Goal: Task Accomplishment & Management: Use online tool/utility

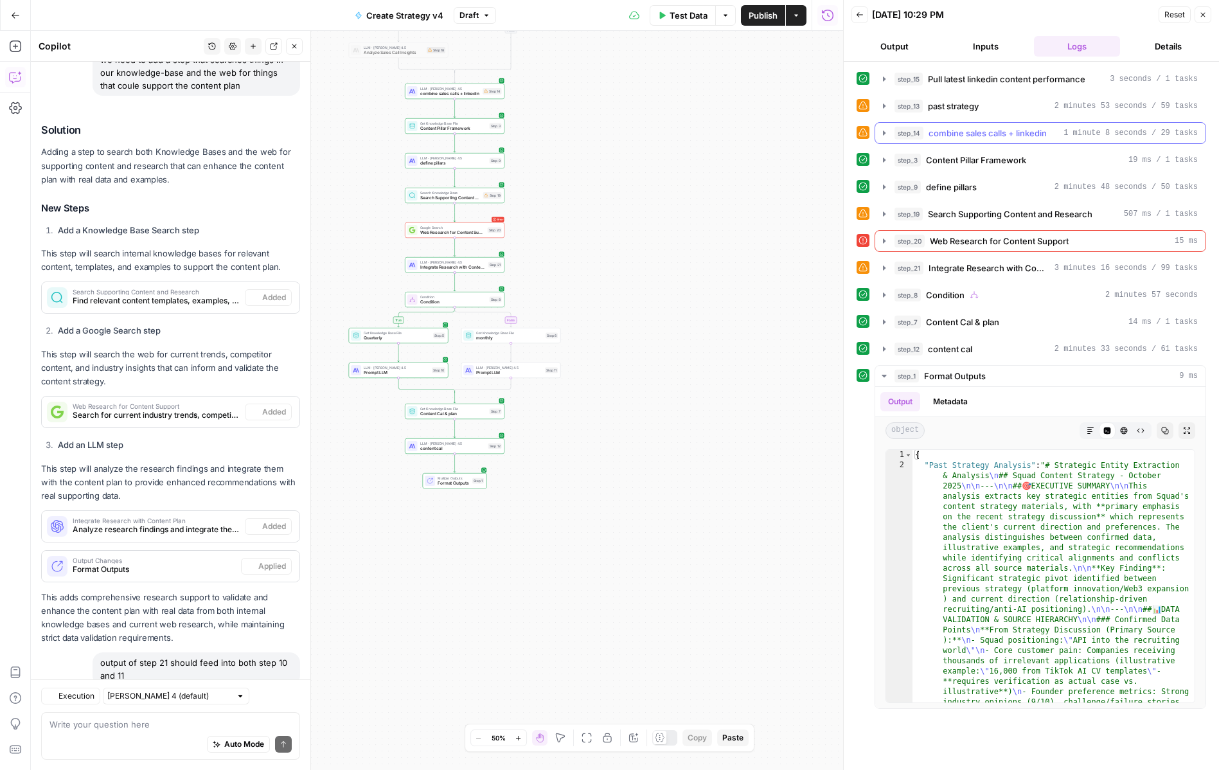
scroll to position [4742, 0]
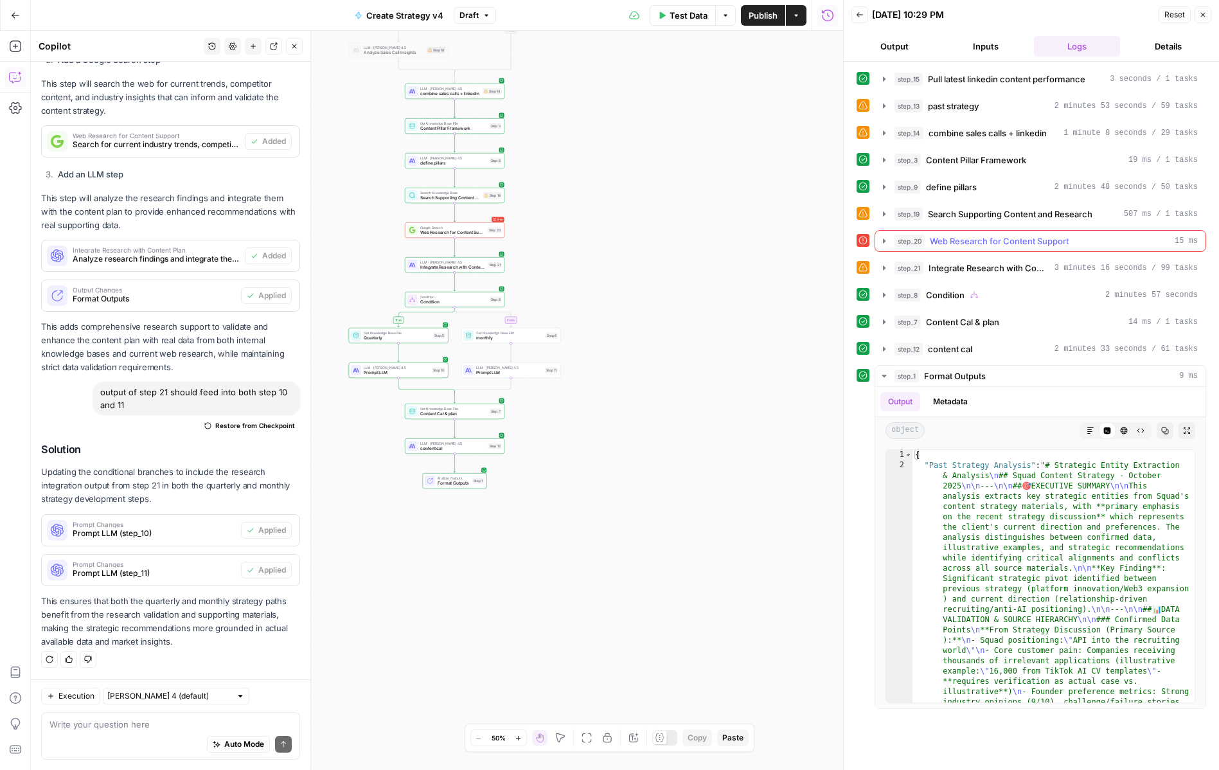
click at [881, 242] on icon "button" at bounding box center [884, 241] width 10 height 10
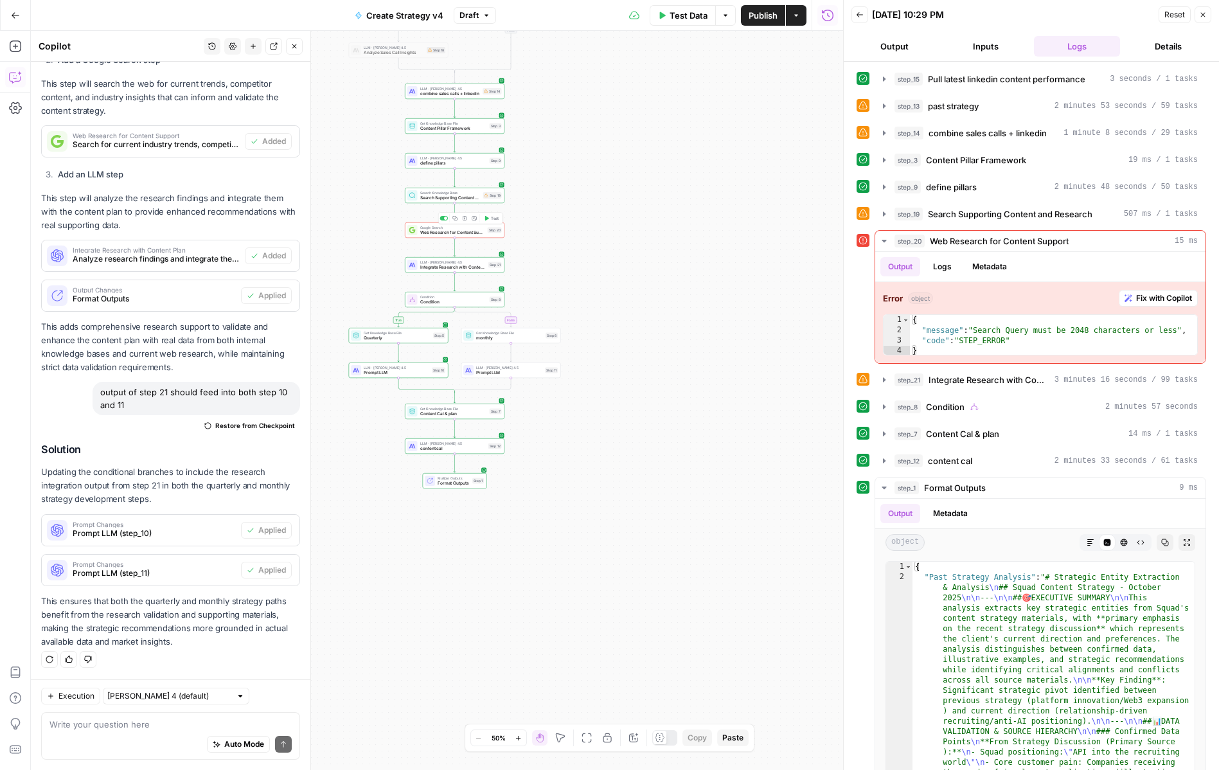
click at [432, 232] on span "Web Research for Content Support" at bounding box center [452, 232] width 65 height 6
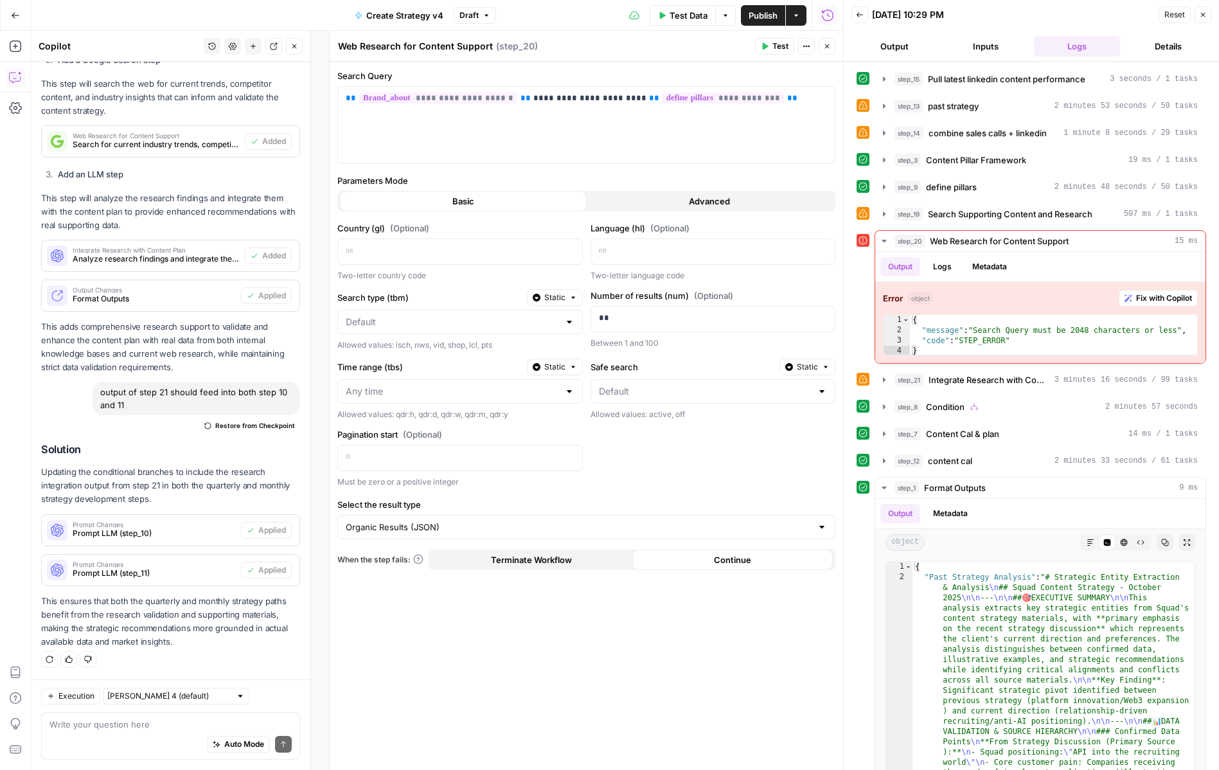
click at [832, 45] on button "Close" at bounding box center [826, 46] width 17 height 17
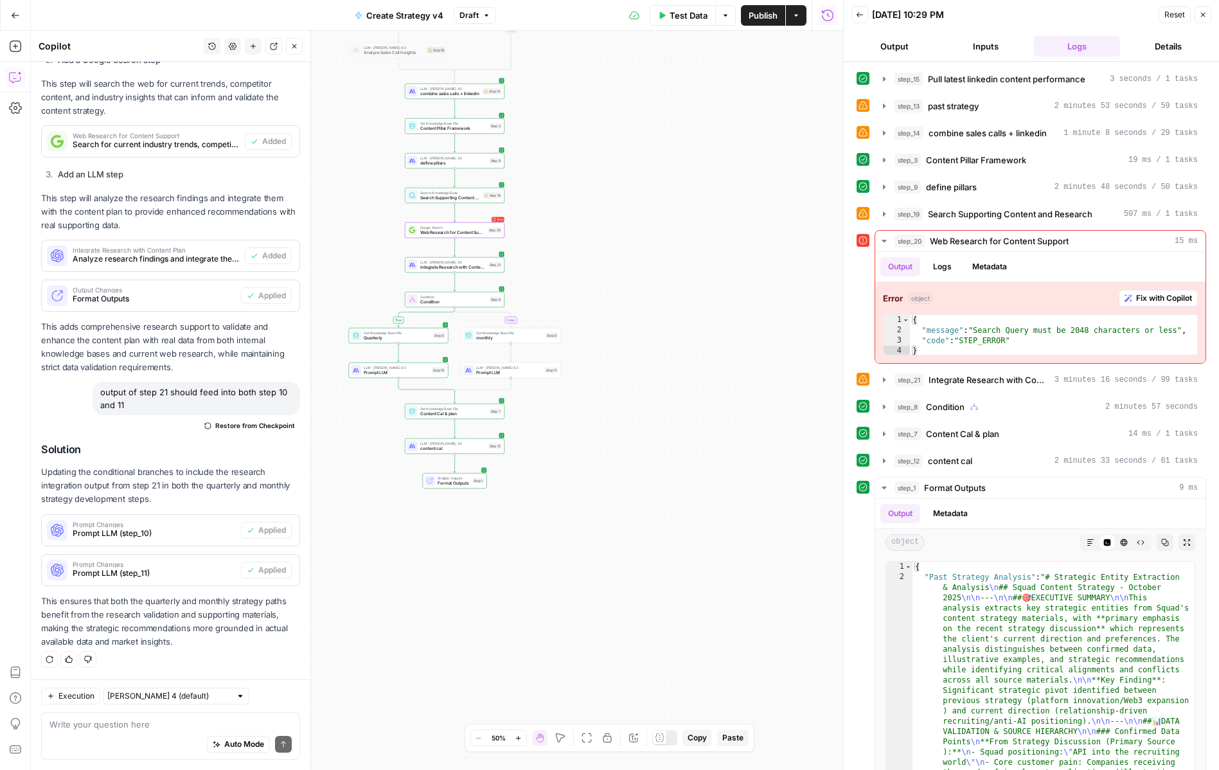
drag, startPoint x: 577, startPoint y: 263, endPoint x: 660, endPoint y: 268, distance: 82.4
click at [659, 268] on div "true false true false Workflow Input Settings Inputs Call API Pull latest linke…" at bounding box center [437, 400] width 812 height 739
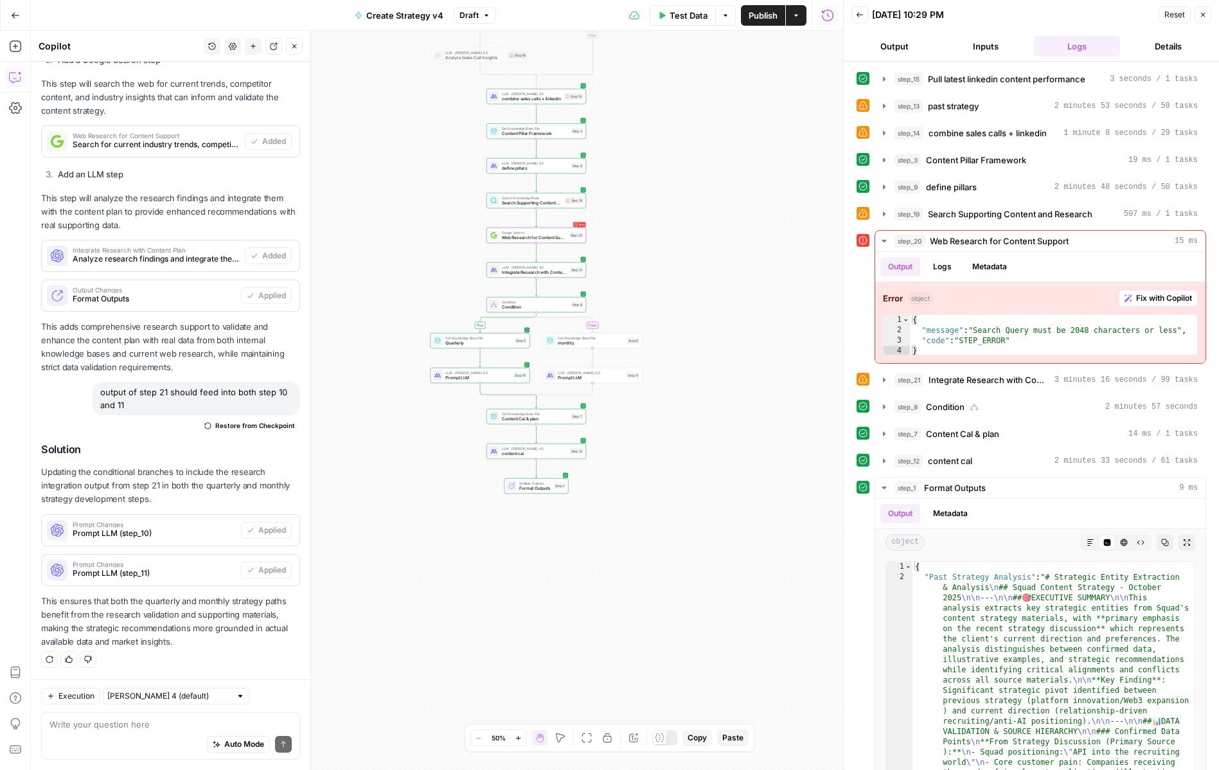
click at [660, 268] on div "true false true false Workflow Input Settings Inputs Call API Pull latest linke…" at bounding box center [437, 400] width 812 height 739
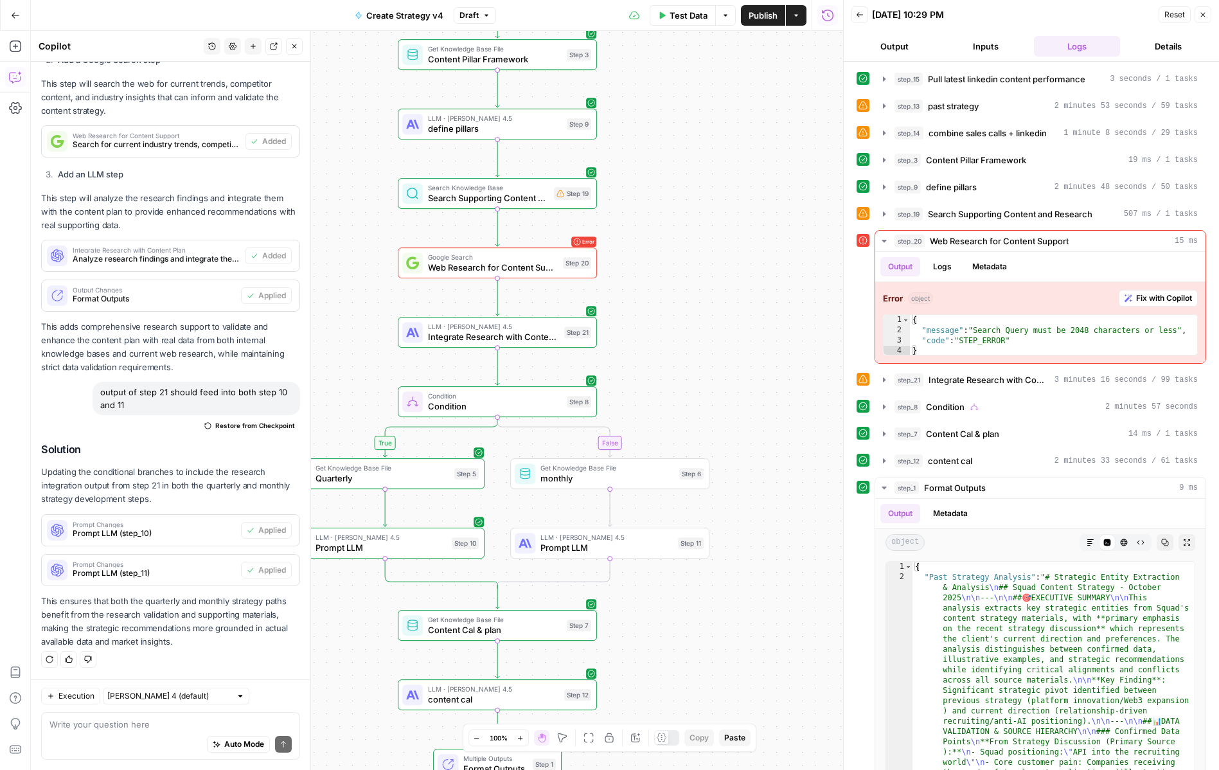
drag, startPoint x: 628, startPoint y: 247, endPoint x: 715, endPoint y: 312, distance: 108.3
click at [715, 312] on div "true false true false Workflow Input Settings Inputs Call API Pull latest linke…" at bounding box center [437, 400] width 812 height 739
click at [477, 262] on span "Google Search" at bounding box center [495, 261] width 130 height 10
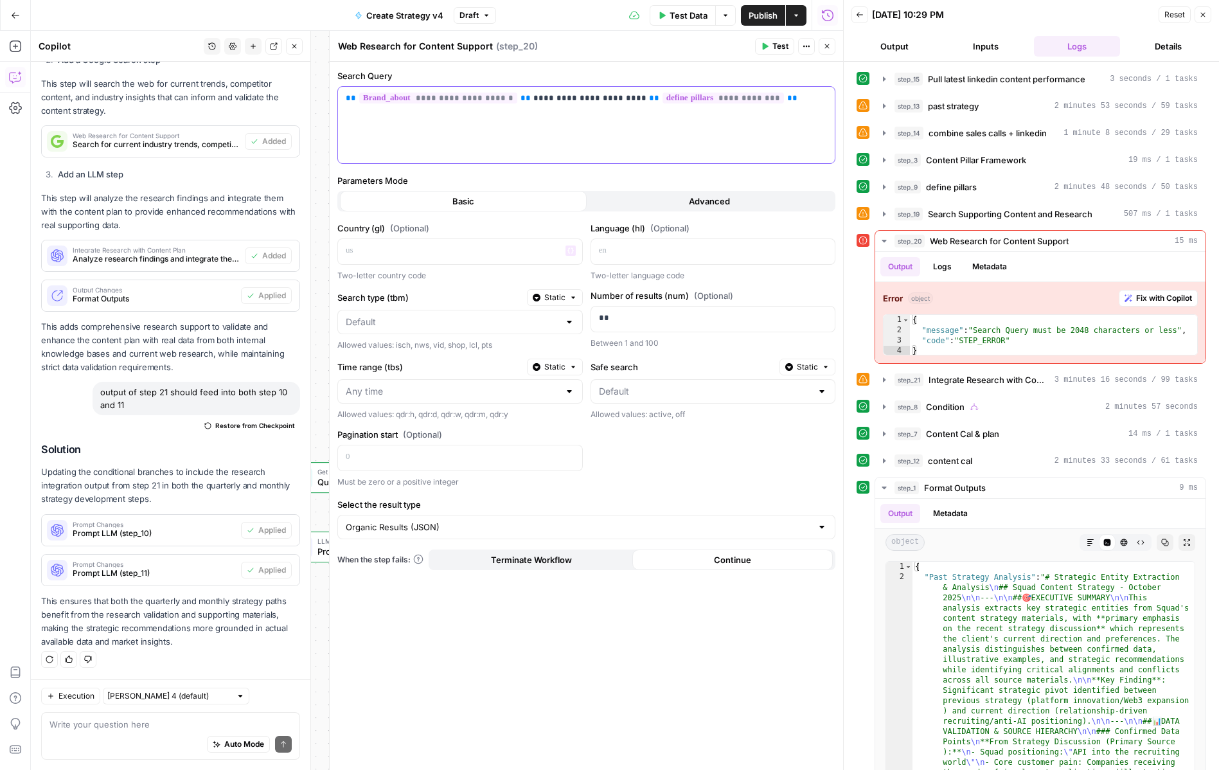
click at [549, 118] on div "**********" at bounding box center [586, 125] width 497 height 76
click at [824, 50] on button "Close" at bounding box center [826, 46] width 17 height 17
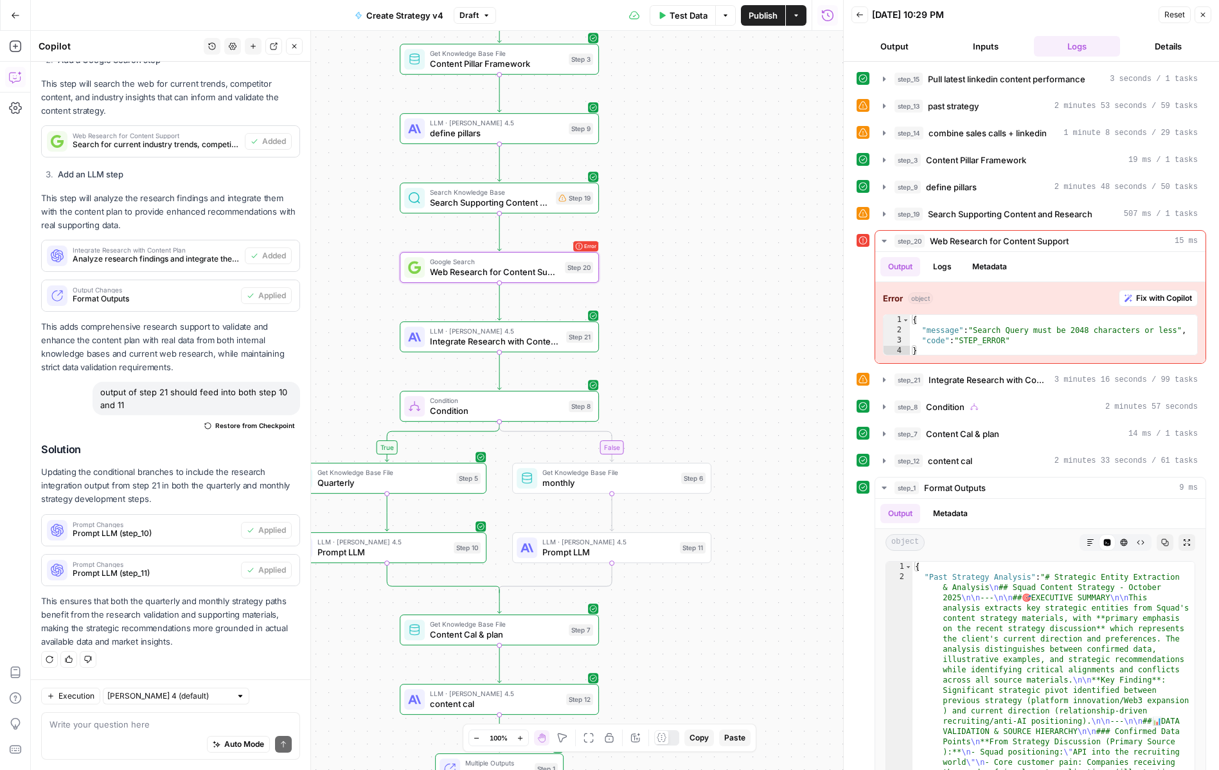
drag, startPoint x: 730, startPoint y: 172, endPoint x: 753, endPoint y: 234, distance: 66.1
click at [753, 234] on div "true false true false Workflow Input Settings Inputs Call API Pull latest linke…" at bounding box center [437, 400] width 812 height 739
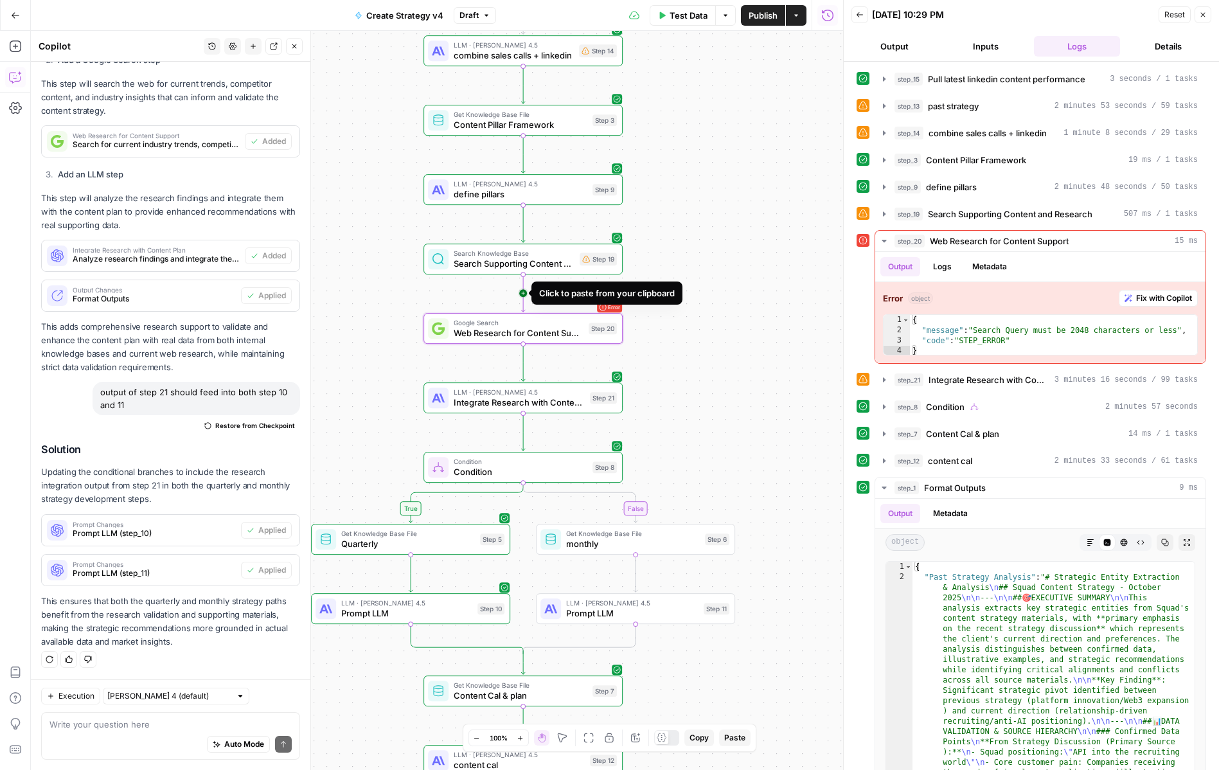
click at [524, 298] on icon "Edge from step_19 to step_20" at bounding box center [523, 292] width 4 height 37
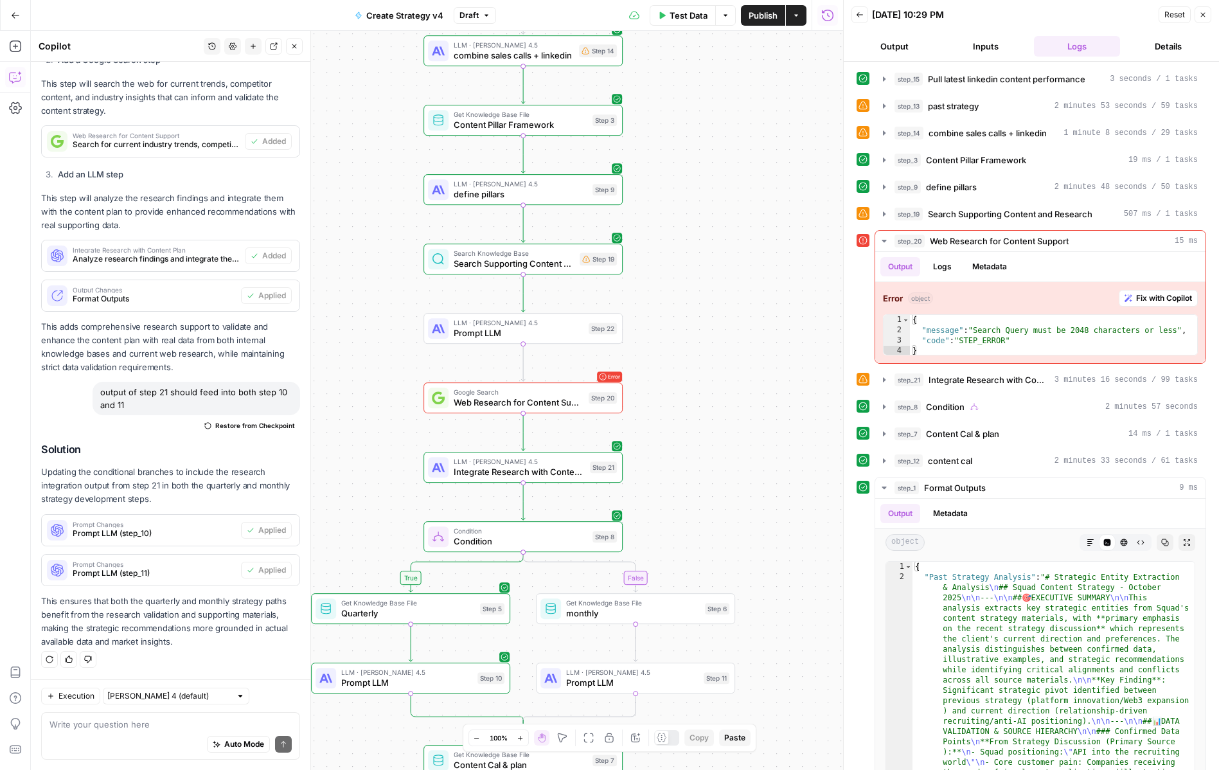
click at [479, 330] on span "Prompt LLM" at bounding box center [518, 332] width 130 height 13
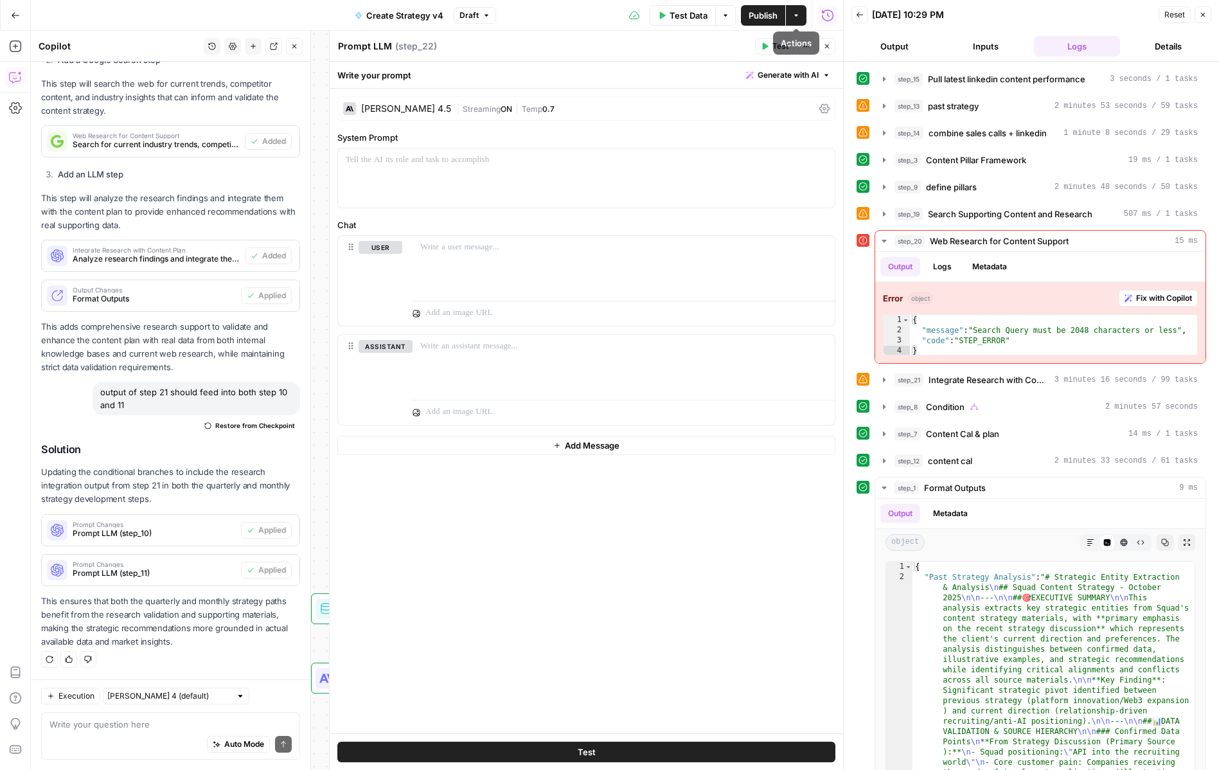
click at [773, 77] on span "Generate with AI" at bounding box center [787, 75] width 61 height 12
click at [741, 117] on div "Use AI to build your prompt" at bounding box center [773, 116] width 99 height 12
click at [628, 280] on div at bounding box center [675, 294] width 297 height 94
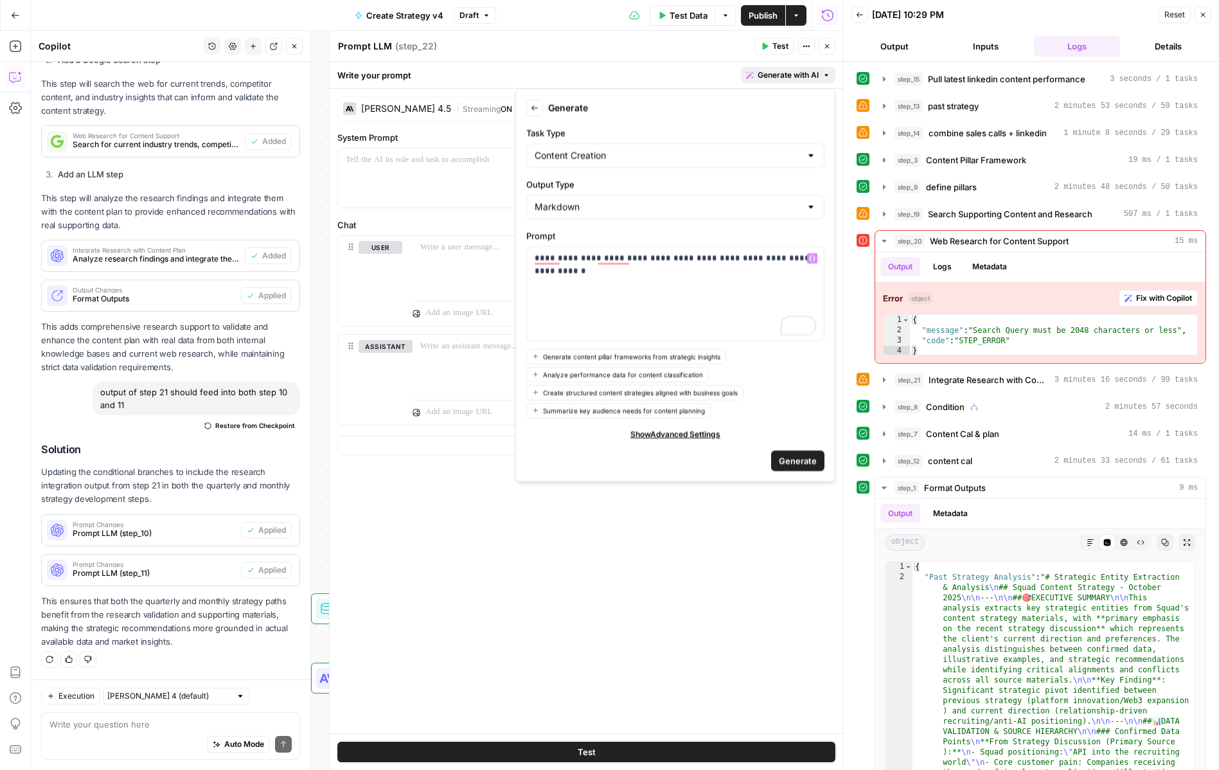
click at [789, 461] on span "Generate" at bounding box center [798, 459] width 38 height 13
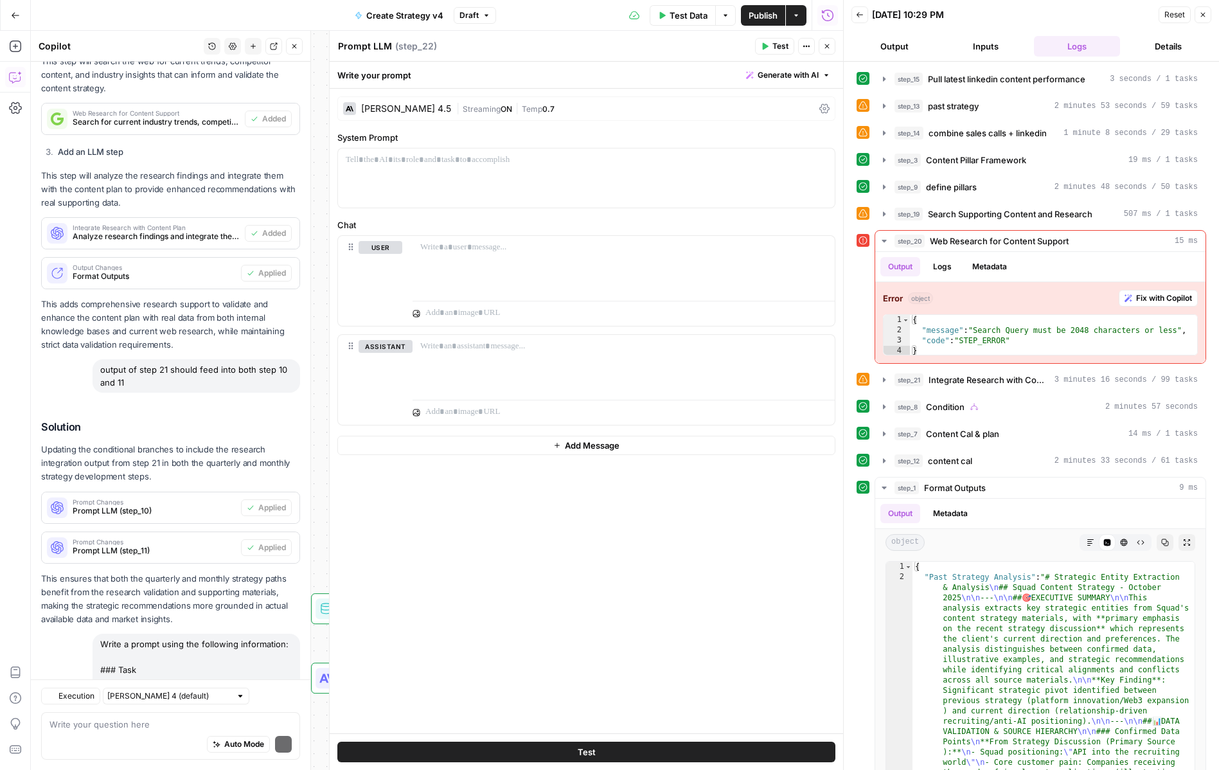
scroll to position [5044, 0]
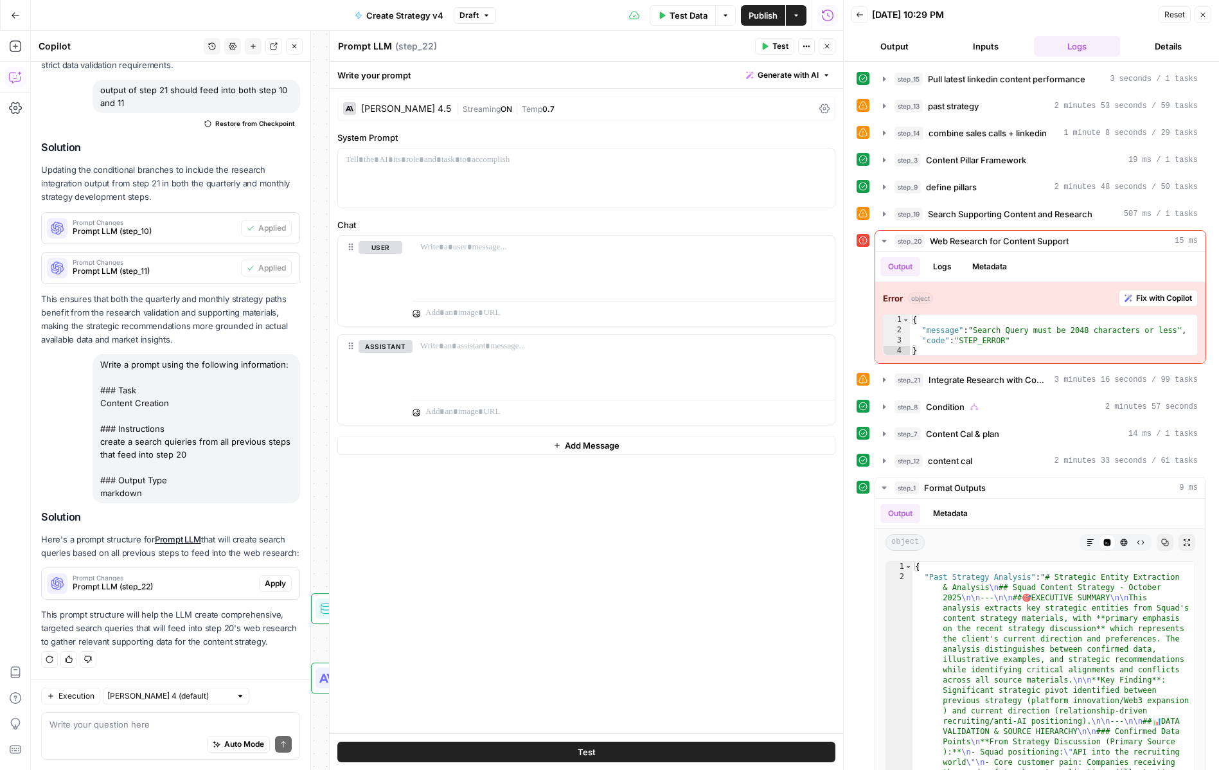
click at [271, 588] on span "Apply" at bounding box center [275, 583] width 21 height 12
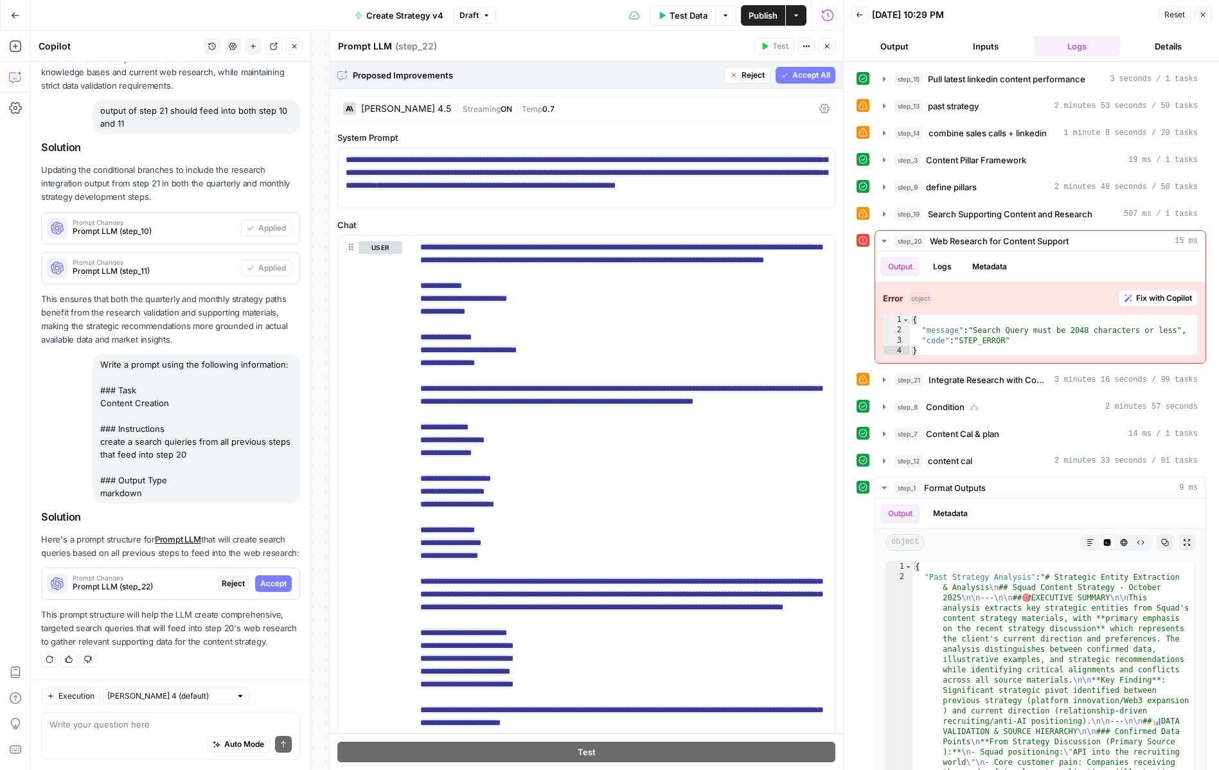
scroll to position [142, 0]
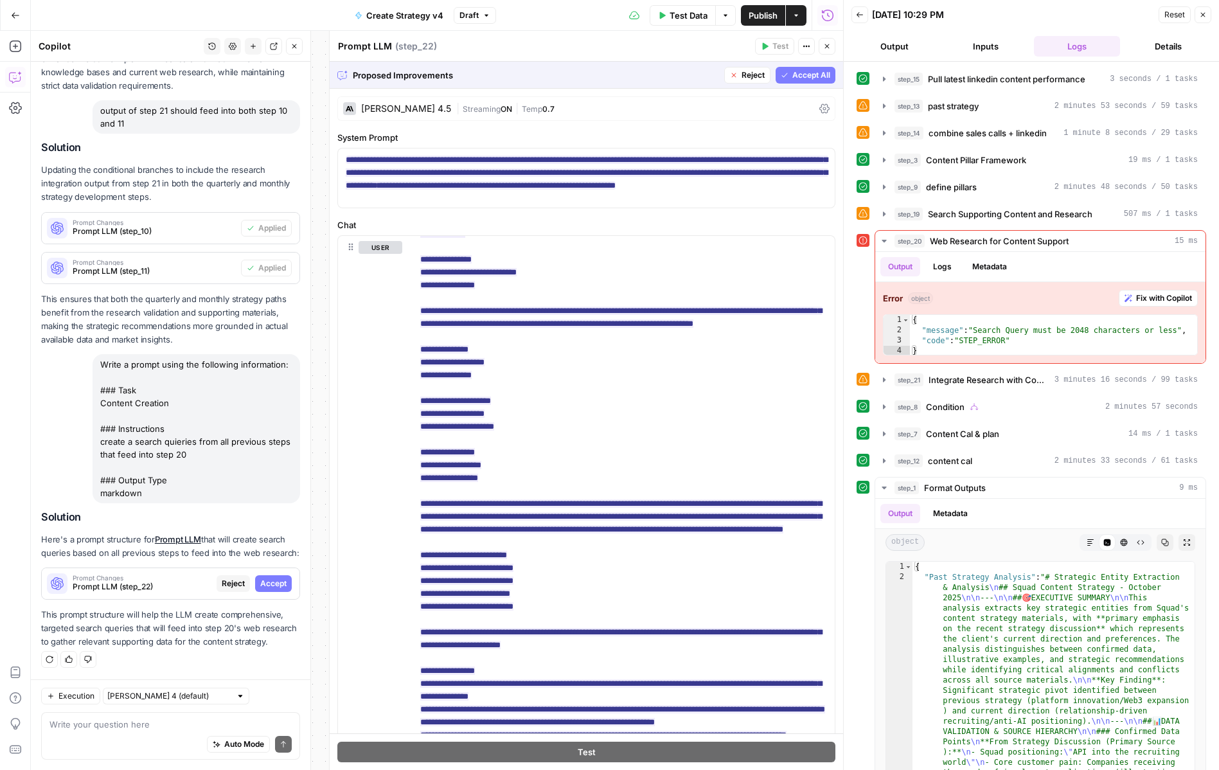
click at [807, 78] on span "Accept All" at bounding box center [811, 75] width 38 height 12
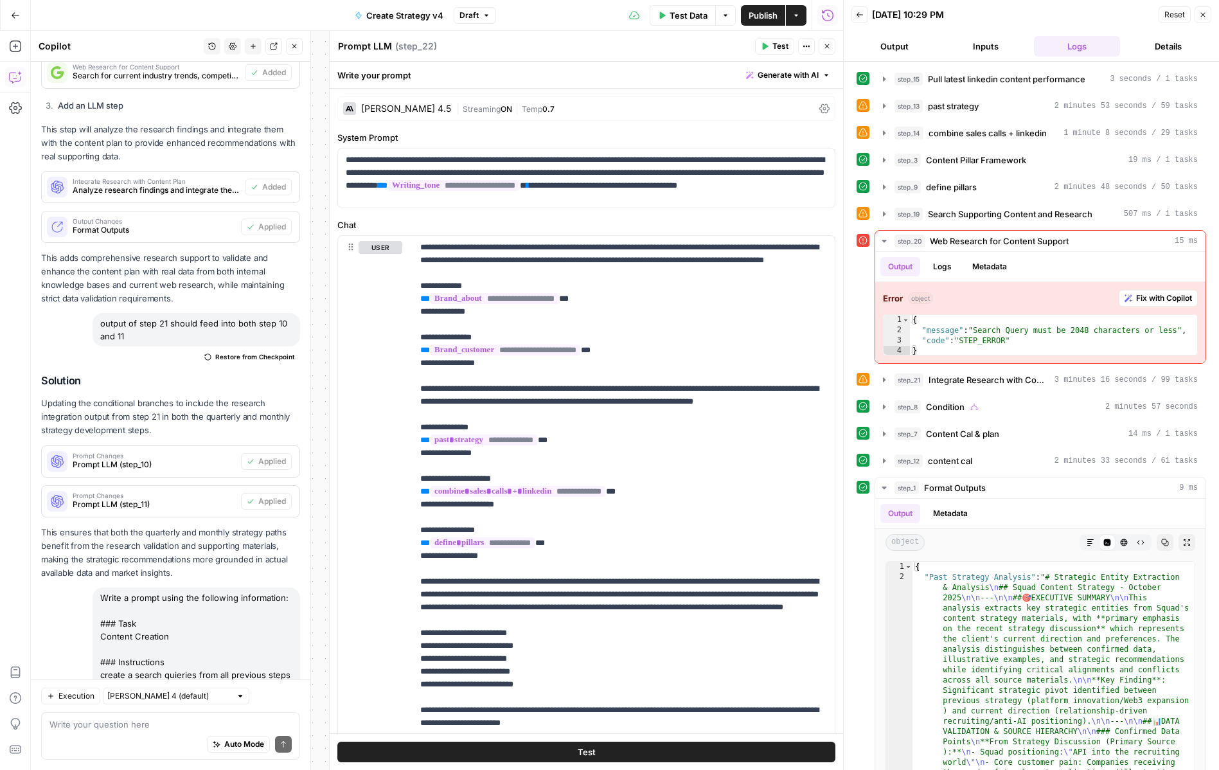
scroll to position [5065, 0]
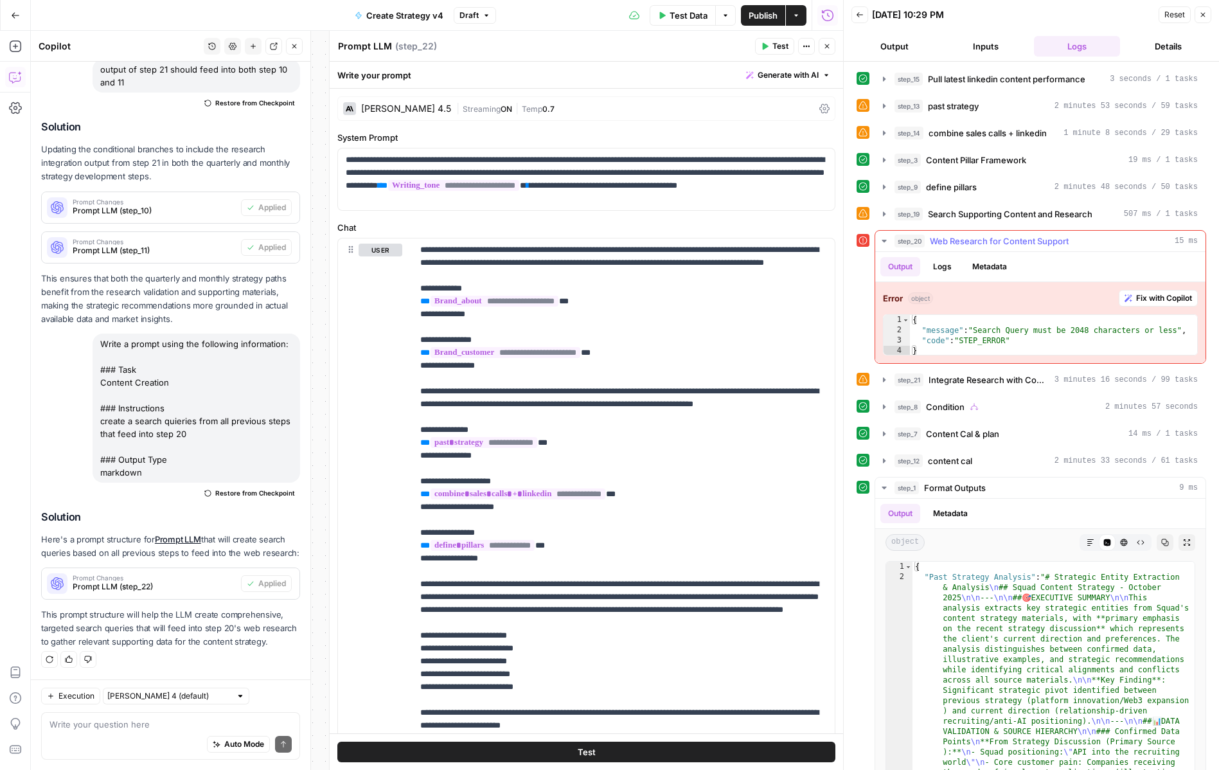
type textarea "**********"
drag, startPoint x: 1074, startPoint y: 333, endPoint x: 1143, endPoint y: 331, distance: 68.8
click at [1143, 331] on div "{ "message" : "Search Query must be 2048 characters or less" , "code" : "STEP_E…" at bounding box center [1053, 346] width 287 height 62
click at [176, 737] on div "Auto Mode Send" at bounding box center [170, 744] width 242 height 28
paste textarea "2048 characters"
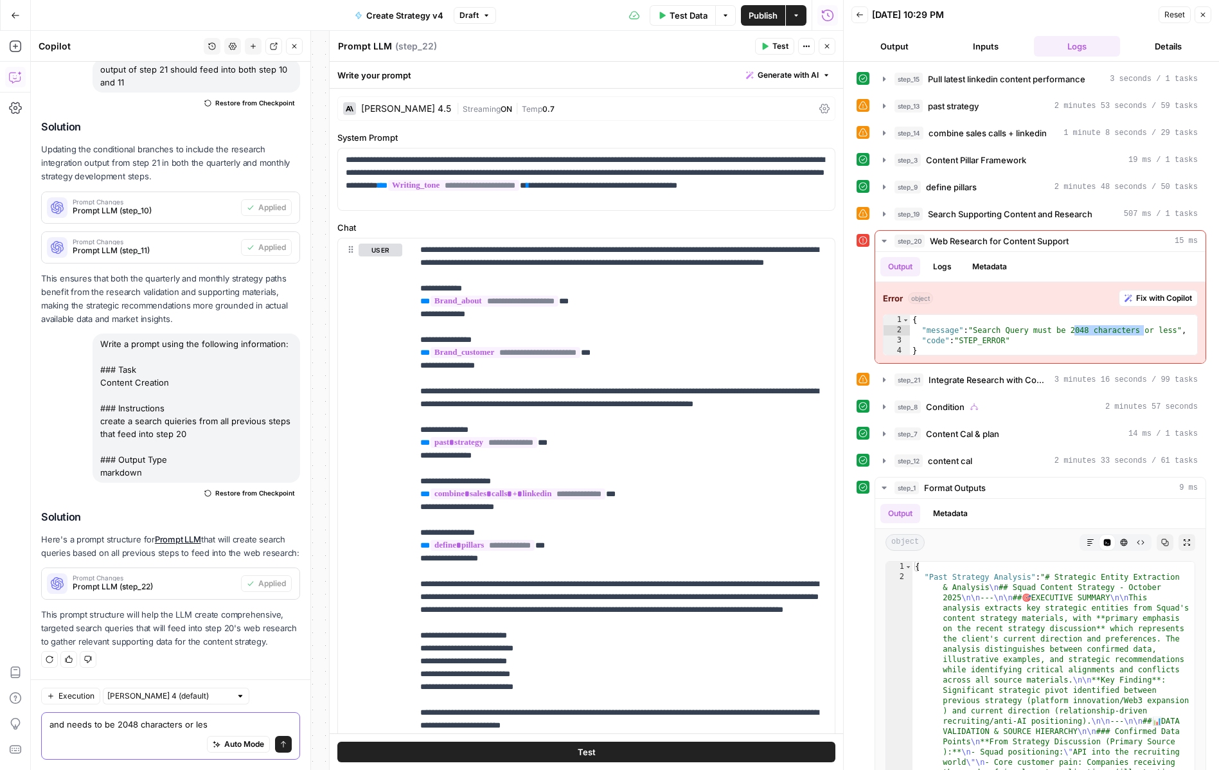
type textarea "and needs to be 2048 characters or less"
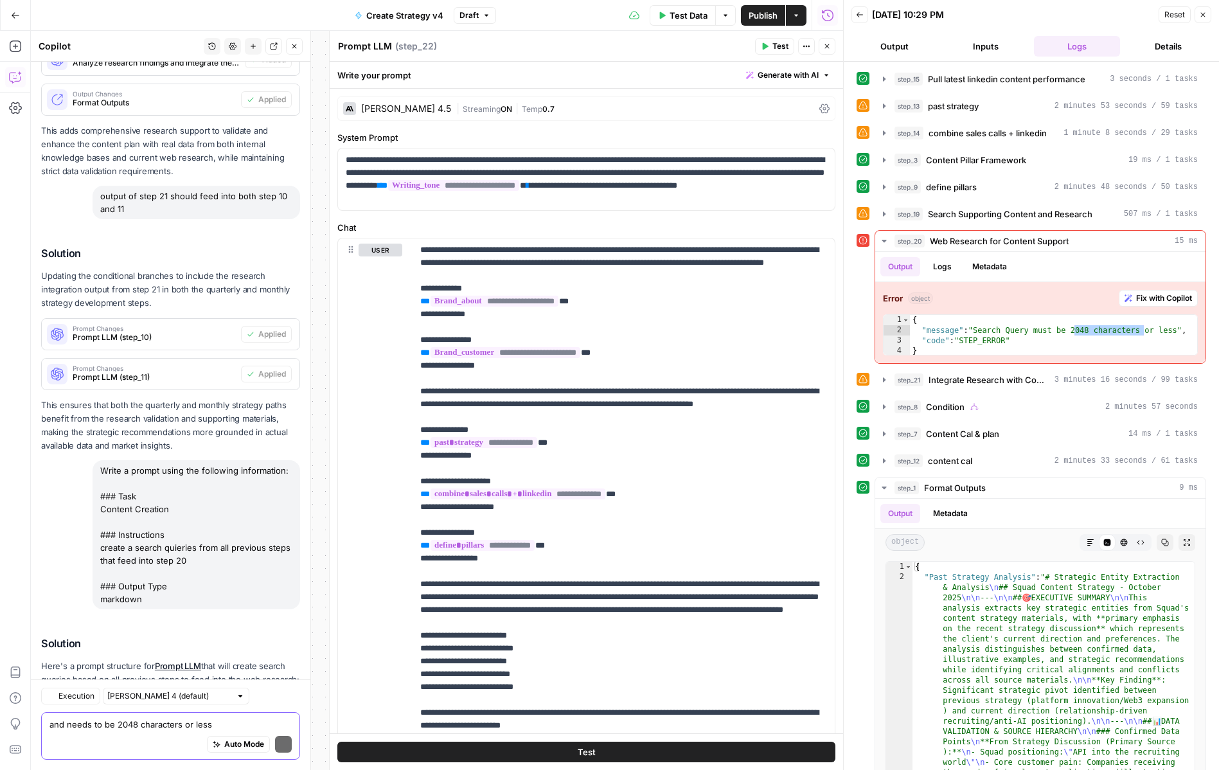
scroll to position [5239, 0]
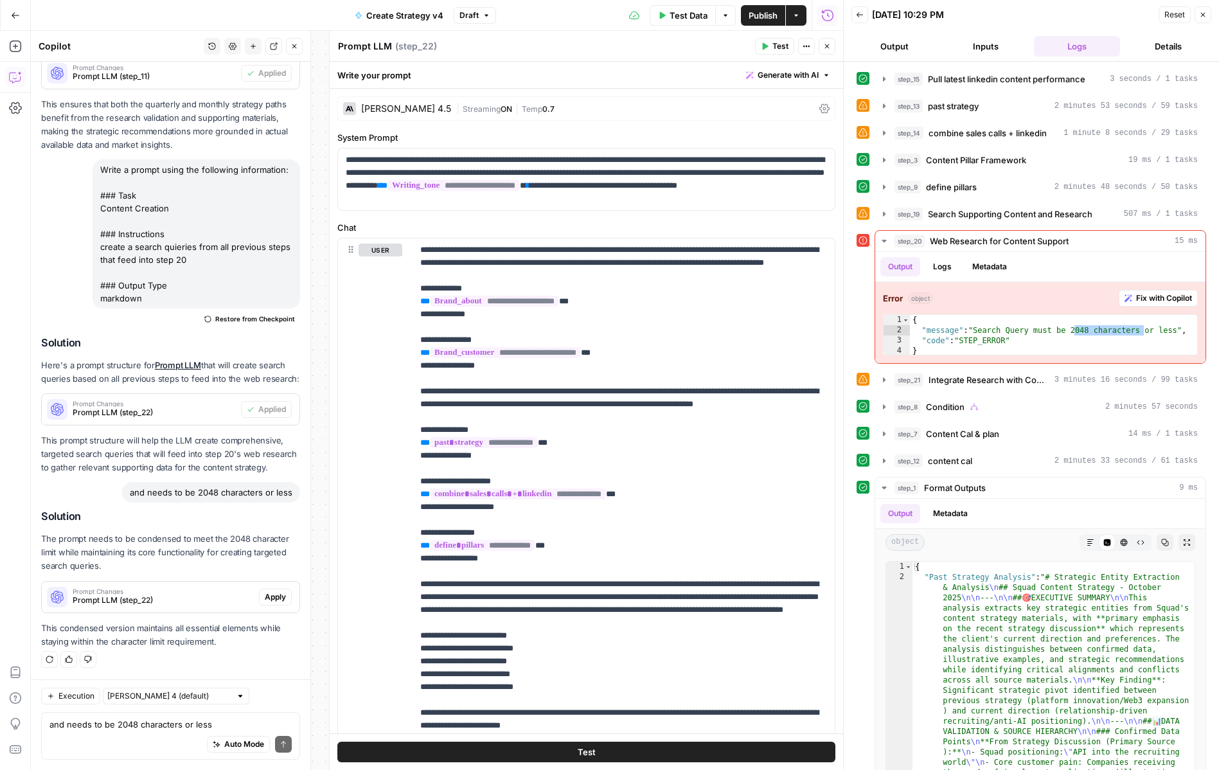
click at [270, 595] on span "Apply" at bounding box center [275, 597] width 21 height 12
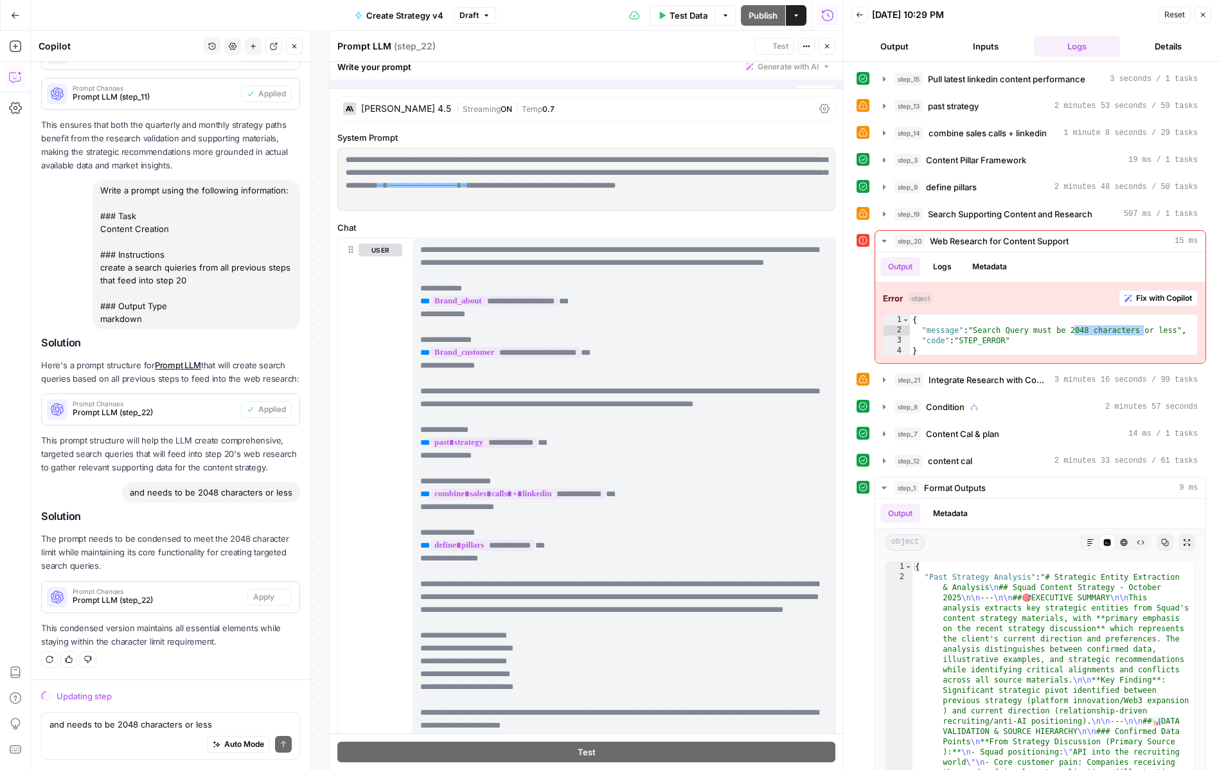
scroll to position [4972, 0]
click at [823, 84] on div "Generating improvements Stop" at bounding box center [586, 75] width 513 height 26
click at [819, 78] on span "Stop" at bounding box center [821, 75] width 17 height 12
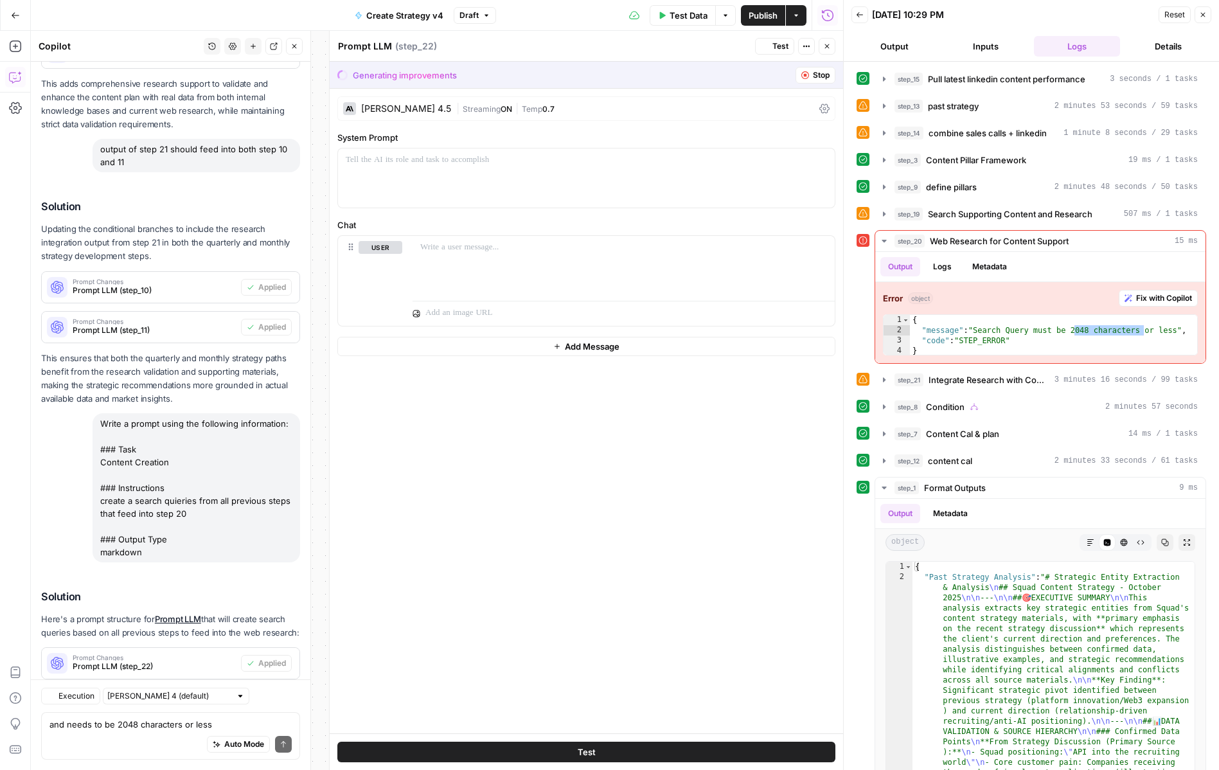
scroll to position [5239, 0]
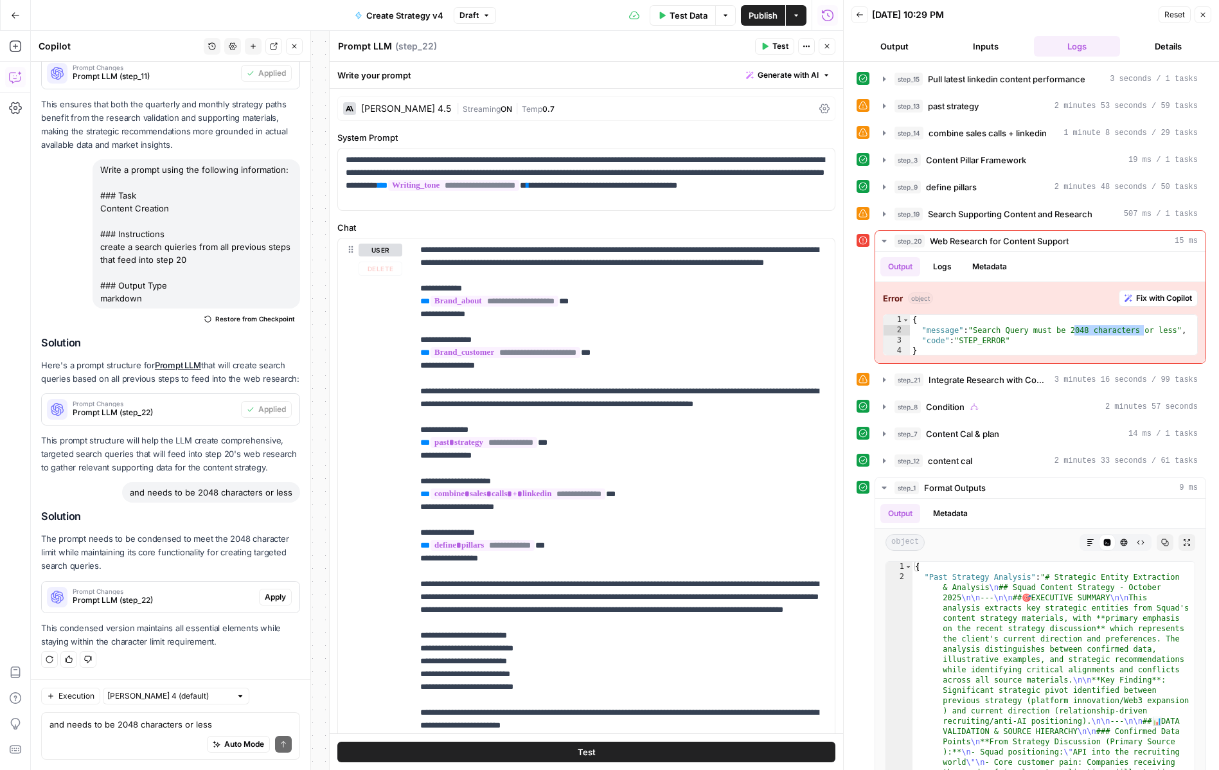
click at [161, 739] on div "Auto Mode Send" at bounding box center [170, 744] width 242 height 28
paste textarea "2048 characters"
type textarea "no the output needs to be 2048 characters or less"
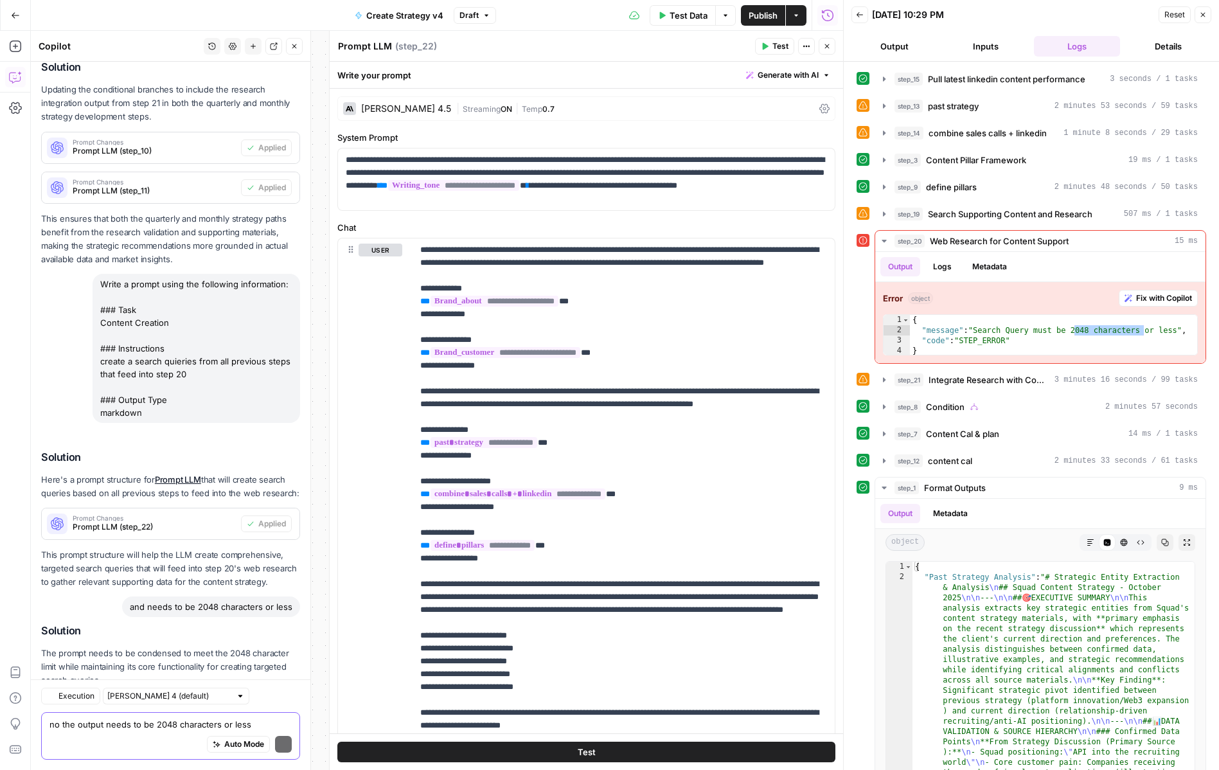
scroll to position [5425, 0]
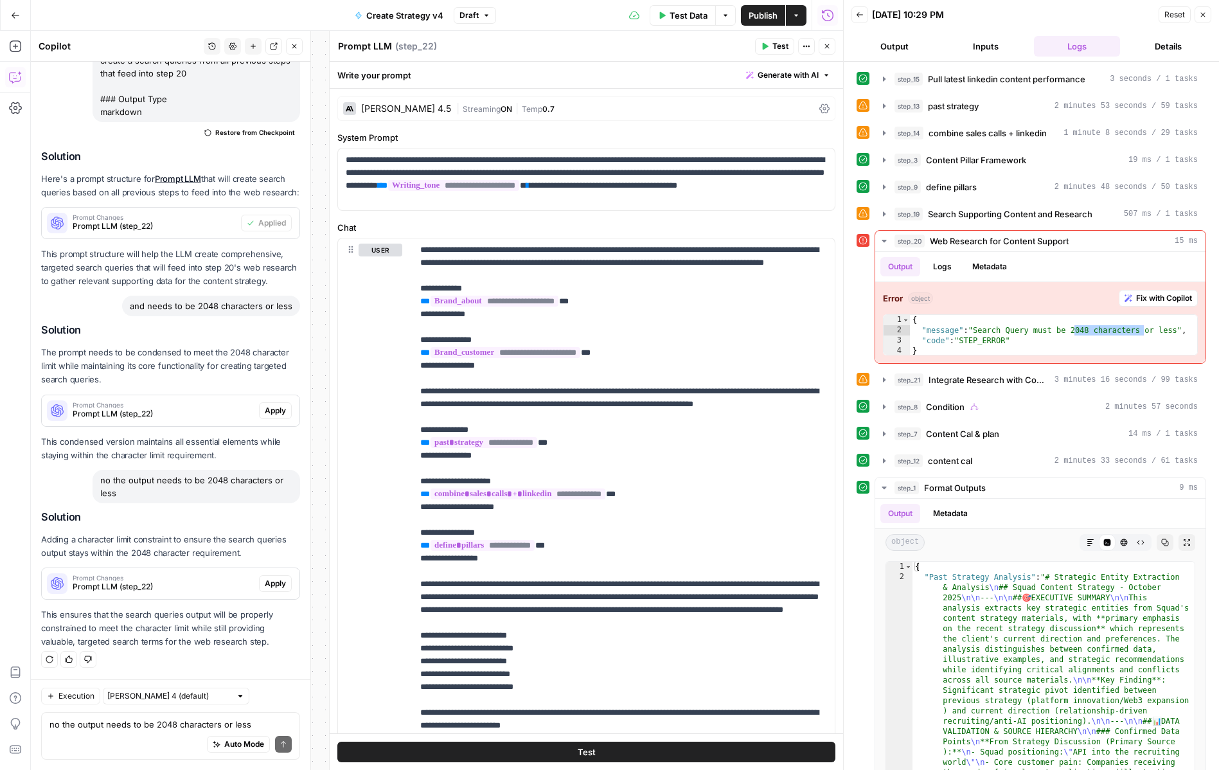
click at [275, 586] on span "Apply" at bounding box center [275, 583] width 21 height 12
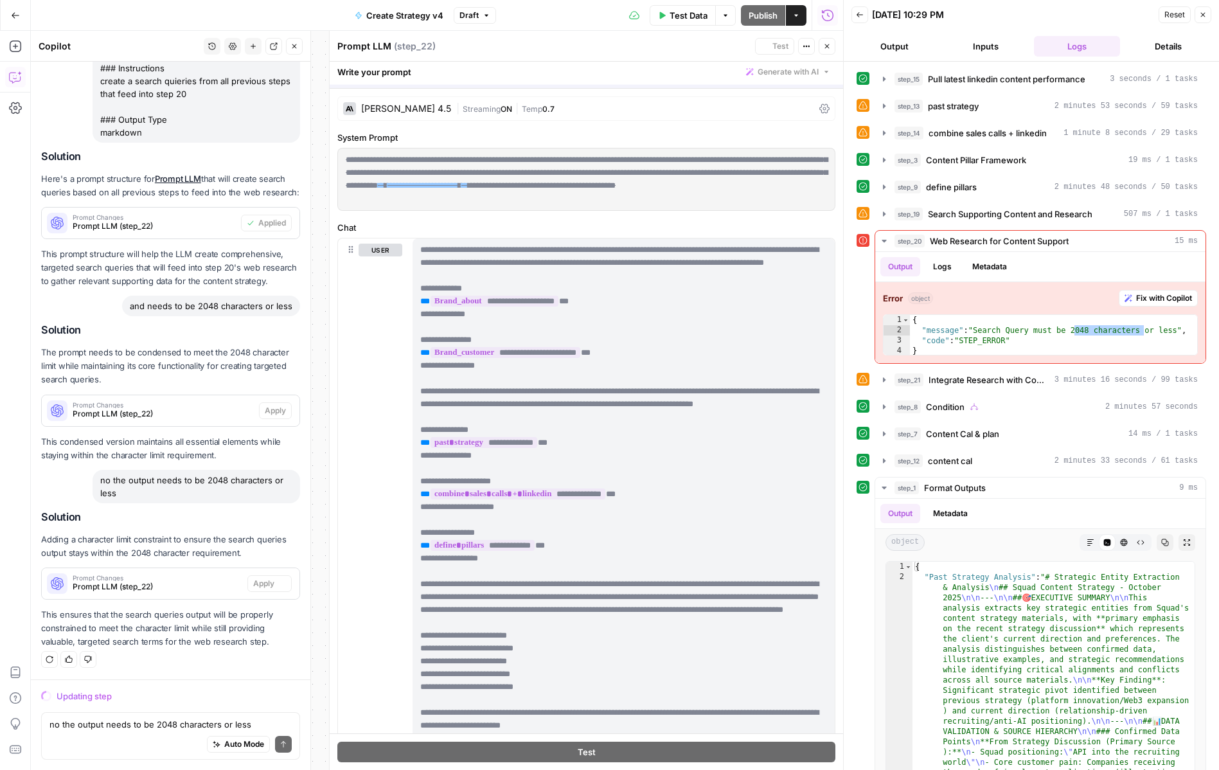
scroll to position [5158, 0]
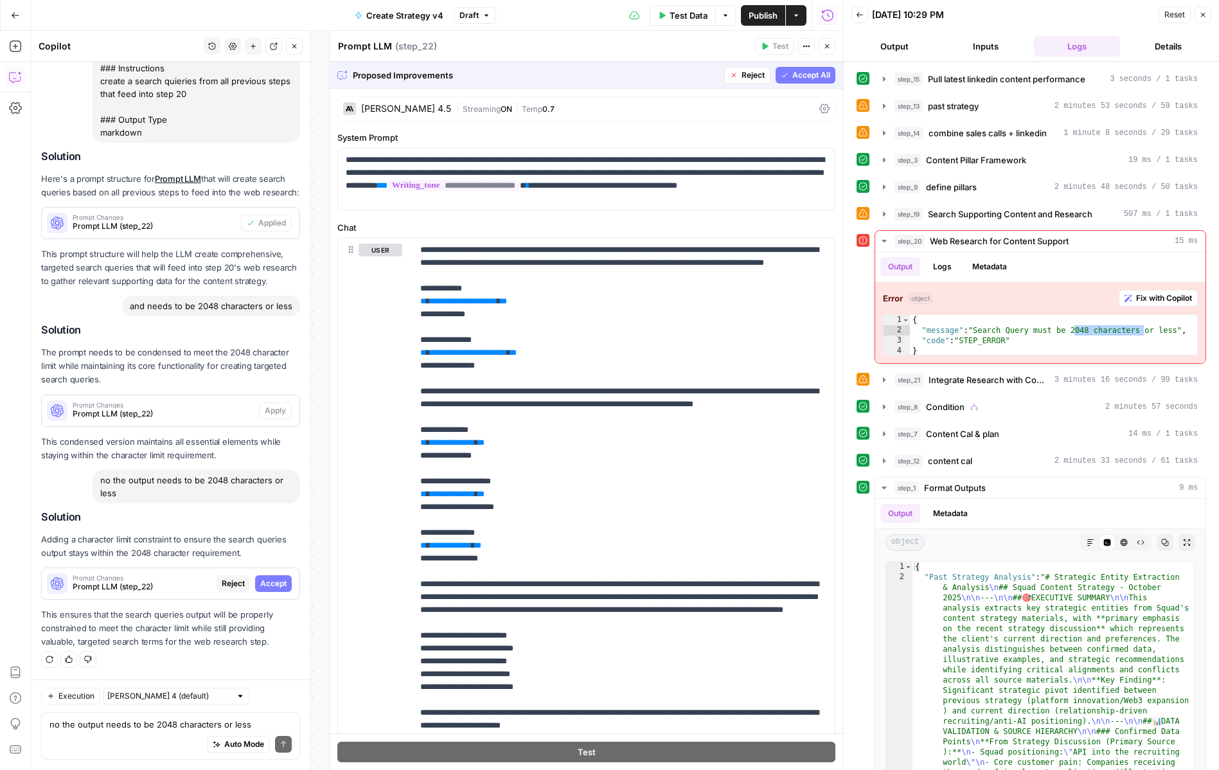
click at [800, 80] on button "Accept All" at bounding box center [805, 75] width 60 height 17
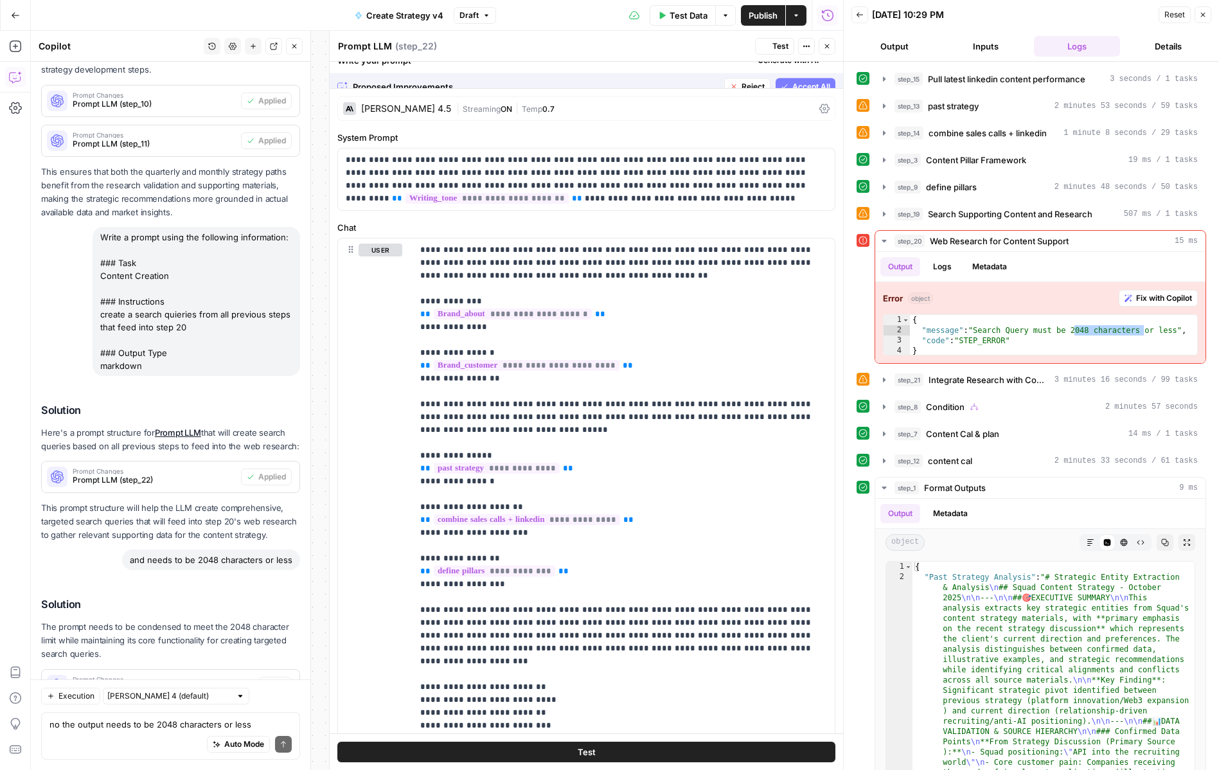
scroll to position [5466, 0]
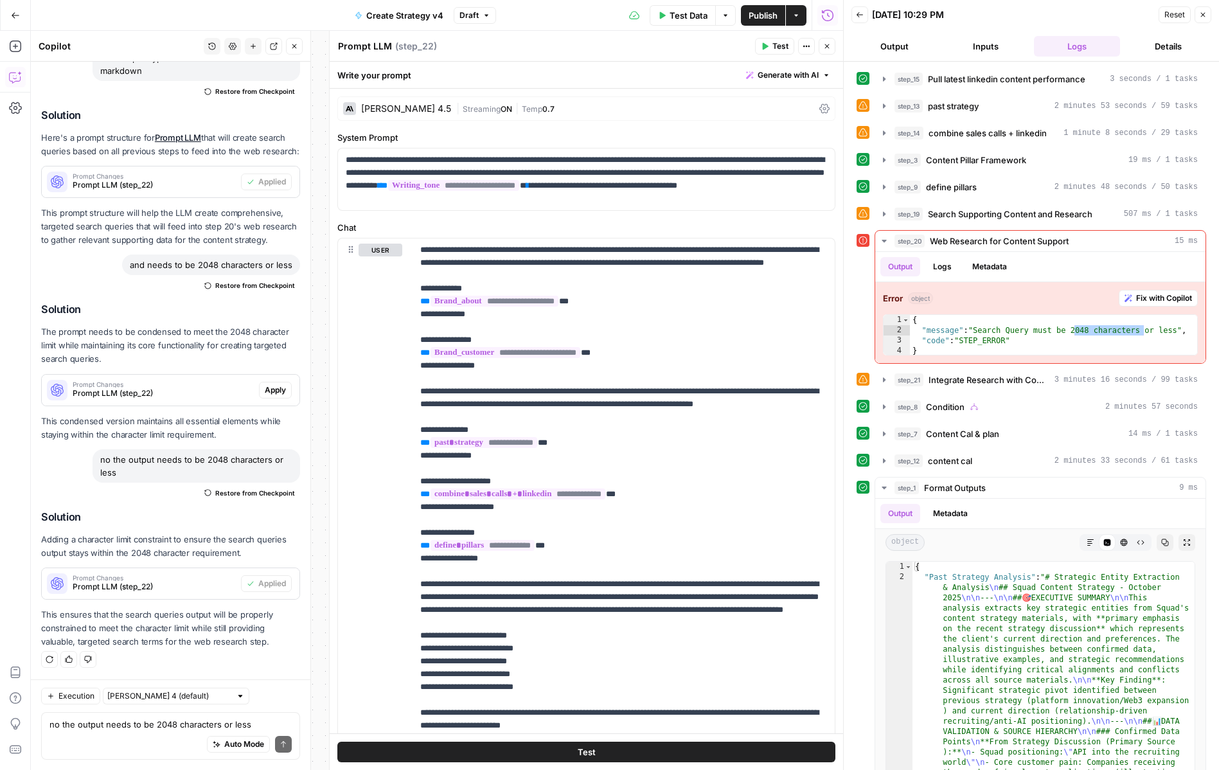
click at [832, 47] on button "Close" at bounding box center [826, 46] width 17 height 17
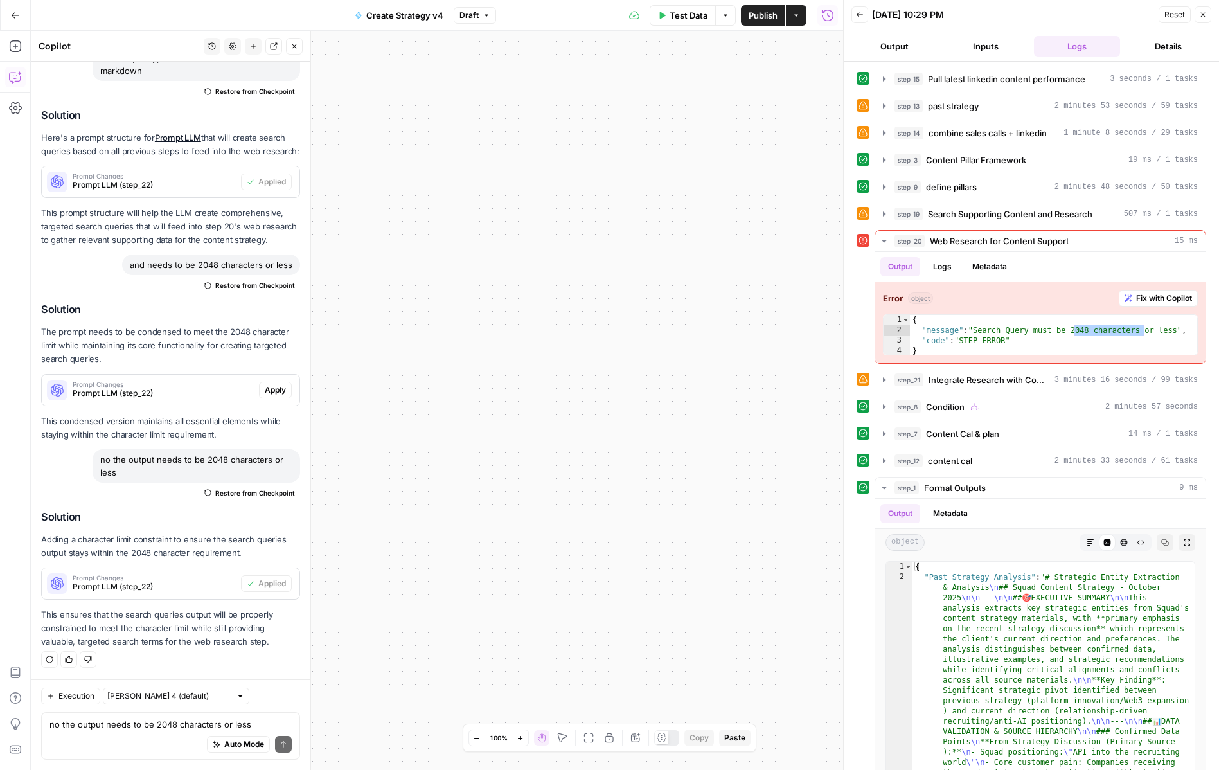
click at [1209, 13] on button "Close" at bounding box center [1202, 14] width 17 height 17
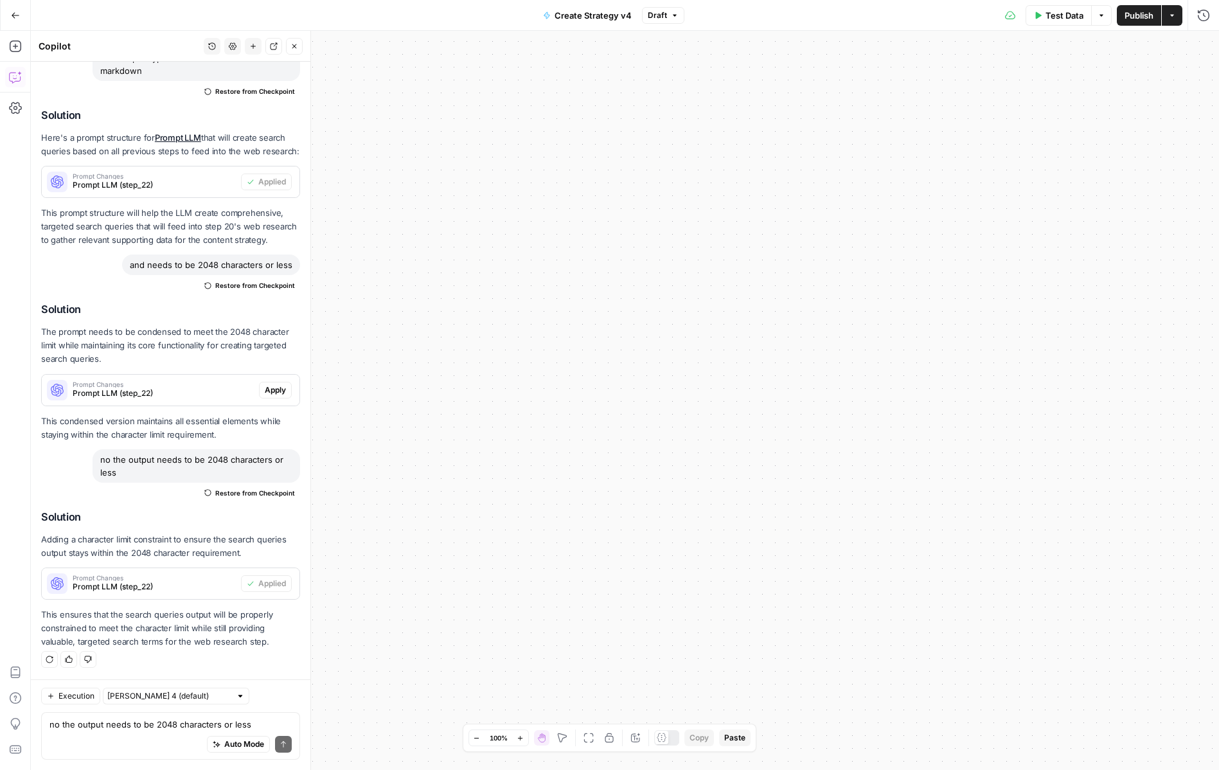
click at [591, 739] on icon "button" at bounding box center [588, 737] width 10 height 10
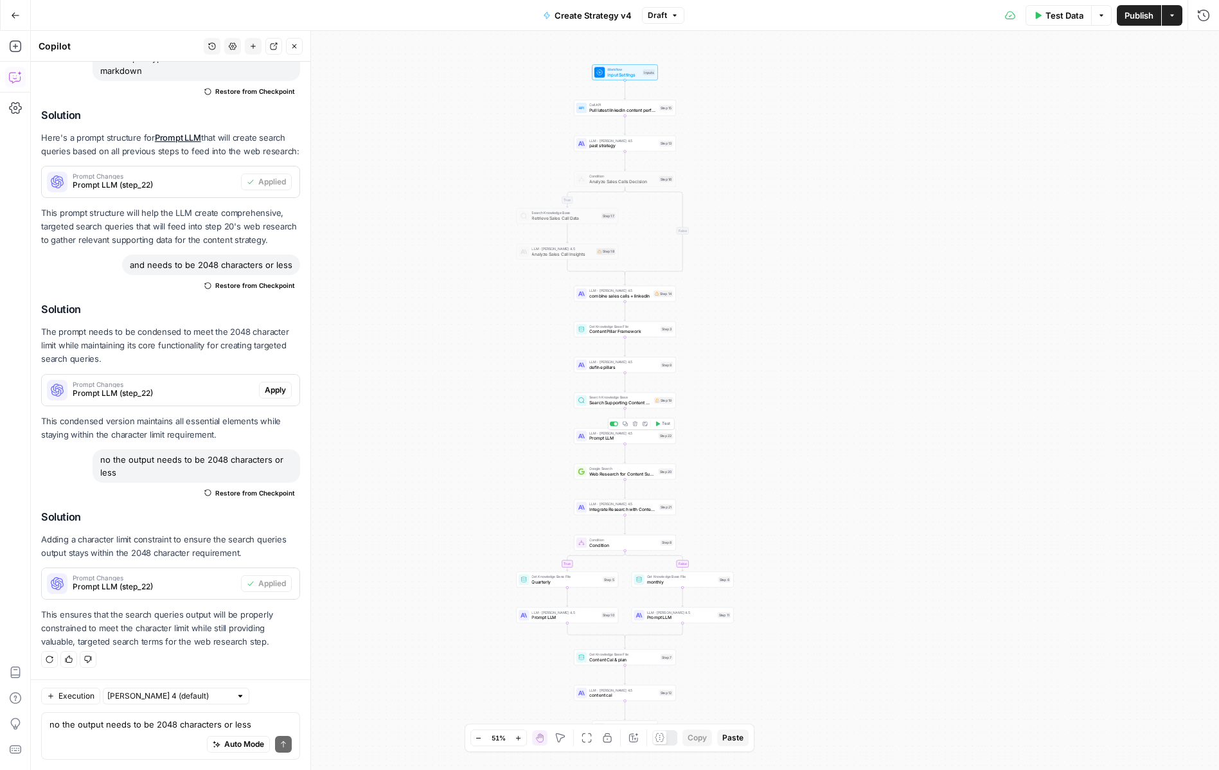
click at [610, 439] on span "Prompt LLM" at bounding box center [622, 438] width 67 height 6
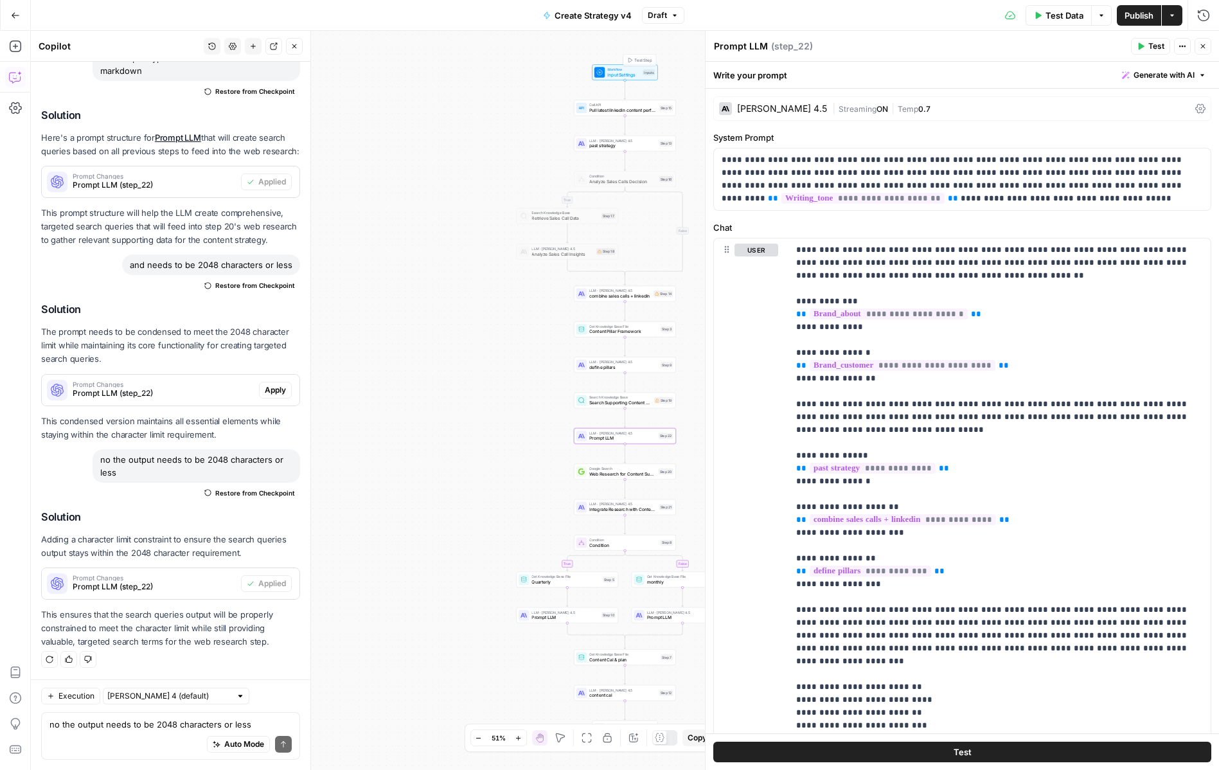
click at [630, 82] on div "true false true false Workflow Input Settings Inputs Test Step Call API Pull la…" at bounding box center [625, 400] width 1188 height 739
click at [616, 71] on span "Workflow" at bounding box center [623, 69] width 33 height 5
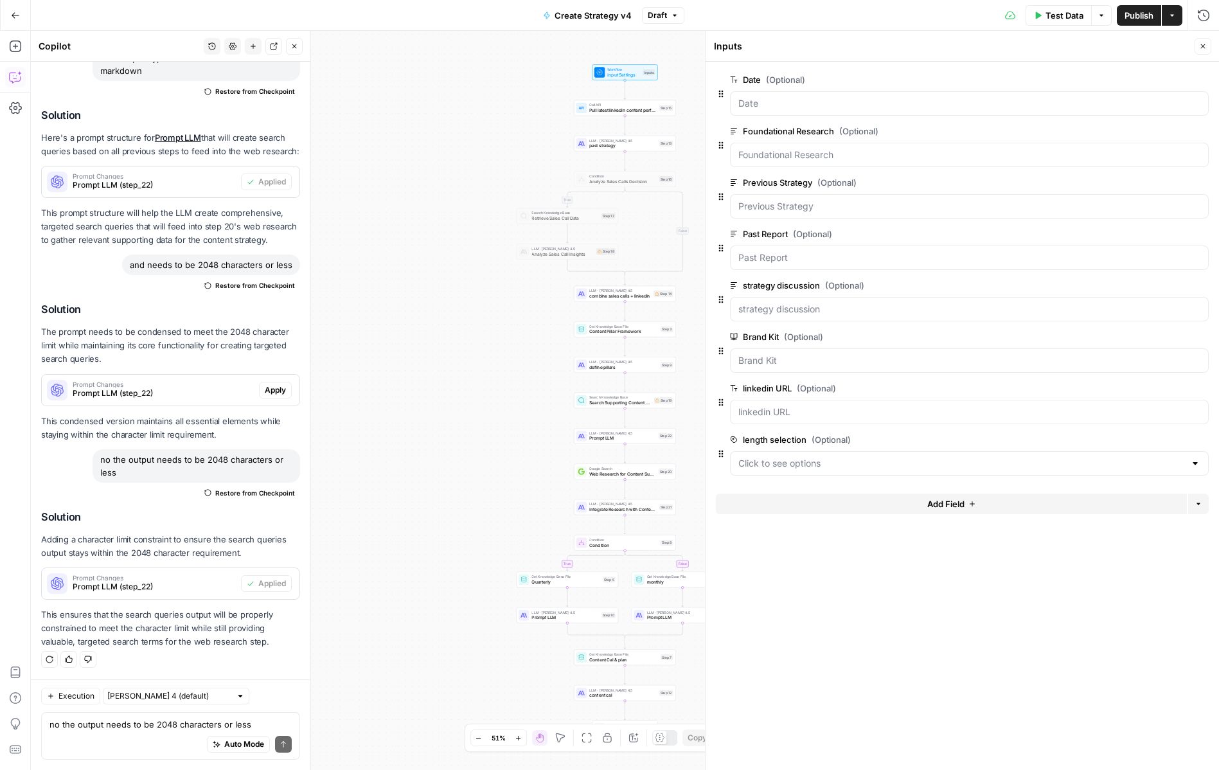
click at [1058, 22] on button "Test Data" at bounding box center [1058, 15] width 66 height 21
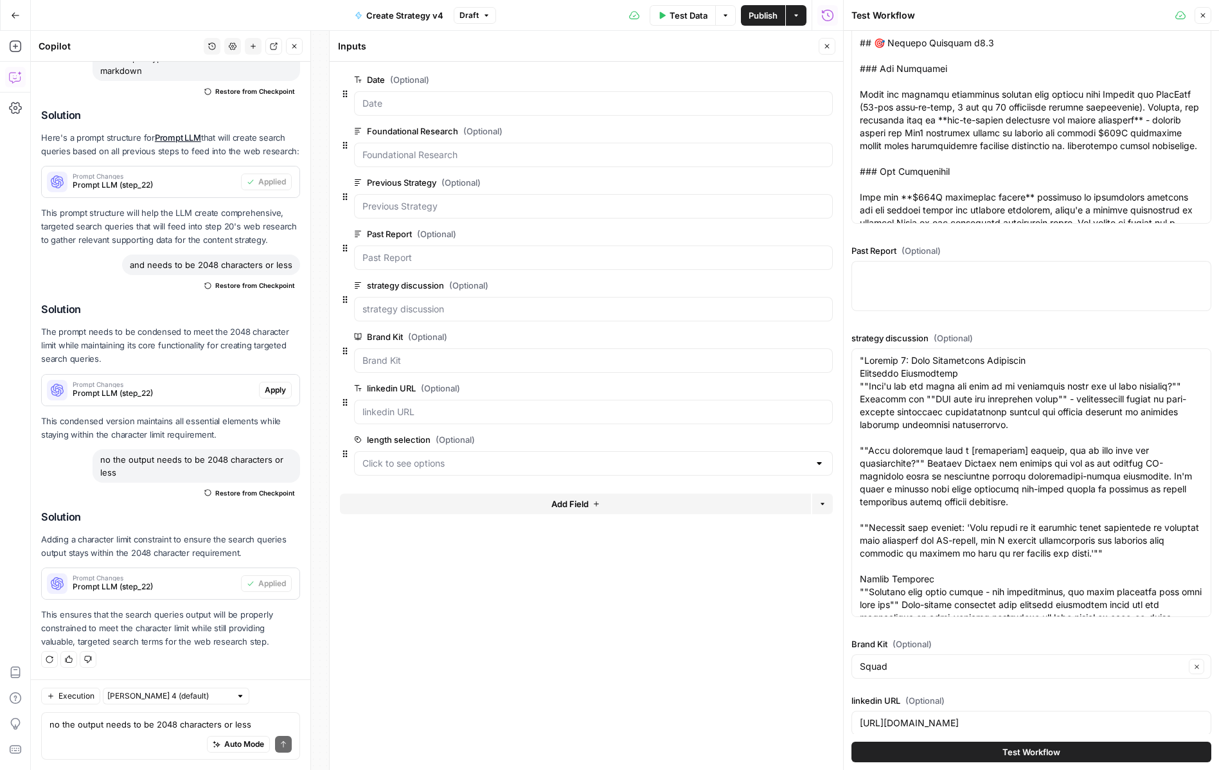
scroll to position [506, 0]
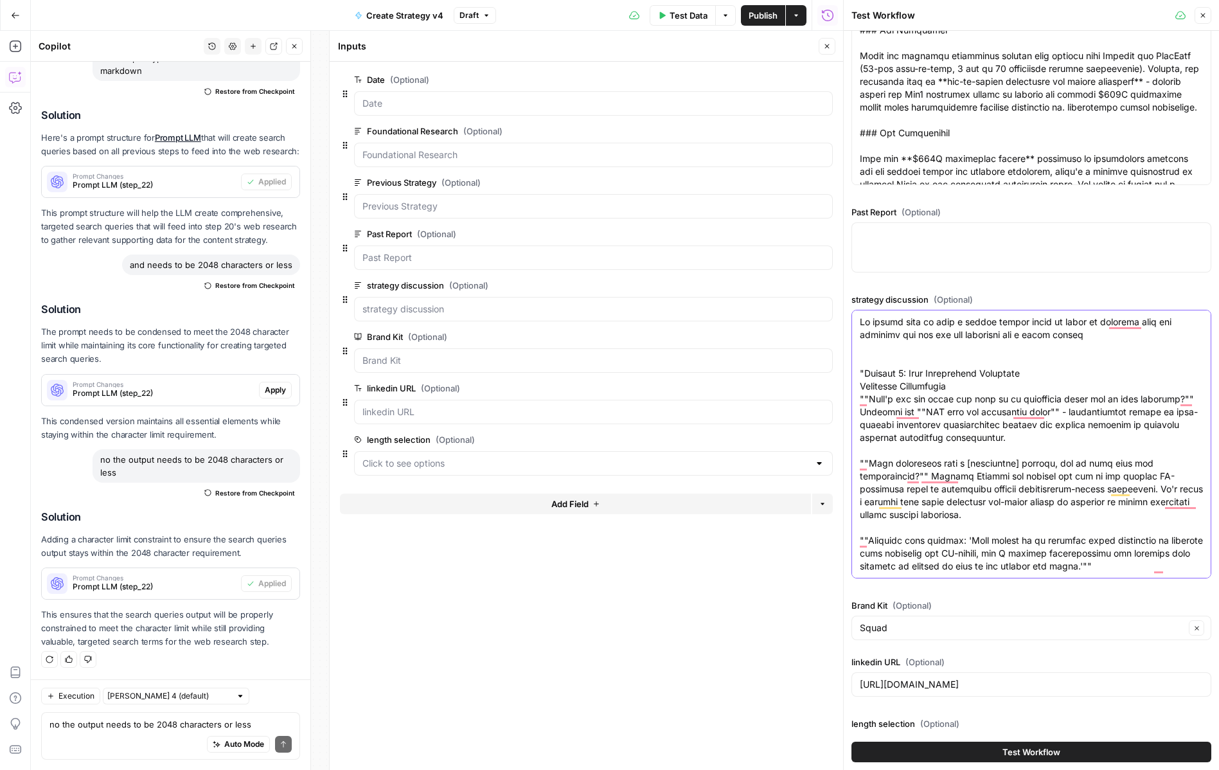
scroll to position [543, 0]
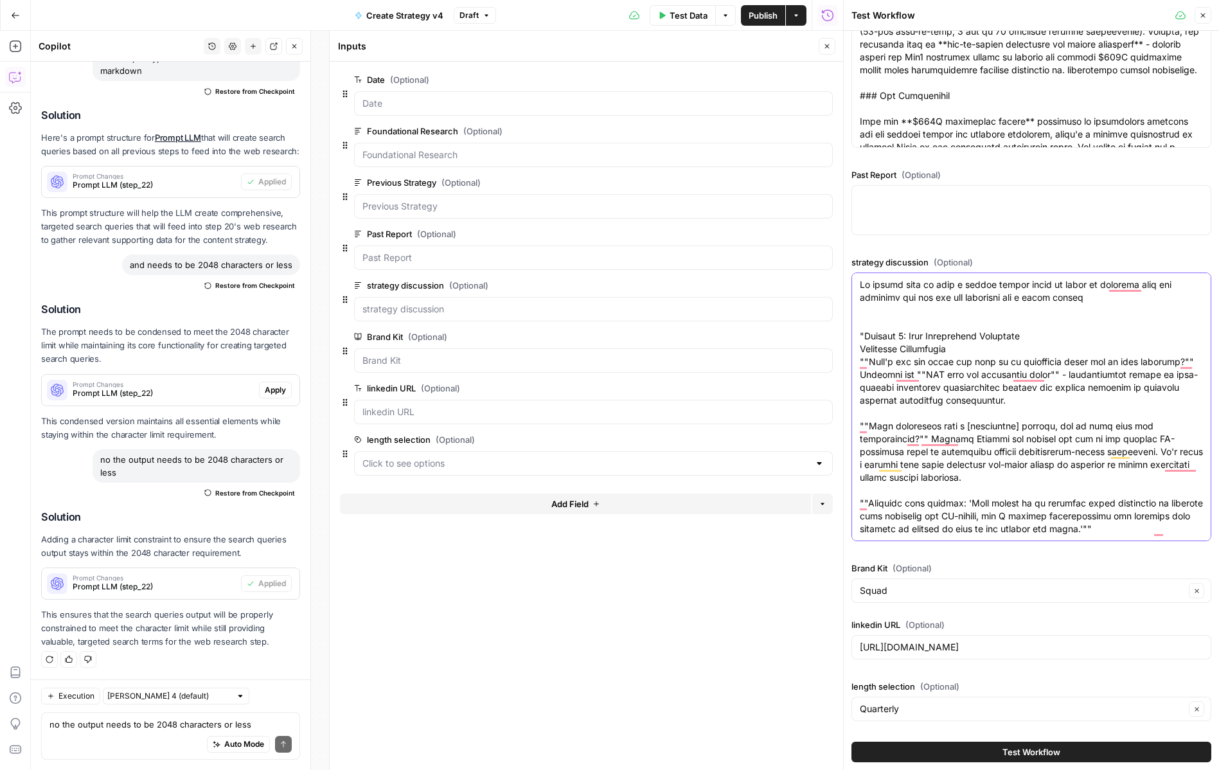
type textarea "We really want to have a weekly series where we share on linkedin open job post…"
click at [832, 51] on button "Close" at bounding box center [826, 46] width 17 height 17
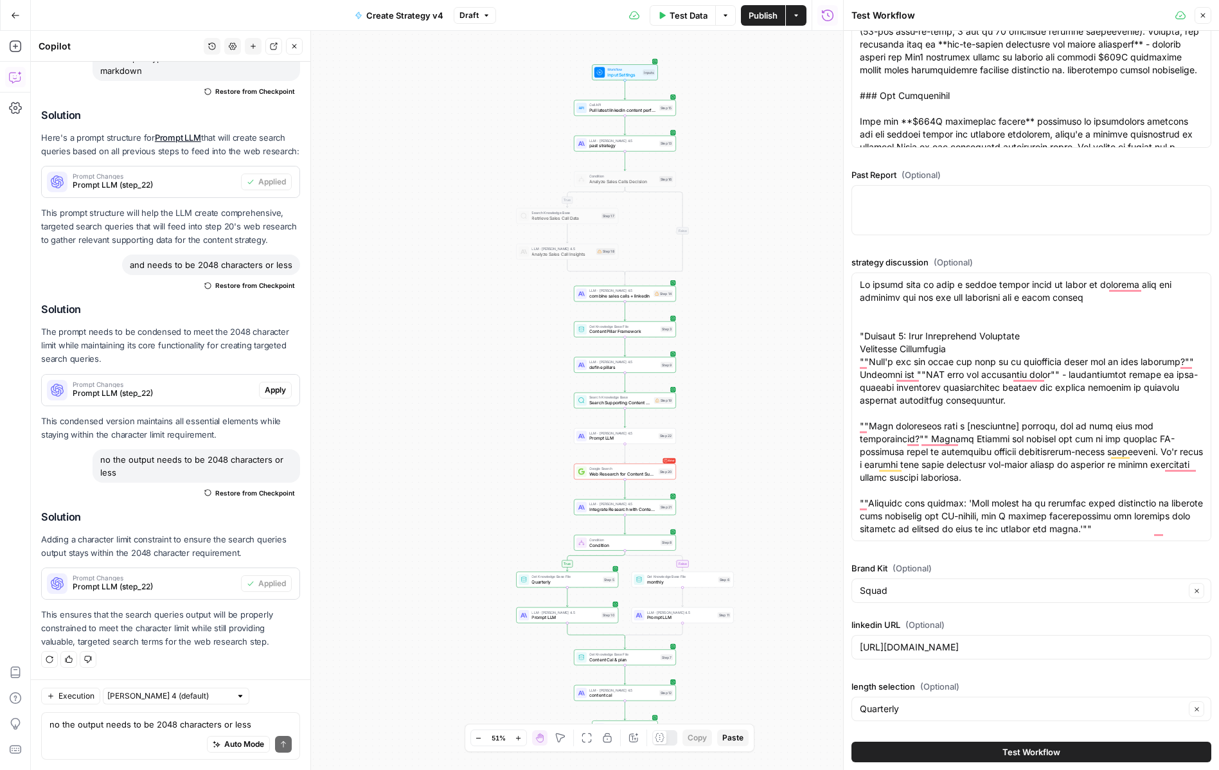
click at [768, 21] on span "Publish" at bounding box center [762, 15] width 29 height 13
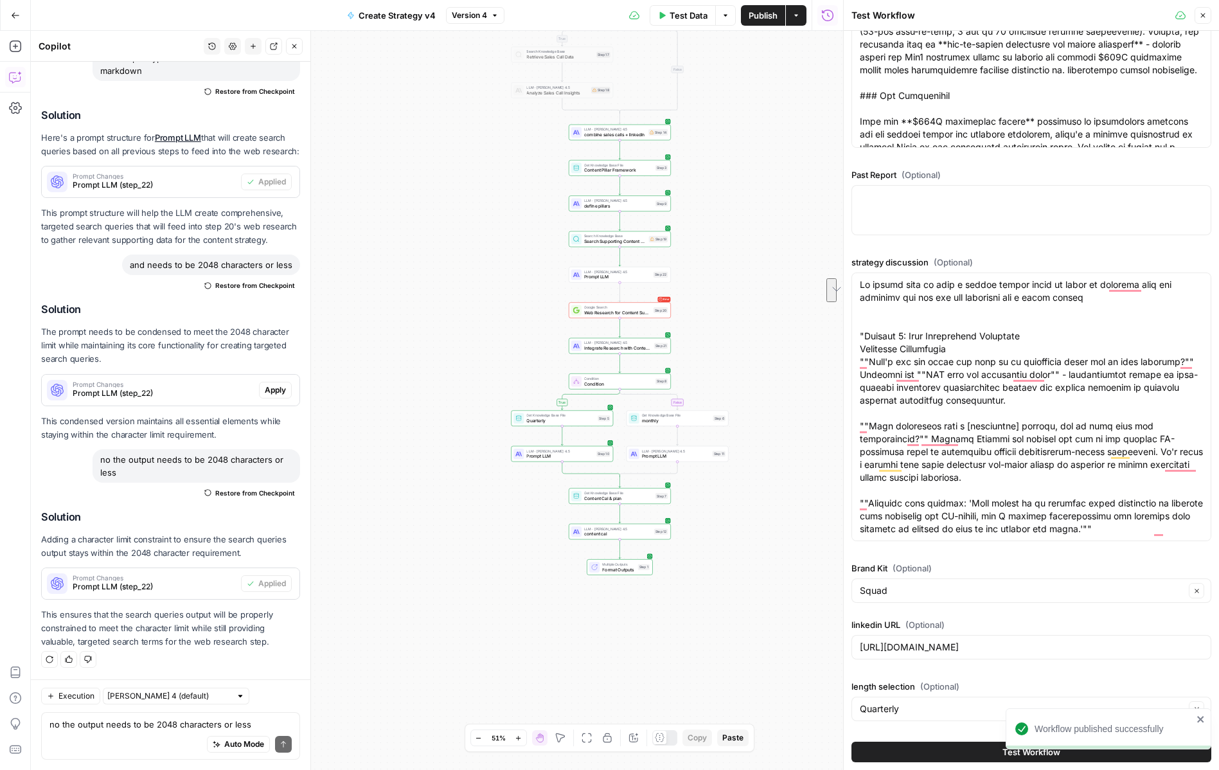
drag, startPoint x: 746, startPoint y: 448, endPoint x: 741, endPoint y: 287, distance: 161.3
click at [741, 287] on div "true false true false Workflow Input Settings Inputs Call API Pull latest linke…" at bounding box center [437, 400] width 812 height 739
click at [1206, 17] on icon "button" at bounding box center [1203, 16] width 8 height 8
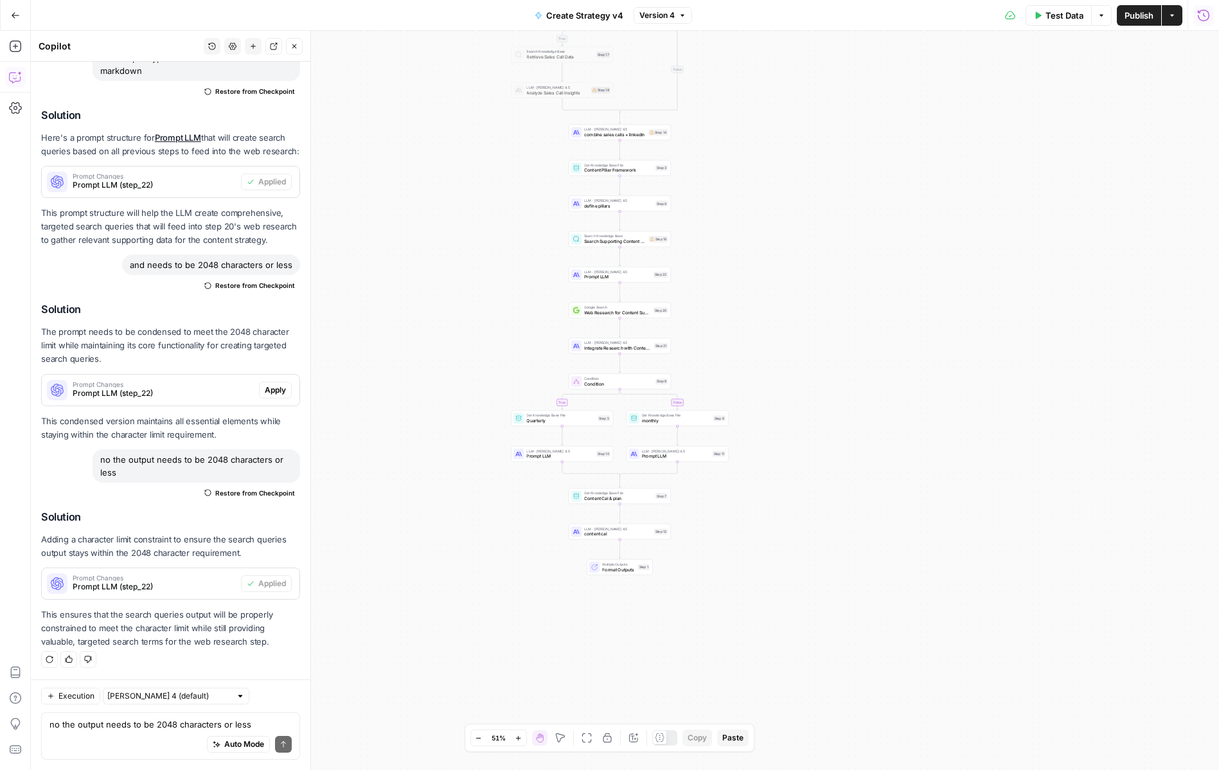
click at [1204, 11] on icon "button" at bounding box center [1203, 15] width 13 height 13
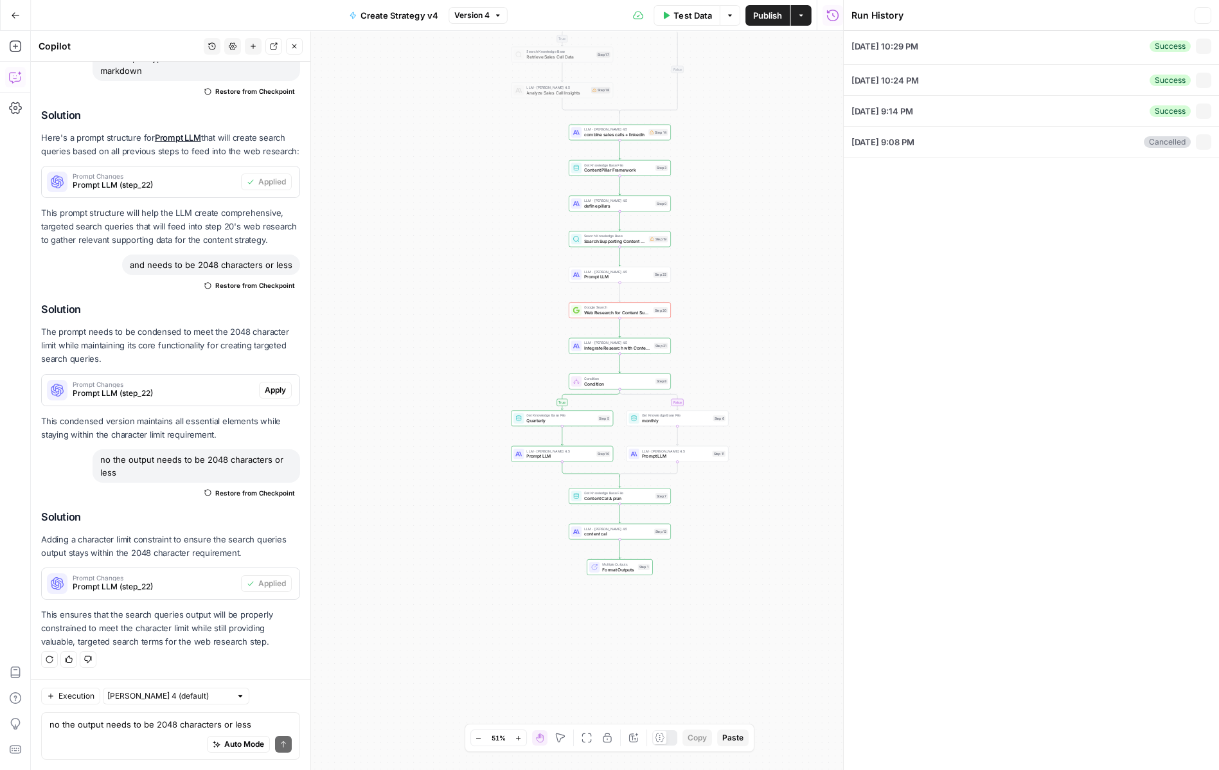
type input "October 7, 2025"
type input "Squad"
type input "https://www.linkedin.com/in/ignaciogl"
type input "Quarterly"
type textarea "# Foundational Research for Squad **Research Date:** Mon Oct 06 2025 00:00:00 G…"
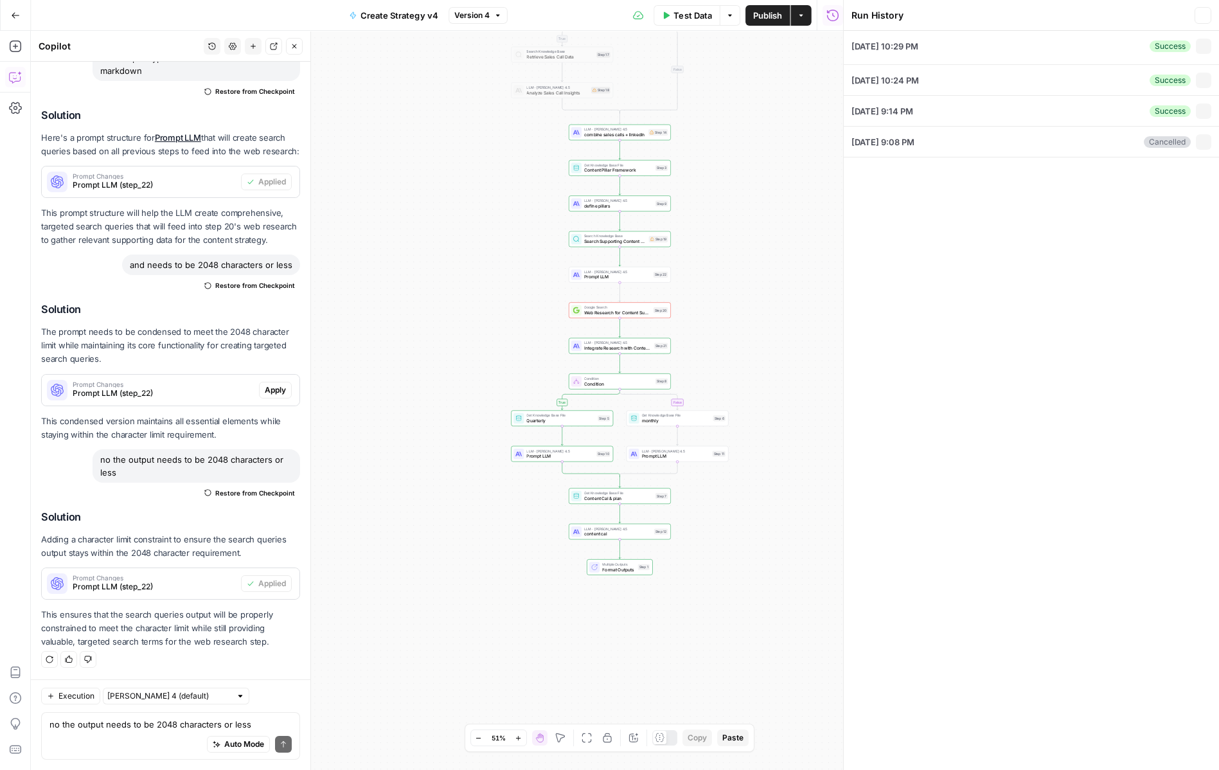
type textarea ""<aside> 💡 Instructions: This document outlines your comprehensive content stra…"
type textarea ""Section 1: Core Positioning Discovery Authority Positioning ""What's the one t…"
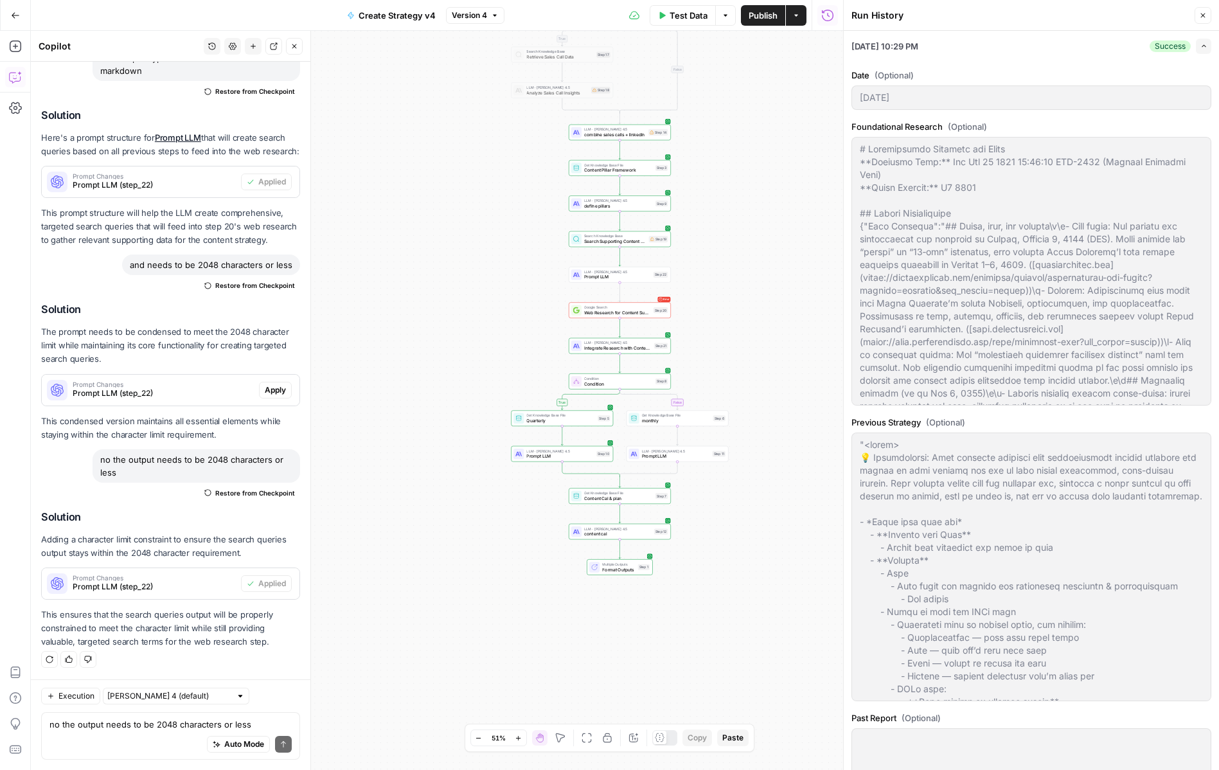
click at [1200, 47] on icon "button" at bounding box center [1203, 45] width 7 height 7
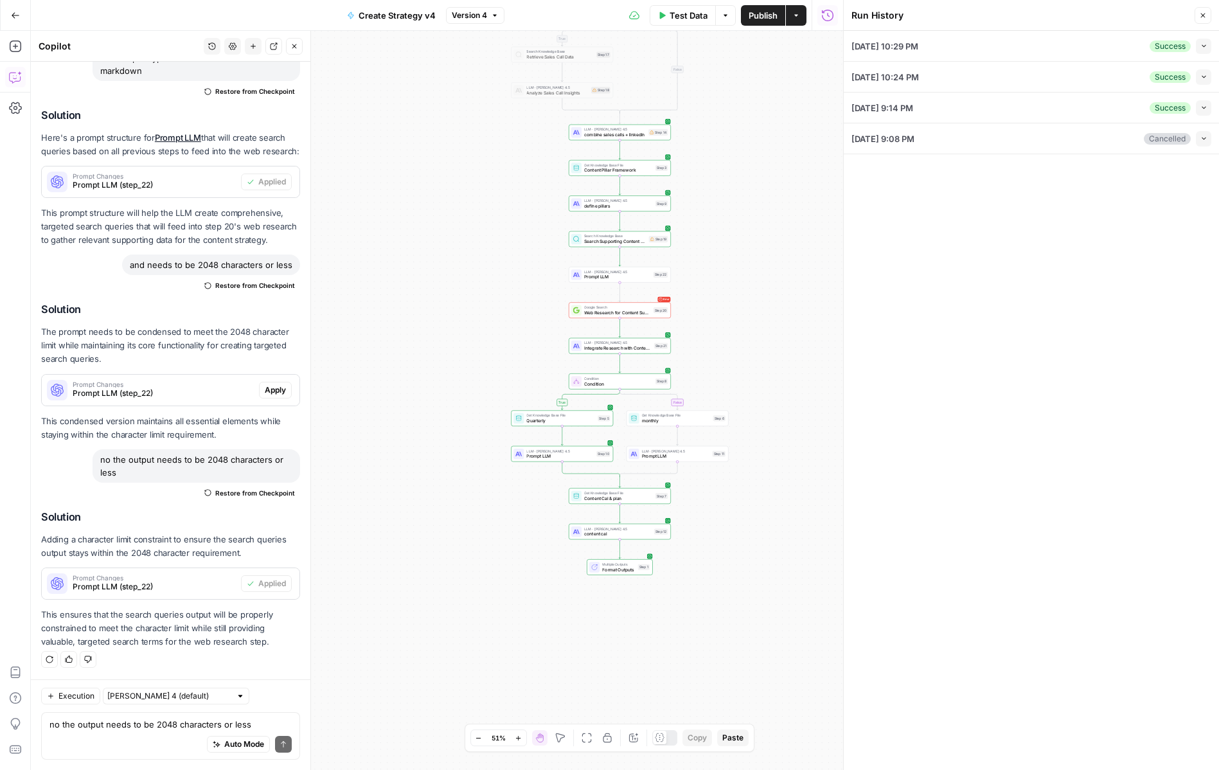
click at [1200, 47] on icon "button" at bounding box center [1203, 45] width 7 height 7
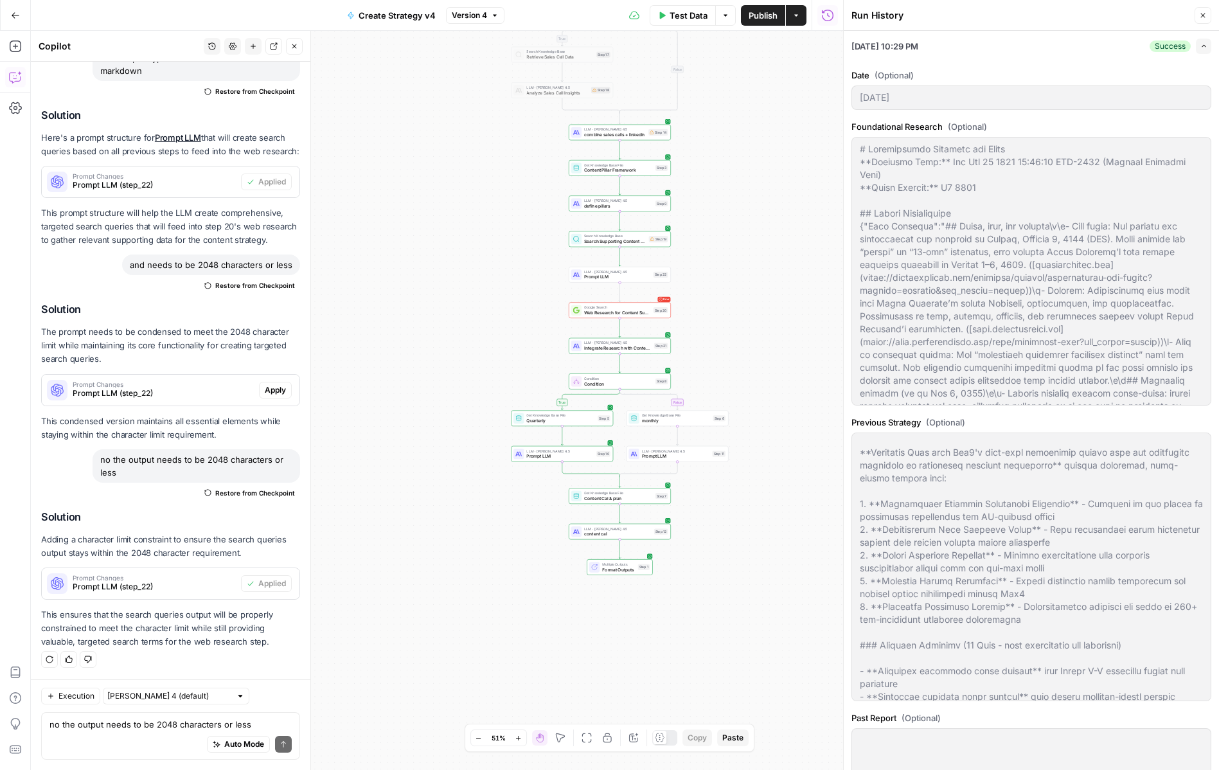
scroll to position [587, 0]
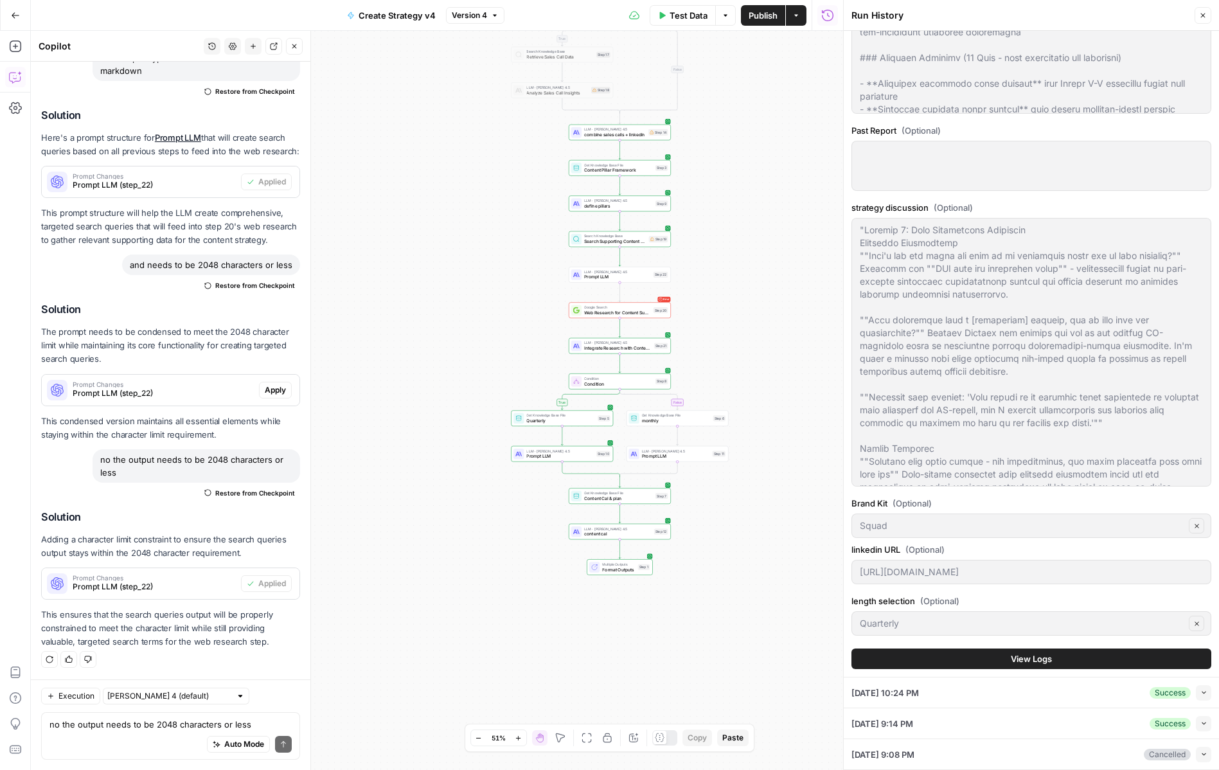
click at [904, 656] on button "View Logs" at bounding box center [1031, 658] width 360 height 21
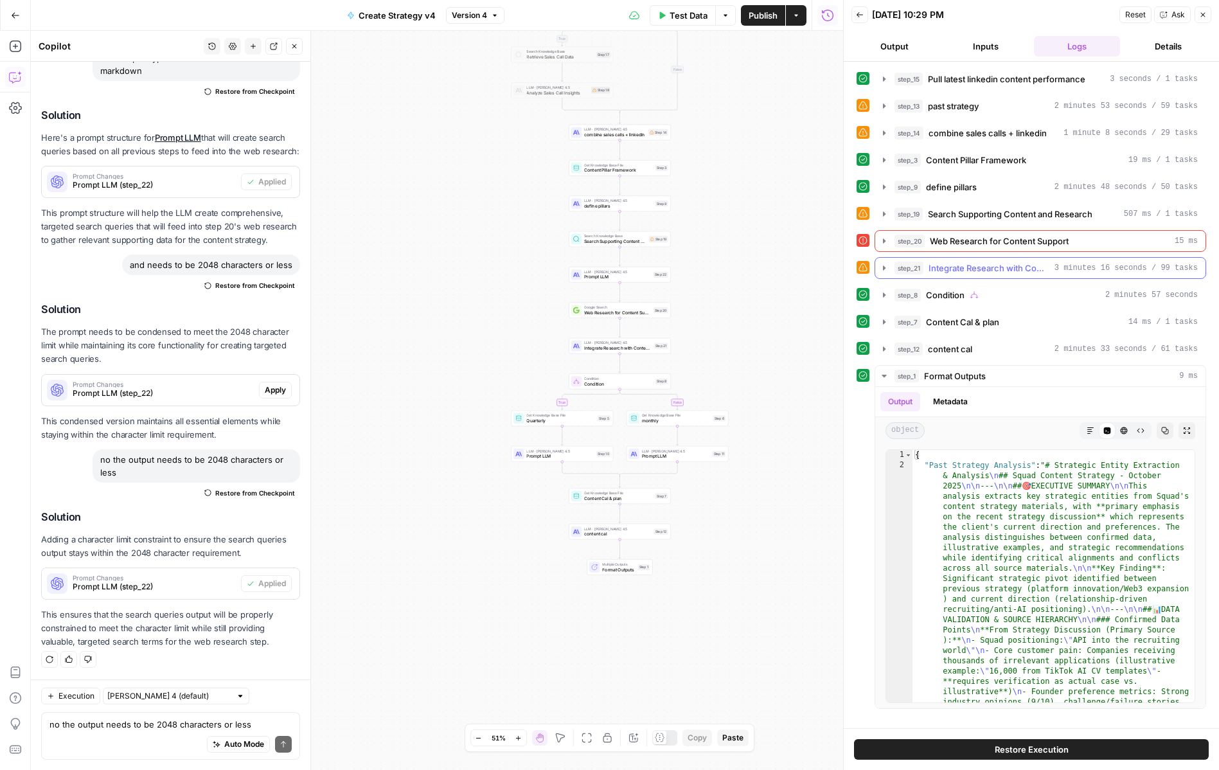
click at [882, 267] on icon "button" at bounding box center [884, 268] width 10 height 10
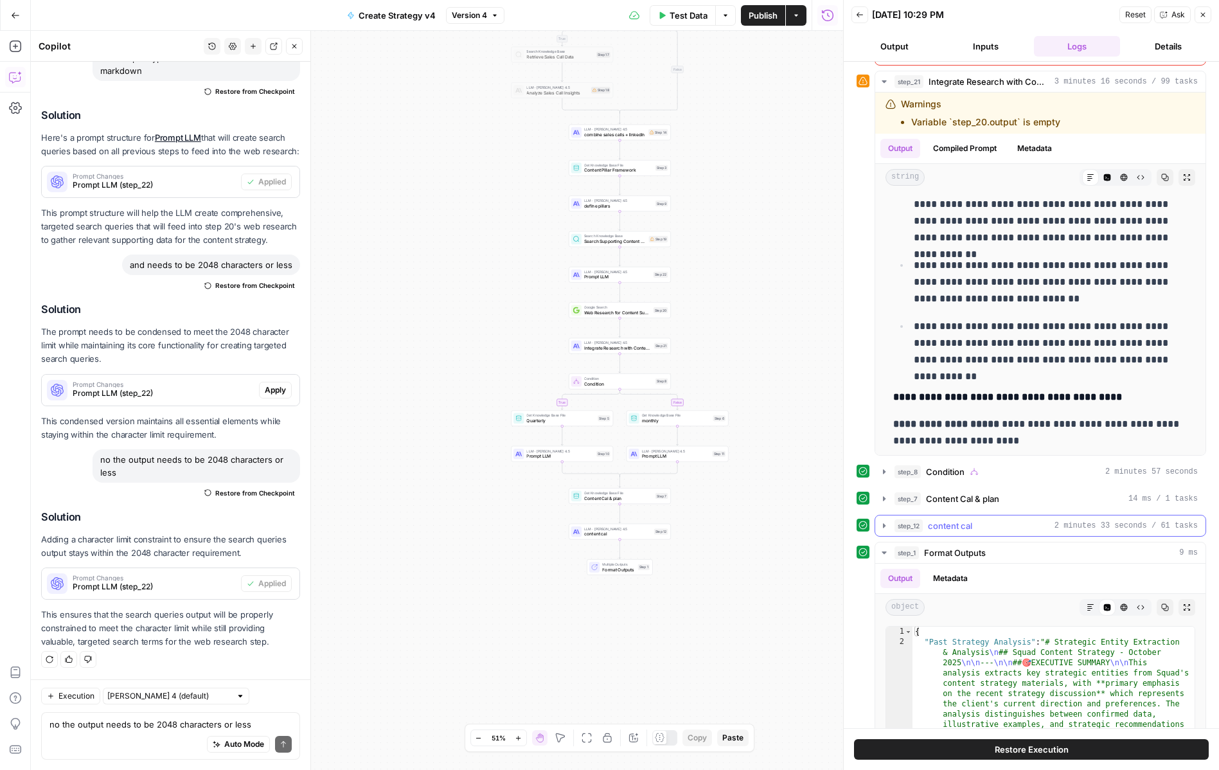
scroll to position [184, 0]
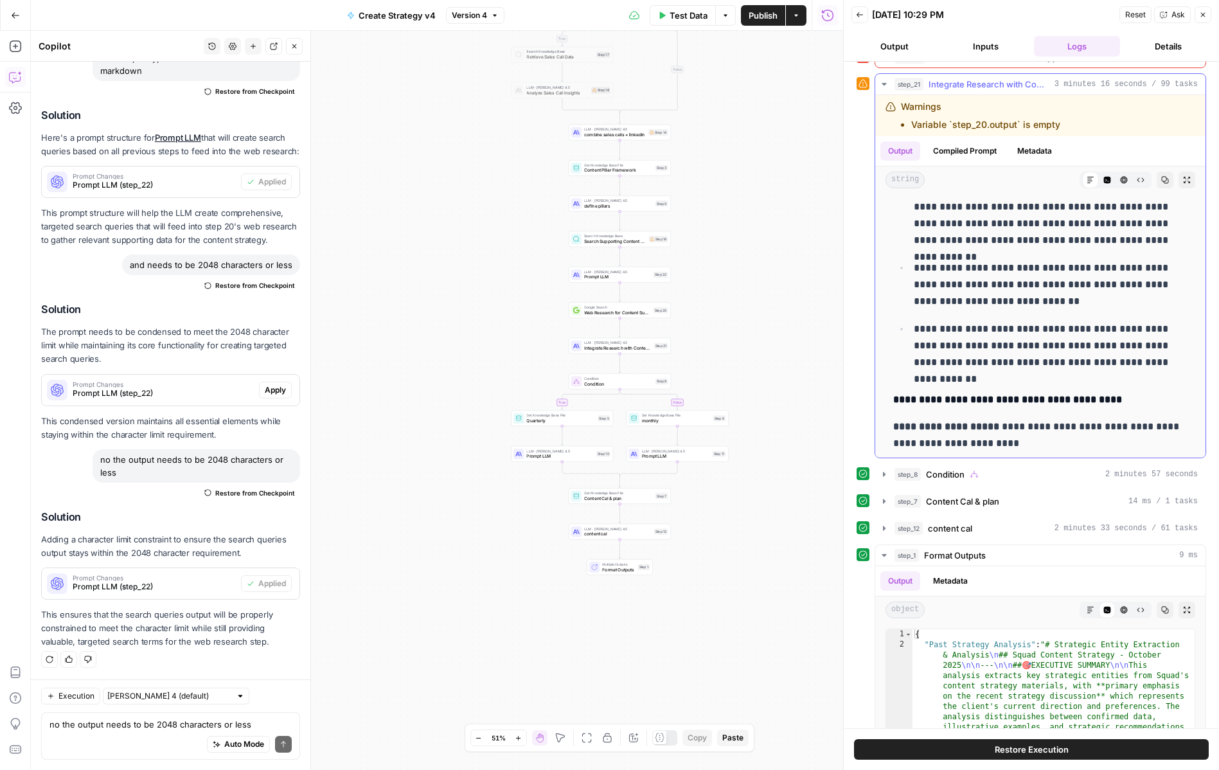
click at [884, 87] on icon "button" at bounding box center [884, 84] width 10 height 10
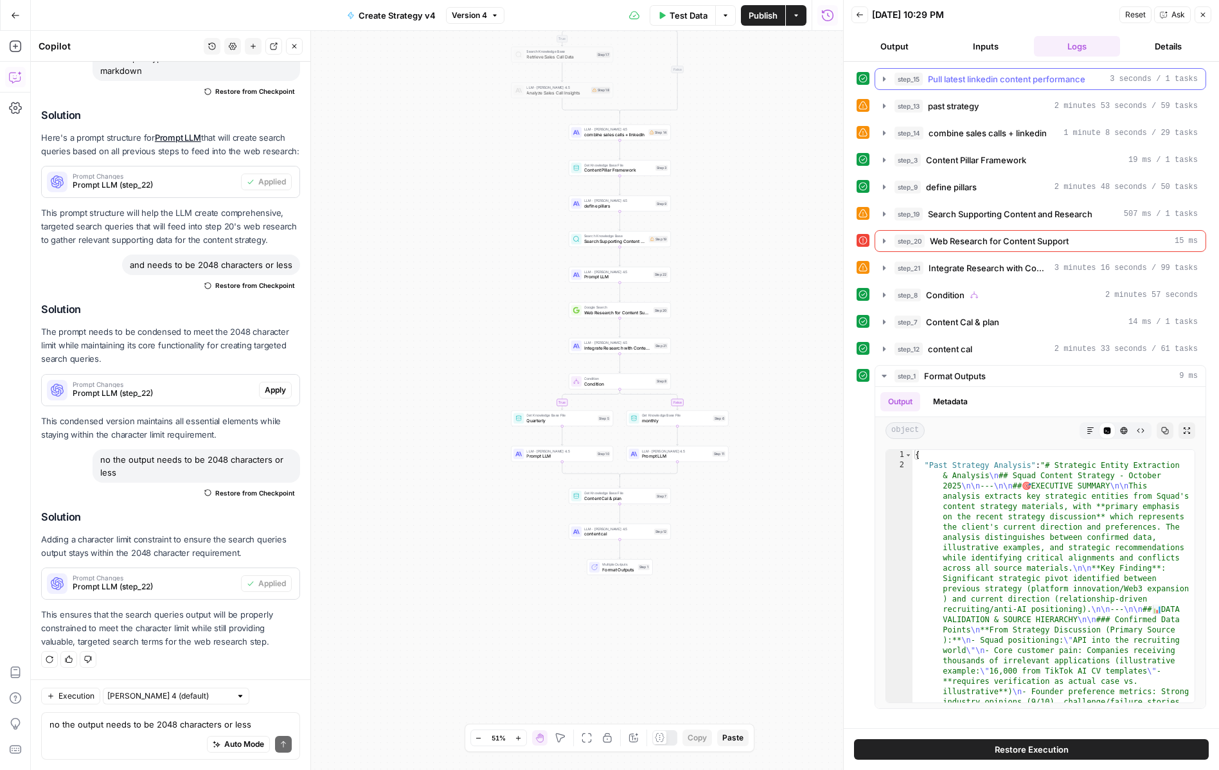
scroll to position [0, 0]
click at [1207, 15] on button "Close" at bounding box center [1202, 14] width 17 height 17
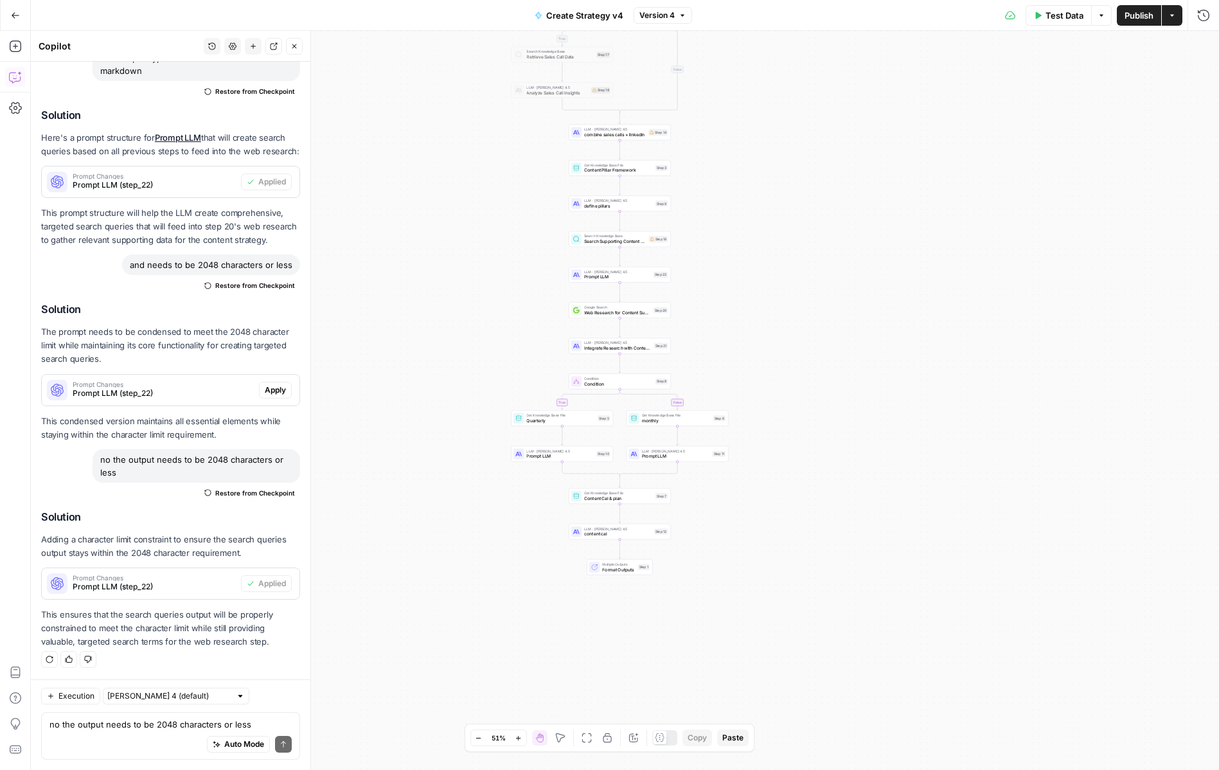
click at [17, 14] on icon "button" at bounding box center [15, 15] width 9 height 9
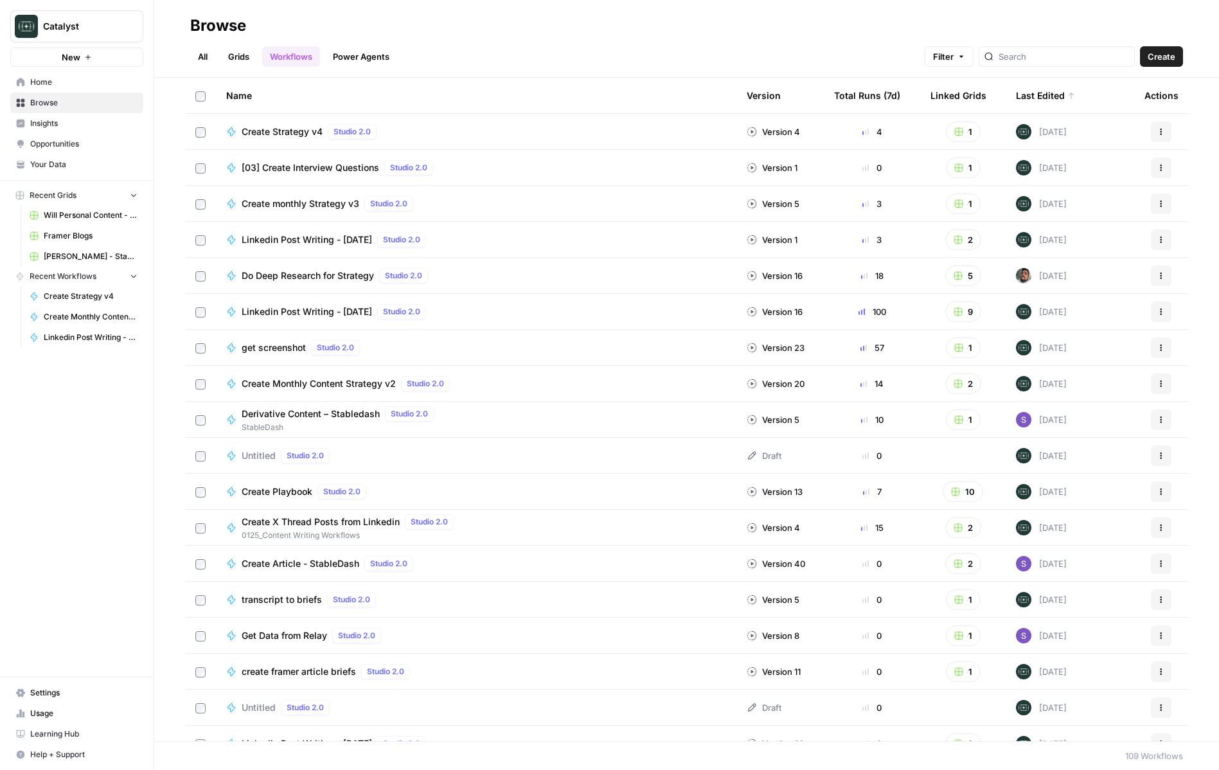
click at [232, 53] on link "Grids" at bounding box center [238, 56] width 37 height 21
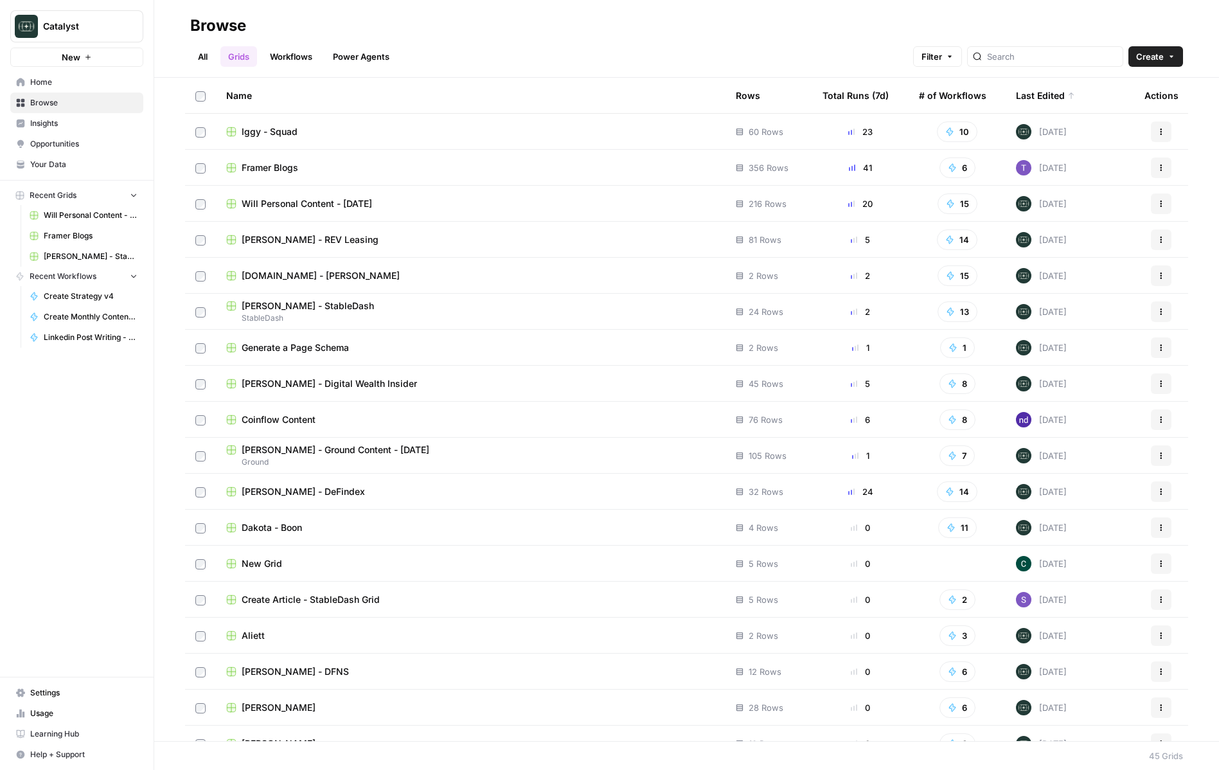
click at [290, 270] on span "RWA.xyz - Adam" at bounding box center [321, 275] width 158 height 13
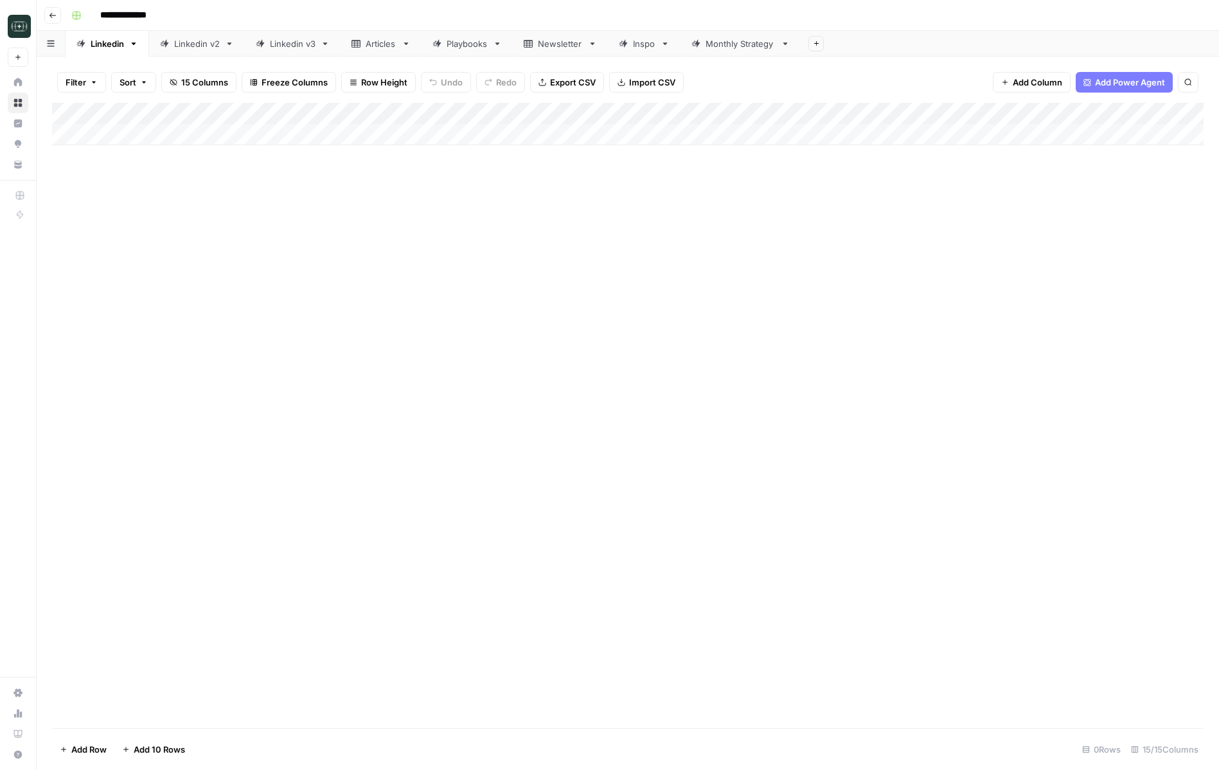
click at [756, 51] on link "Monthly Strategy" at bounding box center [740, 44] width 120 height 26
drag, startPoint x: 416, startPoint y: 111, endPoint x: 537, endPoint y: 111, distance: 120.8
click at [537, 111] on div "Add Column" at bounding box center [627, 135] width 1151 height 64
drag, startPoint x: 539, startPoint y: 116, endPoint x: 471, endPoint y: 123, distance: 67.8
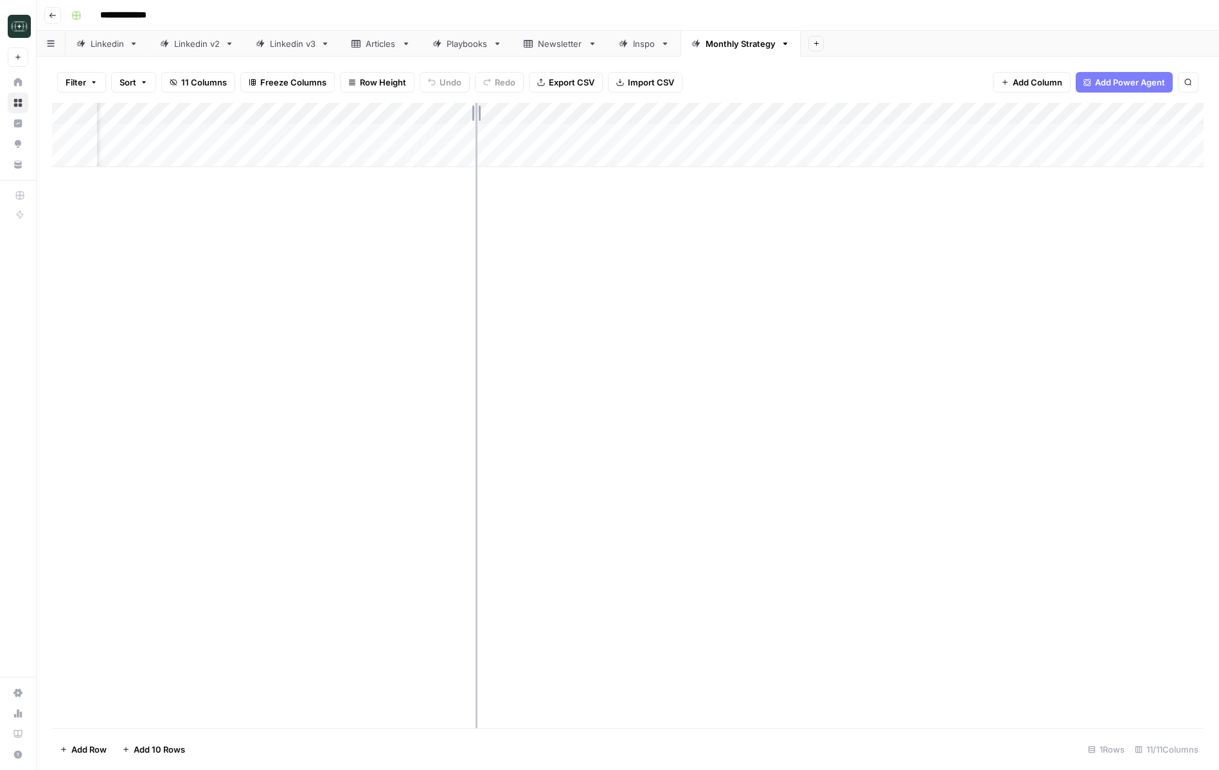
click at [472, 123] on div "Add Column" at bounding box center [627, 135] width 1151 height 64
click at [929, 113] on div "Add Column" at bounding box center [627, 135] width 1151 height 64
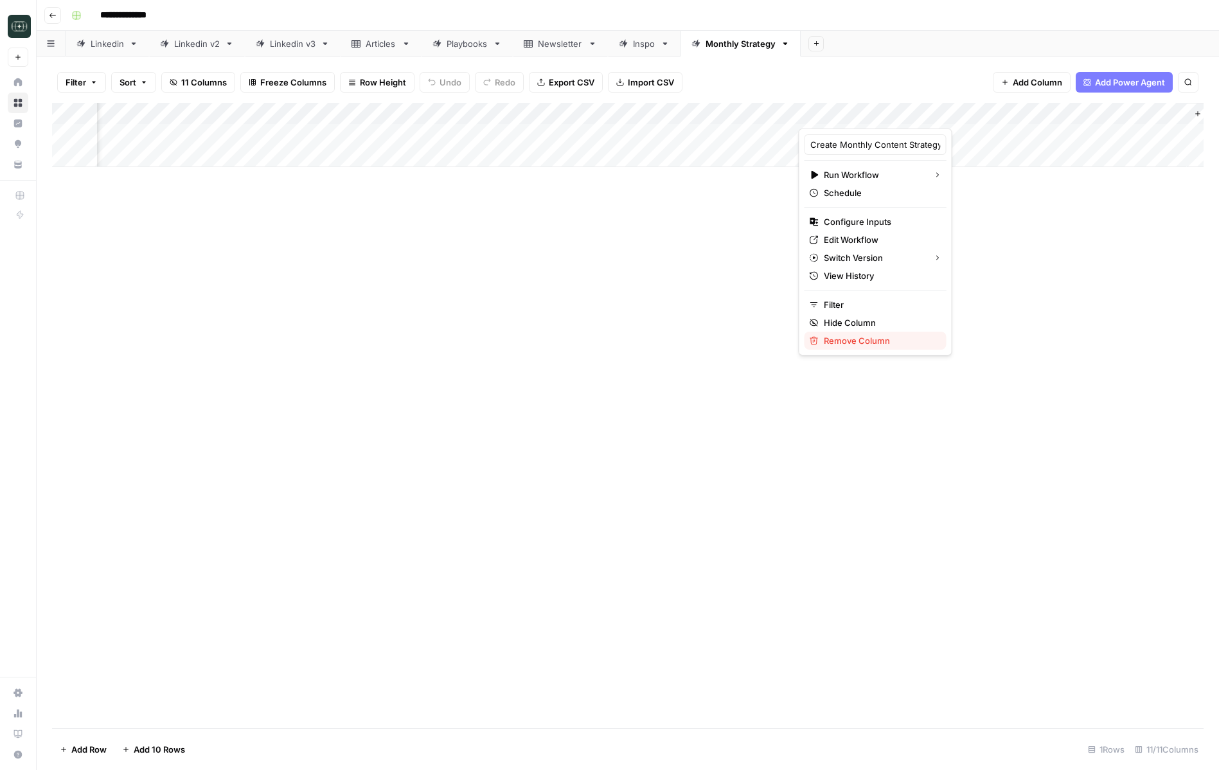
click at [845, 342] on span "Remove Column" at bounding box center [879, 340] width 112 height 13
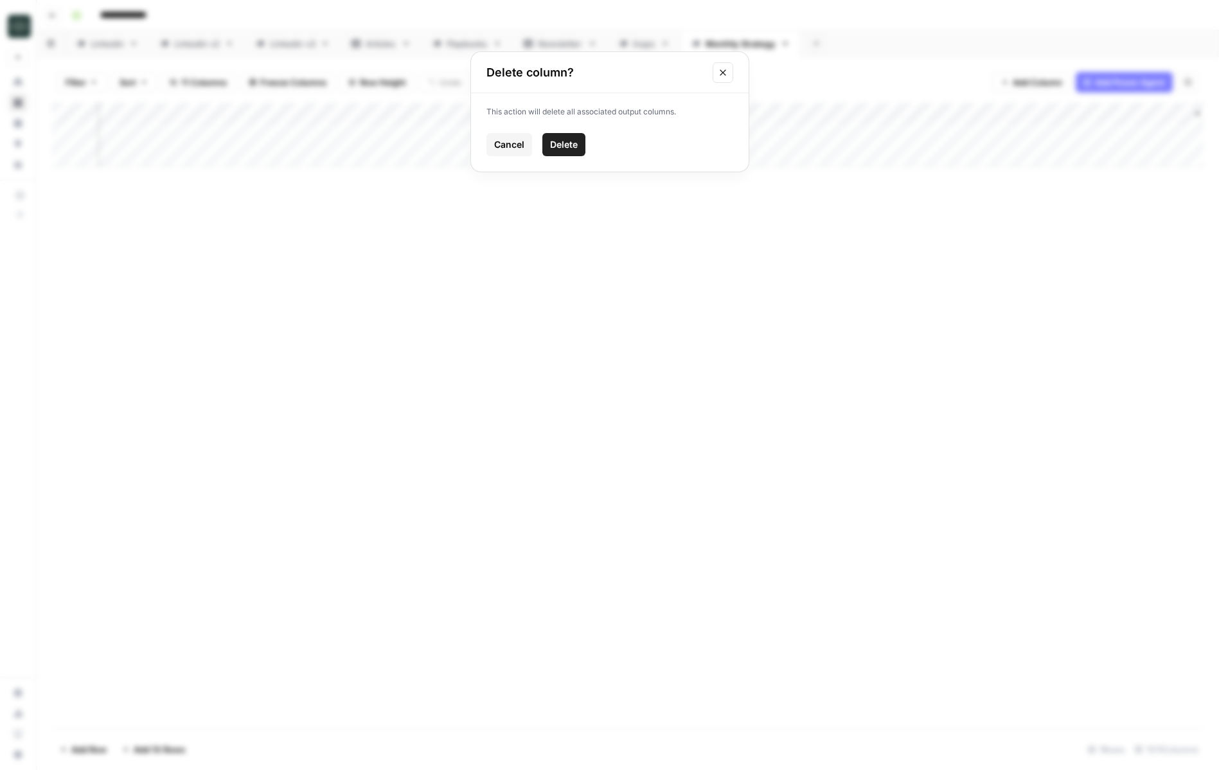
click at [550, 141] on span "Delete" at bounding box center [564, 144] width 28 height 13
click at [1134, 116] on span "Add Column" at bounding box center [1151, 114] width 45 height 12
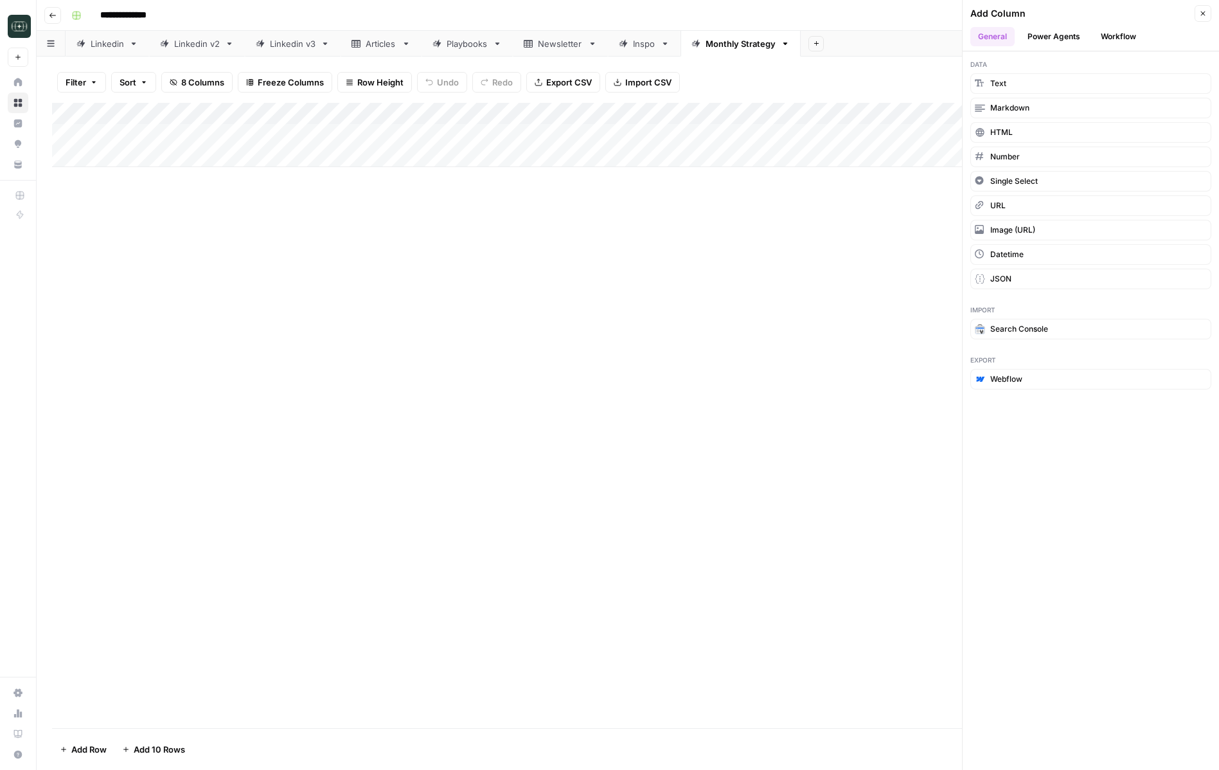
click at [1116, 31] on button "Workflow" at bounding box center [1118, 36] width 51 height 19
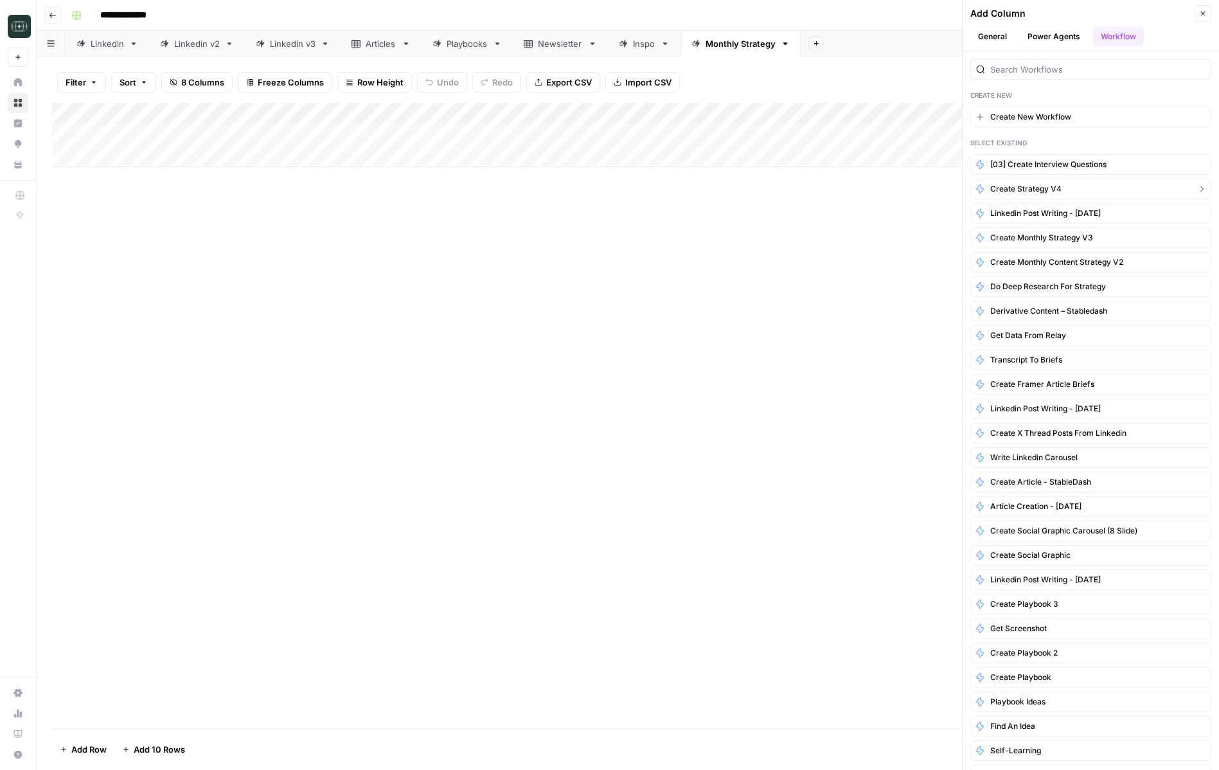
click at [1074, 188] on button "Create Strategy v4" at bounding box center [1090, 189] width 241 height 21
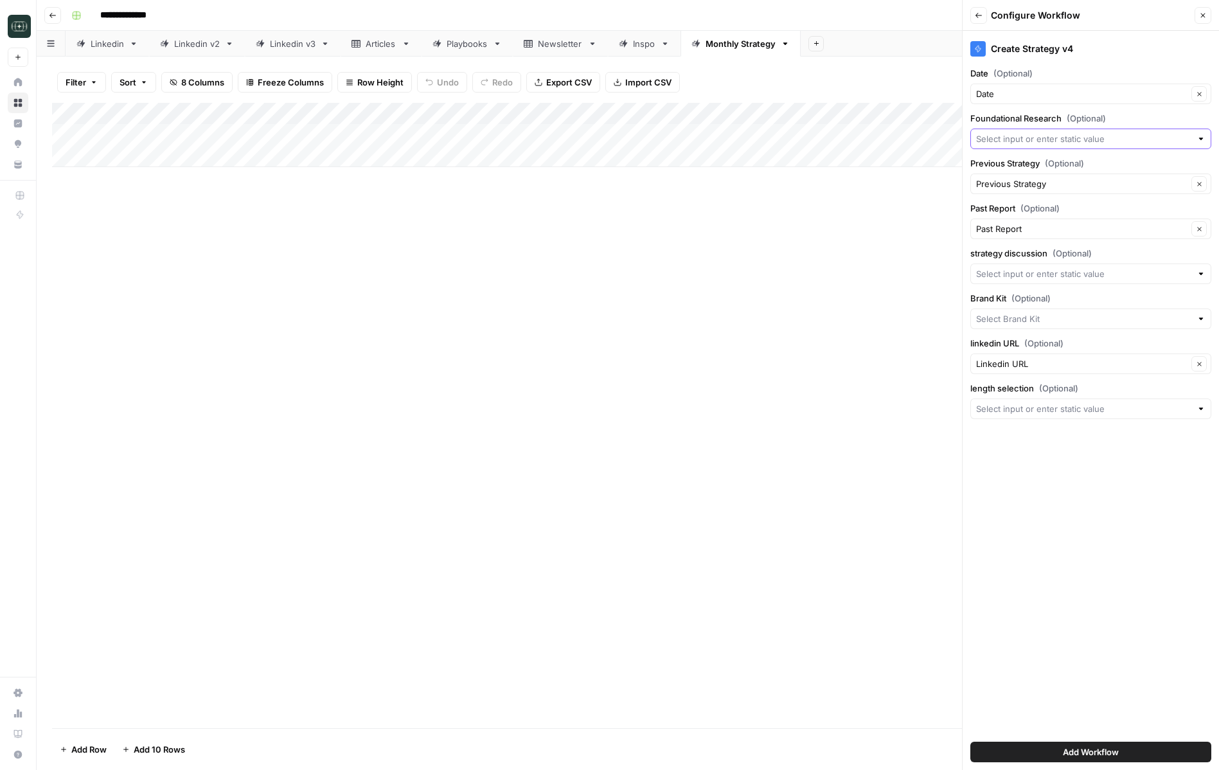
click at [1068, 138] on input "Foundational Research (Optional)" at bounding box center [1083, 138] width 215 height 13
click at [1037, 215] on span "Foundation Research" at bounding box center [1080, 210] width 198 height 13
type input "Foundation Research"
click at [1053, 272] on input "strategy discussion (Optional)" at bounding box center [1083, 273] width 215 height 13
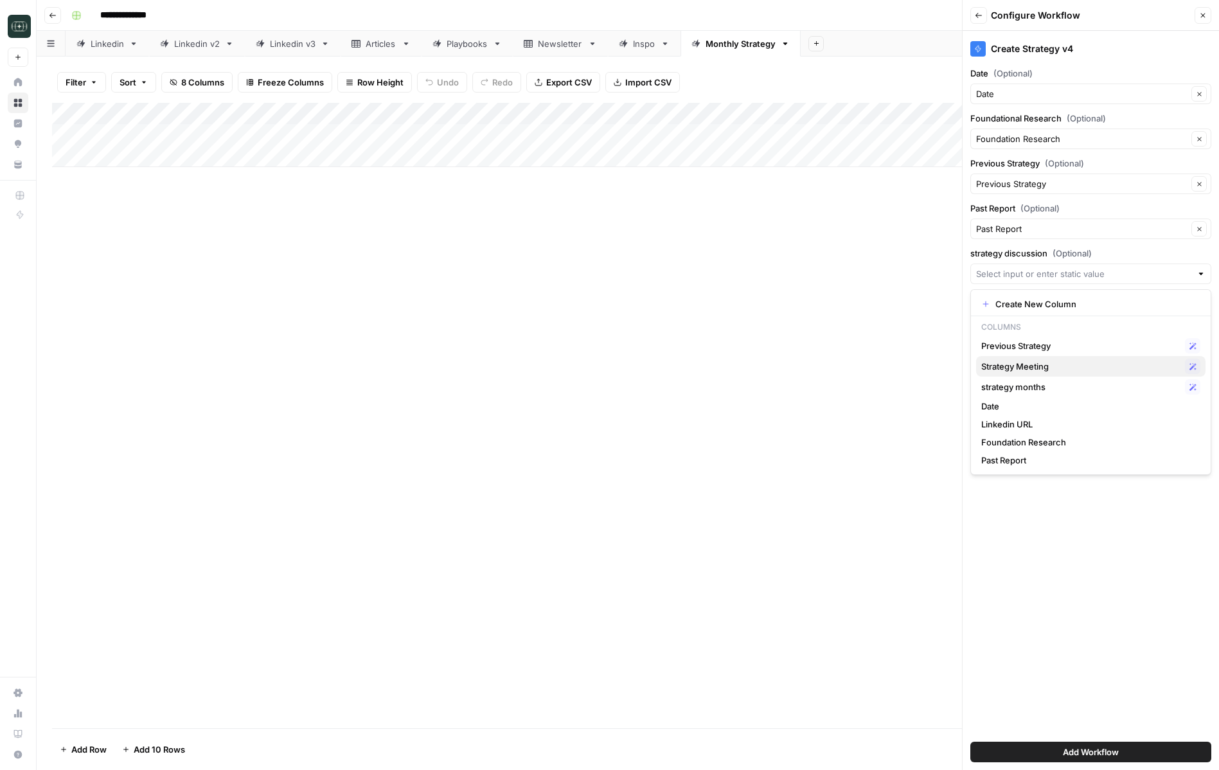
click at [1043, 368] on span "Strategy Meeting" at bounding box center [1080, 366] width 198 height 13
type input "Strategy Meeting"
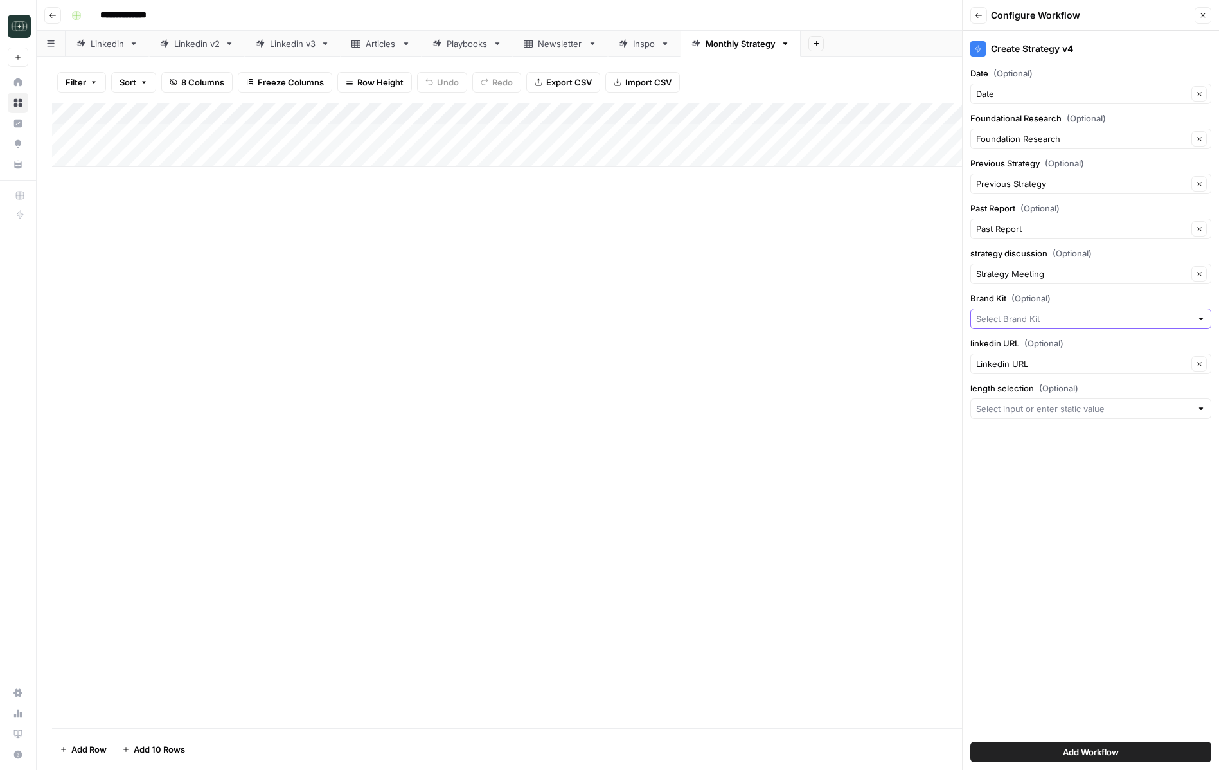
click at [1054, 319] on input "Brand Kit (Optional)" at bounding box center [1083, 318] width 215 height 13
type input "rwa"
click at [842, 390] on div "Add Column" at bounding box center [627, 415] width 1151 height 625
click at [1048, 322] on input "Brand Kit (Optional)" at bounding box center [1083, 318] width 215 height 13
type input "rwa"
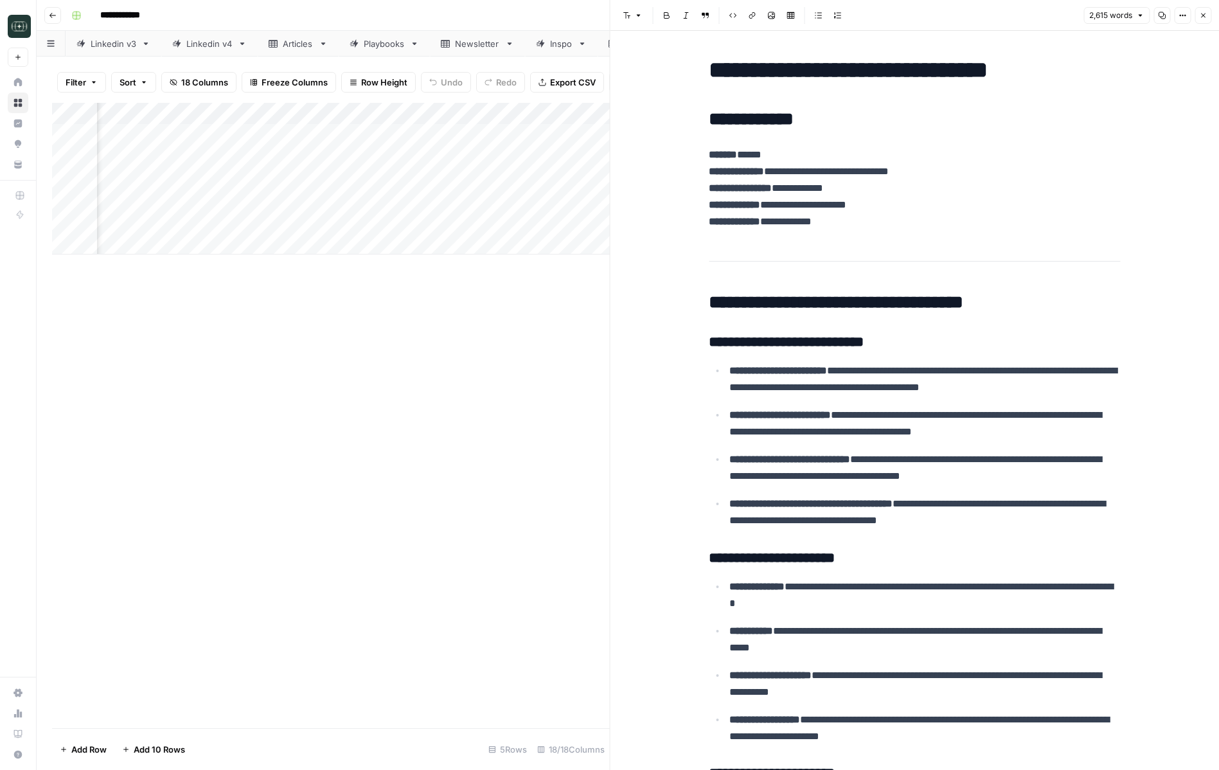
scroll to position [0, 1287]
click at [1213, 16] on header "Font style Bold Italic Block quote Code block Link Image Insert Table Bulleted …" at bounding box center [914, 15] width 609 height 31
click at [1210, 16] on button "Close" at bounding box center [1202, 15] width 17 height 17
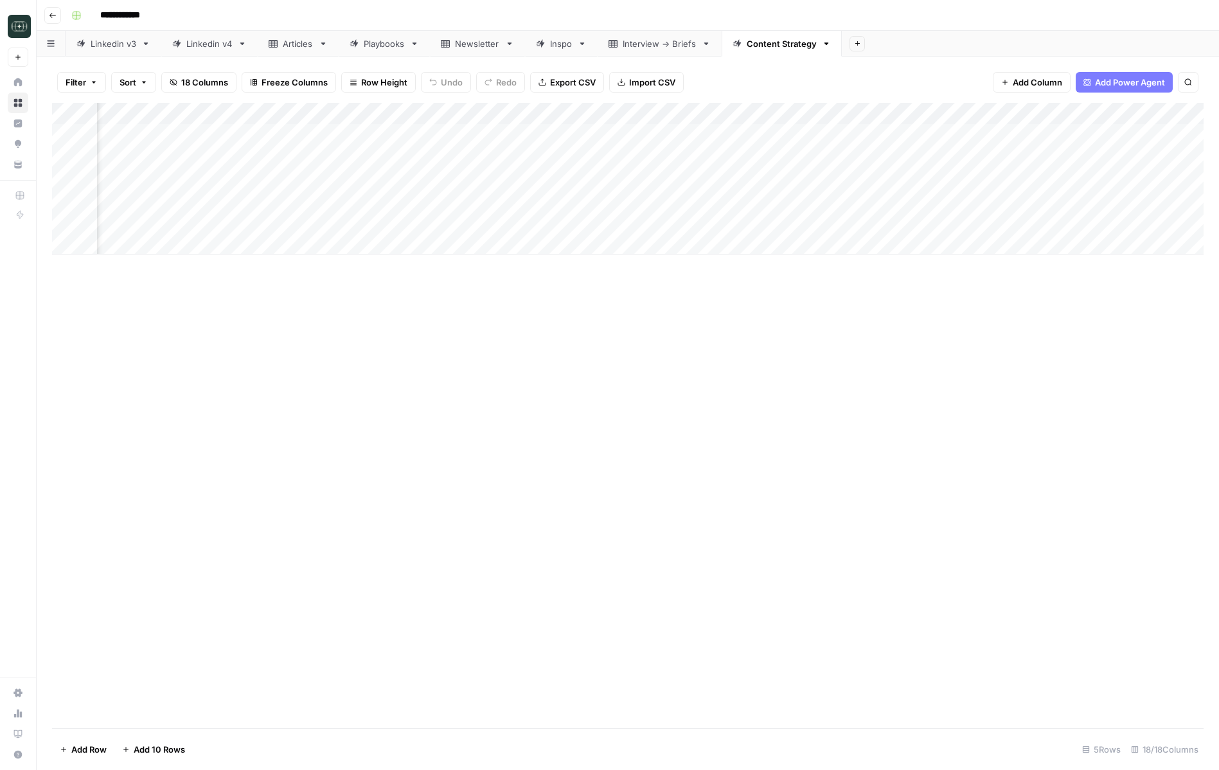
scroll to position [0, 612]
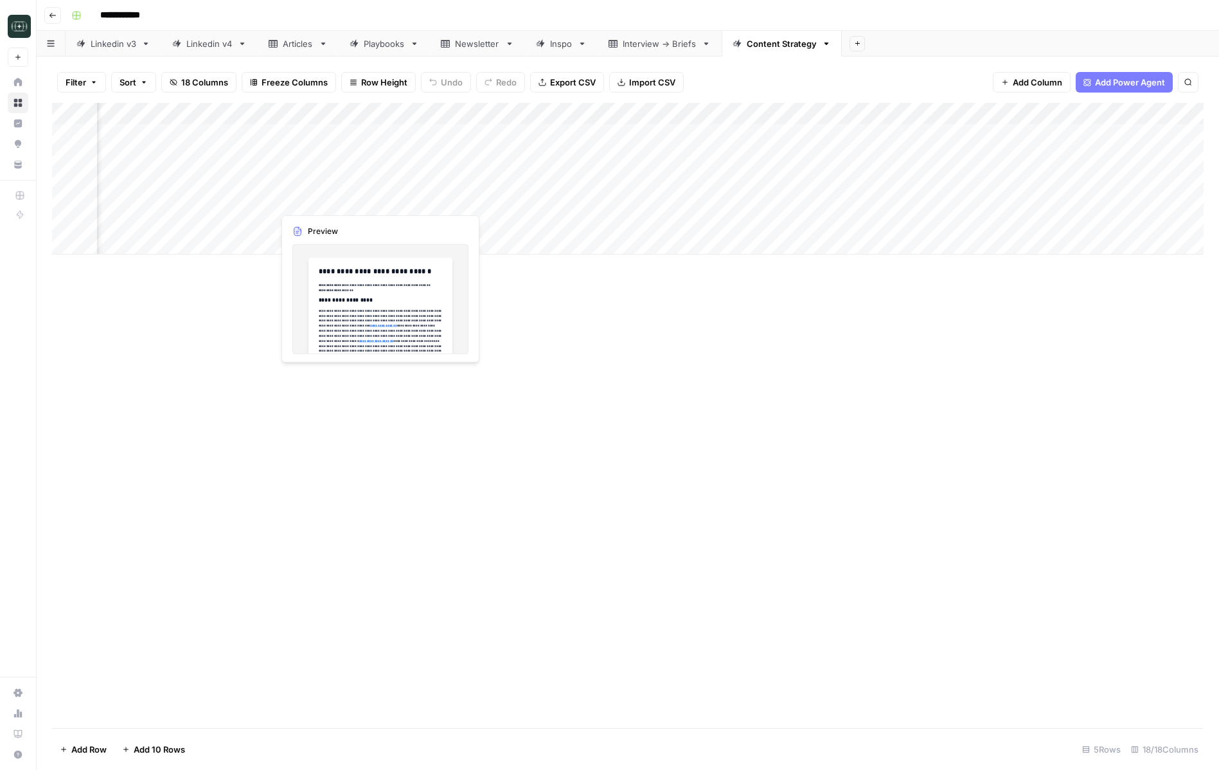
click at [355, 204] on div "Add Column" at bounding box center [627, 179] width 1151 height 152
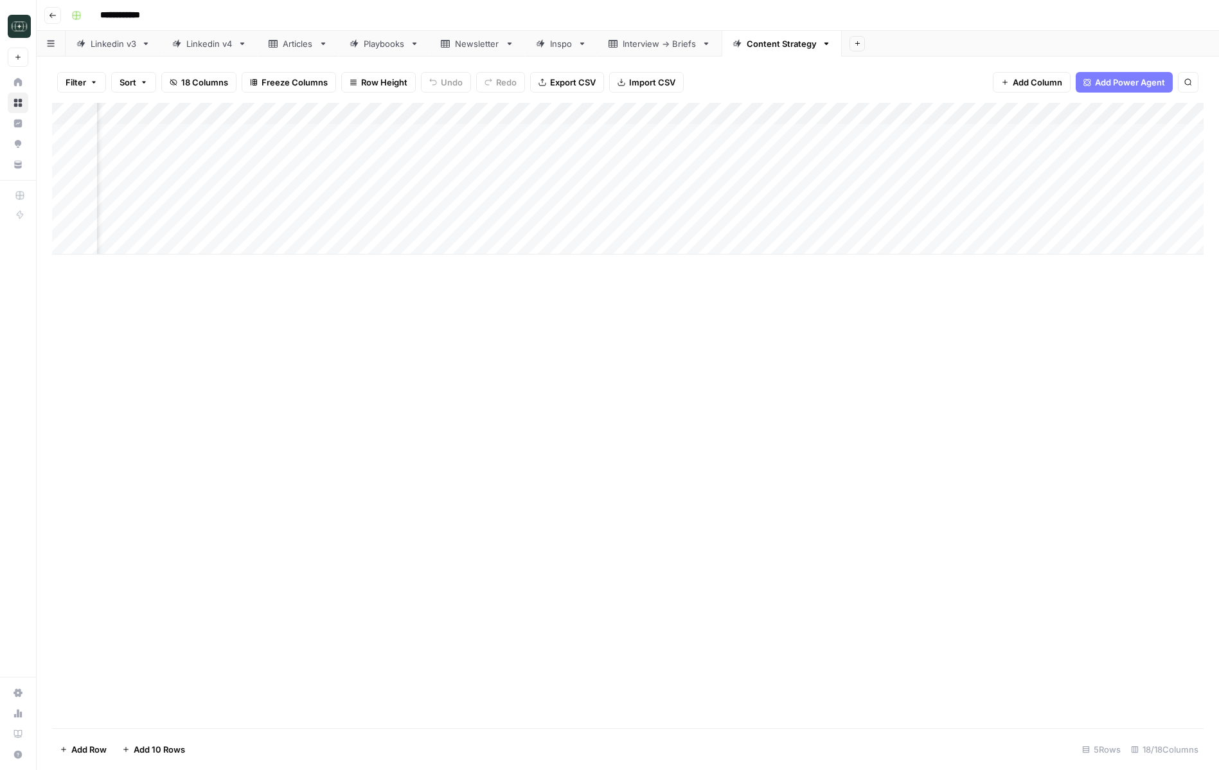
scroll to position [0, 256]
click at [297, 205] on div "Add Column" at bounding box center [627, 179] width 1151 height 152
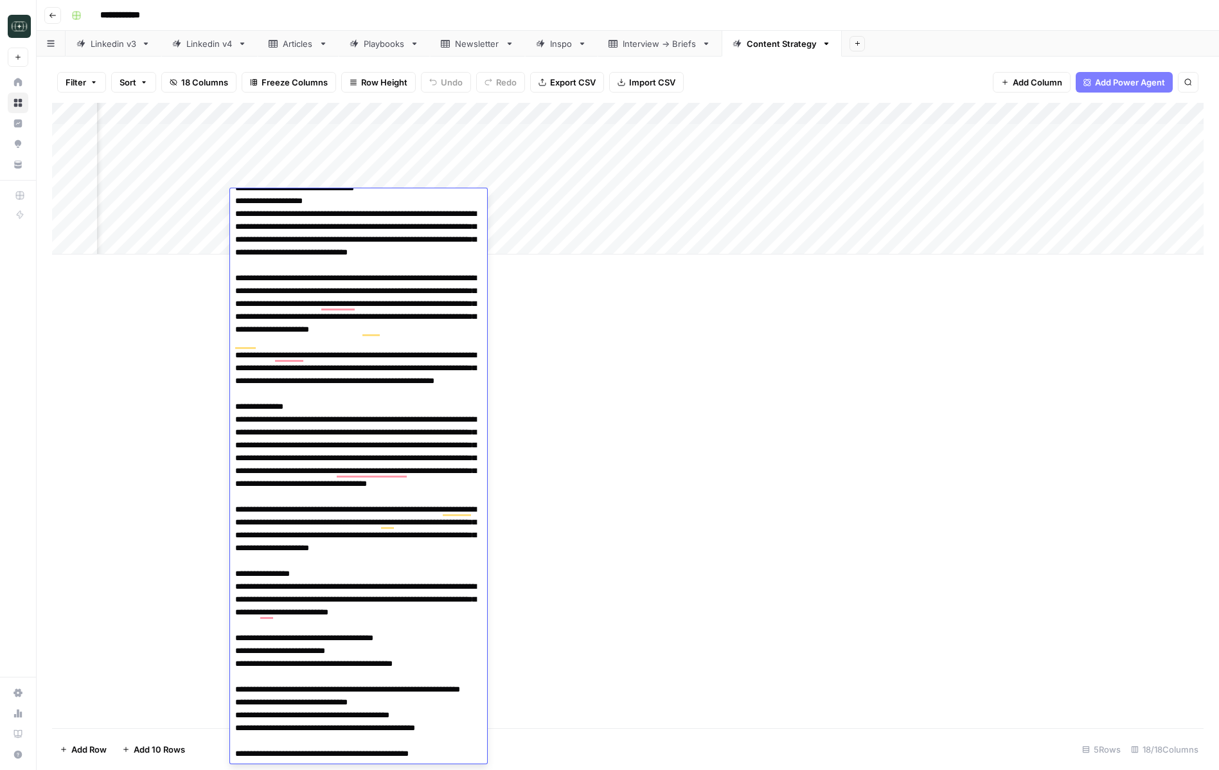
scroll to position [0, 0]
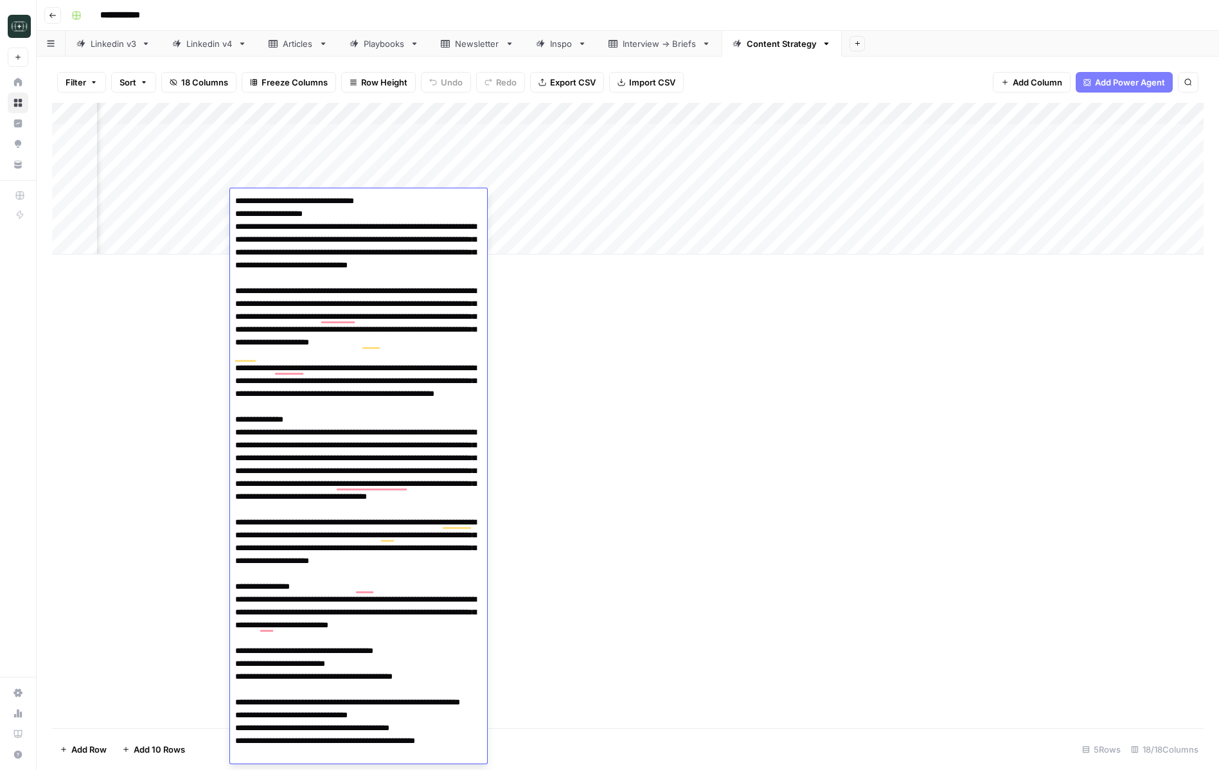
type textarea "**********"
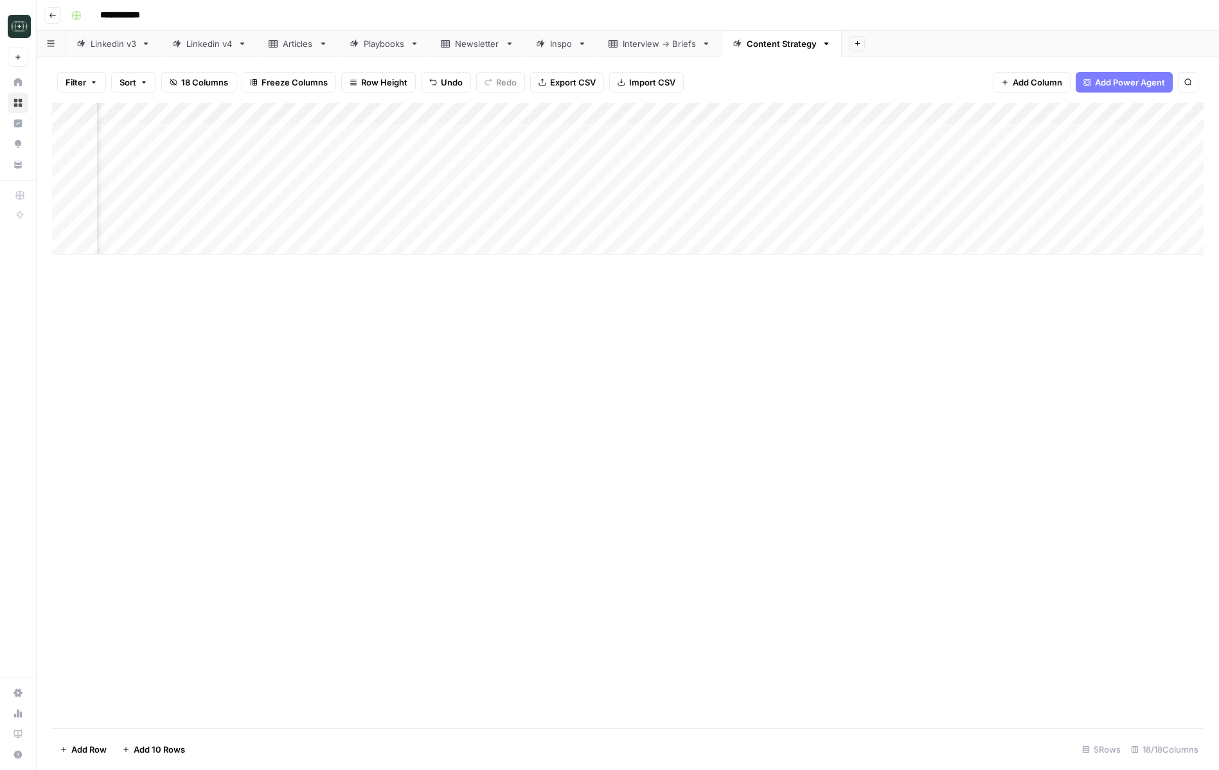
scroll to position [0, 673]
click at [970, 202] on div "Add Column" at bounding box center [627, 179] width 1151 height 152
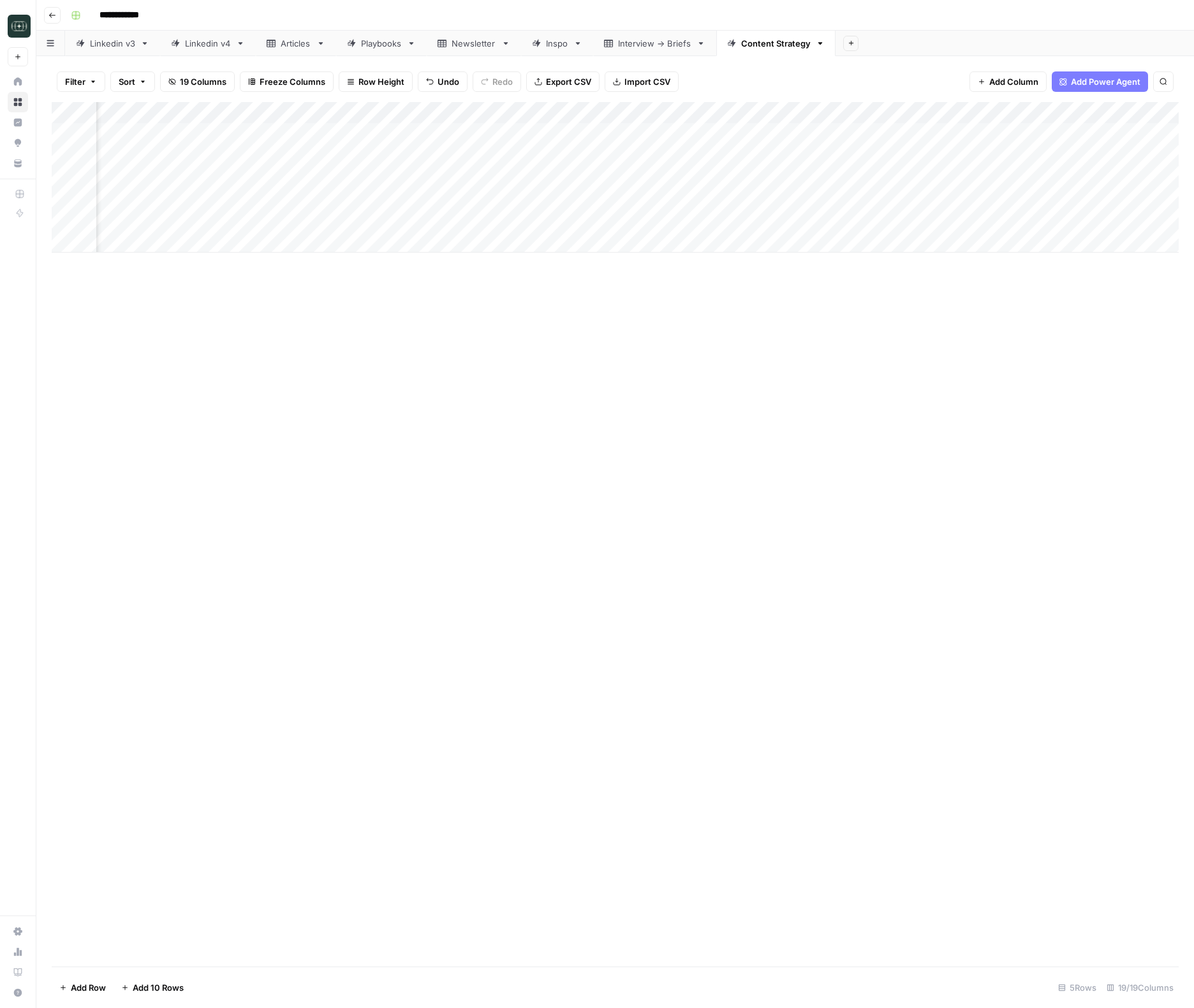
scroll to position [0, 1106]
click at [642, 201] on div "Add Column" at bounding box center [615, 178] width 1127 height 151
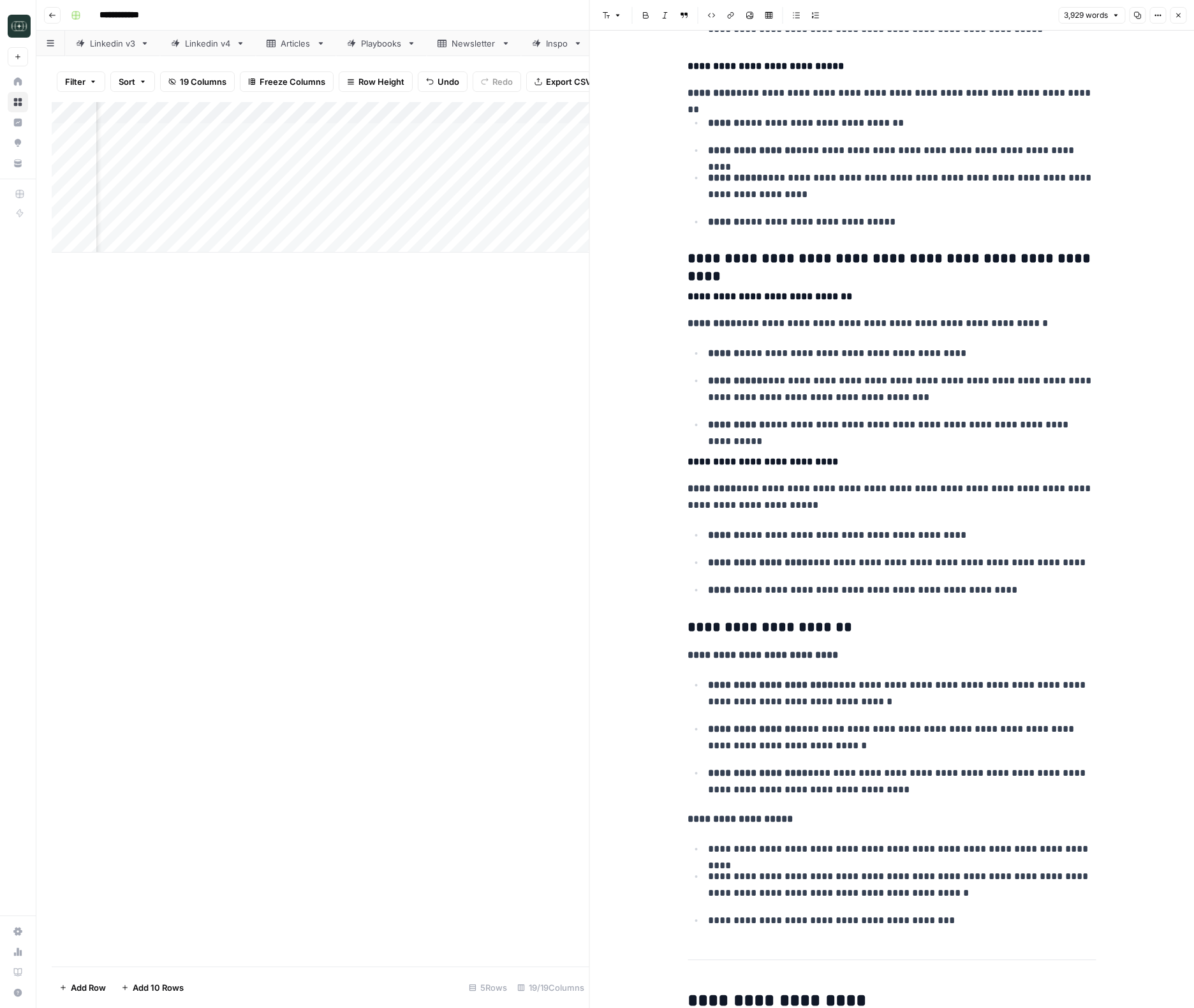
scroll to position [1325, 0]
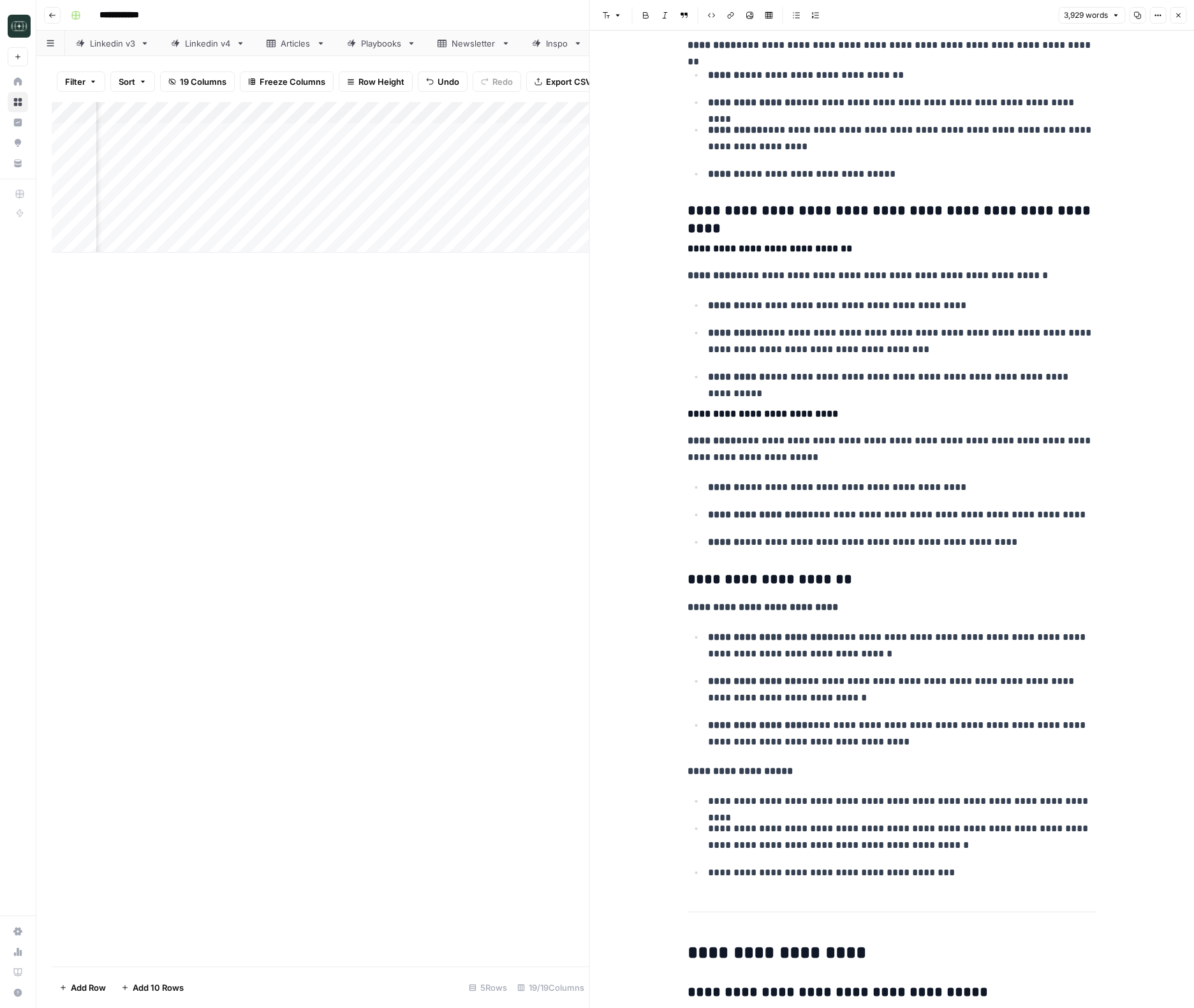
click at [991, 280] on p "**********" at bounding box center [891, 275] width 408 height 17
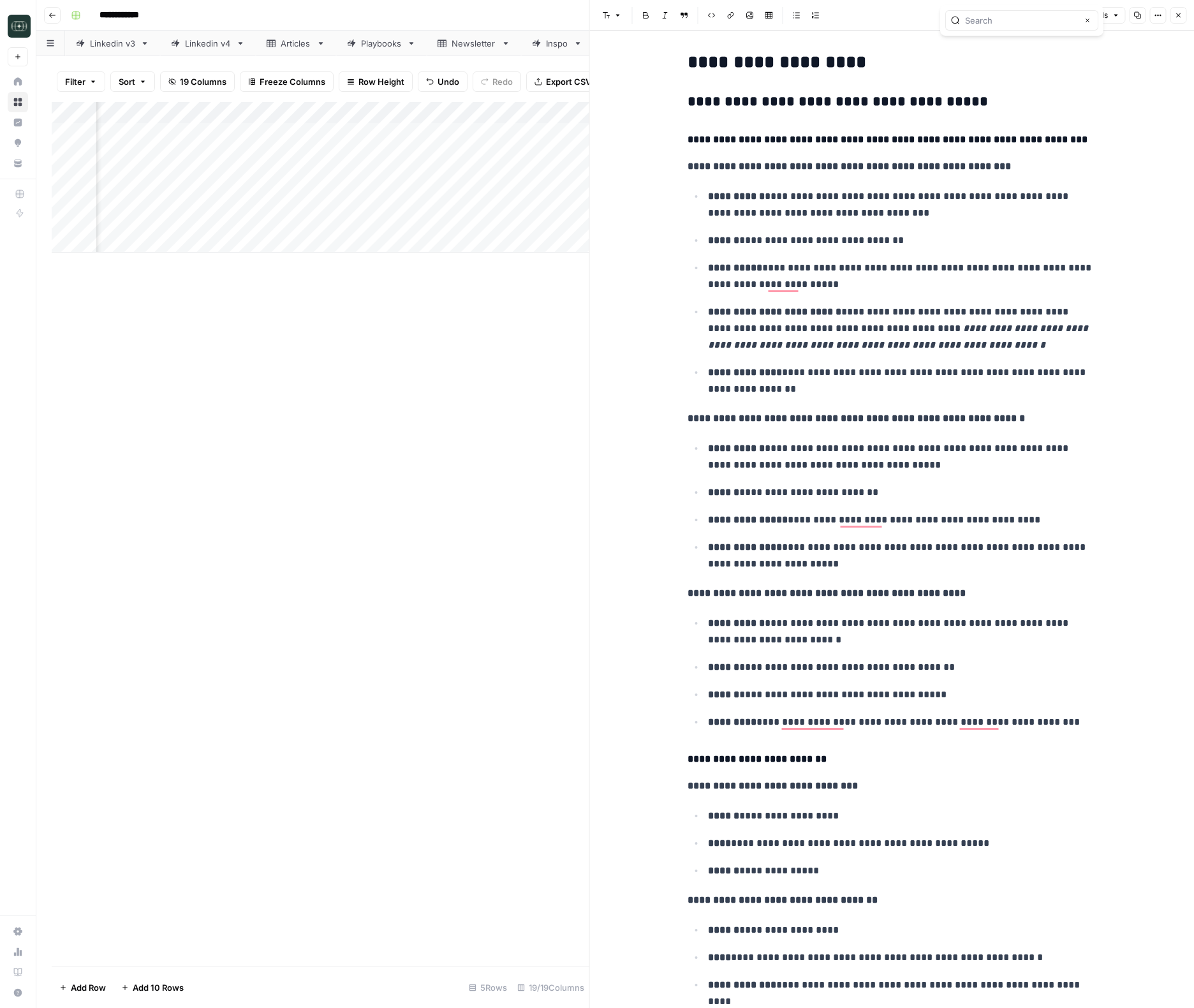
scroll to position [2216, 0]
type input "posting"
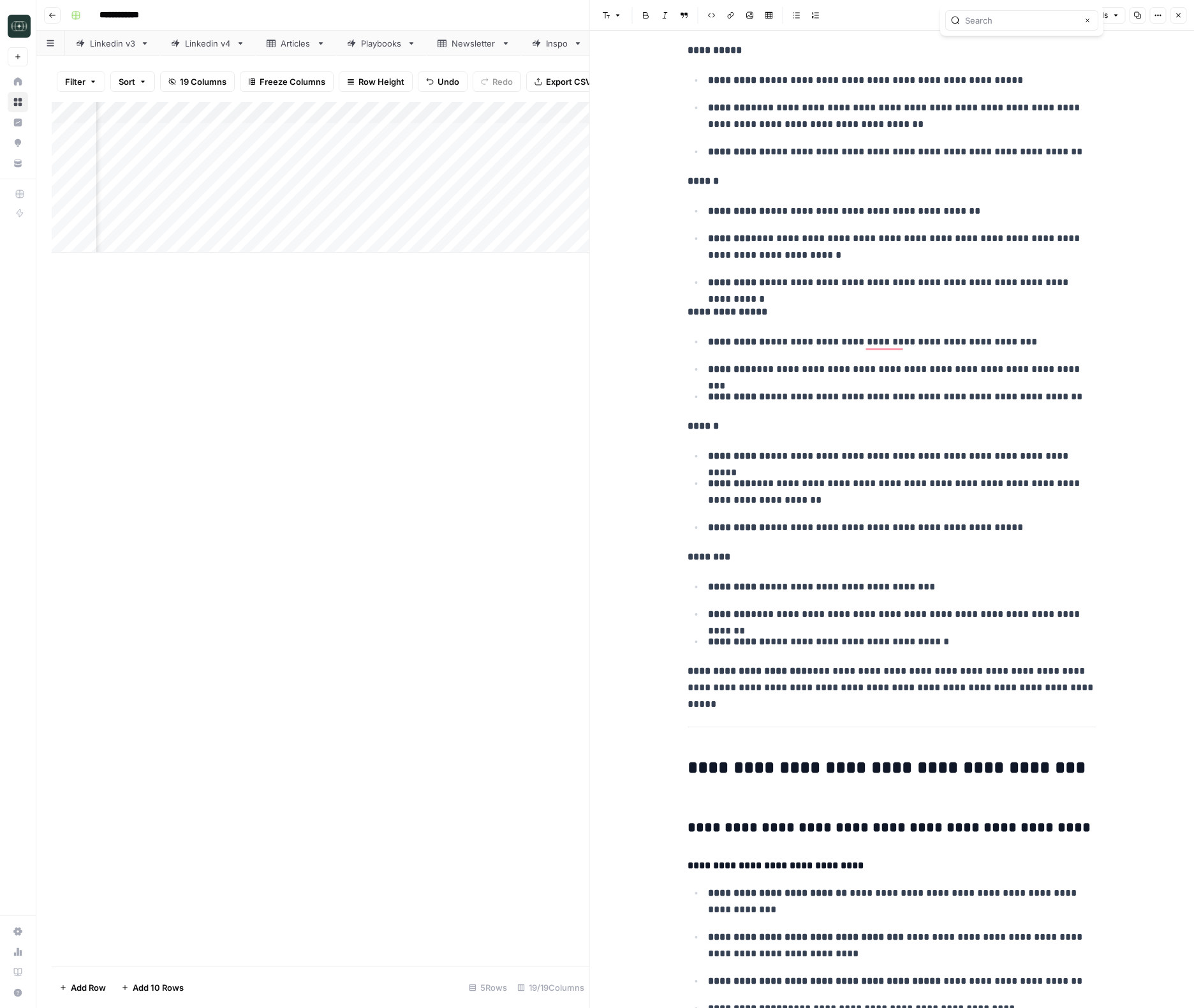
scroll to position [0, 0]
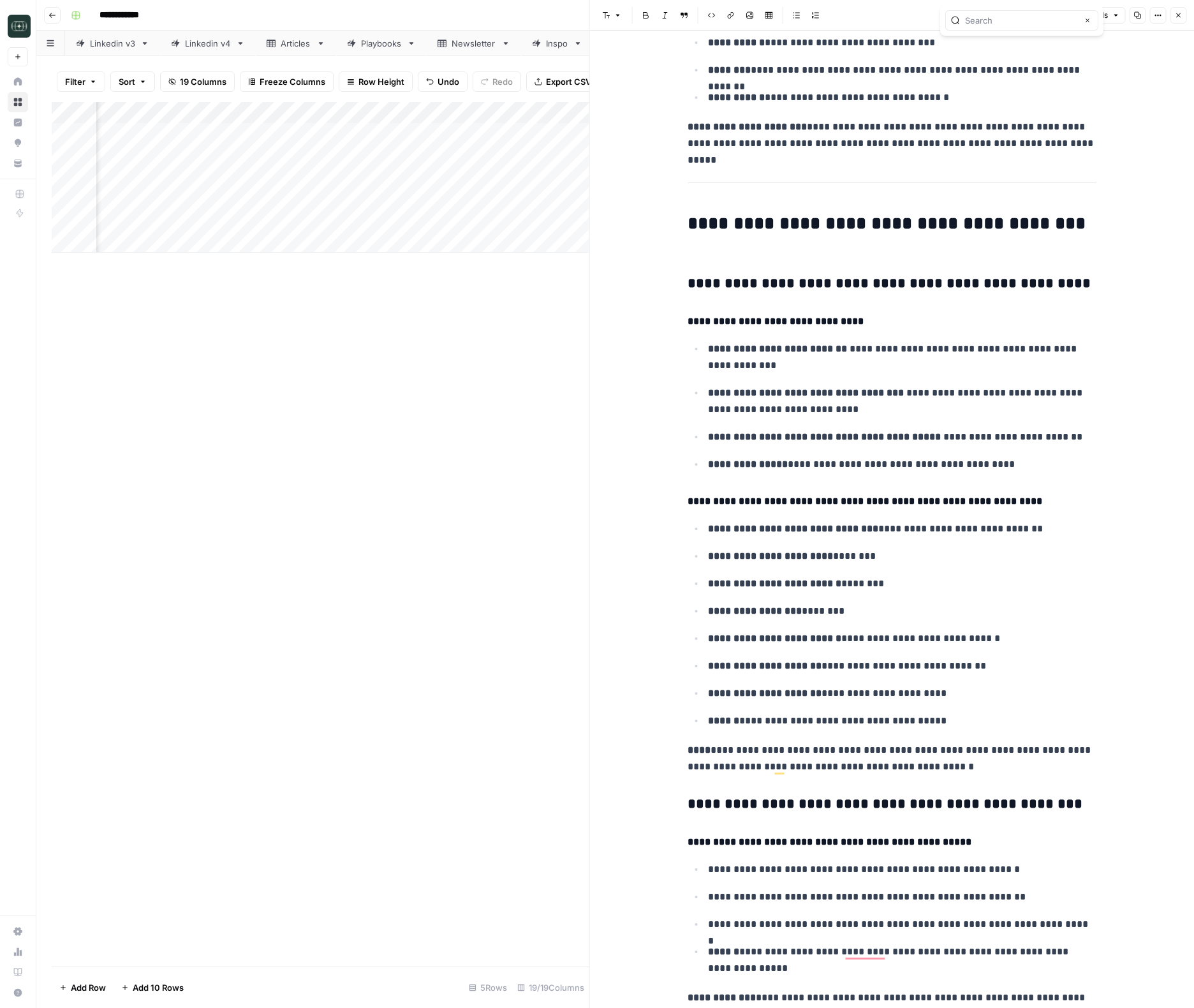
click at [1175, 21] on button "Close" at bounding box center [1178, 15] width 17 height 17
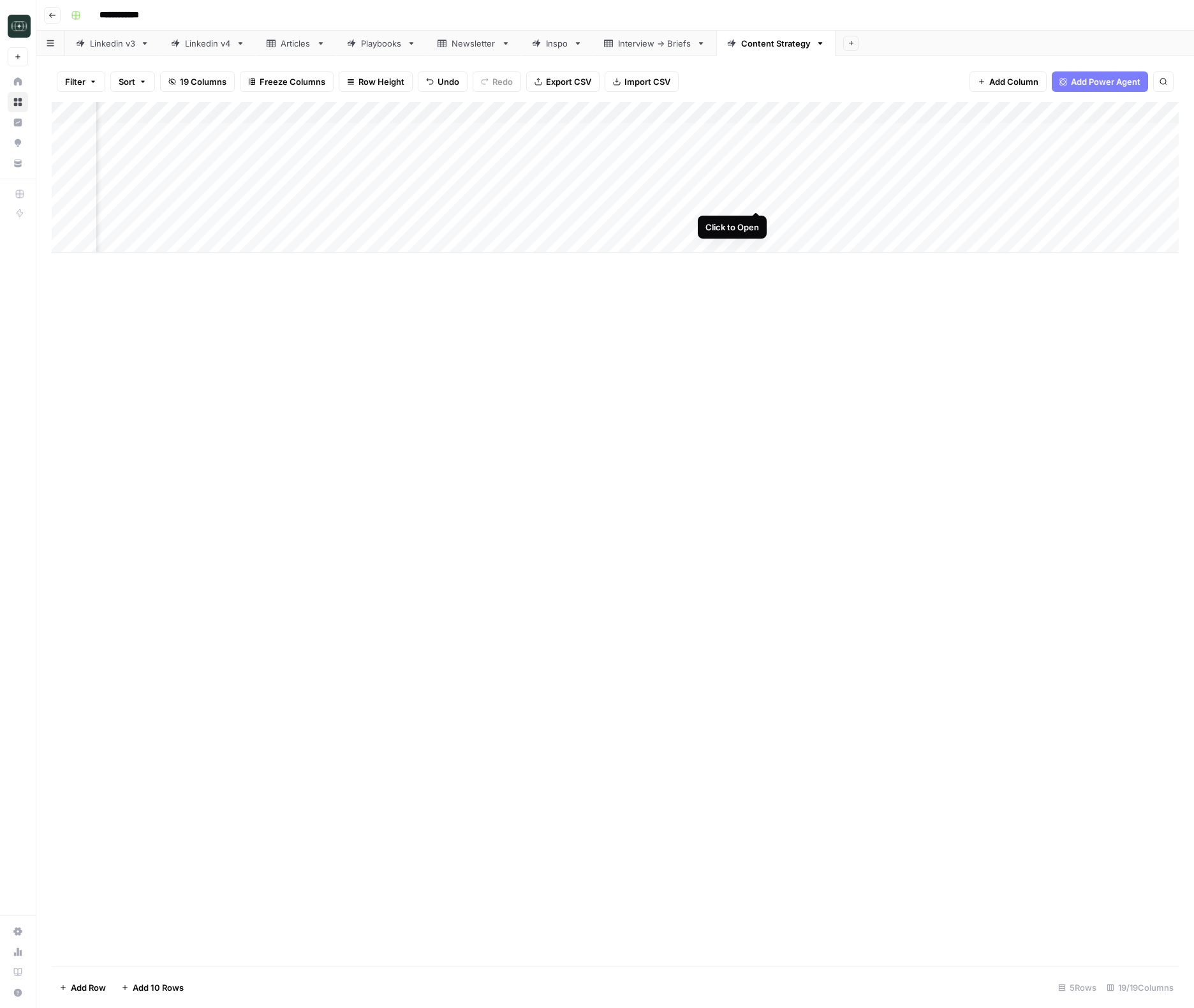
click at [752, 199] on div "Add Column" at bounding box center [615, 178] width 1127 height 151
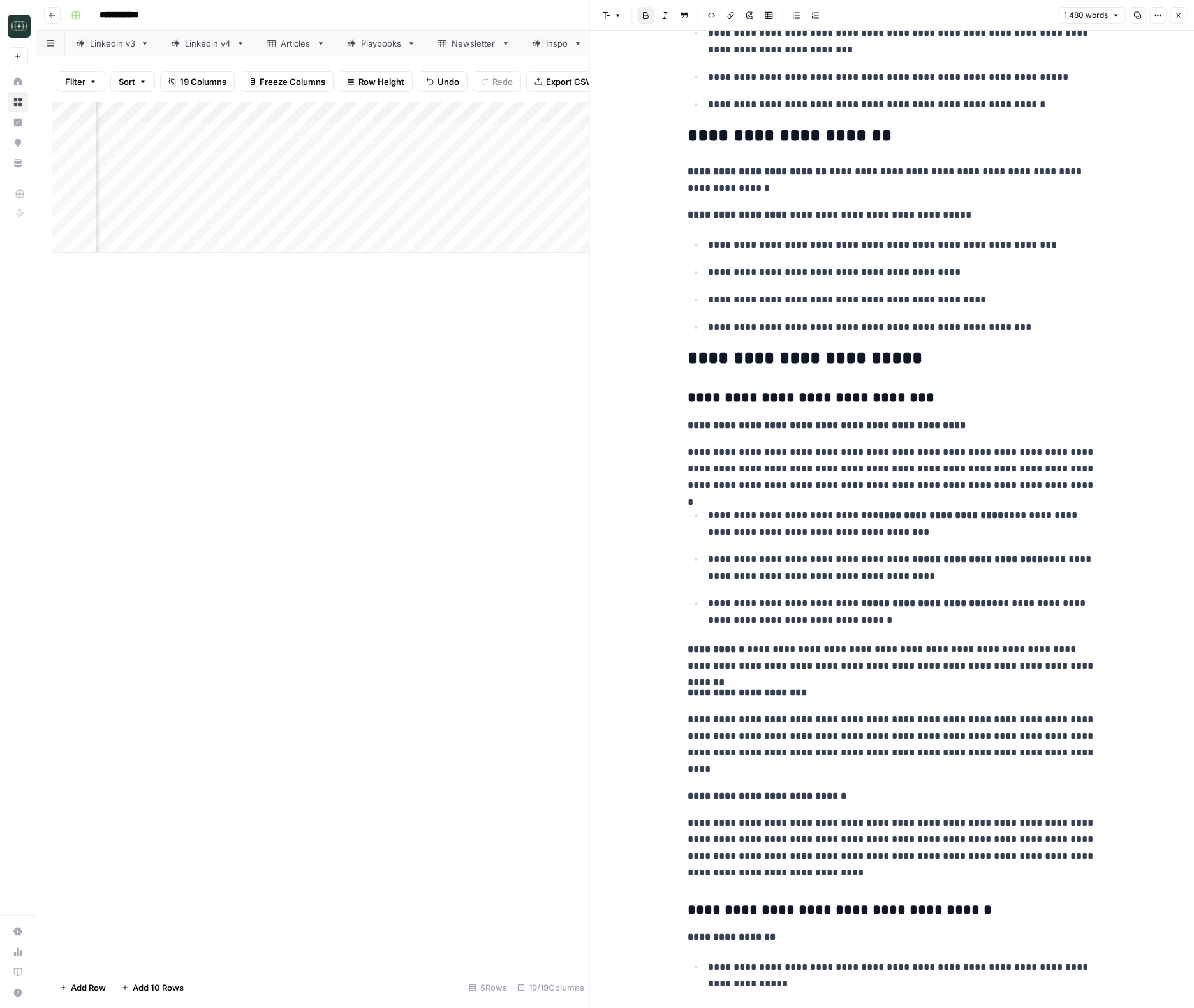
click at [1170, 17] on button "Close" at bounding box center [1178, 15] width 17 height 17
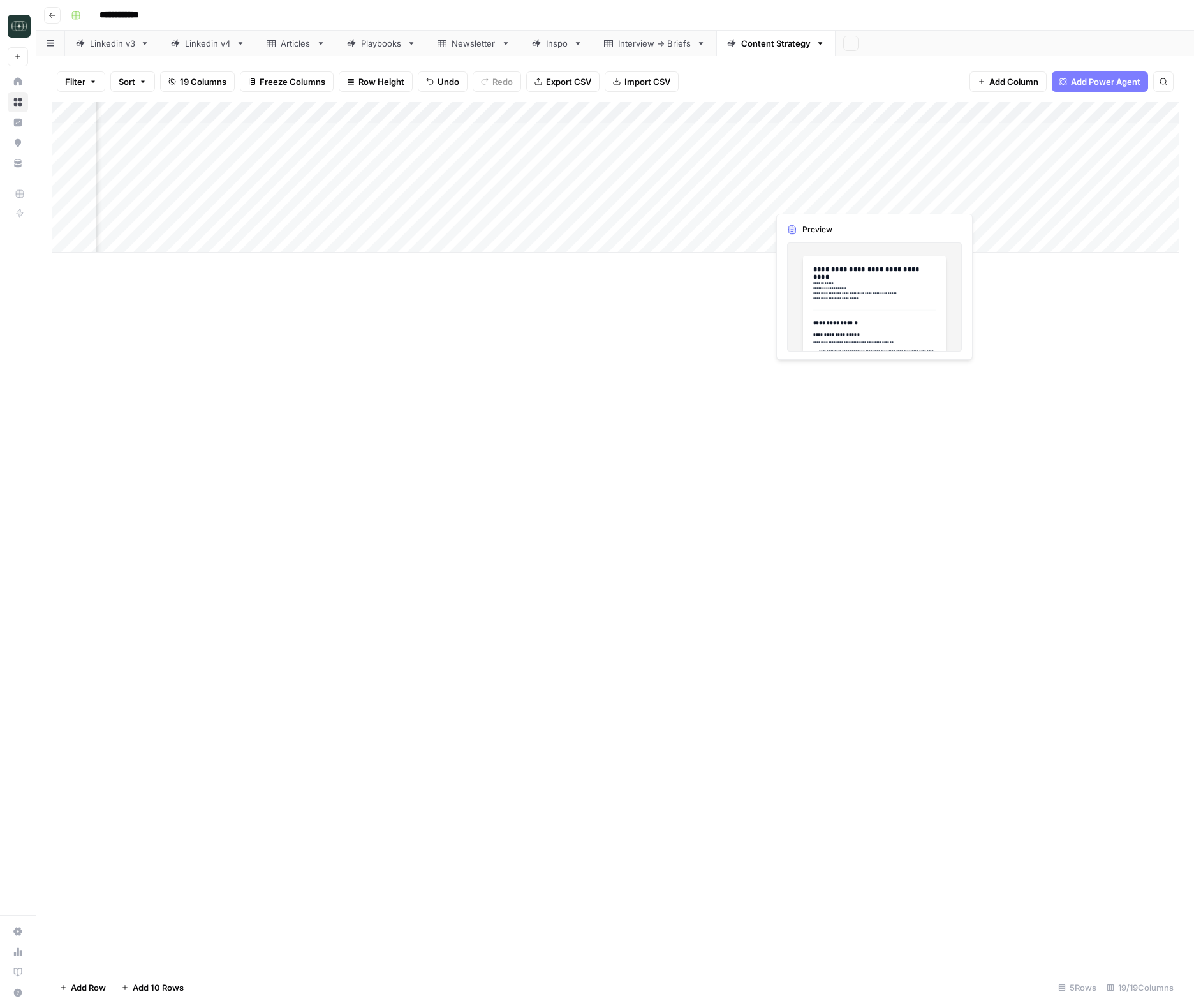
click at [871, 199] on div "Add Column" at bounding box center [615, 178] width 1127 height 151
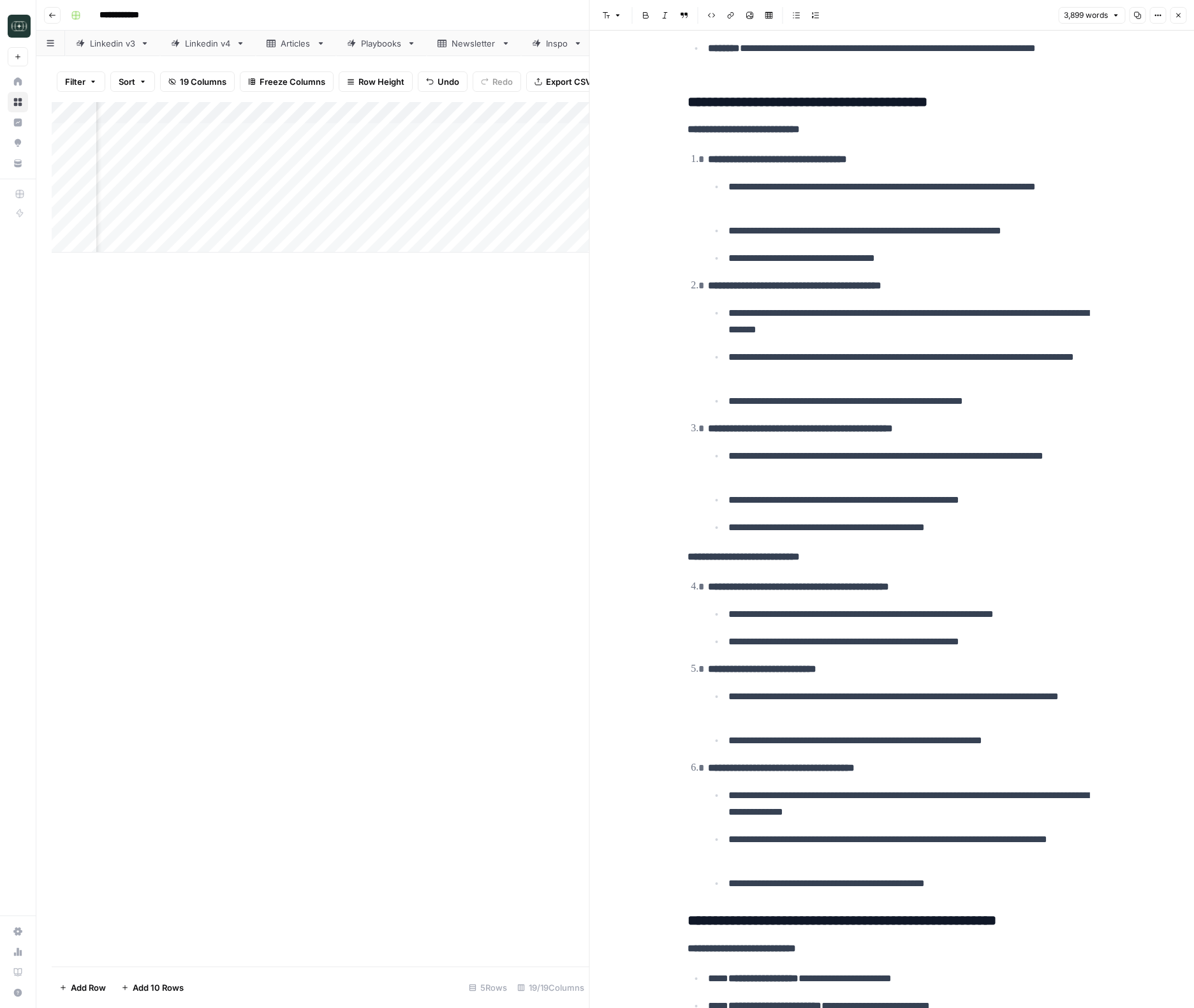
scroll to position [12496, 0]
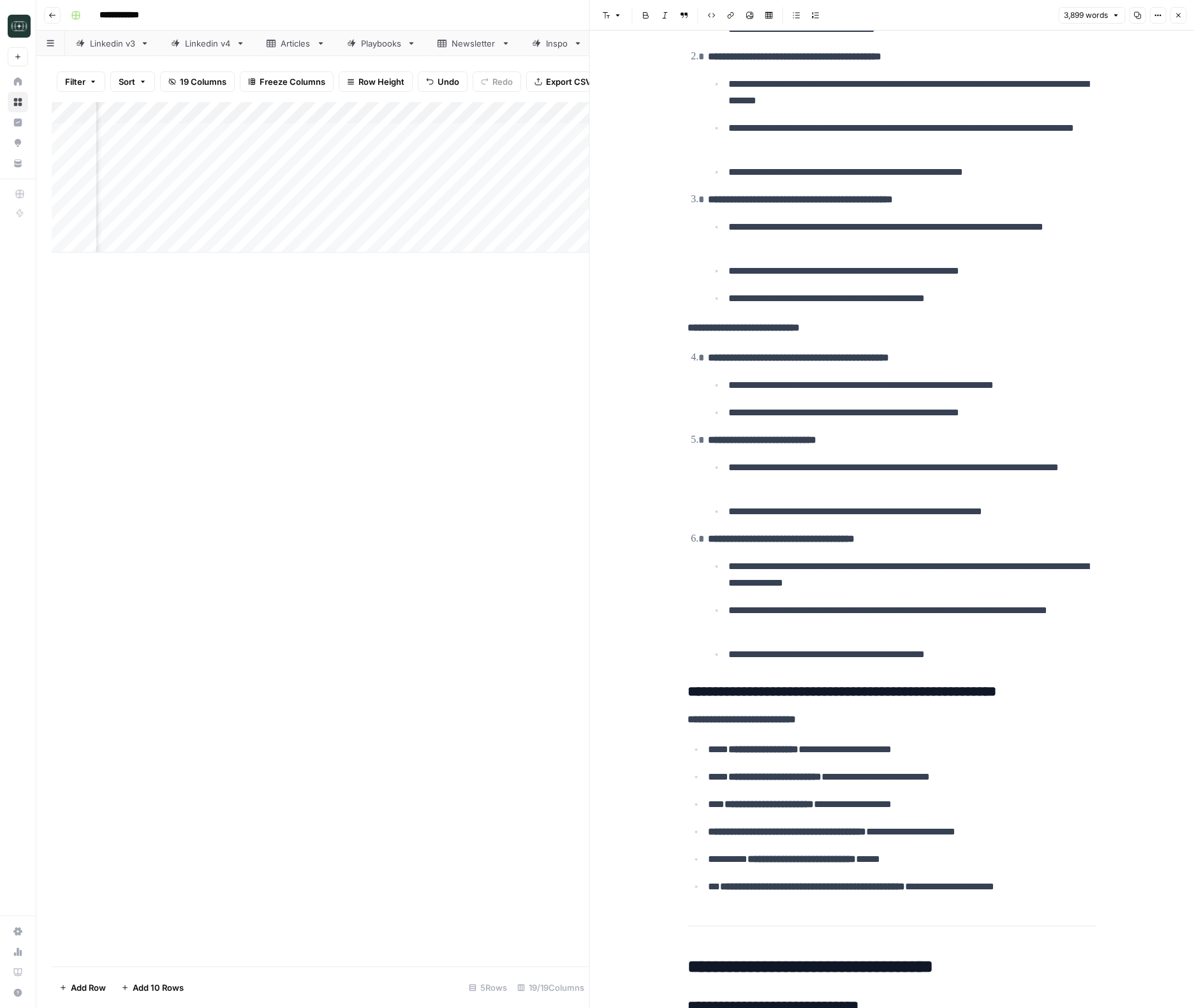
click at [1171, 17] on button "Close" at bounding box center [1178, 15] width 17 height 17
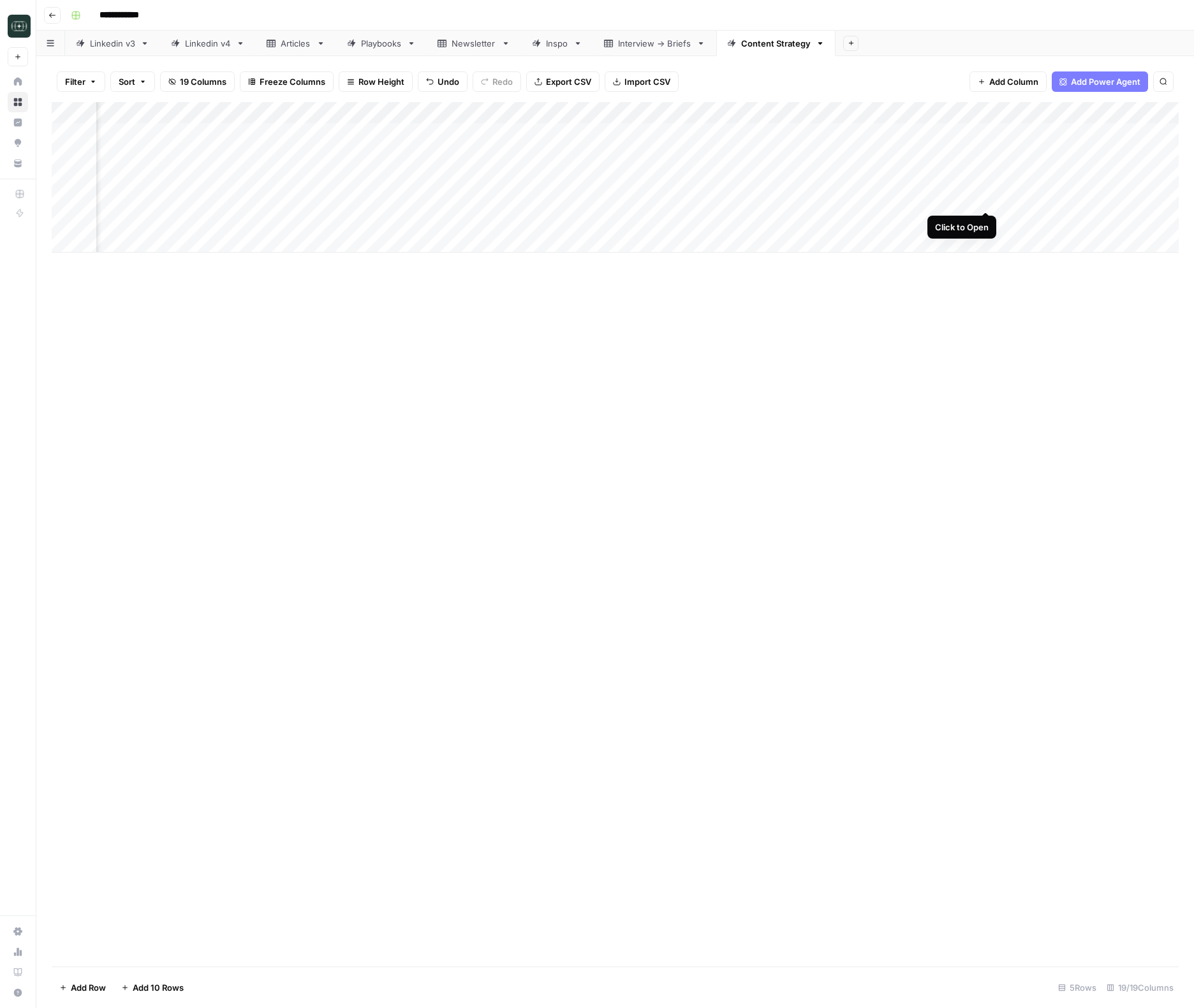
click at [986, 197] on div "Add Column" at bounding box center [615, 178] width 1127 height 151
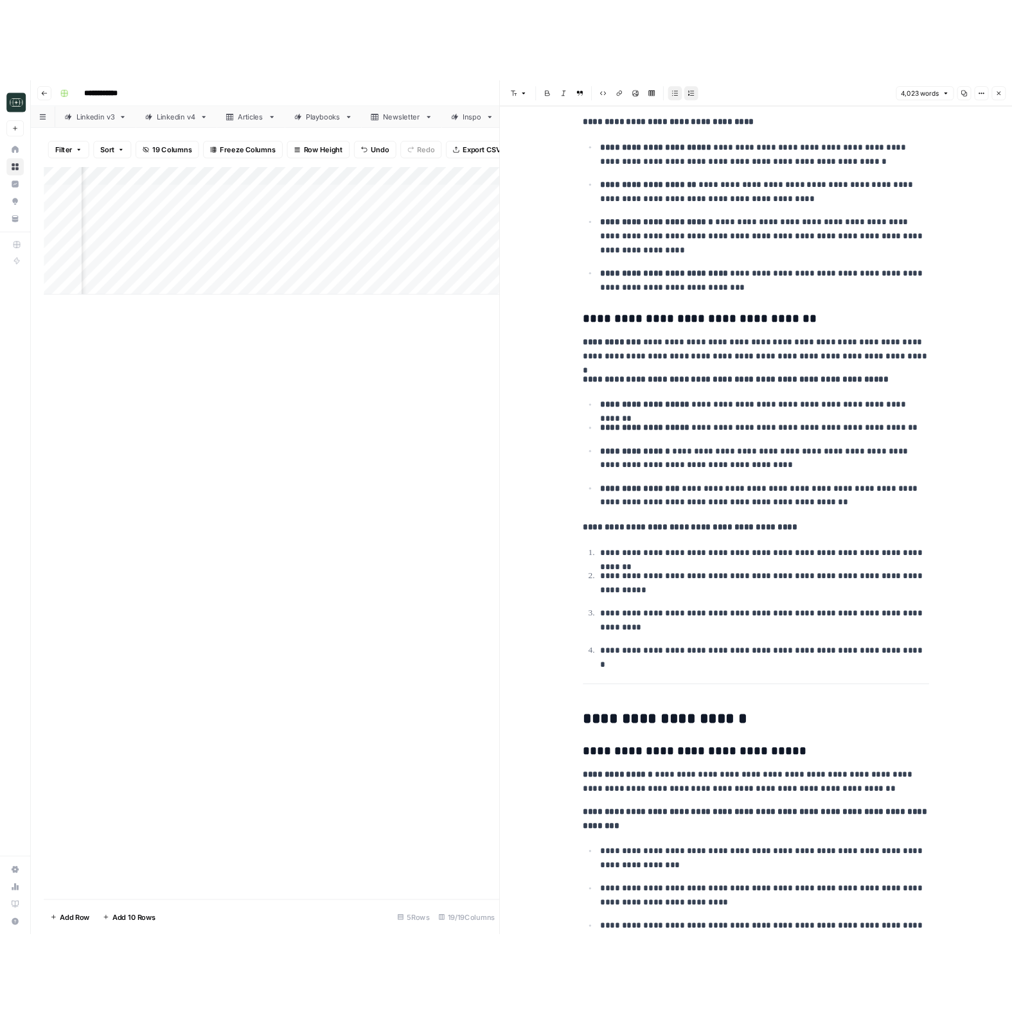
scroll to position [1010, 0]
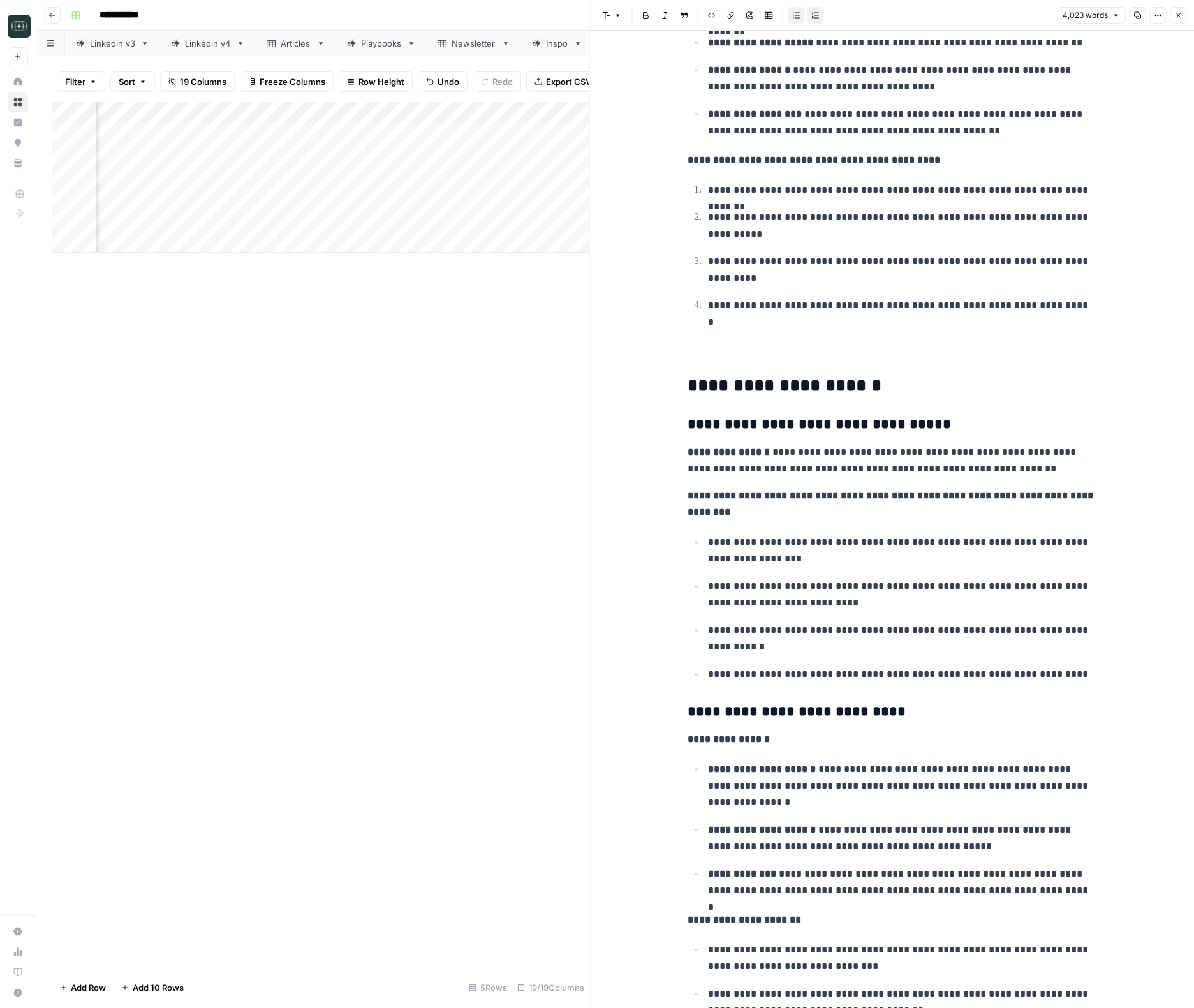
click at [1178, 15] on icon "button" at bounding box center [1178, 15] width 4 height 4
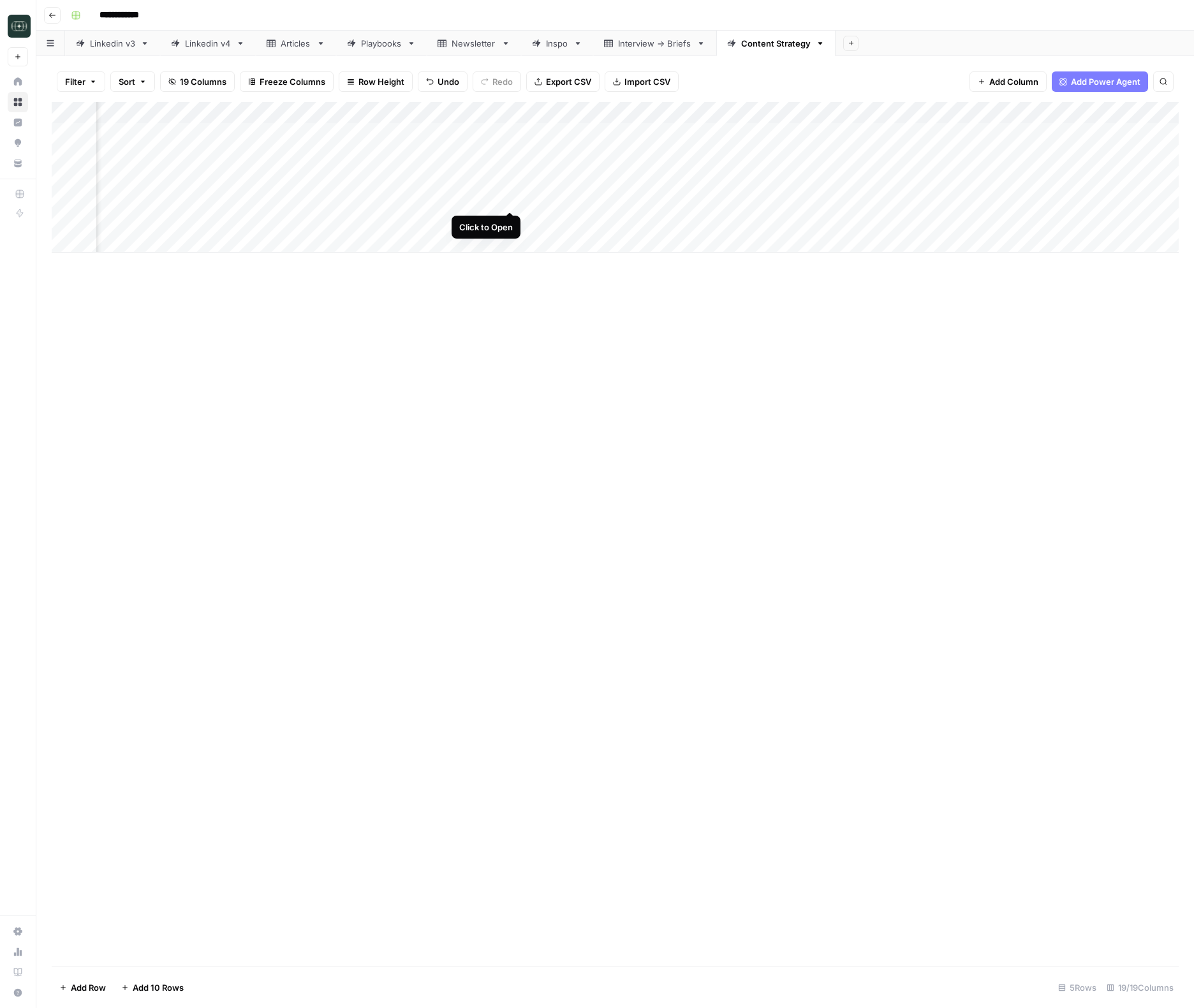
click at [513, 199] on div "Add Column" at bounding box center [615, 178] width 1127 height 151
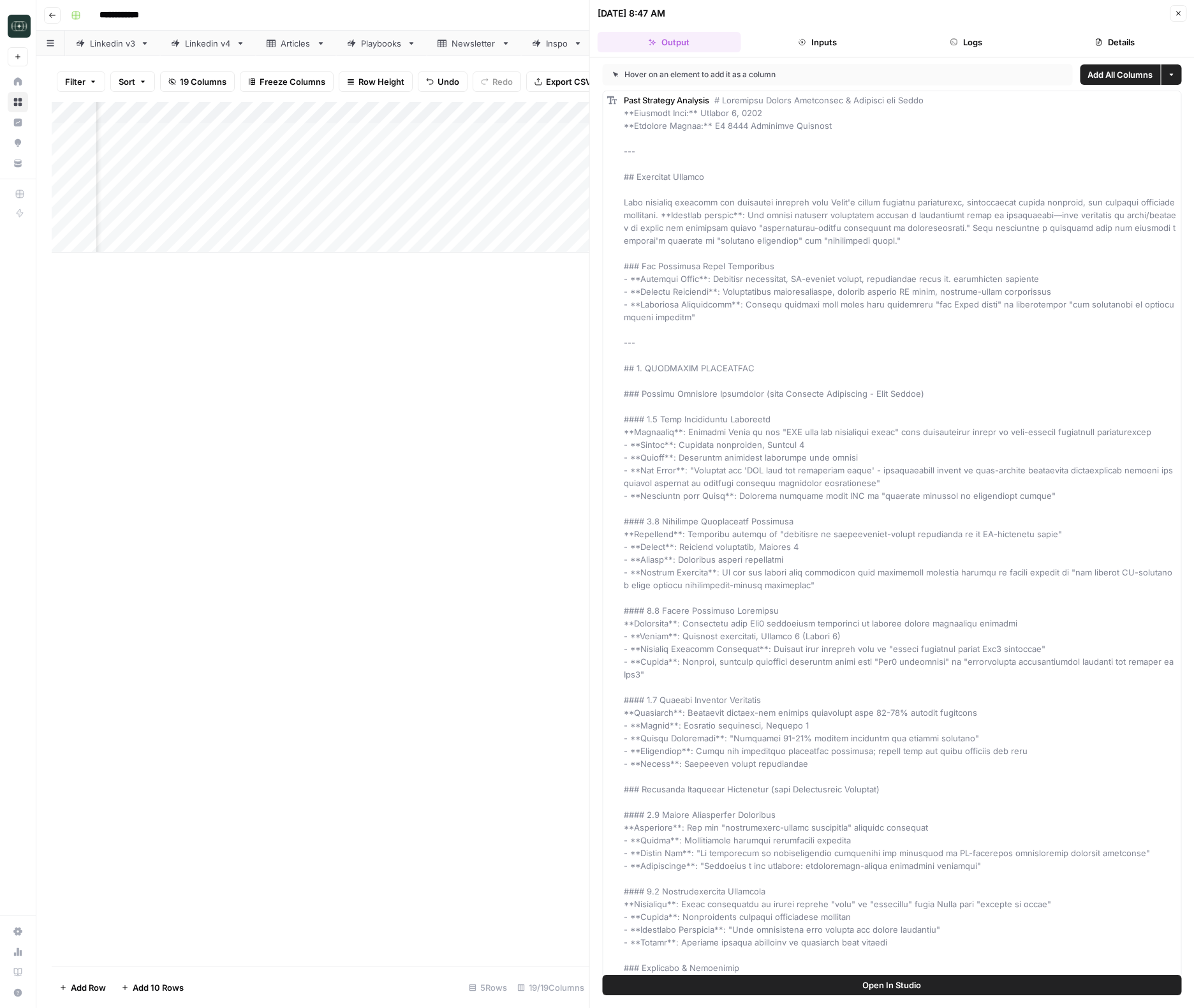
click at [965, 44] on button "Logs" at bounding box center [967, 42] width 144 height 21
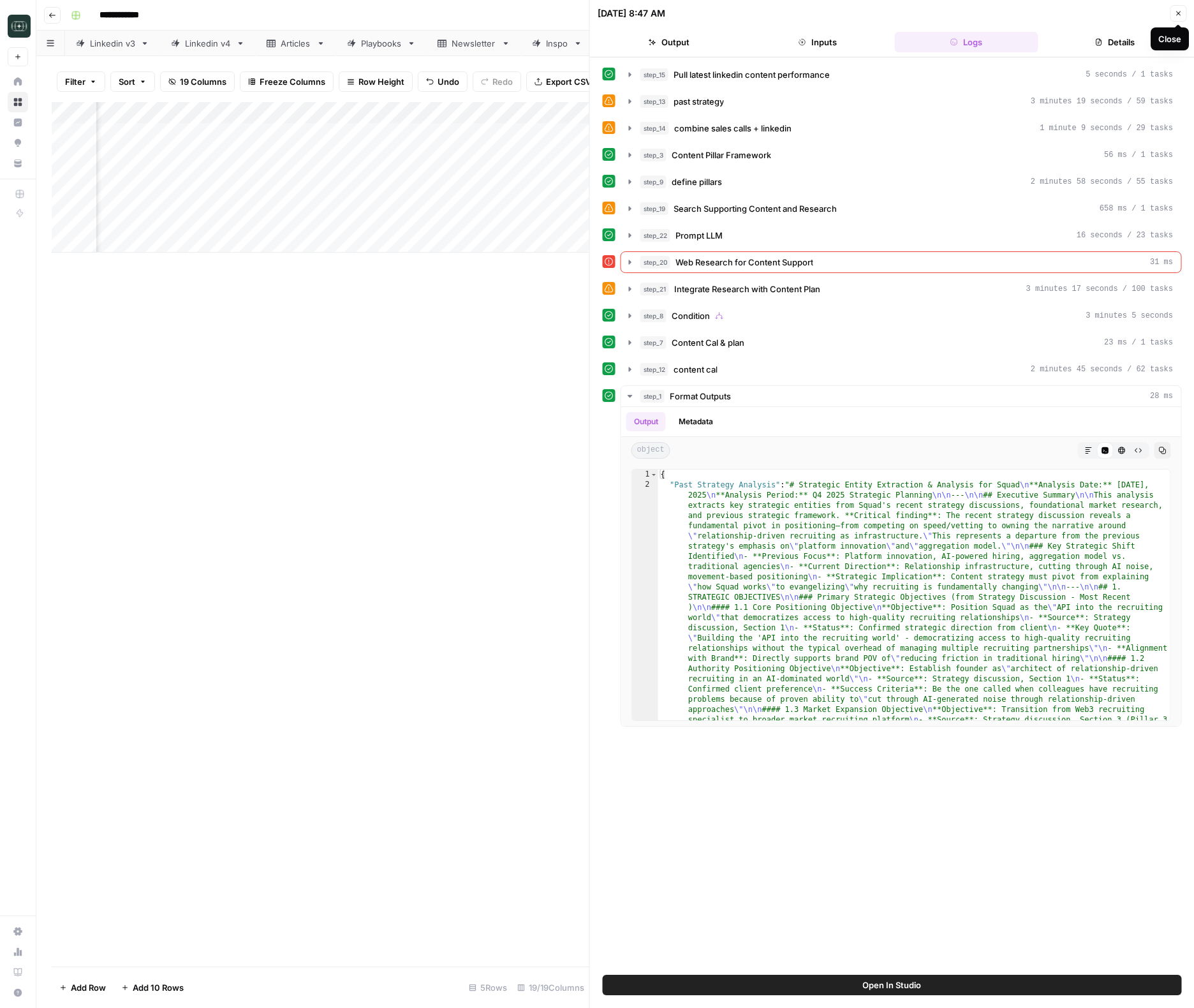
click at [1182, 15] on button "Close" at bounding box center [1178, 13] width 17 height 17
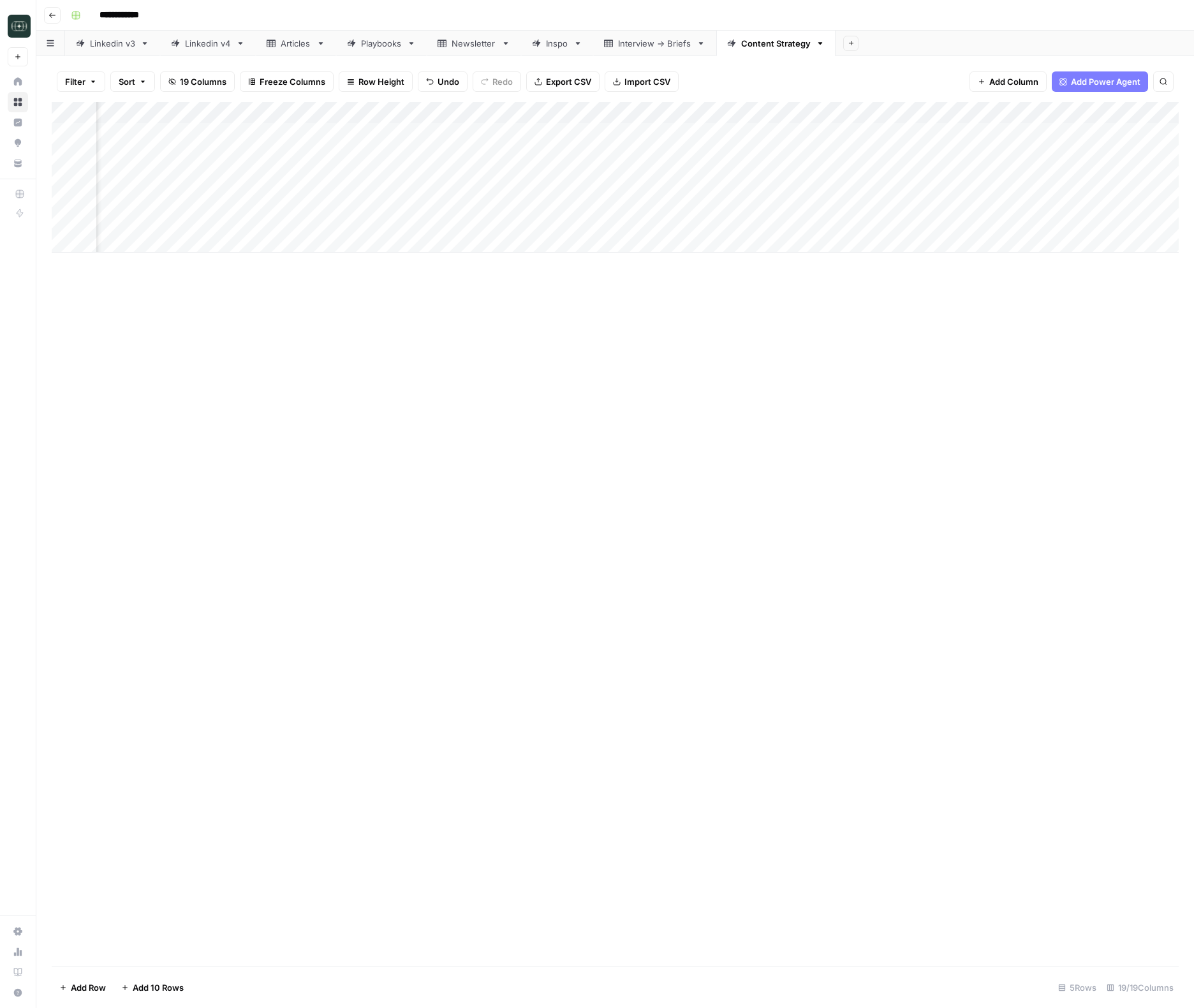
click at [510, 110] on div "Add Column" at bounding box center [615, 178] width 1127 height 151
click at [468, 238] on span "Edit Workflow" at bounding box center [484, 237] width 111 height 13
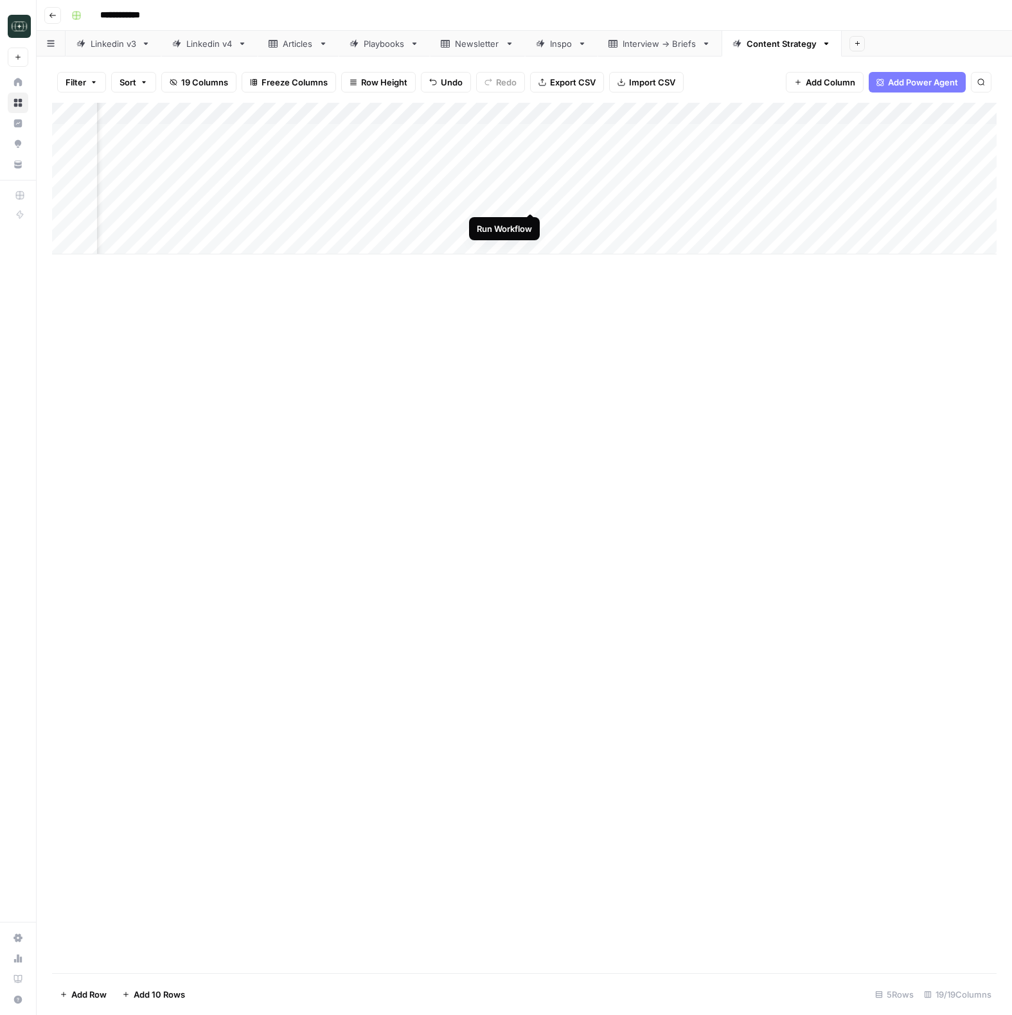
click at [532, 199] on div "Add Column" at bounding box center [524, 179] width 944 height 152
click at [634, 640] on div "Add Column" at bounding box center [524, 538] width 944 height 870
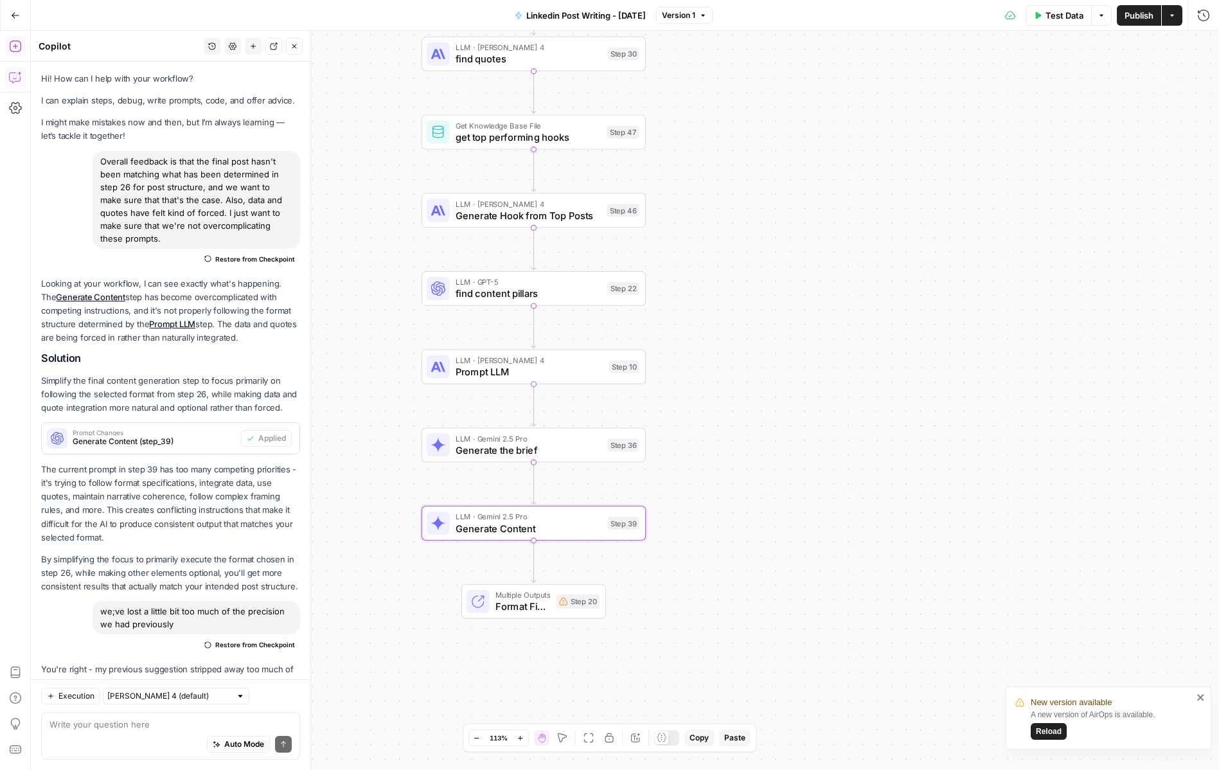
scroll to position [4090, 0]
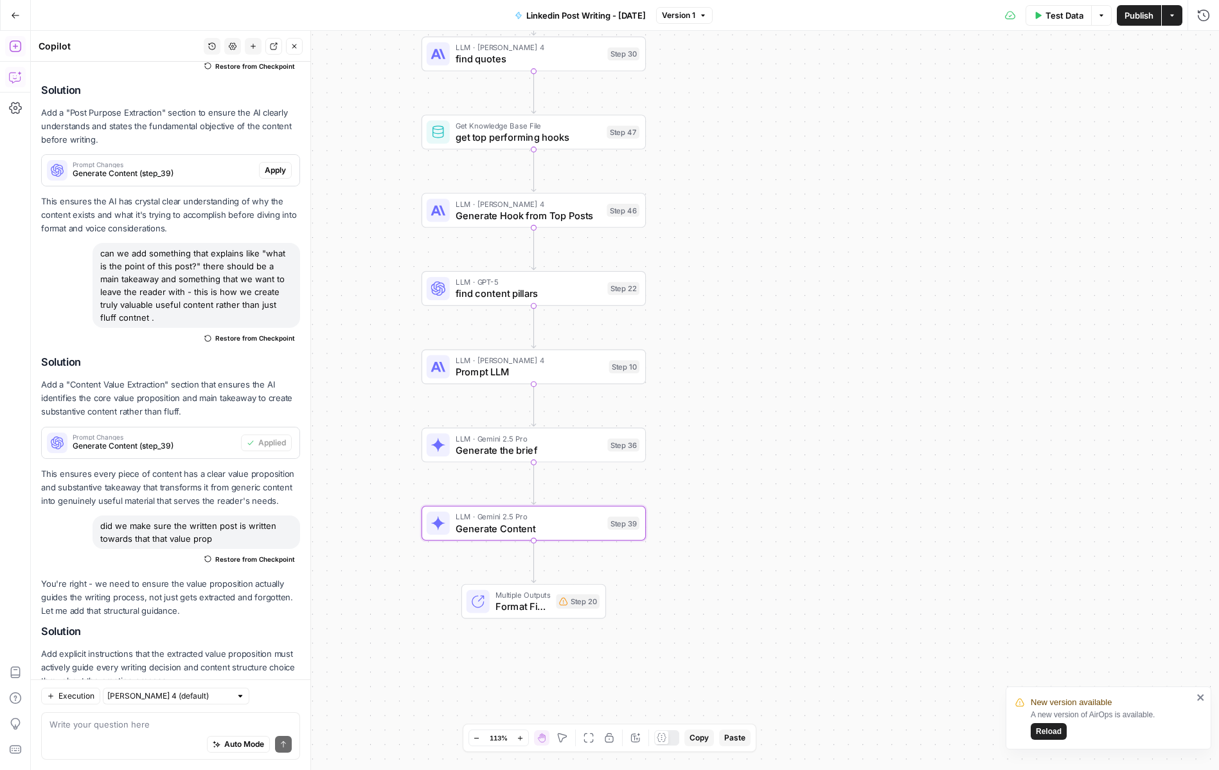
click at [19, 12] on icon "button" at bounding box center [15, 15] width 9 height 9
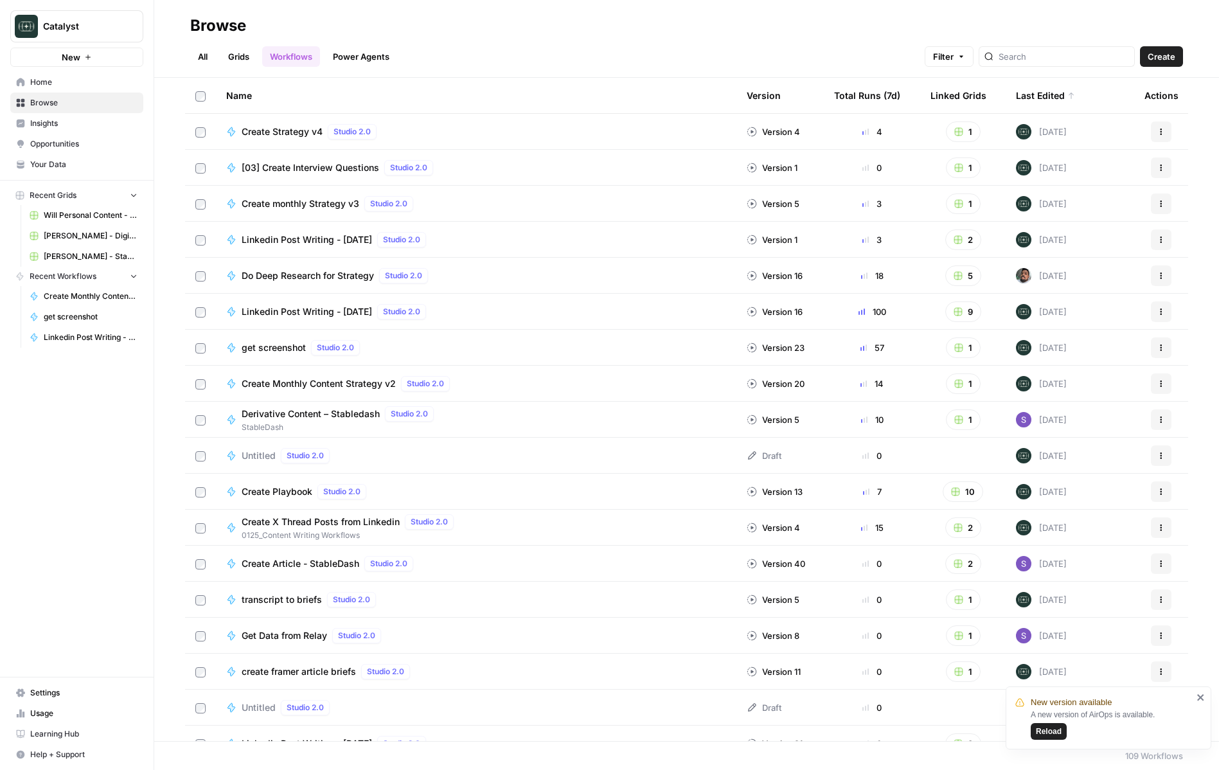
click at [54, 87] on span "Home" at bounding box center [83, 82] width 107 height 12
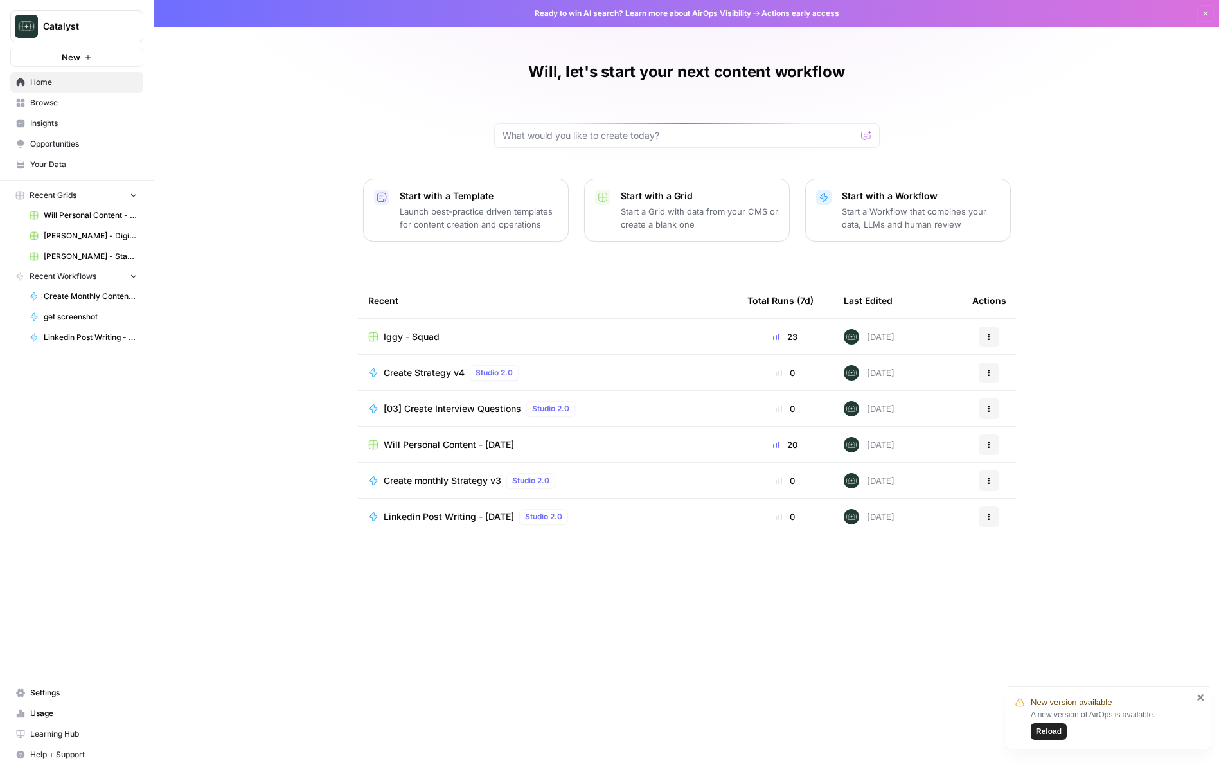
click at [35, 167] on span "Your Data" at bounding box center [83, 165] width 107 height 12
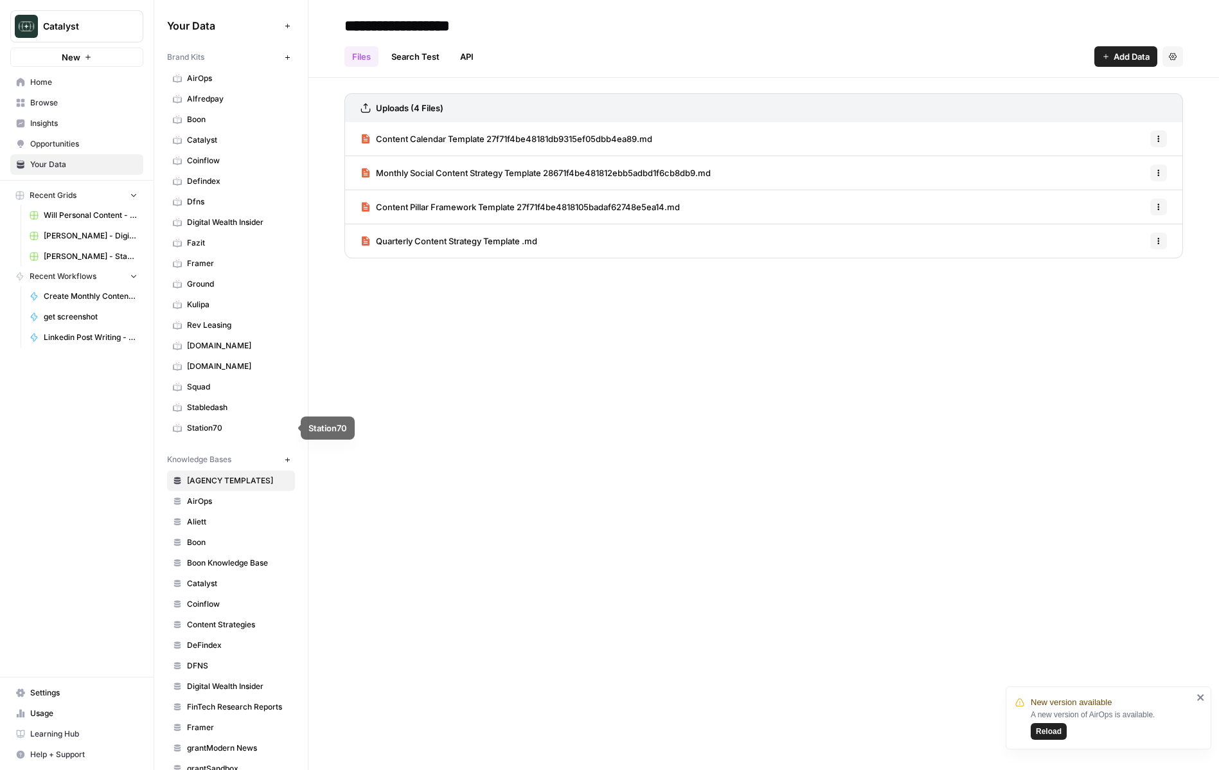
click at [216, 367] on span "RWA.xyz" at bounding box center [238, 366] width 102 height 12
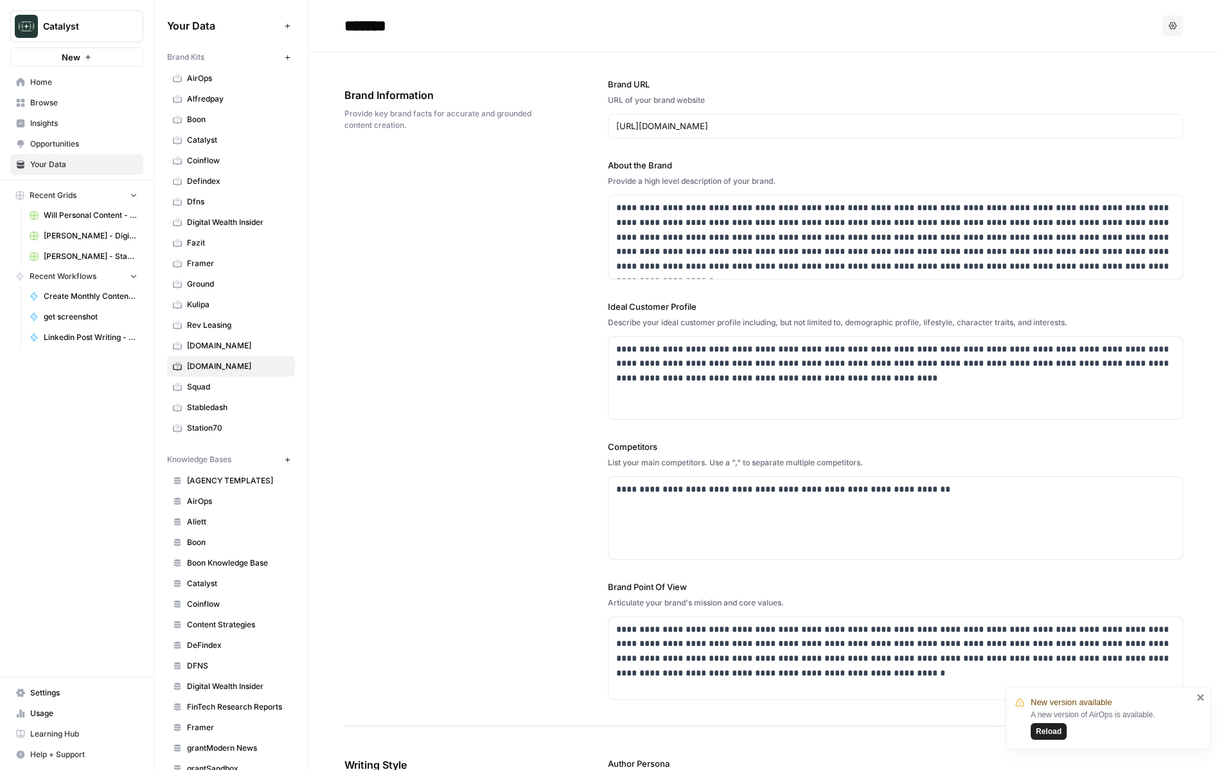
scroll to position [1381, 0]
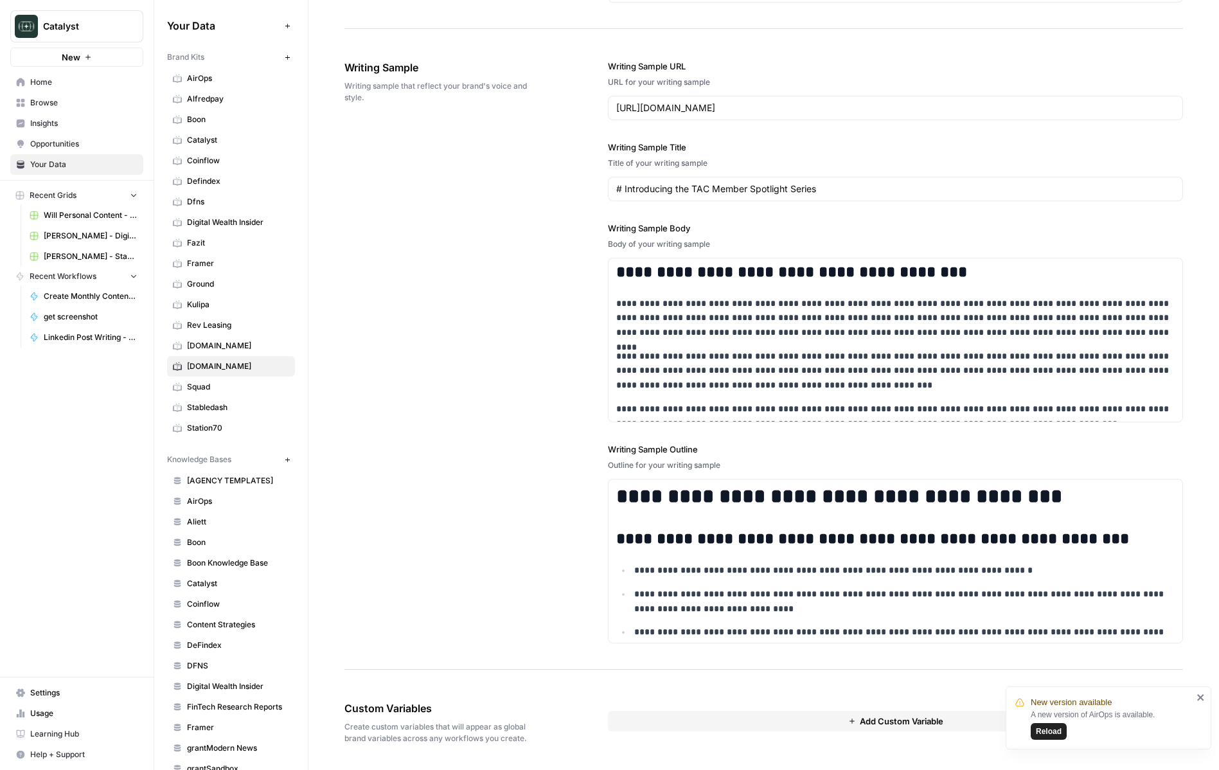
click at [212, 351] on span "RWA.xyz" at bounding box center [238, 346] width 102 height 12
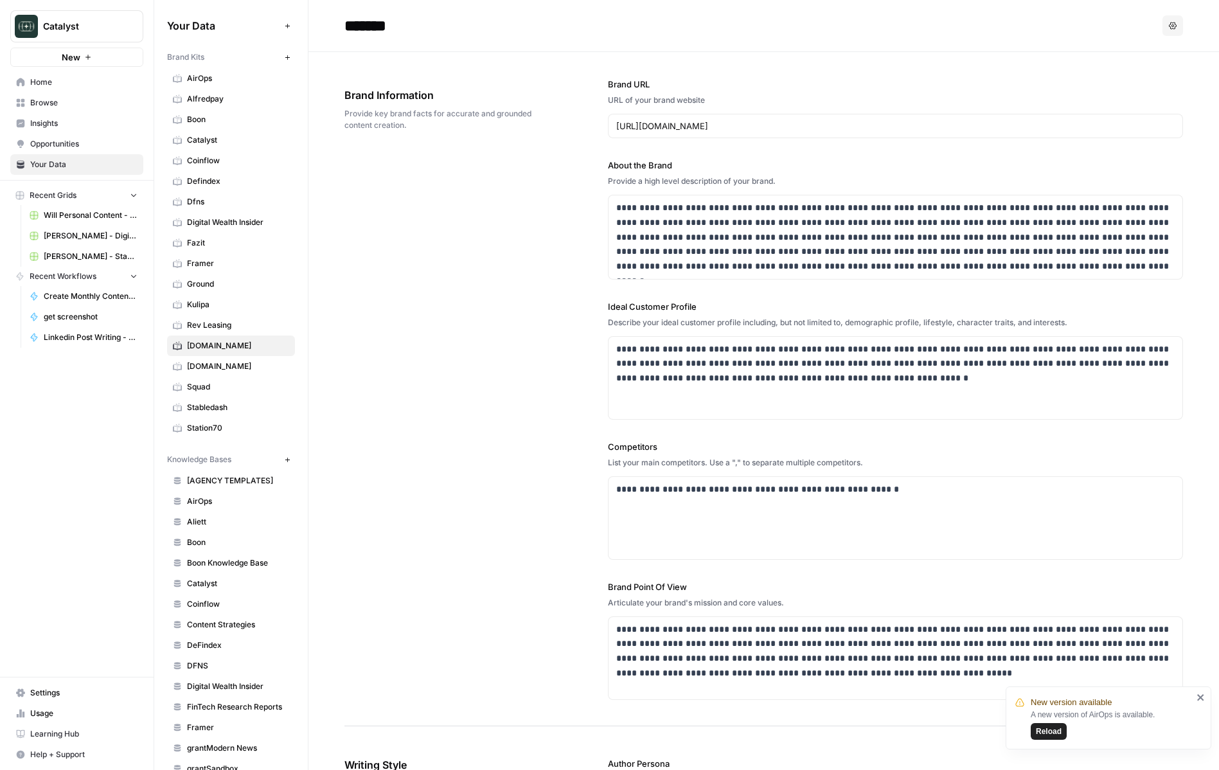
click at [257, 359] on link "RWA.xyz" at bounding box center [231, 366] width 128 height 21
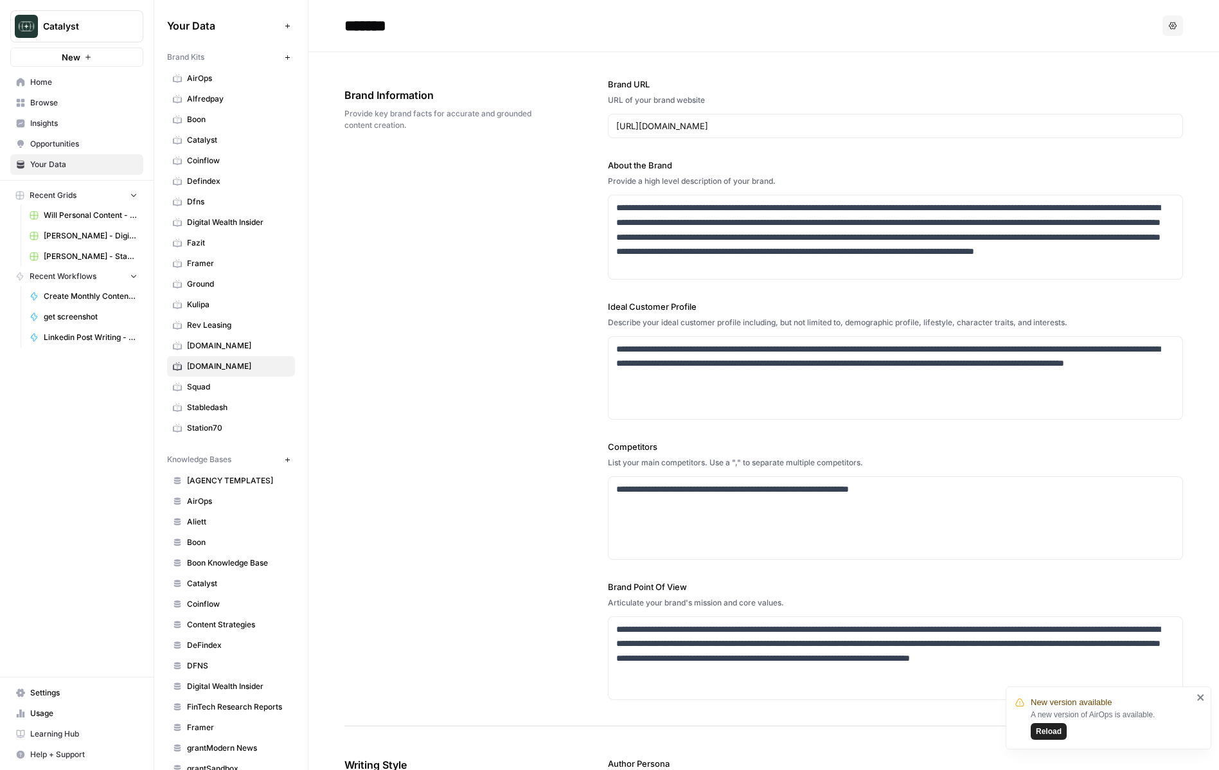
click at [254, 346] on span "RWA.xyz" at bounding box center [238, 346] width 102 height 12
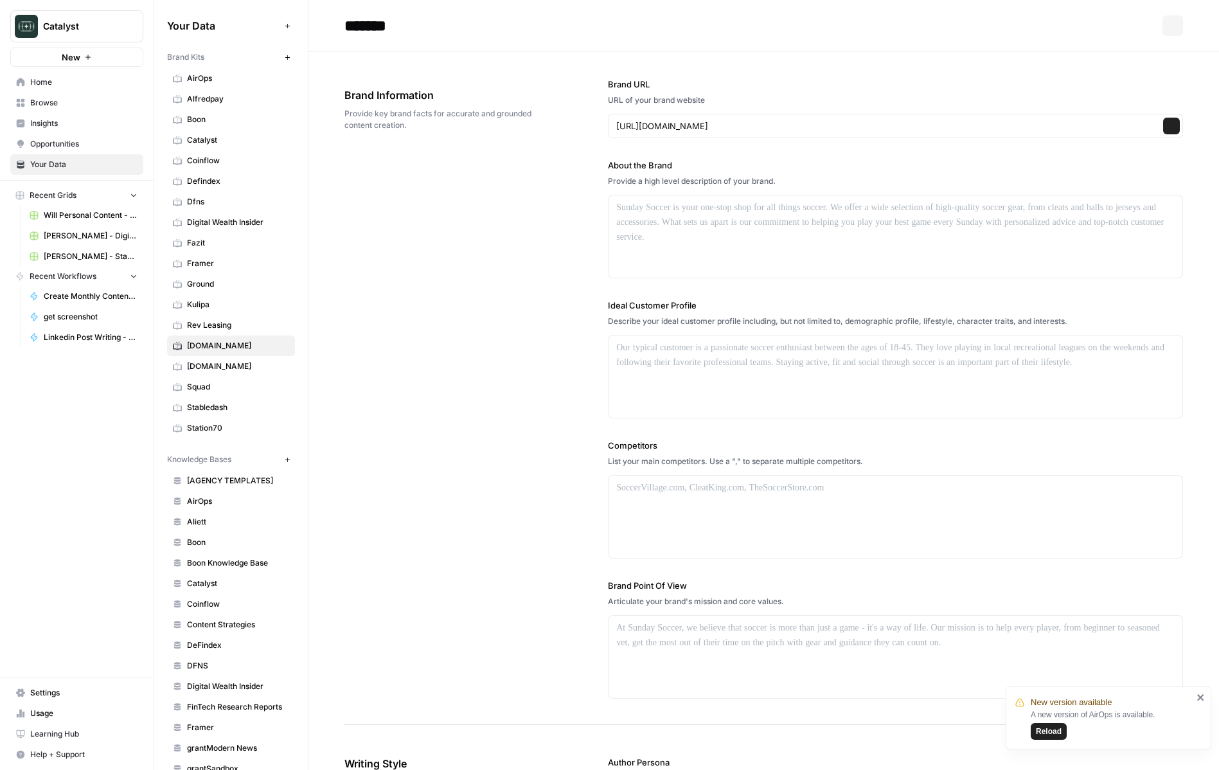
click at [254, 365] on span "RWA.xyz" at bounding box center [238, 366] width 102 height 12
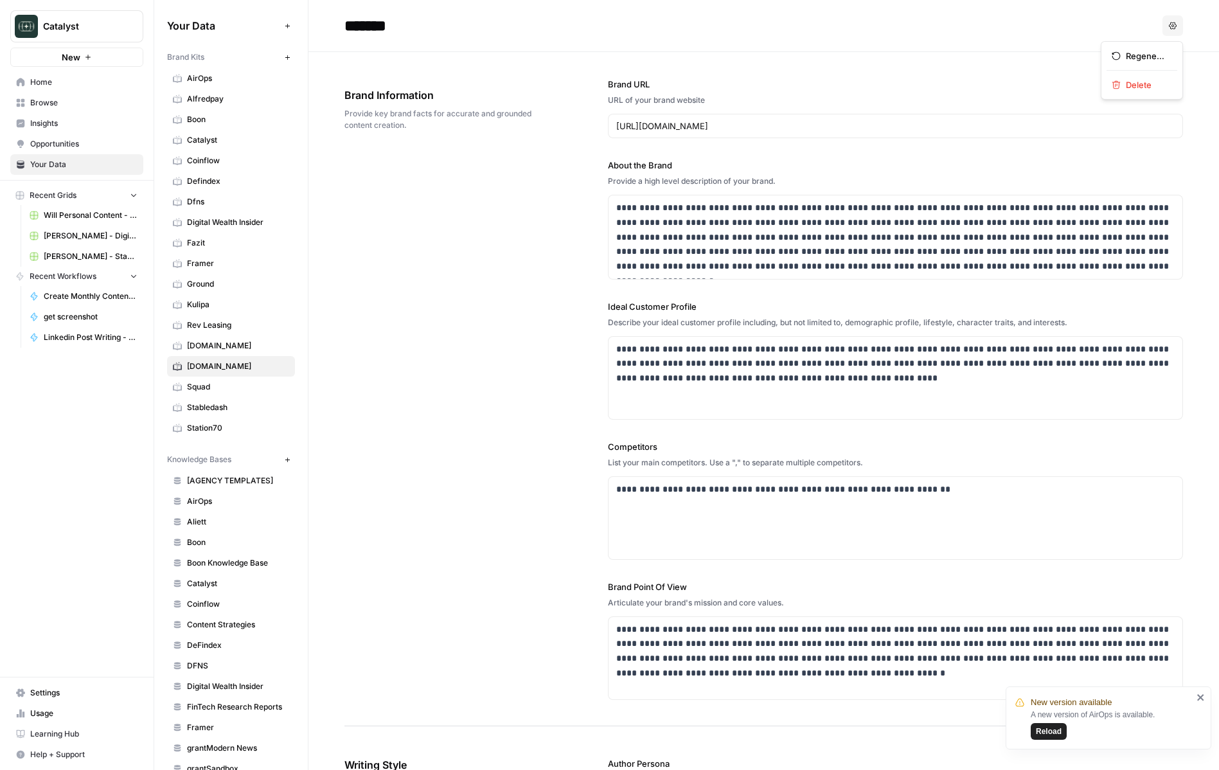
click at [1177, 25] on button "Options" at bounding box center [1172, 25] width 21 height 21
click at [1137, 90] on span "Delete" at bounding box center [1145, 84] width 41 height 13
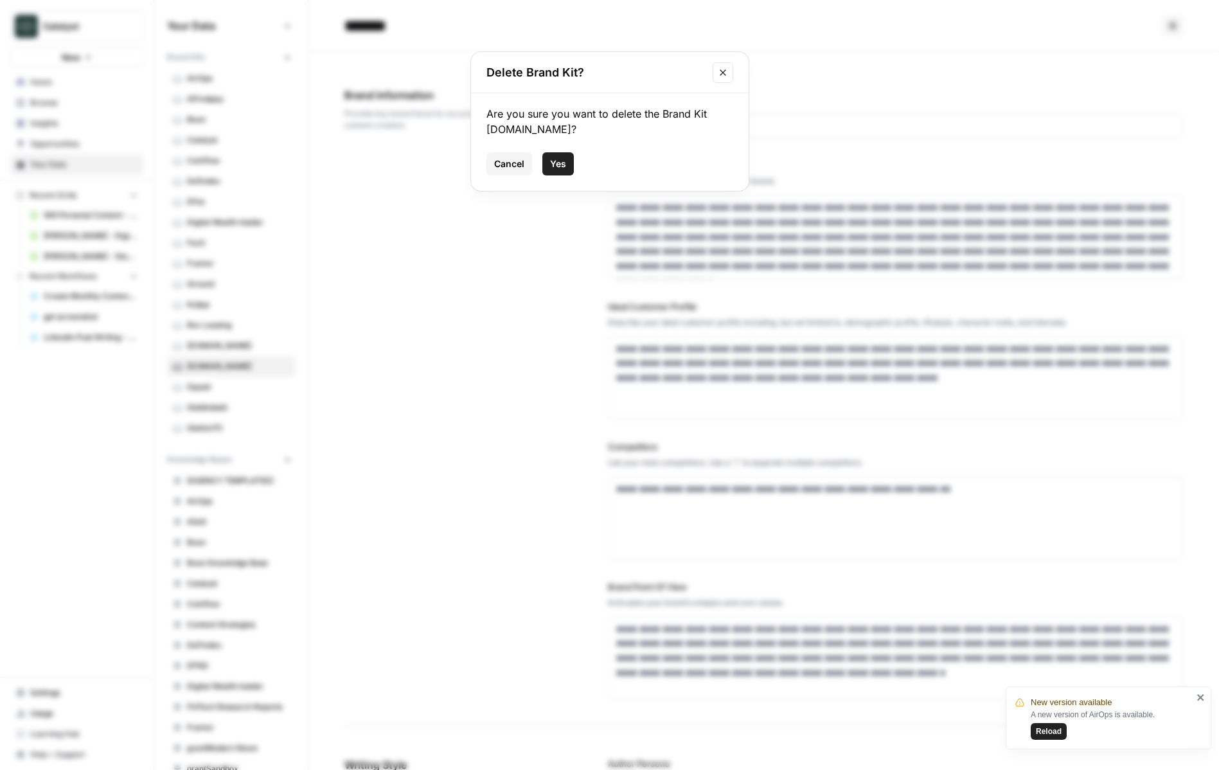
click at [544, 154] on button "Yes" at bounding box center [557, 163] width 31 height 23
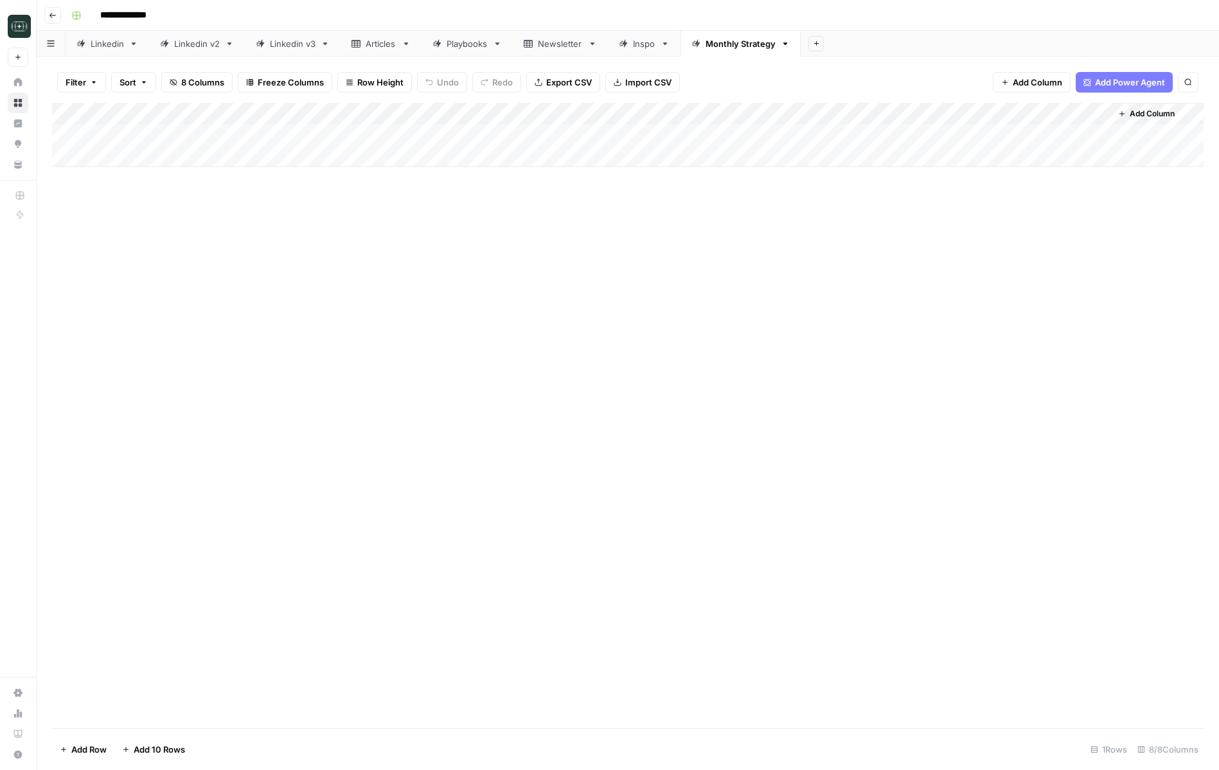
click at [1141, 117] on span "Add Column" at bounding box center [1151, 114] width 45 height 12
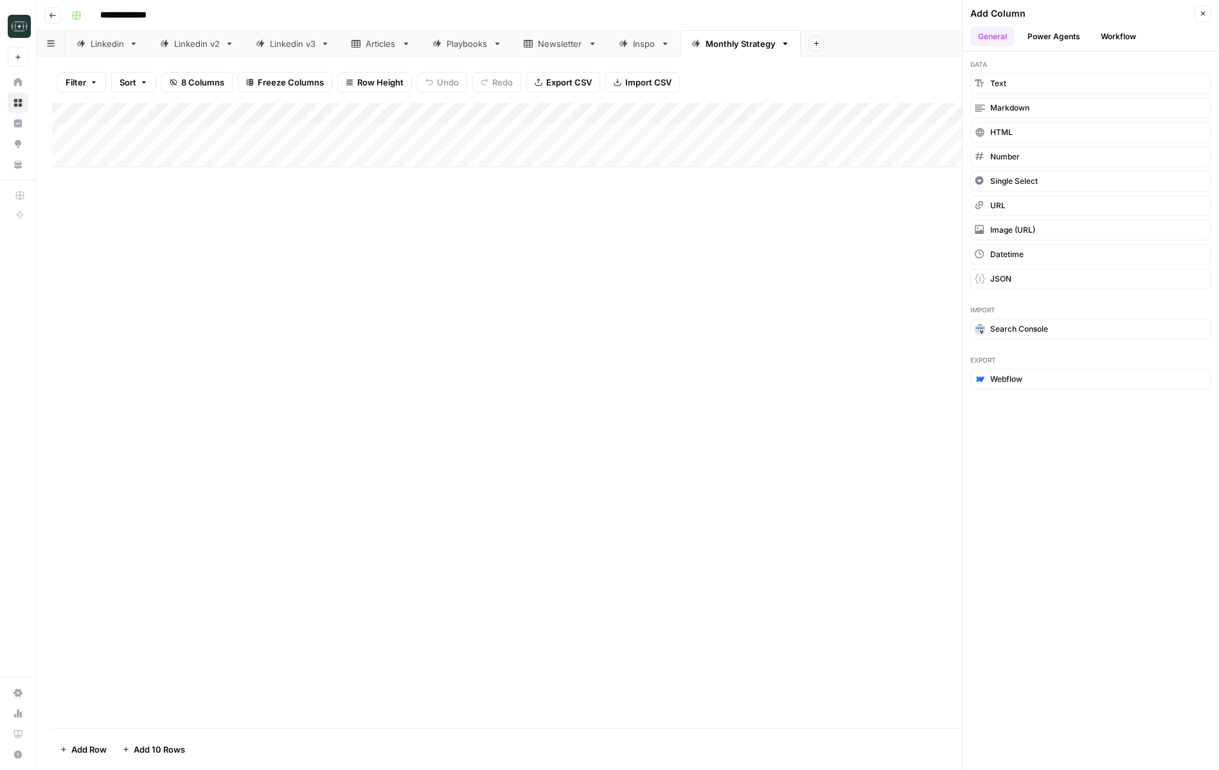
click at [1123, 35] on button "Workflow" at bounding box center [1118, 36] width 51 height 19
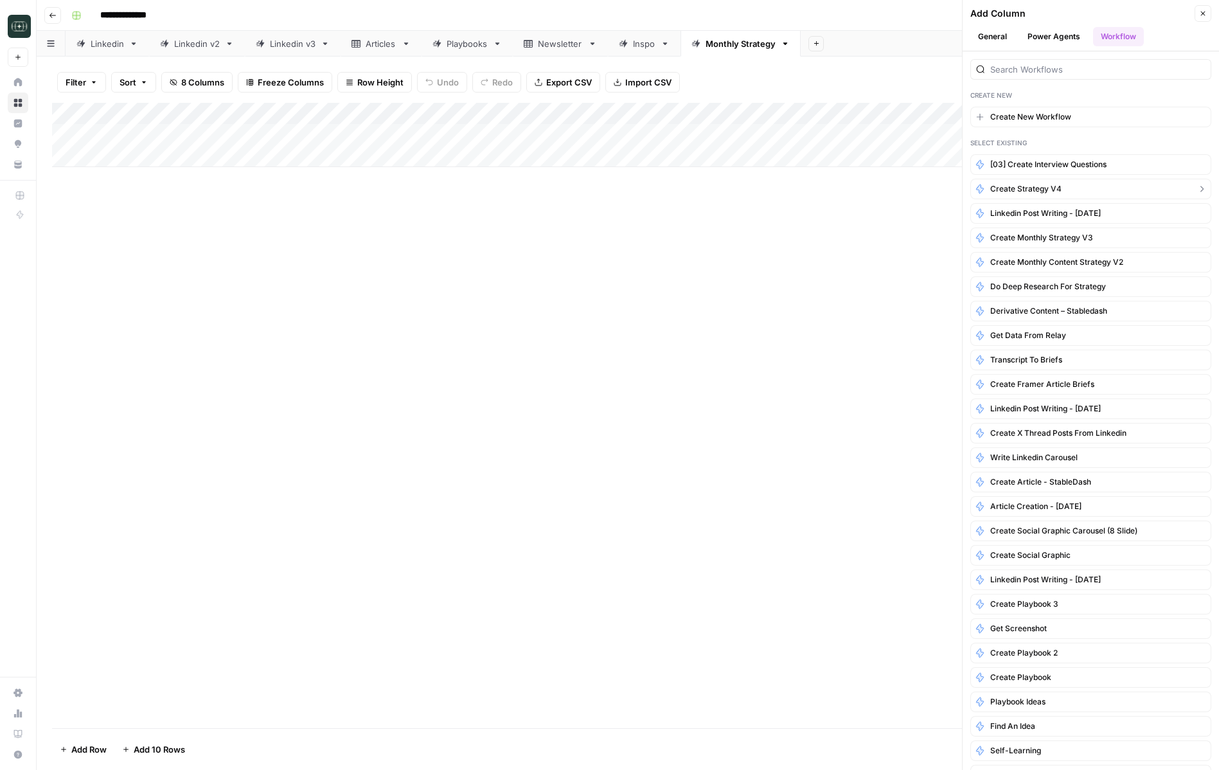
click at [1064, 186] on button "Create Strategy v4" at bounding box center [1090, 189] width 241 height 21
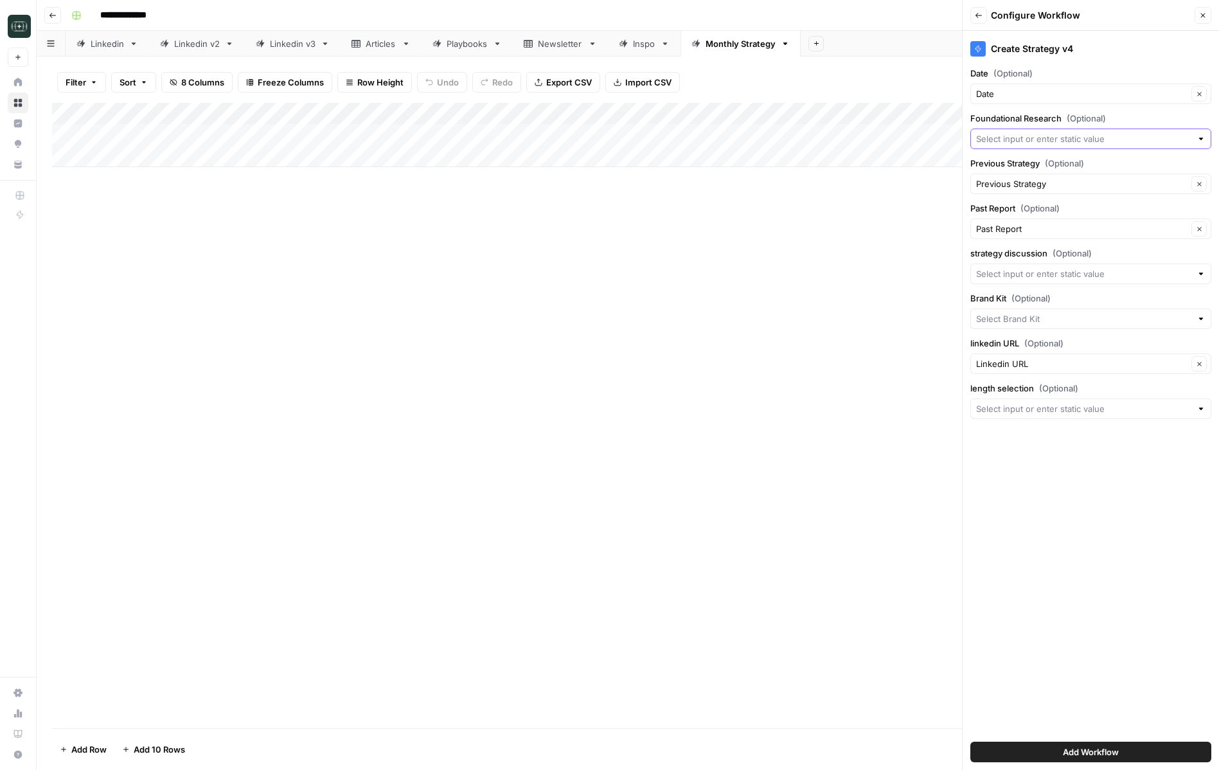
click at [1046, 142] on input "Foundational Research (Optional)" at bounding box center [1083, 138] width 215 height 13
click at [1034, 213] on span "Foundation Research" at bounding box center [1080, 210] width 198 height 13
type input "Foundation Research"
click at [1042, 267] on input "strategy discussion (Optional)" at bounding box center [1083, 273] width 215 height 13
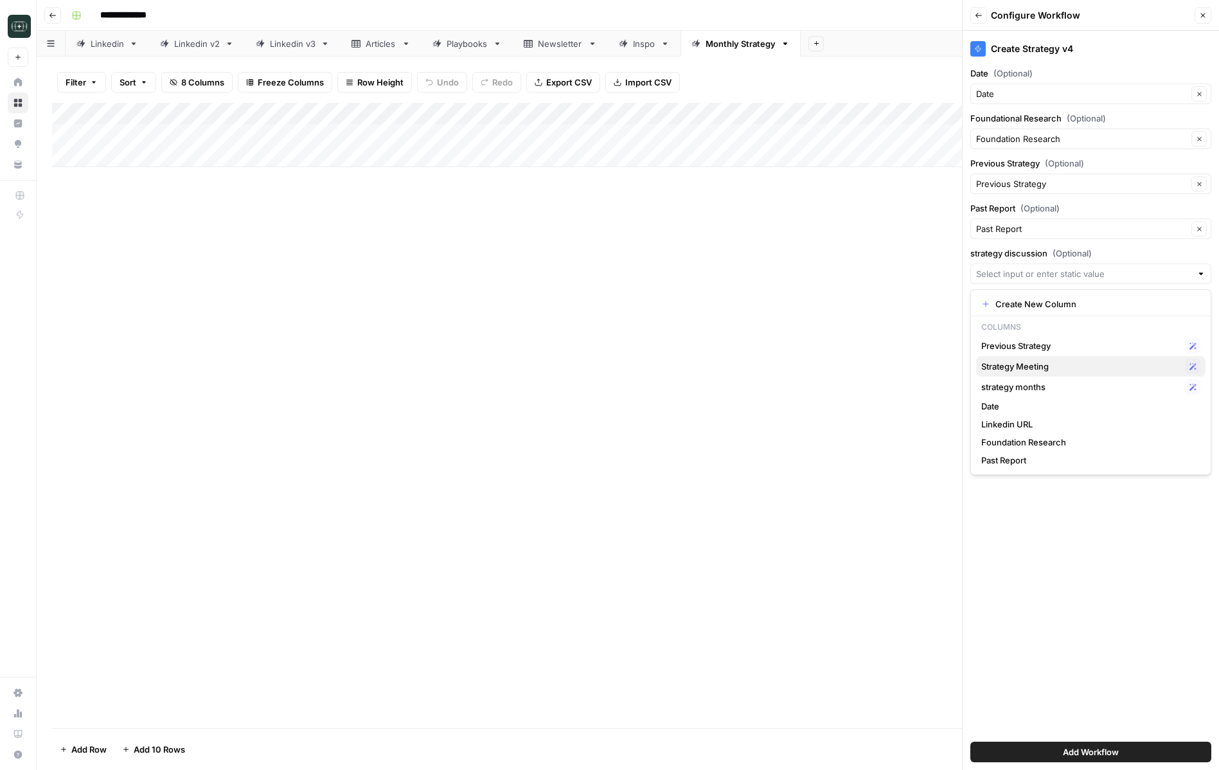
click at [1043, 371] on span "Strategy Meeting" at bounding box center [1080, 366] width 198 height 13
type input "Strategy Meeting"
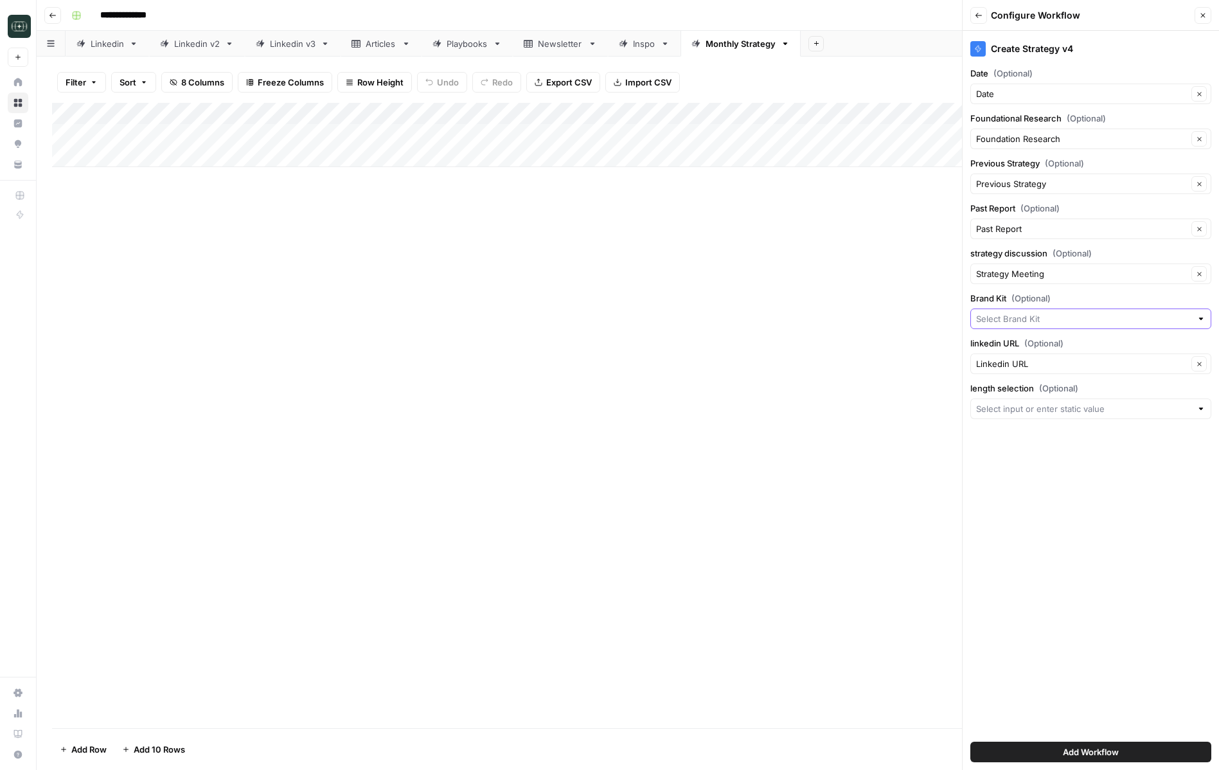
click at [1043, 321] on input "Brand Kit (Optional)" at bounding box center [1083, 318] width 215 height 13
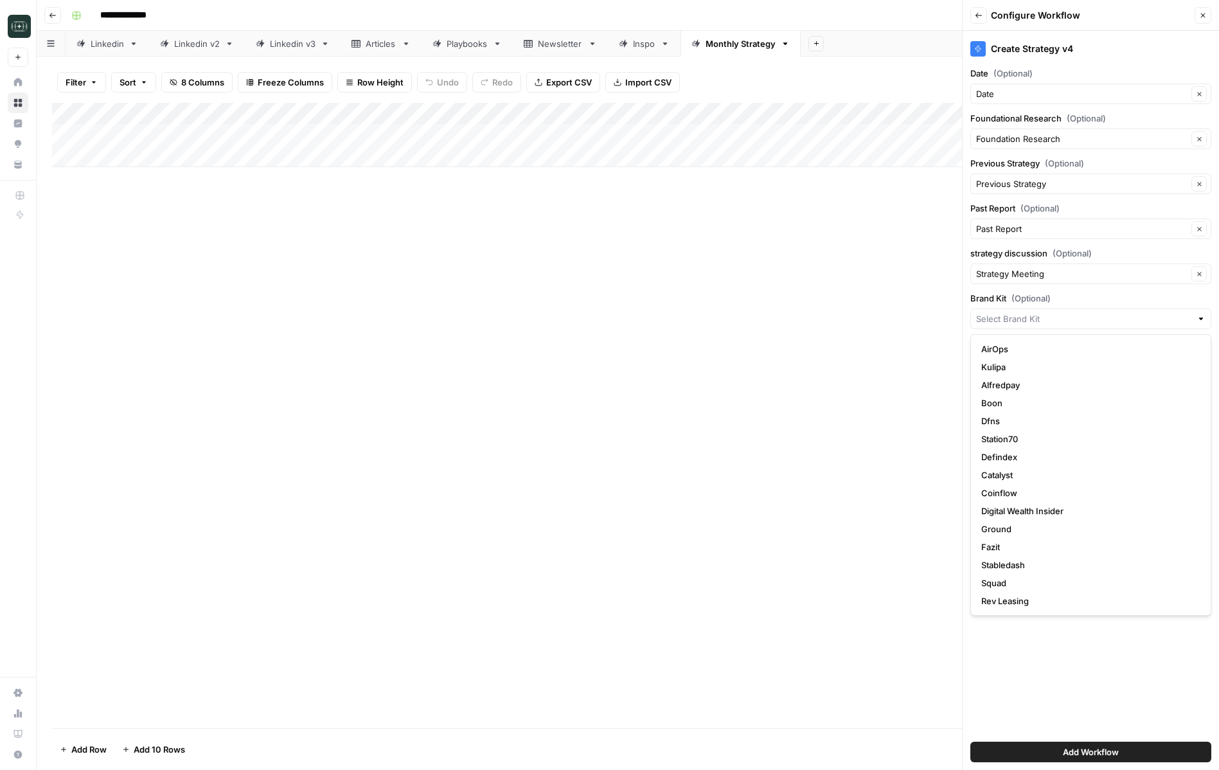
scroll to position [36, 0]
click at [1008, 603] on span "[DOMAIN_NAME]" at bounding box center [1088, 600] width 214 height 13
type input "[DOMAIN_NAME]"
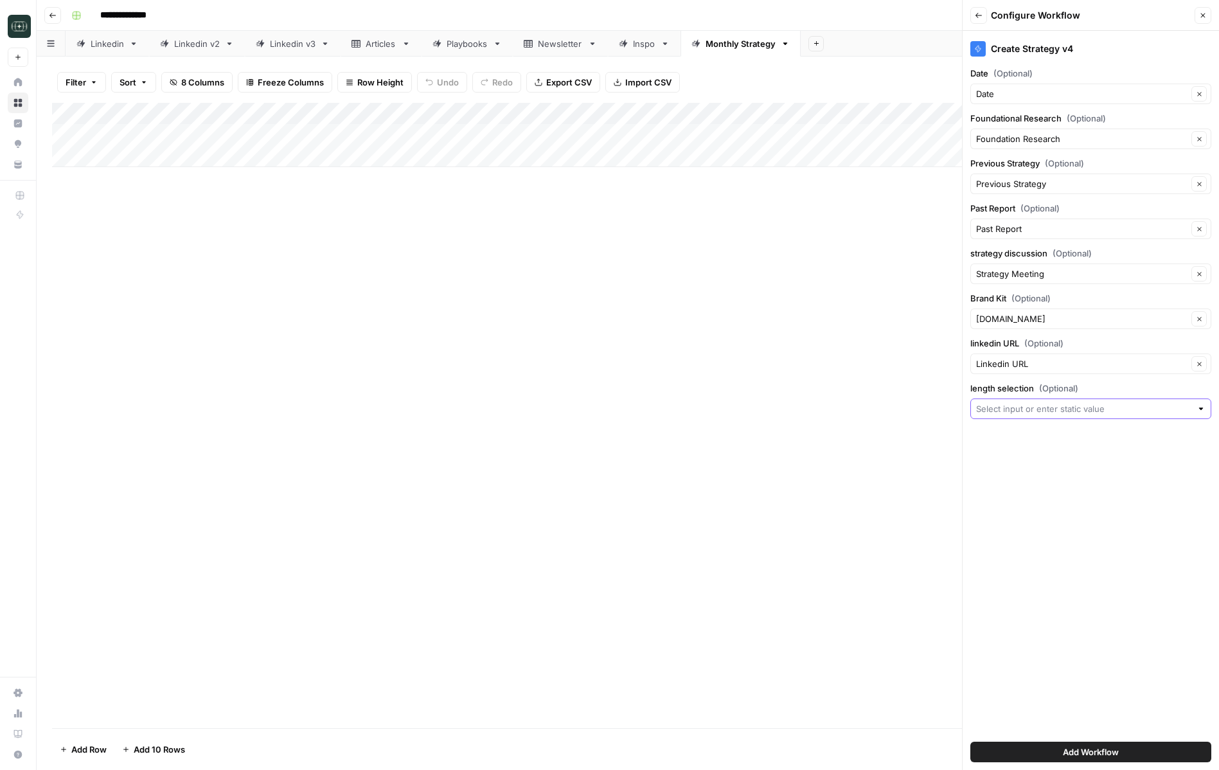
click at [1064, 411] on input "length selection (Optional)" at bounding box center [1083, 408] width 215 height 13
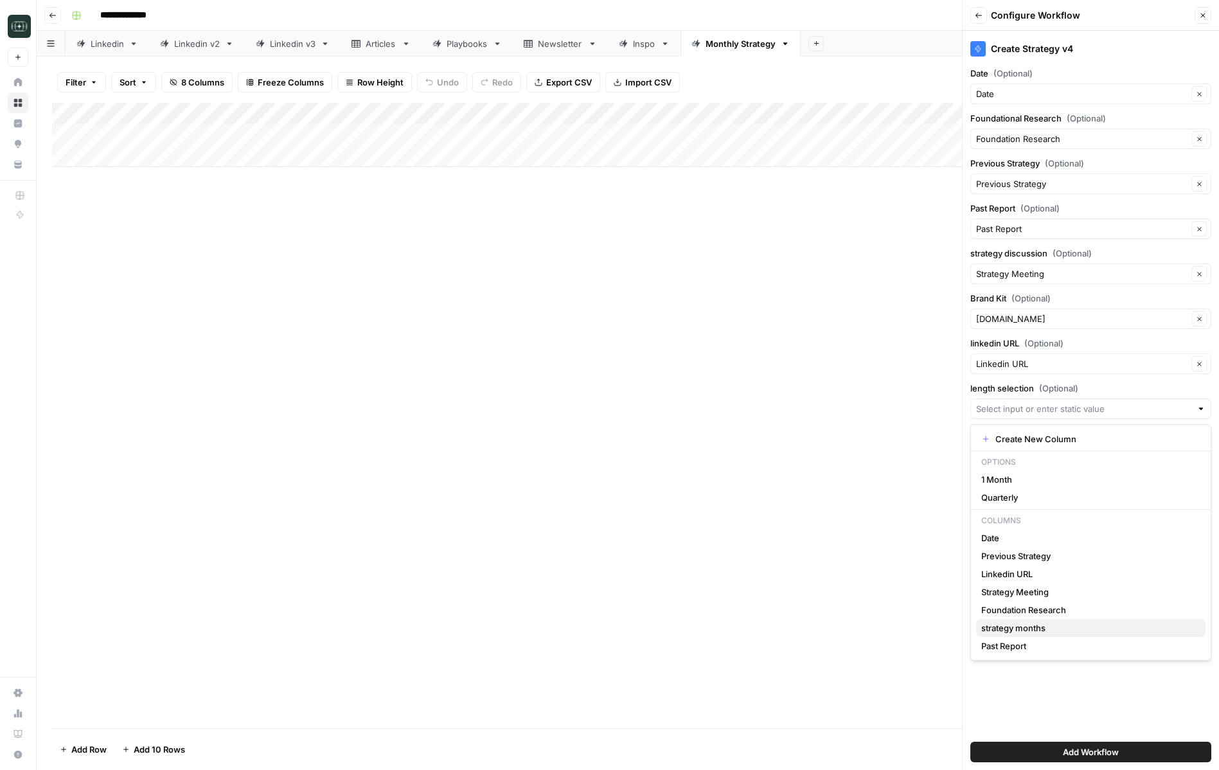
click at [1029, 631] on span "strategy months" at bounding box center [1088, 627] width 214 height 13
type input "strategy months"
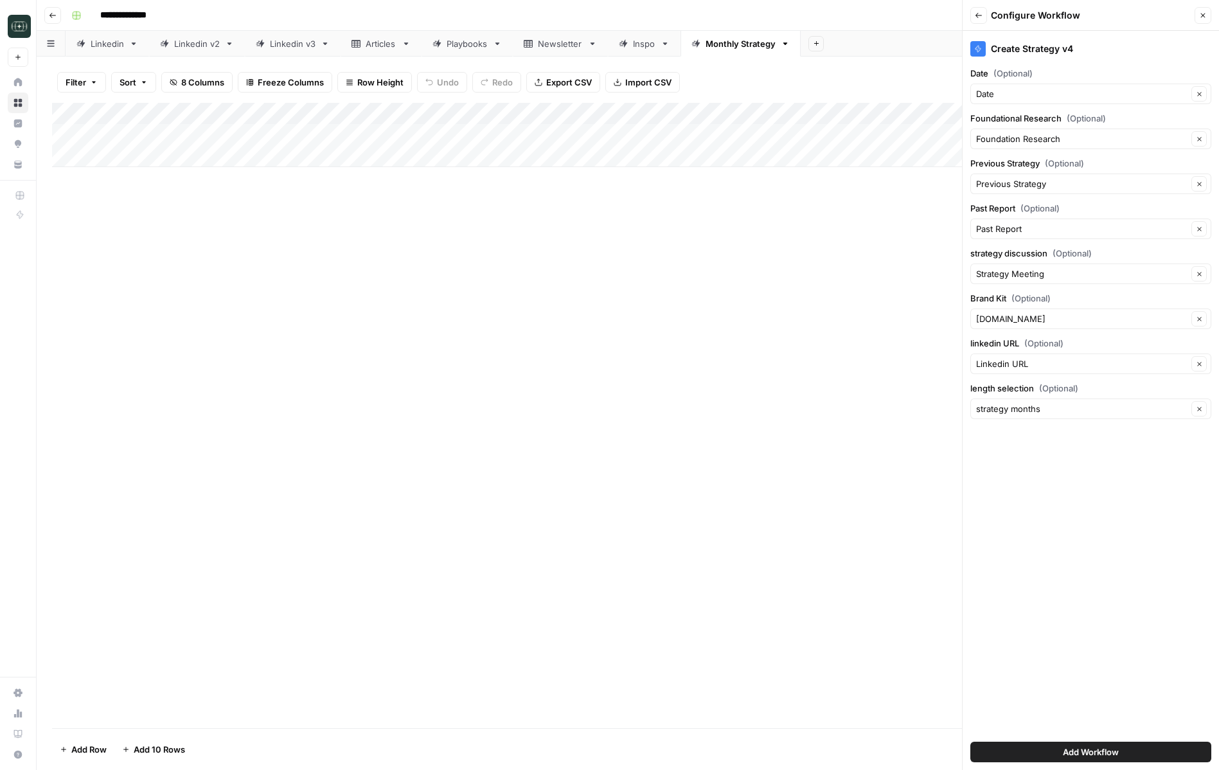
click at [1046, 748] on button "Add Workflow" at bounding box center [1090, 751] width 241 height 21
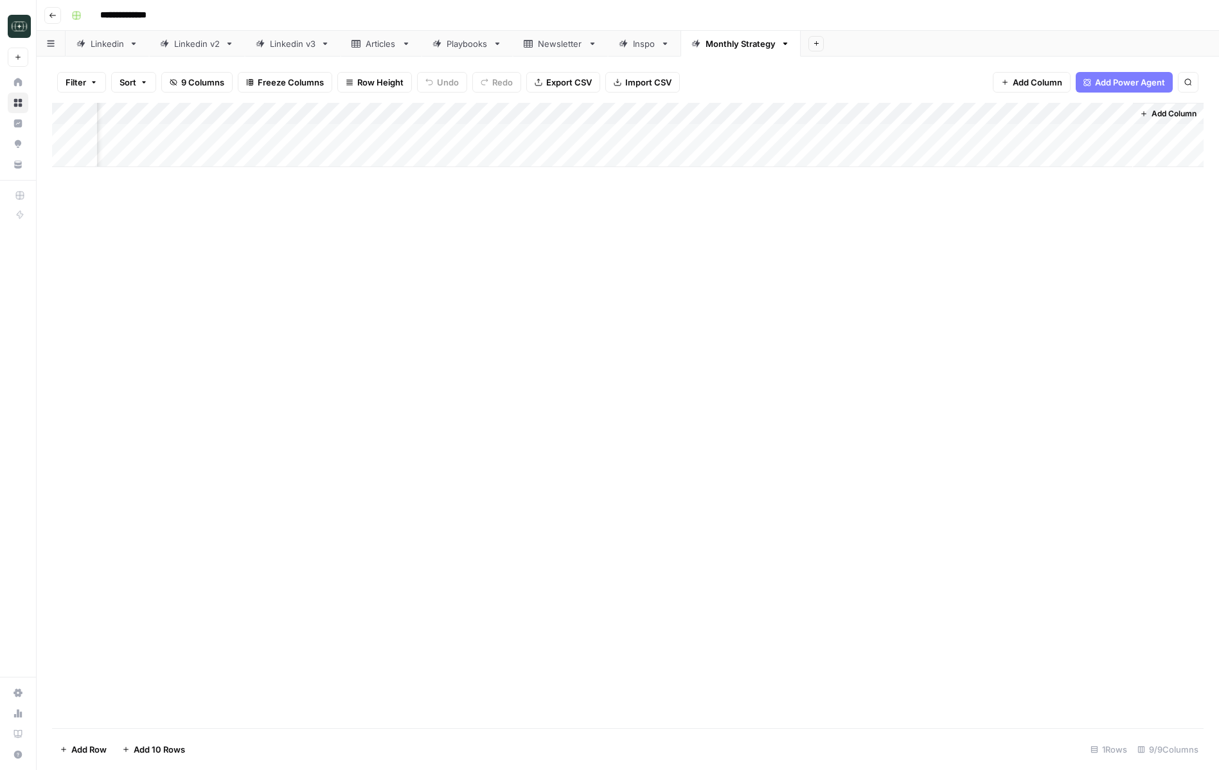
scroll to position [0, 116]
click at [644, 114] on div "Add Column" at bounding box center [627, 135] width 1151 height 64
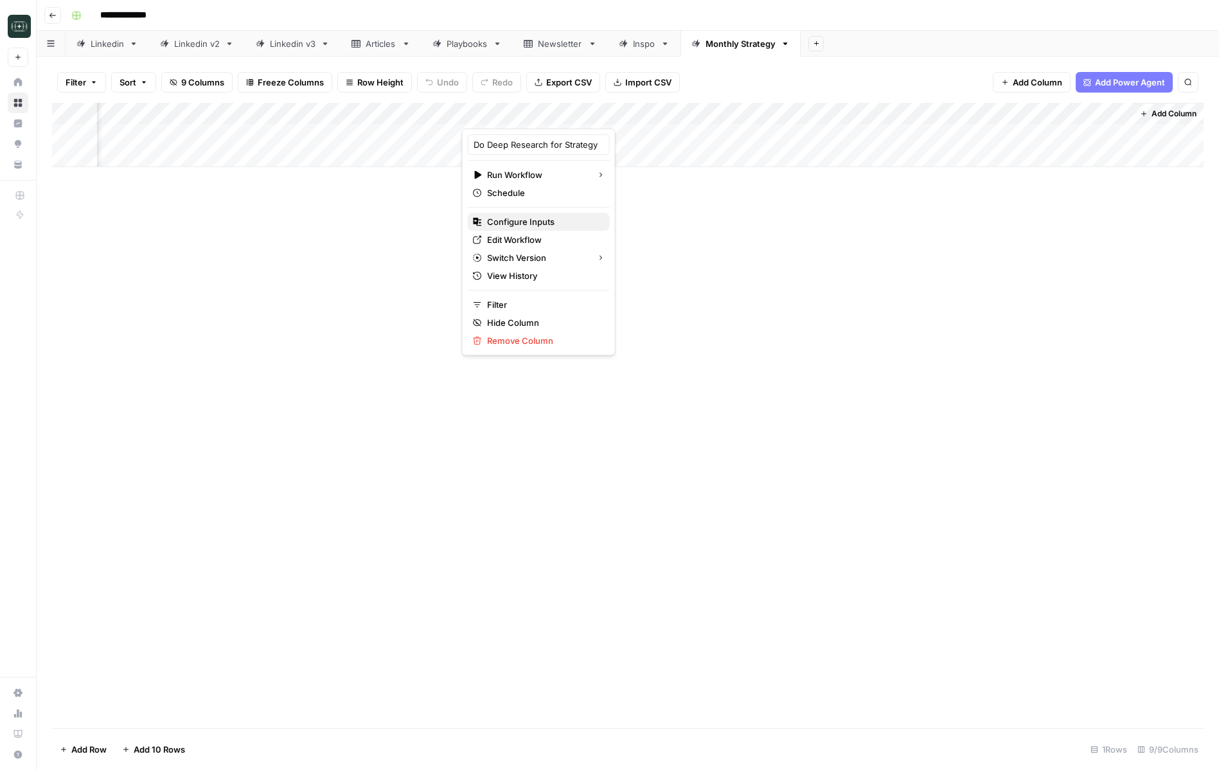
click at [540, 222] on span "Configure Inputs" at bounding box center [543, 221] width 112 height 13
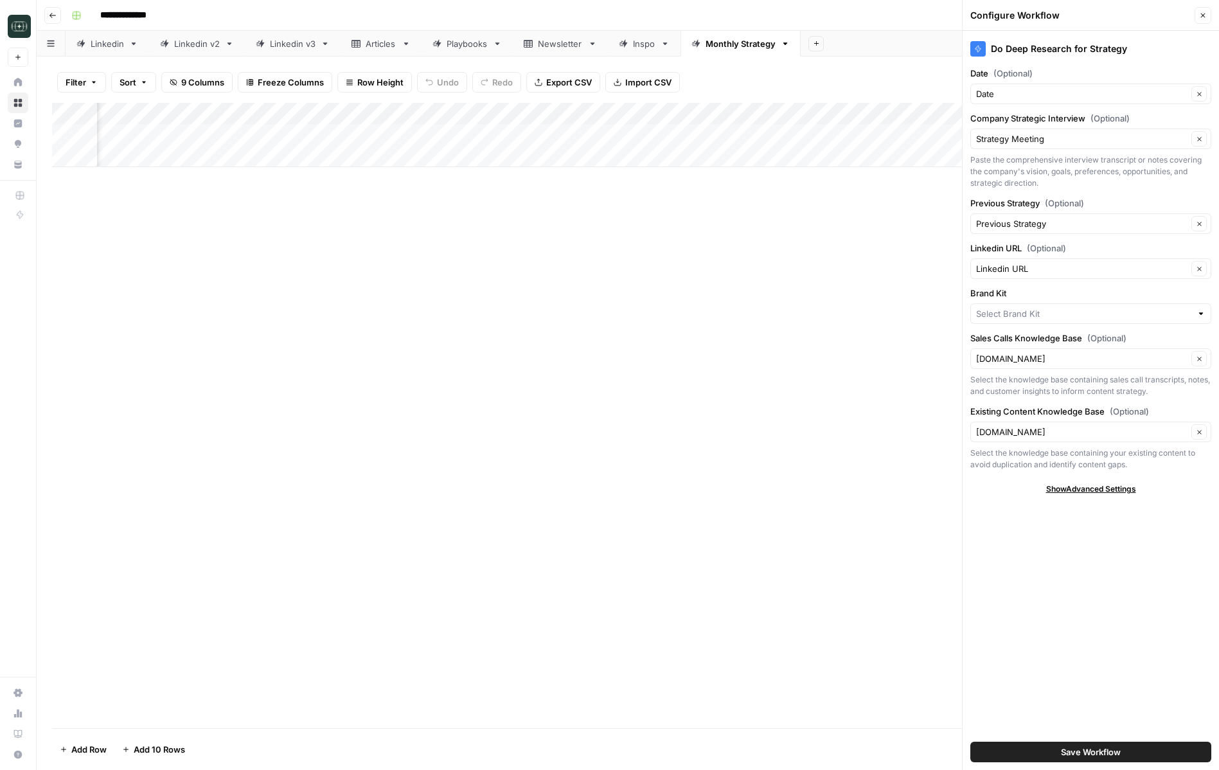
click at [1202, 10] on button "Close" at bounding box center [1202, 15] width 17 height 17
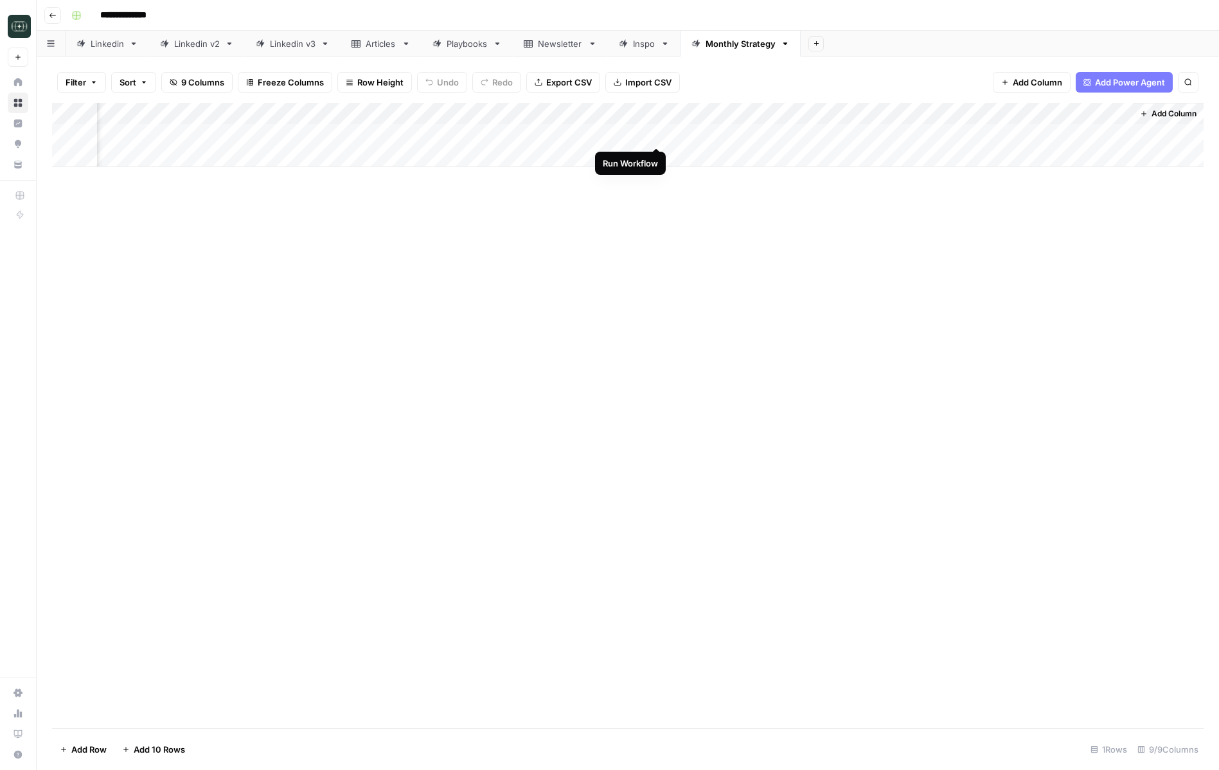
click at [658, 135] on div "Add Column" at bounding box center [627, 135] width 1151 height 64
click at [640, 132] on div "Add Column" at bounding box center [627, 135] width 1151 height 64
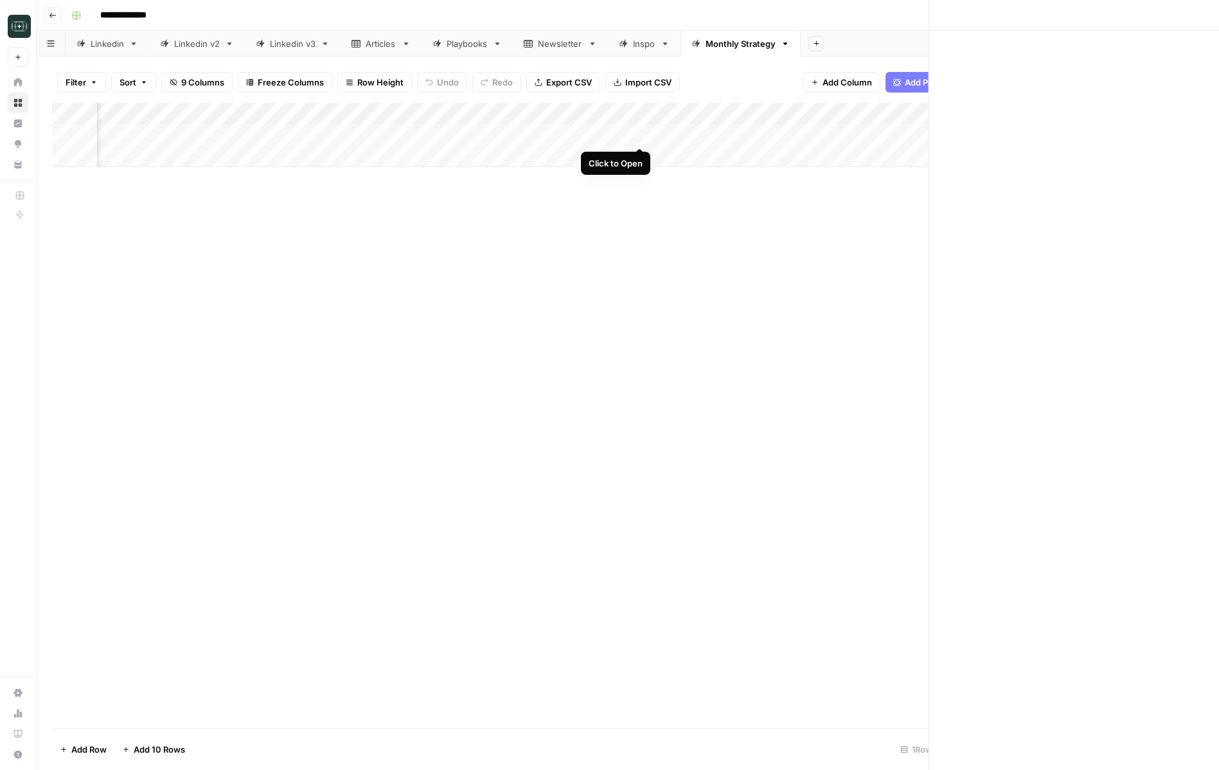
scroll to position [0, 110]
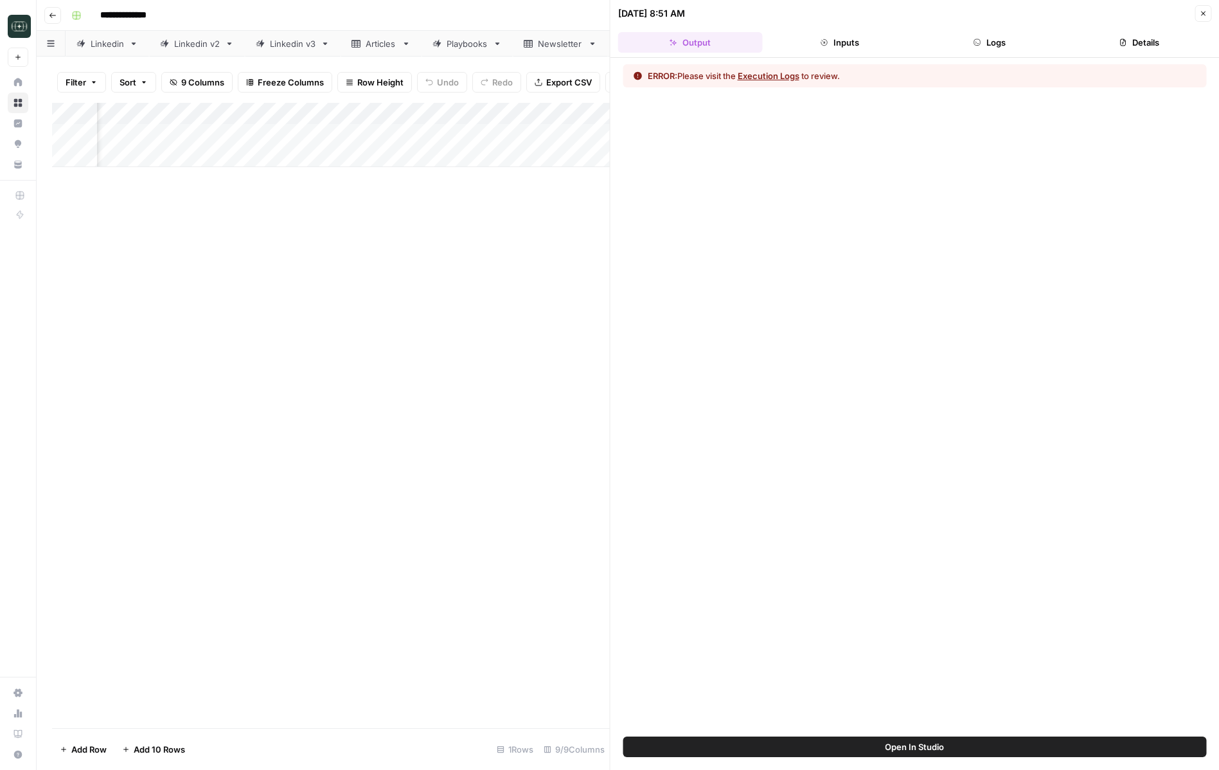
click at [969, 48] on button "Logs" at bounding box center [989, 42] width 145 height 21
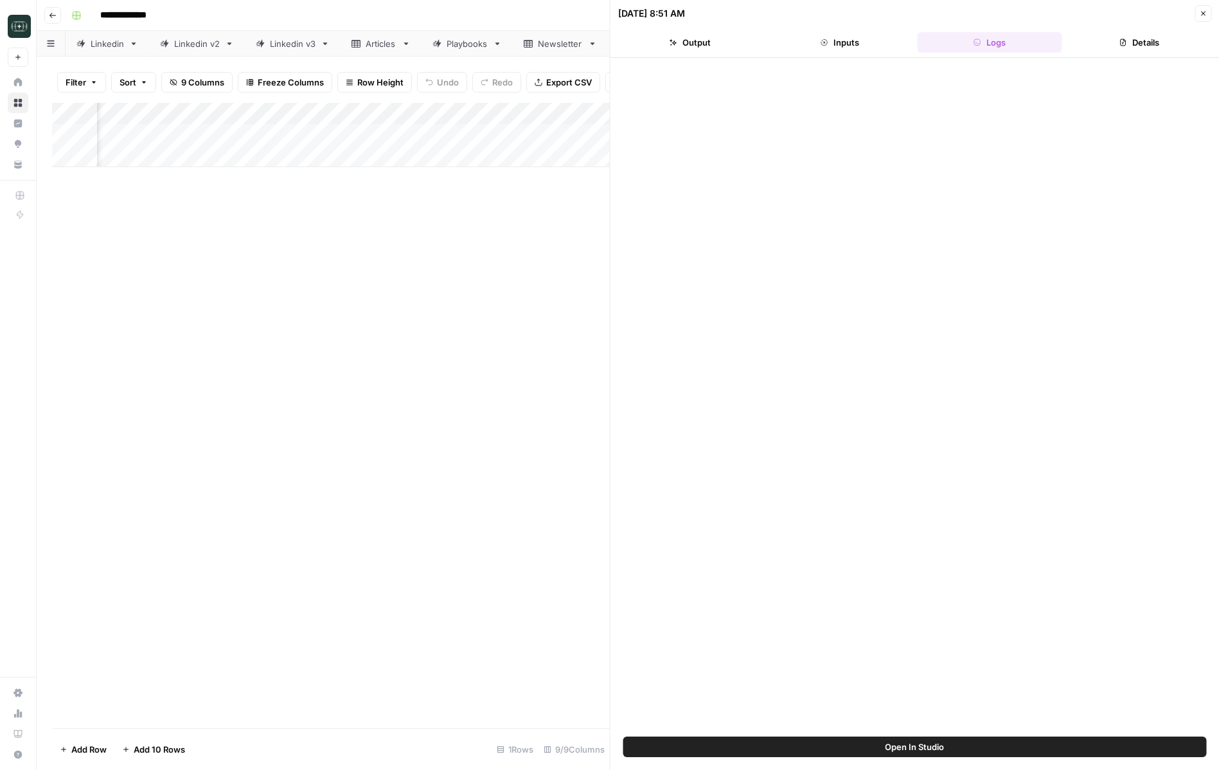
click at [1202, 8] on button "Close" at bounding box center [1202, 13] width 17 height 17
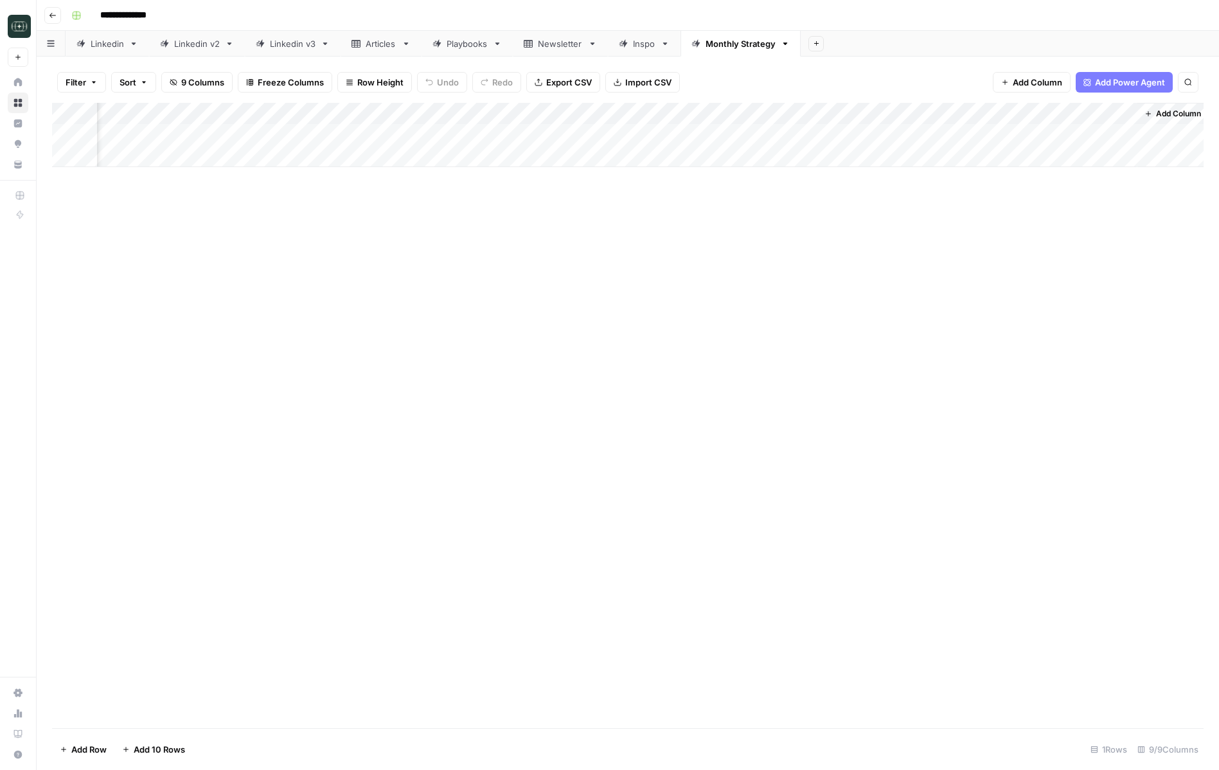
scroll to position [0, 100]
click at [658, 109] on div "Add Column" at bounding box center [627, 135] width 1151 height 64
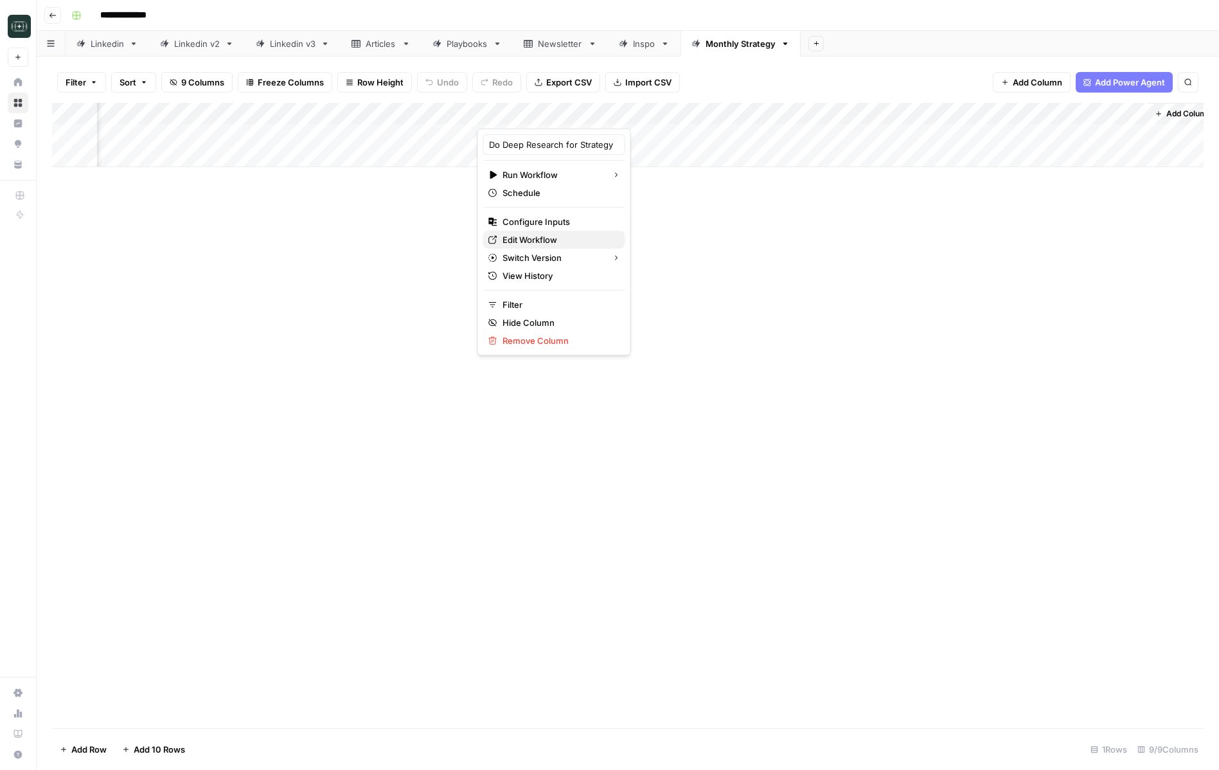
click at [553, 236] on span "Edit Workflow" at bounding box center [558, 239] width 112 height 13
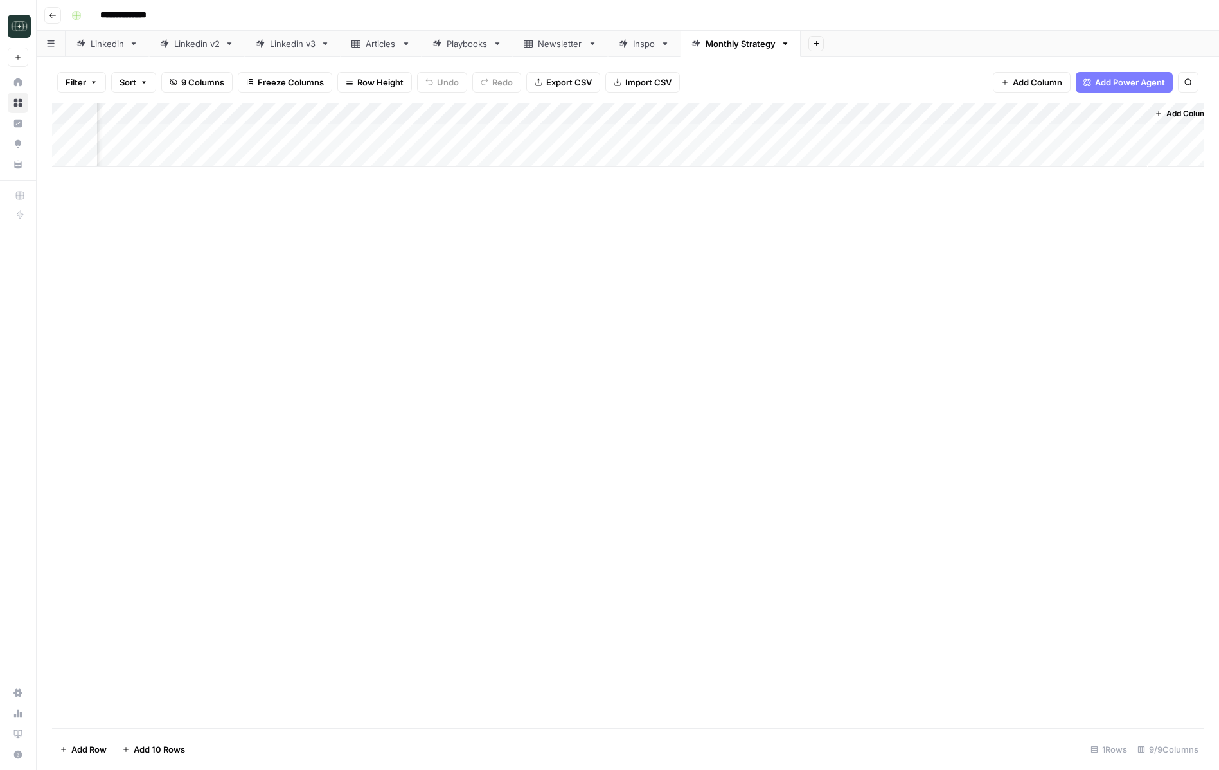
click at [658, 114] on div "Add Column" at bounding box center [627, 135] width 1151 height 64
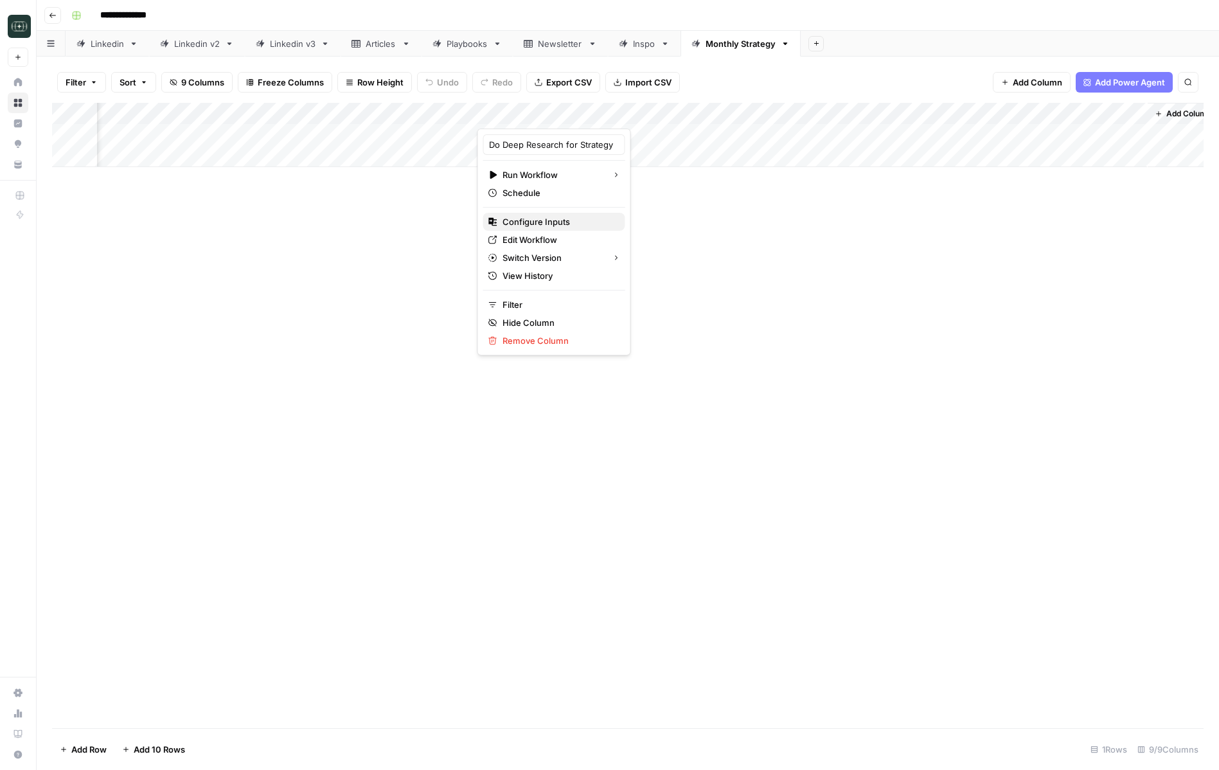
click at [563, 225] on span "Configure Inputs" at bounding box center [558, 221] width 112 height 13
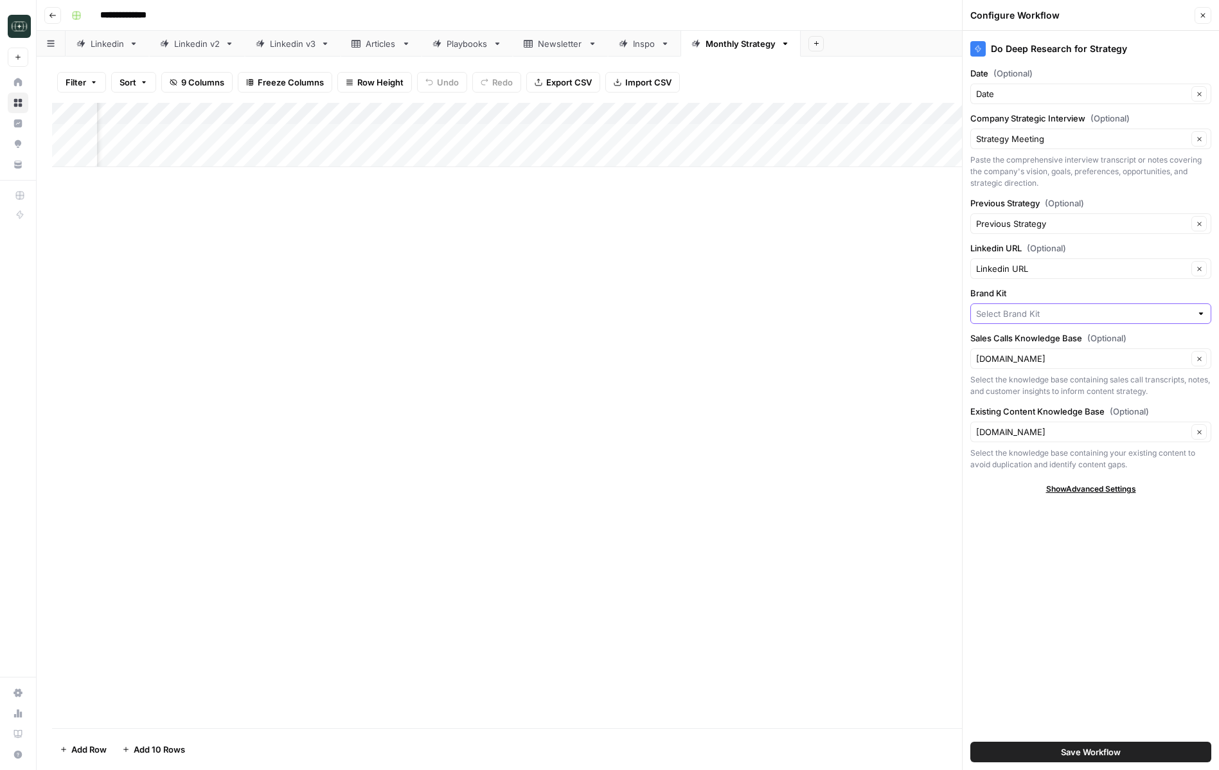
click at [1050, 315] on input "Brand Kit" at bounding box center [1083, 313] width 215 height 13
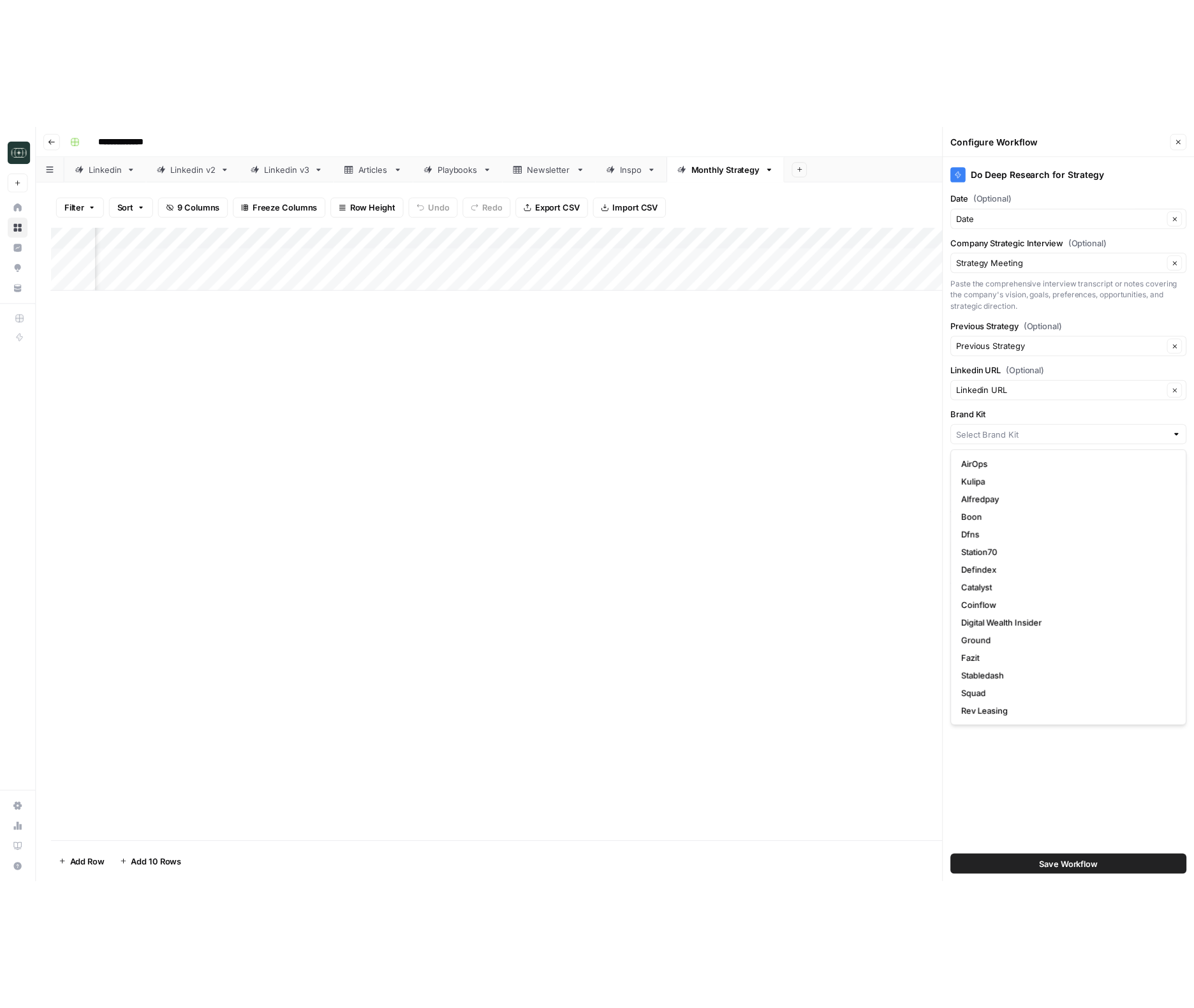
scroll to position [36, 0]
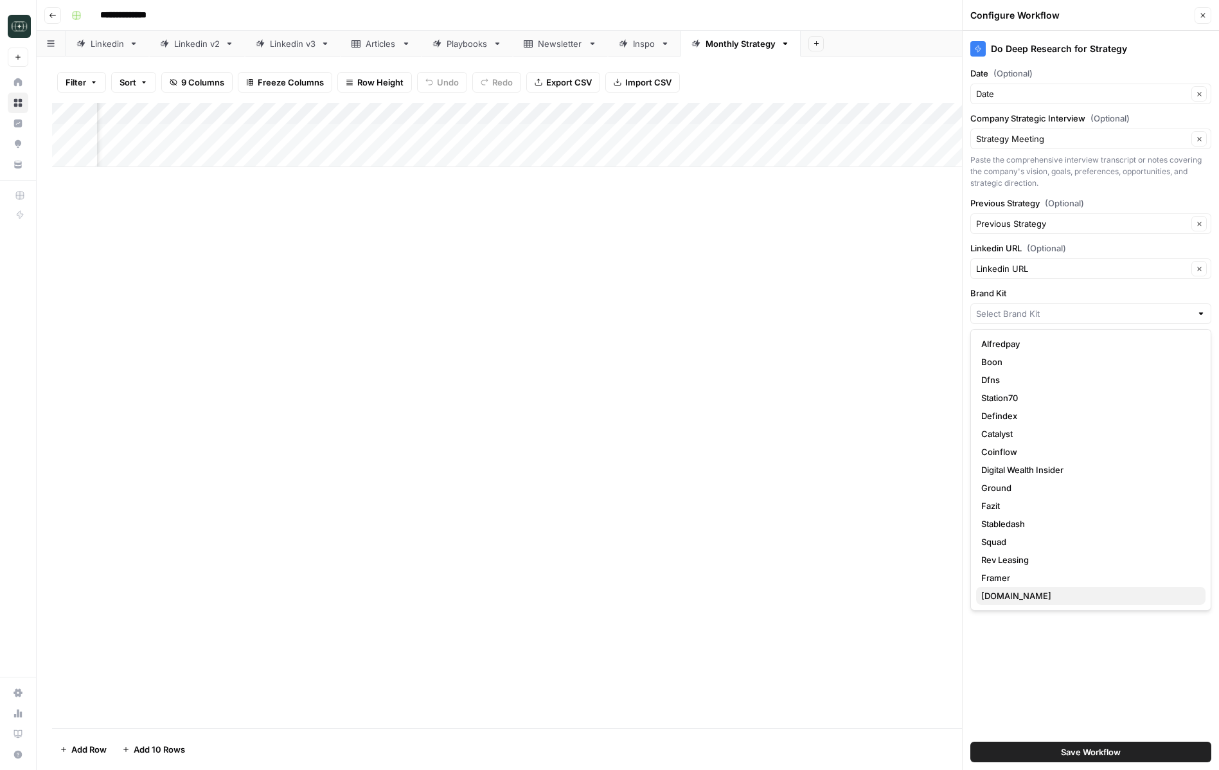
click at [1005, 597] on span "RWA.xyz" at bounding box center [1088, 595] width 214 height 13
type input "RWA.xyz"
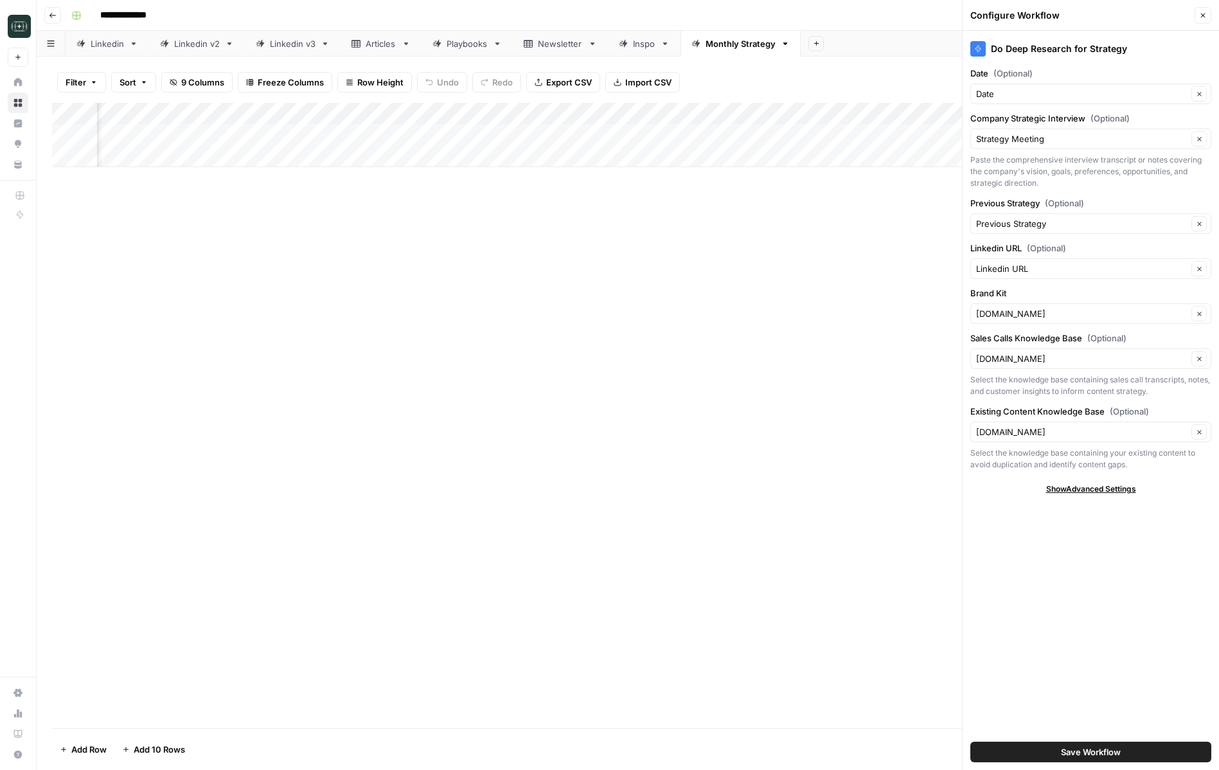
click at [1055, 750] on button "Save Workflow" at bounding box center [1090, 751] width 241 height 21
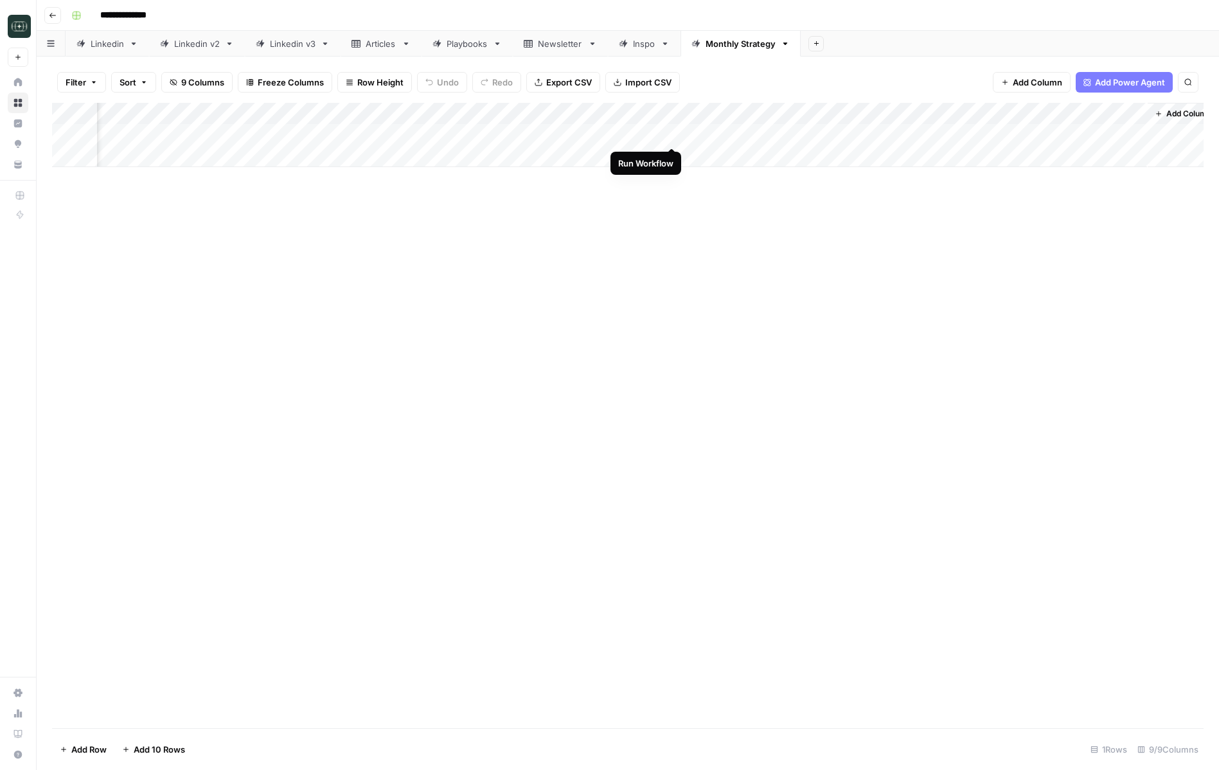
click at [672, 135] on div "Add Column" at bounding box center [627, 135] width 1151 height 64
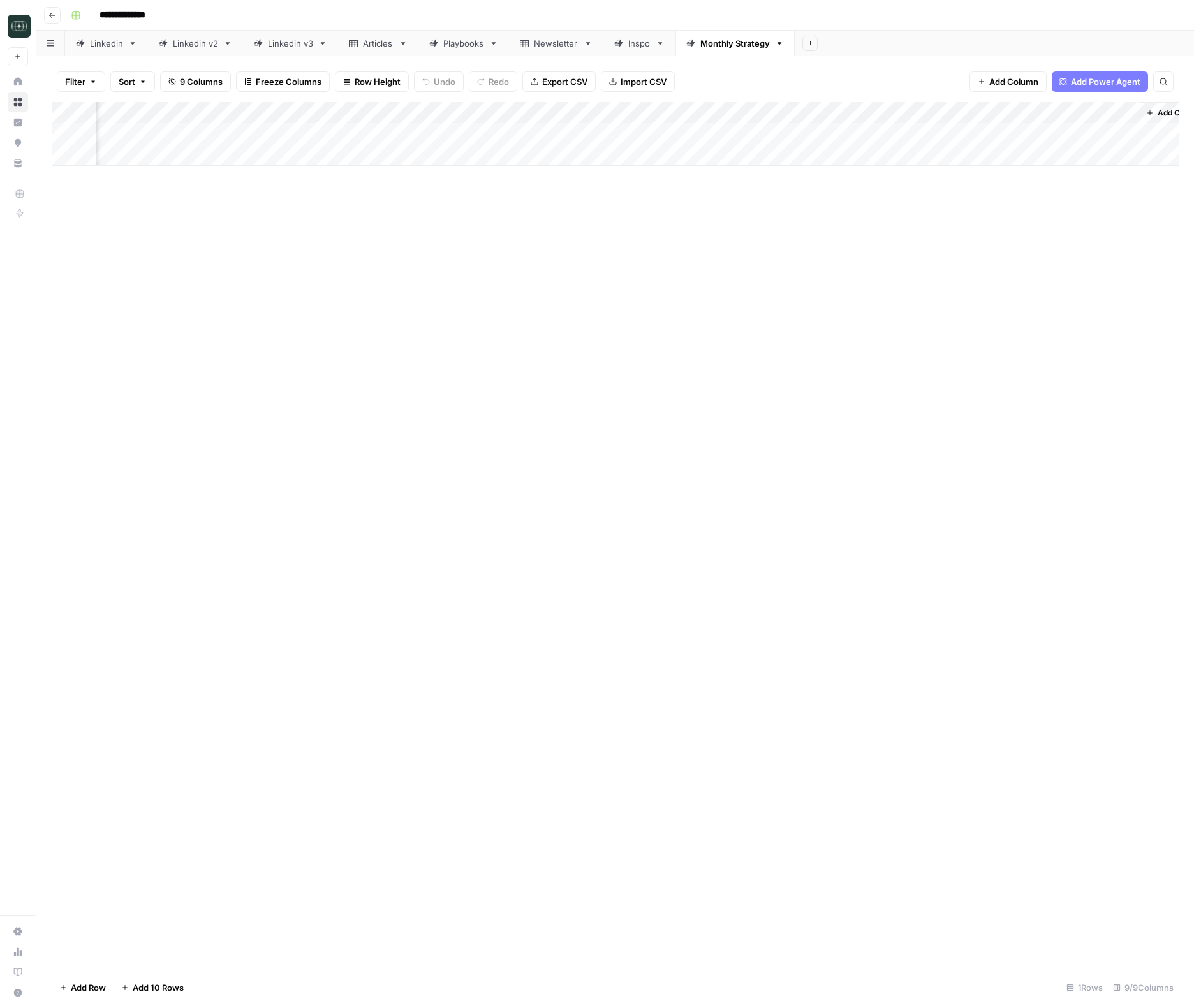
click at [452, 215] on div "Add Column" at bounding box center [615, 534] width 1127 height 864
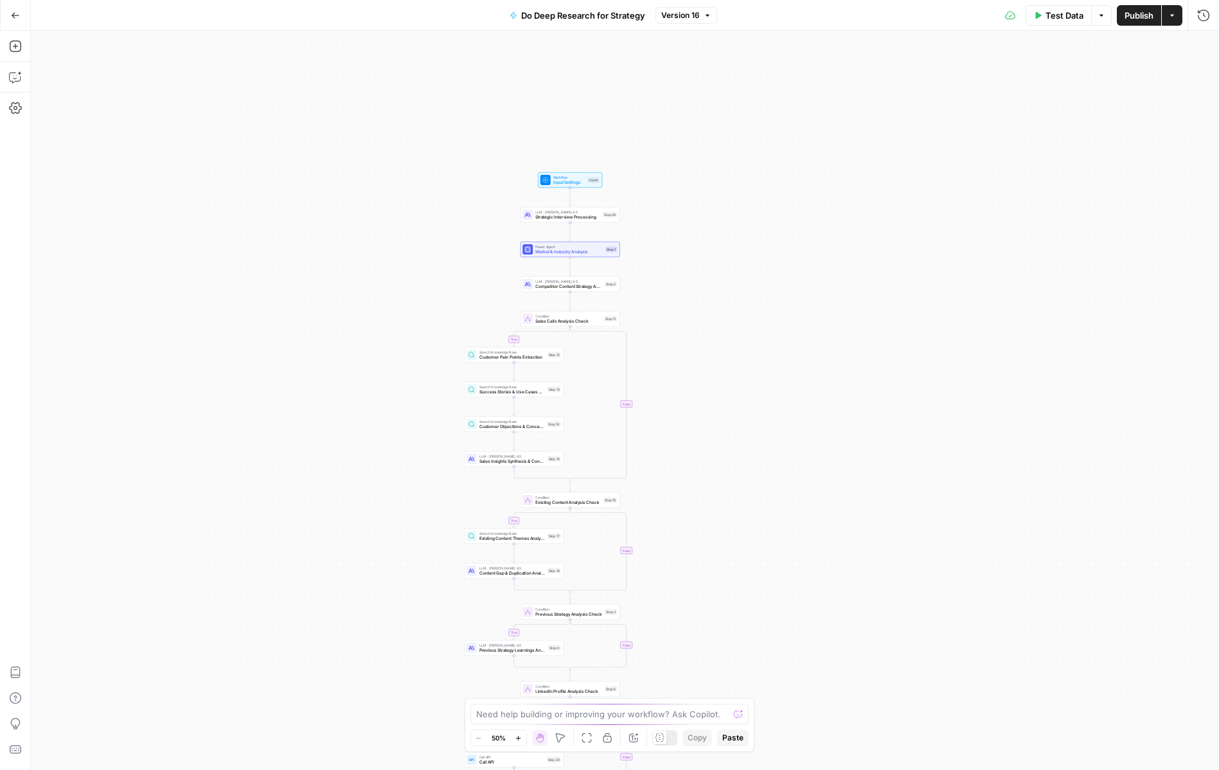
drag, startPoint x: 472, startPoint y: 216, endPoint x: 389, endPoint y: 335, distance: 145.4
click at [389, 336] on div "true false true false true false true false Workflow Input Settings Inputs LLM …" at bounding box center [625, 400] width 1188 height 739
click at [406, 267] on div "true false true false true false true false Workflow Input Settings Inputs LLM …" at bounding box center [625, 400] width 1188 height 739
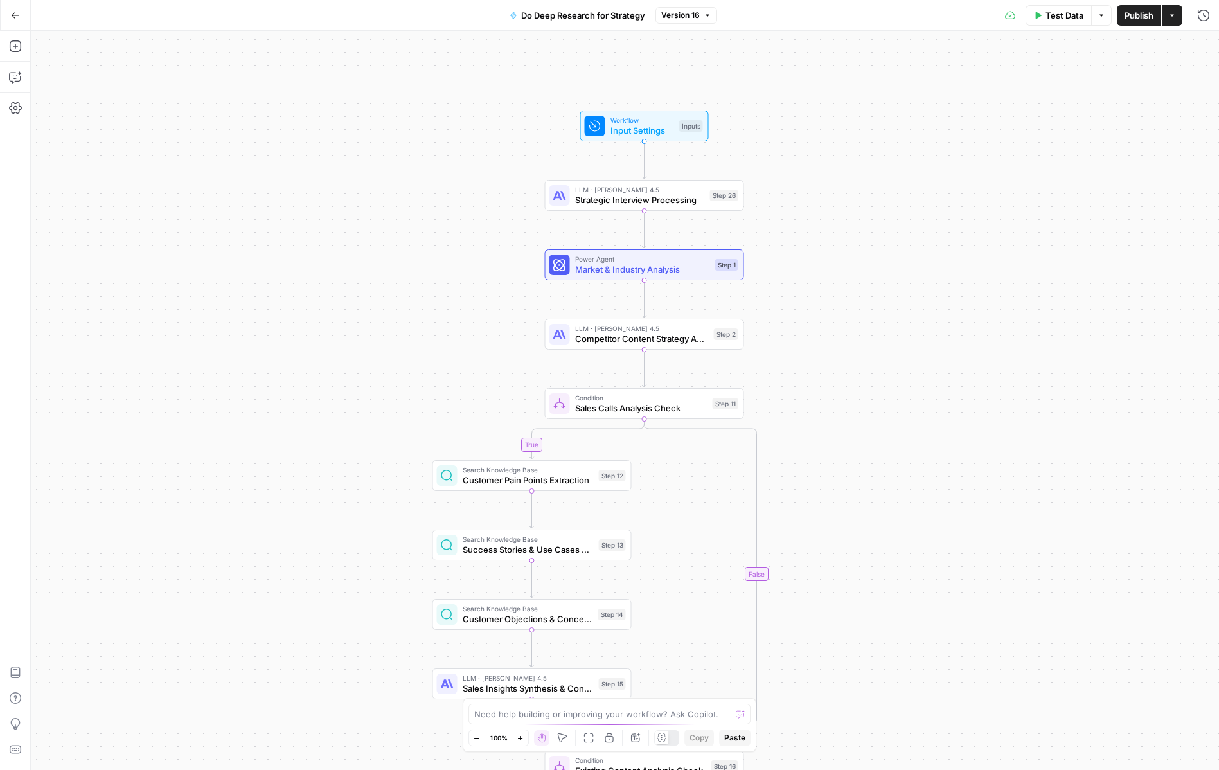
drag, startPoint x: 466, startPoint y: 227, endPoint x: 419, endPoint y: 230, distance: 47.6
click at [359, 268] on div "true false true false true false true false Workflow Input Settings Inputs LLM …" at bounding box center [625, 400] width 1188 height 739
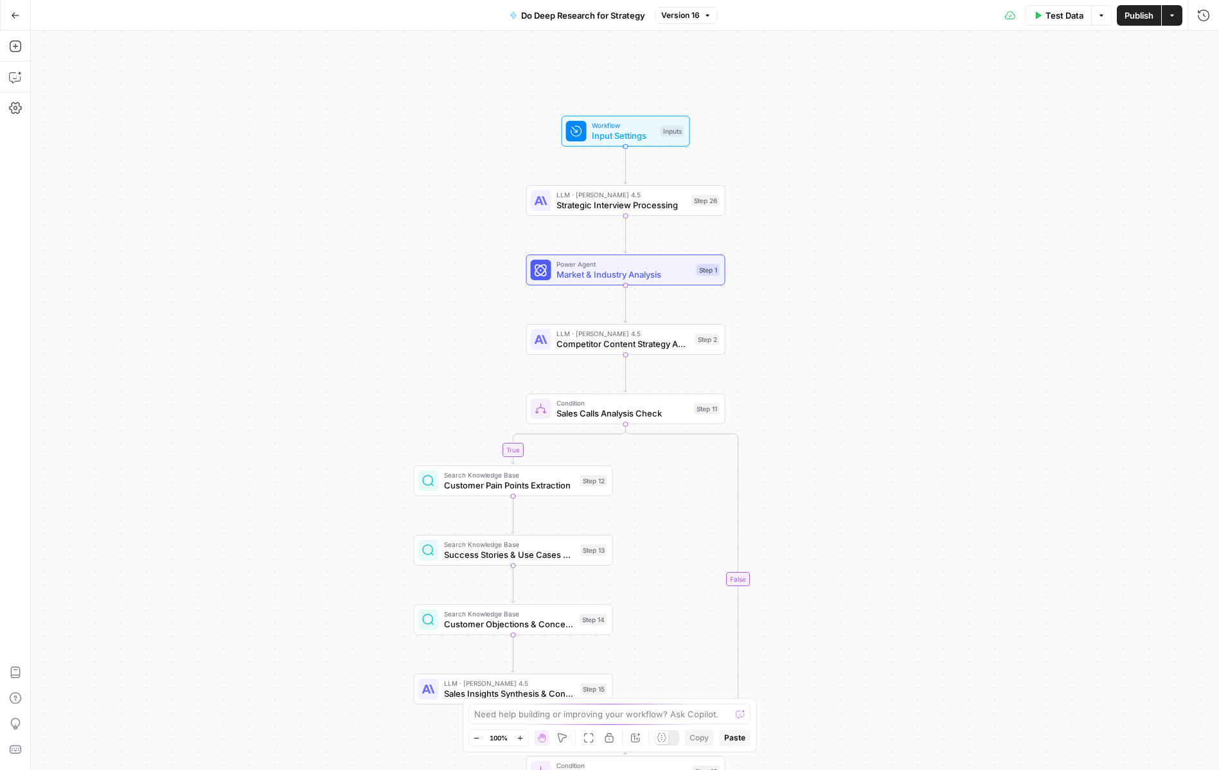
click at [1213, 10] on button "Run History" at bounding box center [1203, 15] width 21 height 21
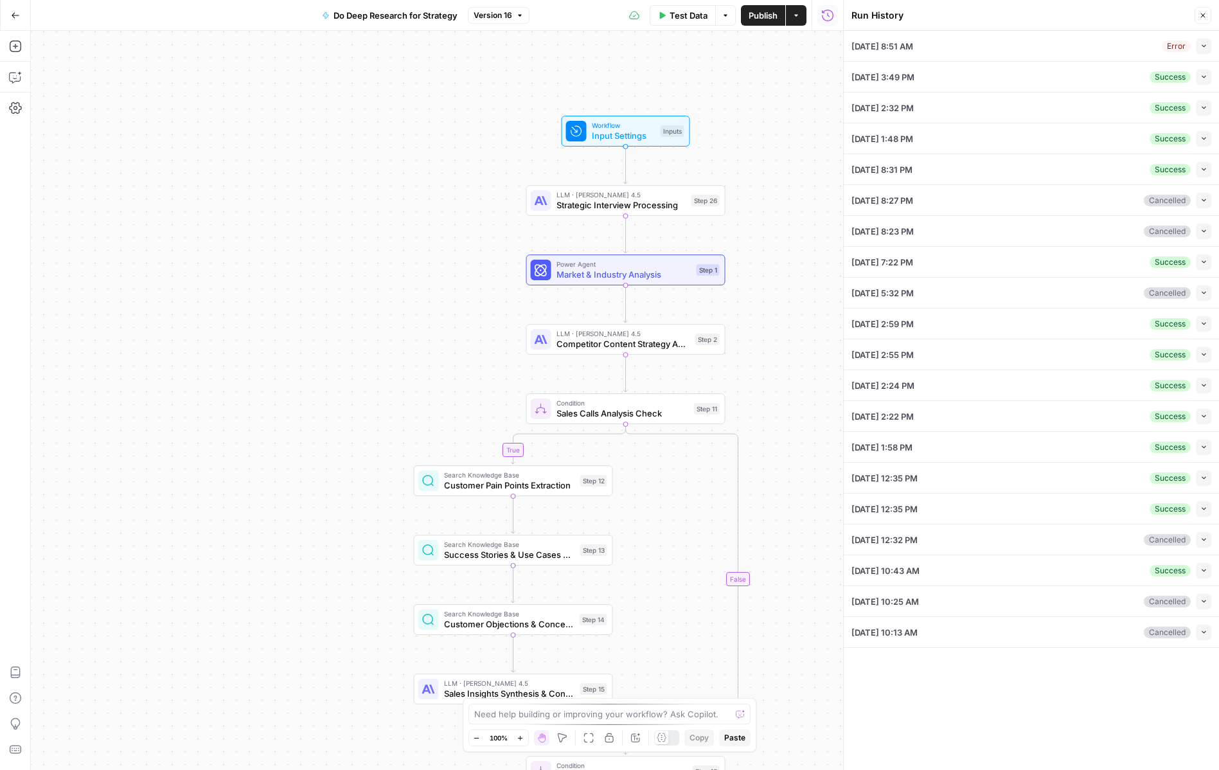
click at [1203, 46] on icon "button" at bounding box center [1203, 46] width 4 height 3
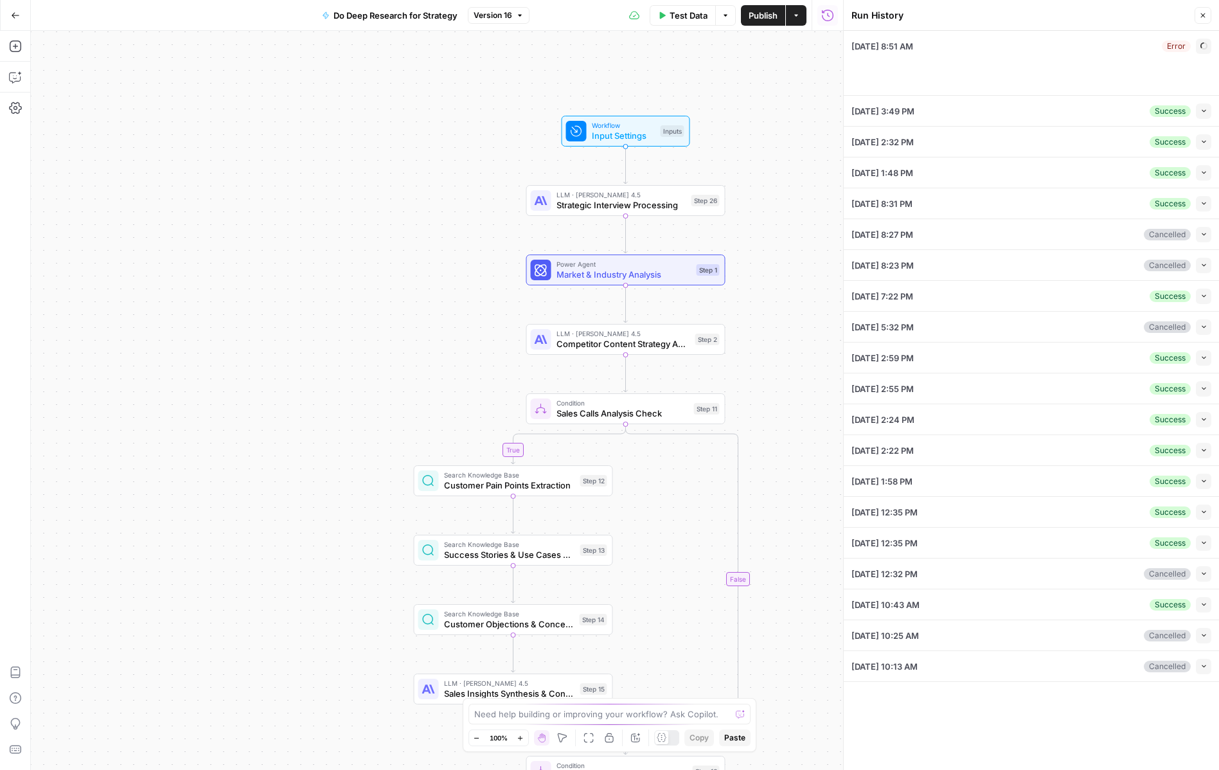
type input "[DOMAIN_NAME]"
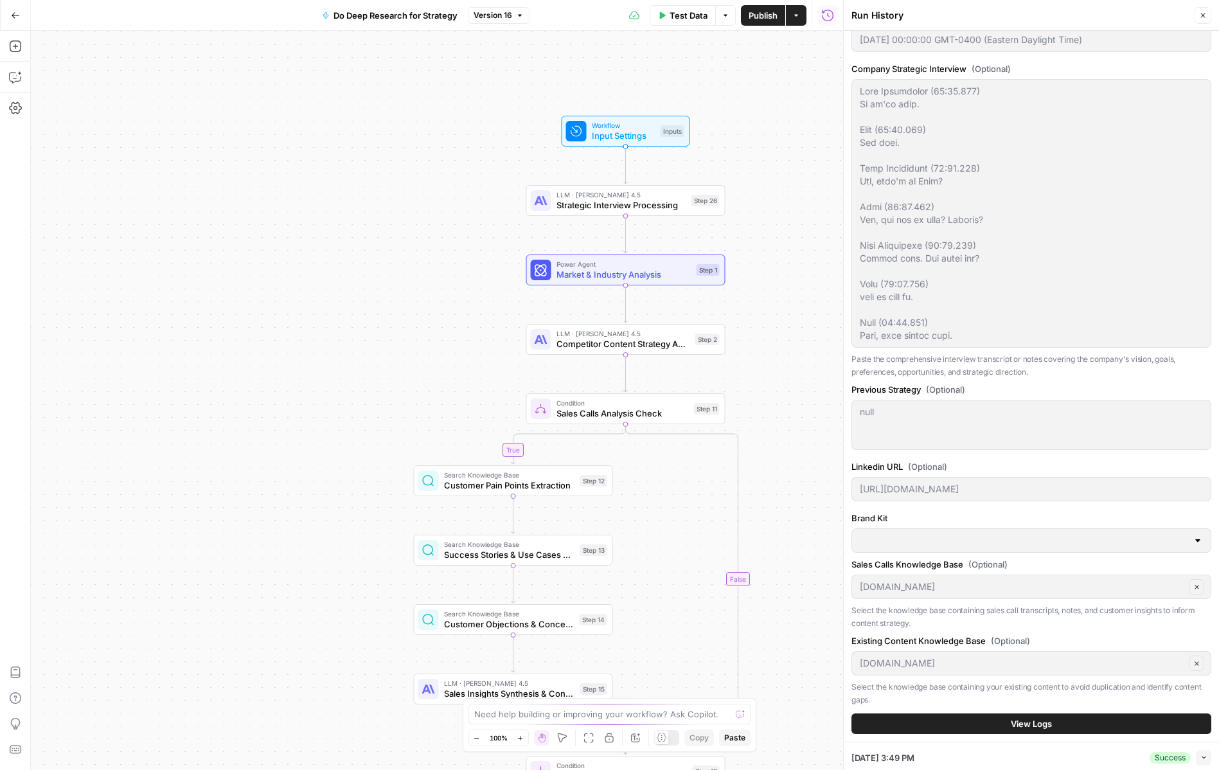
scroll to position [67, 0]
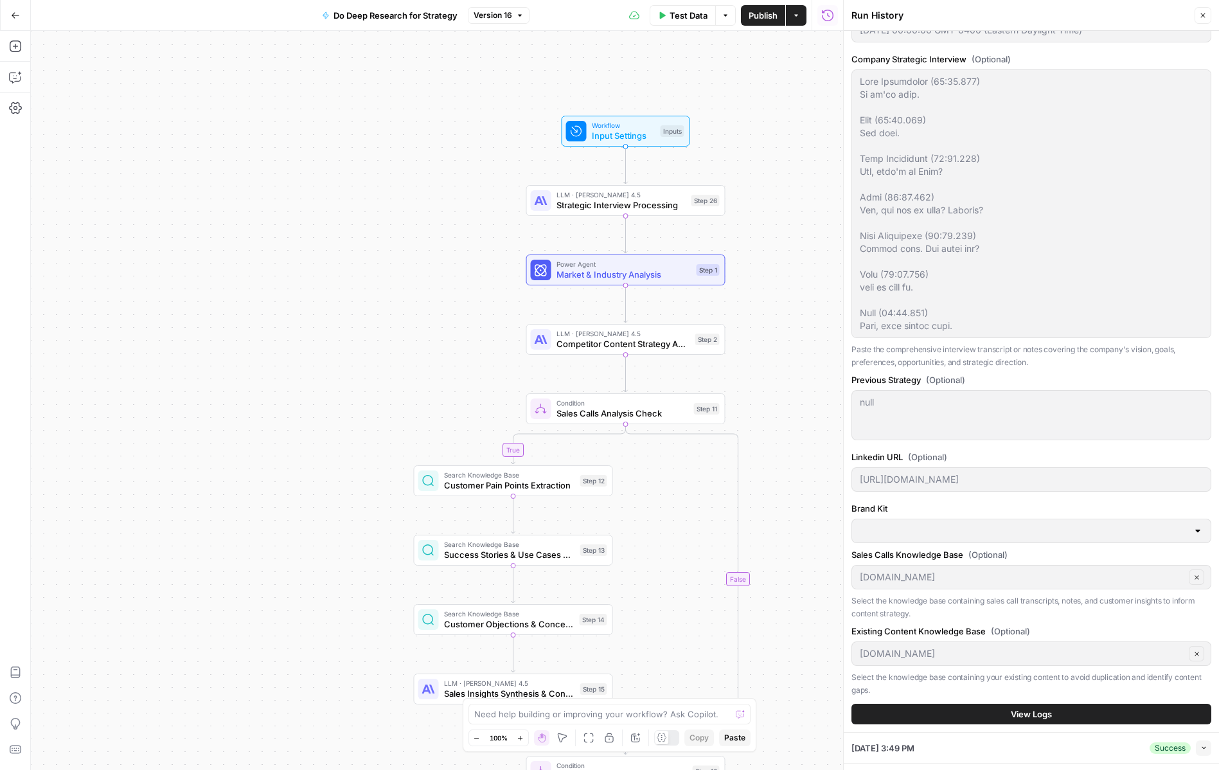
click at [974, 707] on button "View Logs" at bounding box center [1031, 713] width 360 height 21
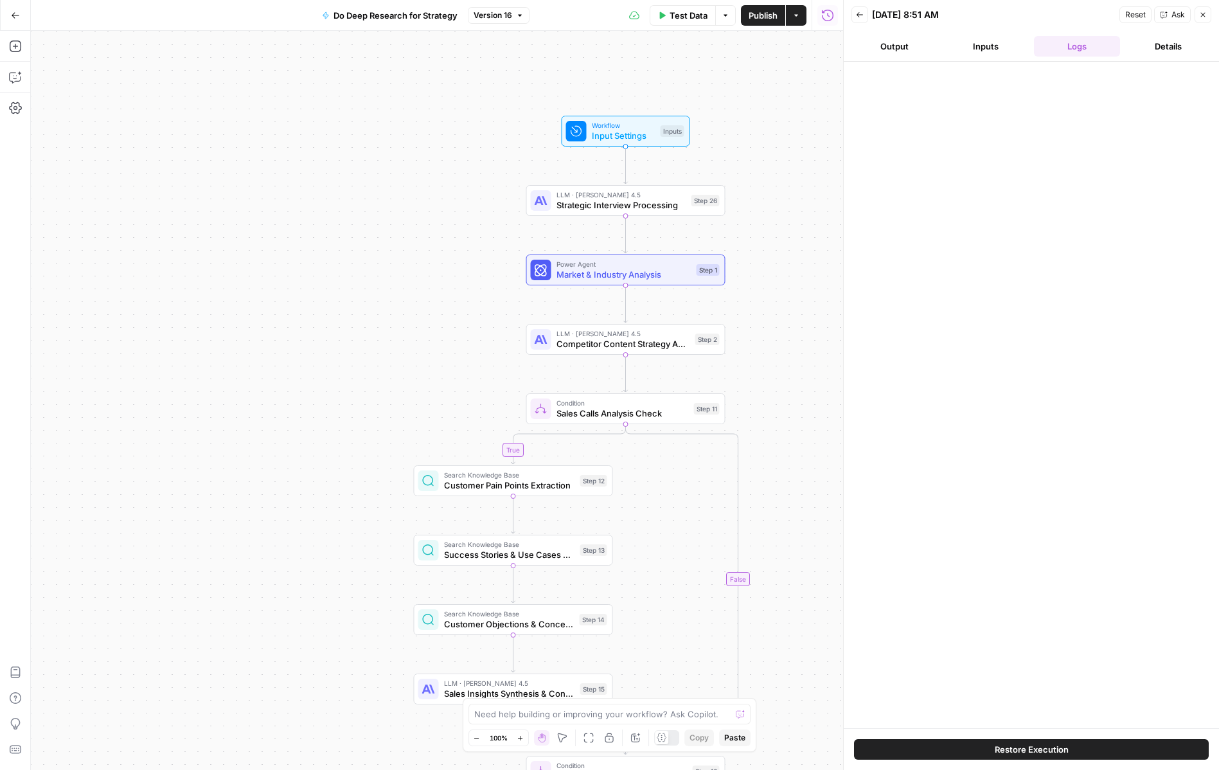
click at [1199, 11] on icon "button" at bounding box center [1203, 15] width 8 height 8
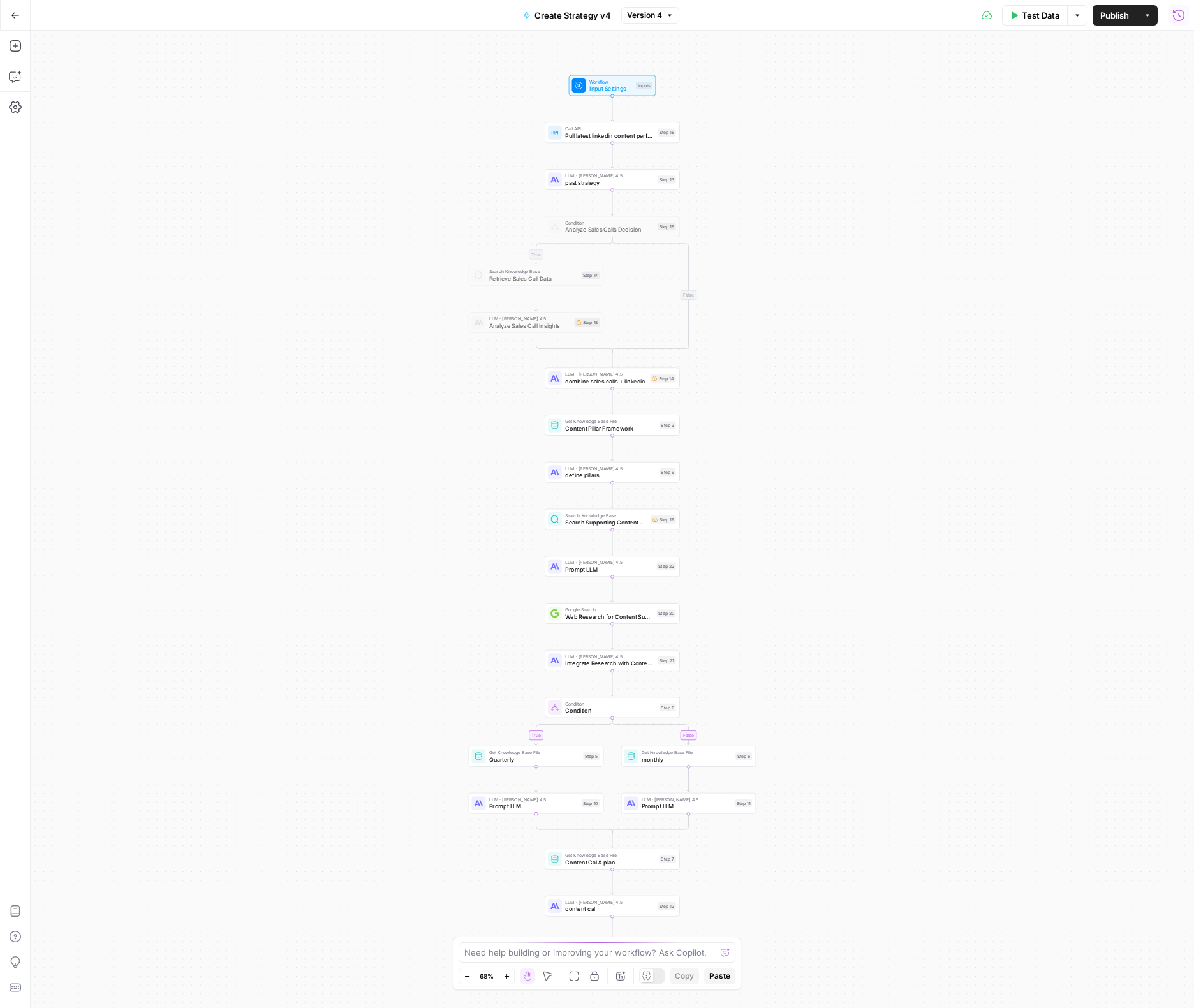
click at [1186, 19] on button "Run History" at bounding box center [1179, 15] width 21 height 21
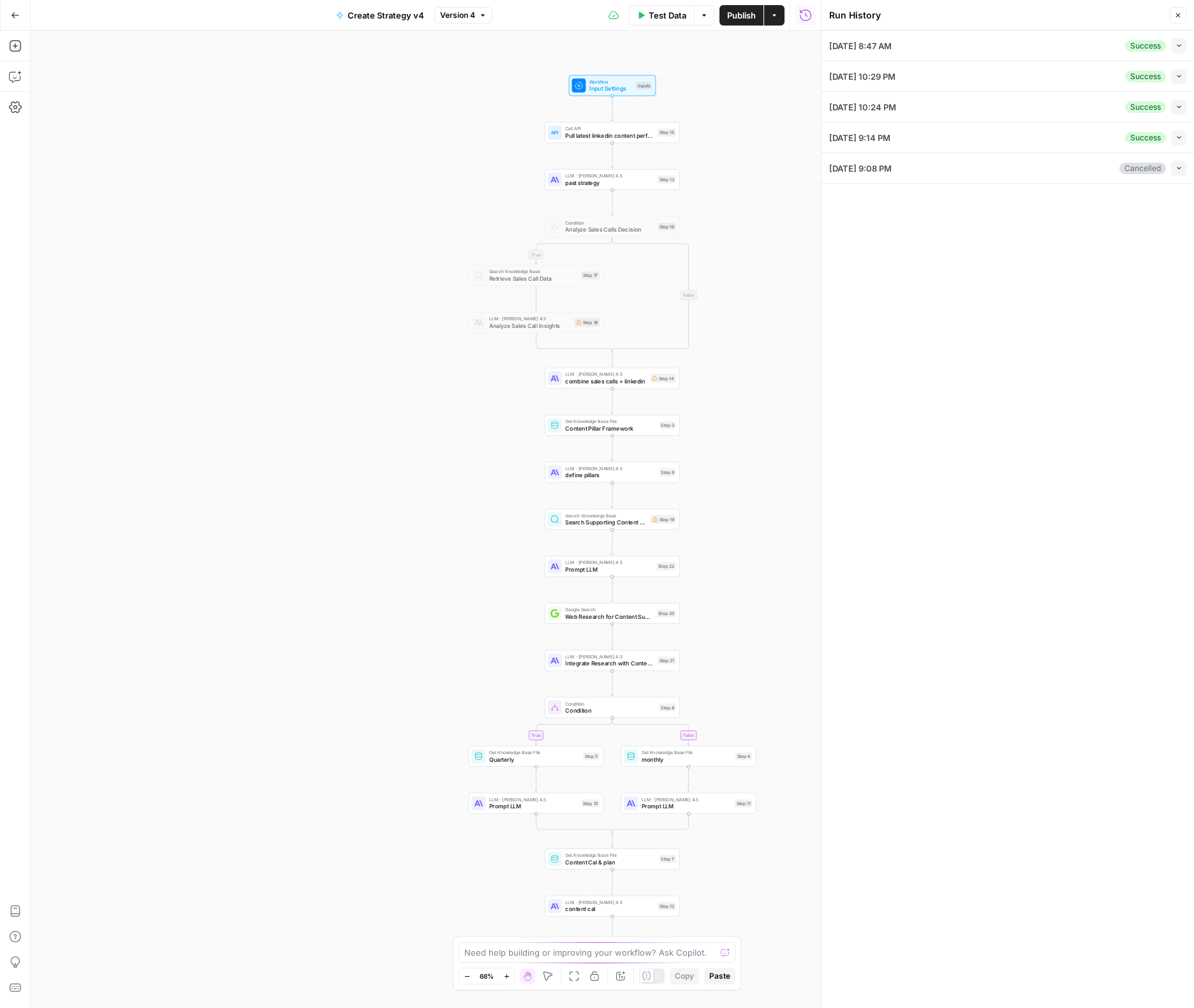
click at [1171, 44] on button "Collapse" at bounding box center [1178, 46] width 15 height 15
type input "[DATE] 00:00:00 GMT-0400 (Eastern Daylight Time)"
type input "[URL][DOMAIN_NAME]"
type input "1 Month"
type textarea "# Loremipsumdo Sitametc adi Elits **Doeiusmo Temp:** Inc Utl 54 4268 61:36:43 E…"
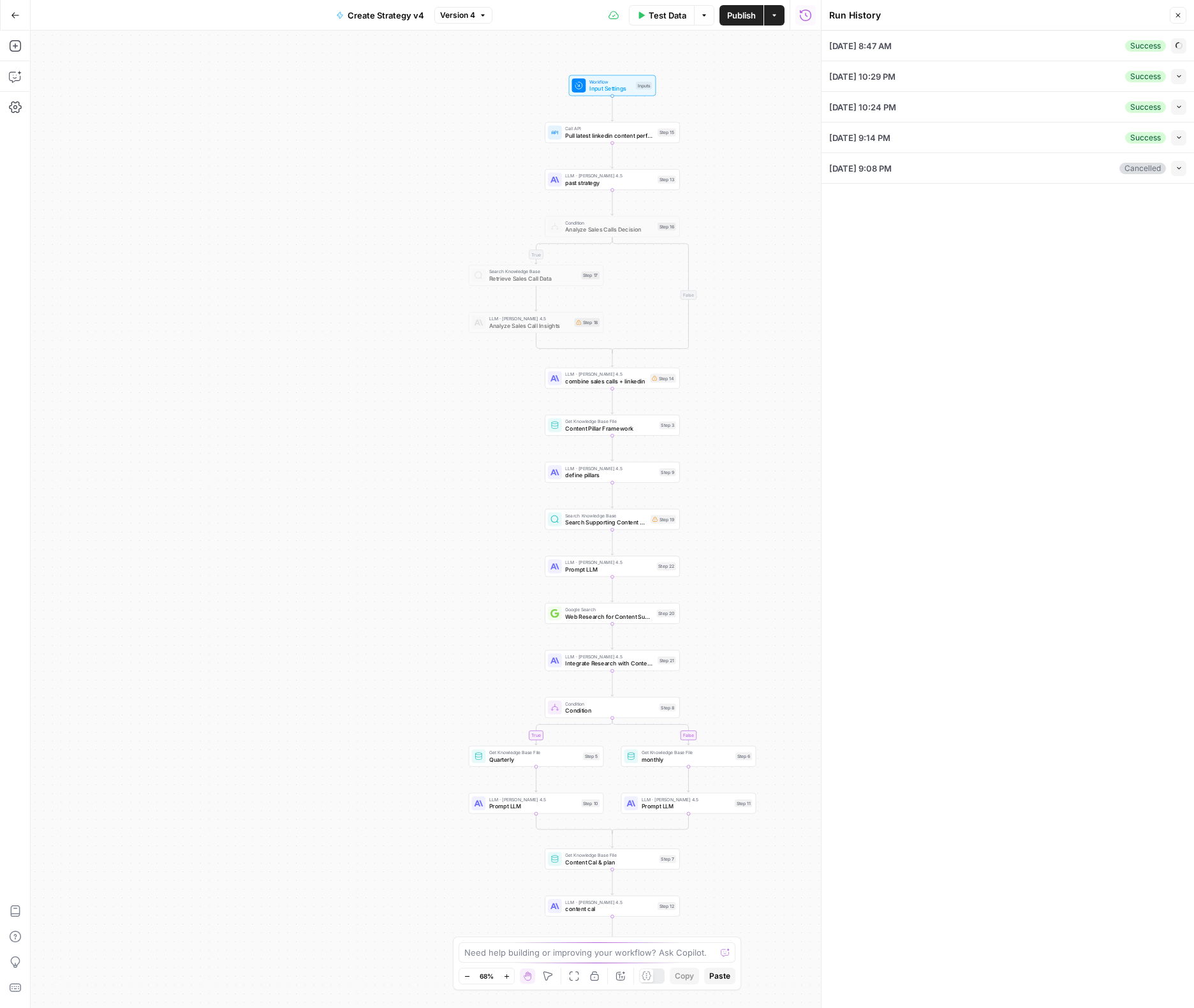
type textarea "<lorem> 💡 Ipsumdolorsi: Amet consecte adipisci elit seddoeiusmodt incidid utlab…"
type textarea "null"
type textarea "We really want to have a weekly series where we share on linkedin open job post…"
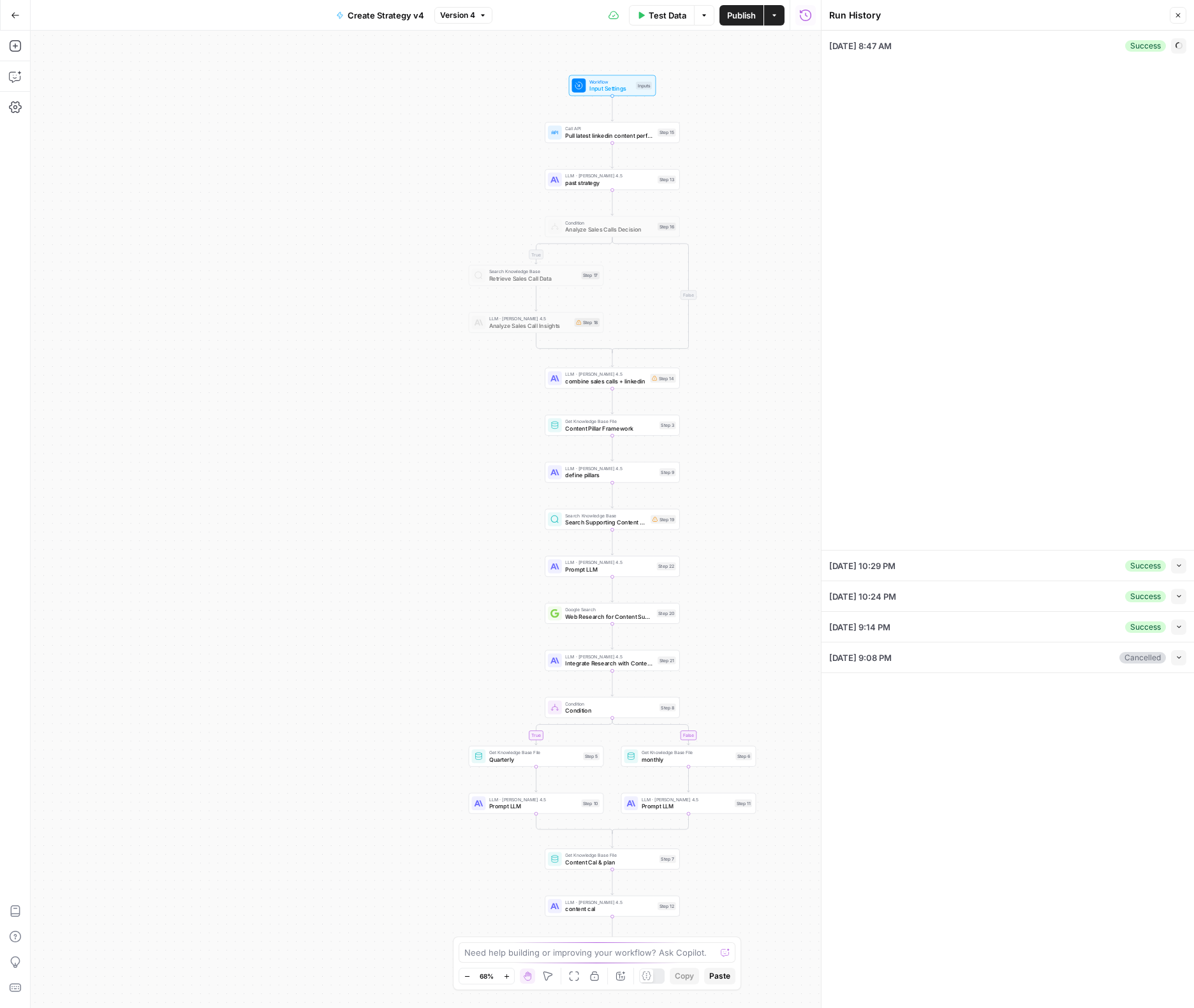
type input "Squad"
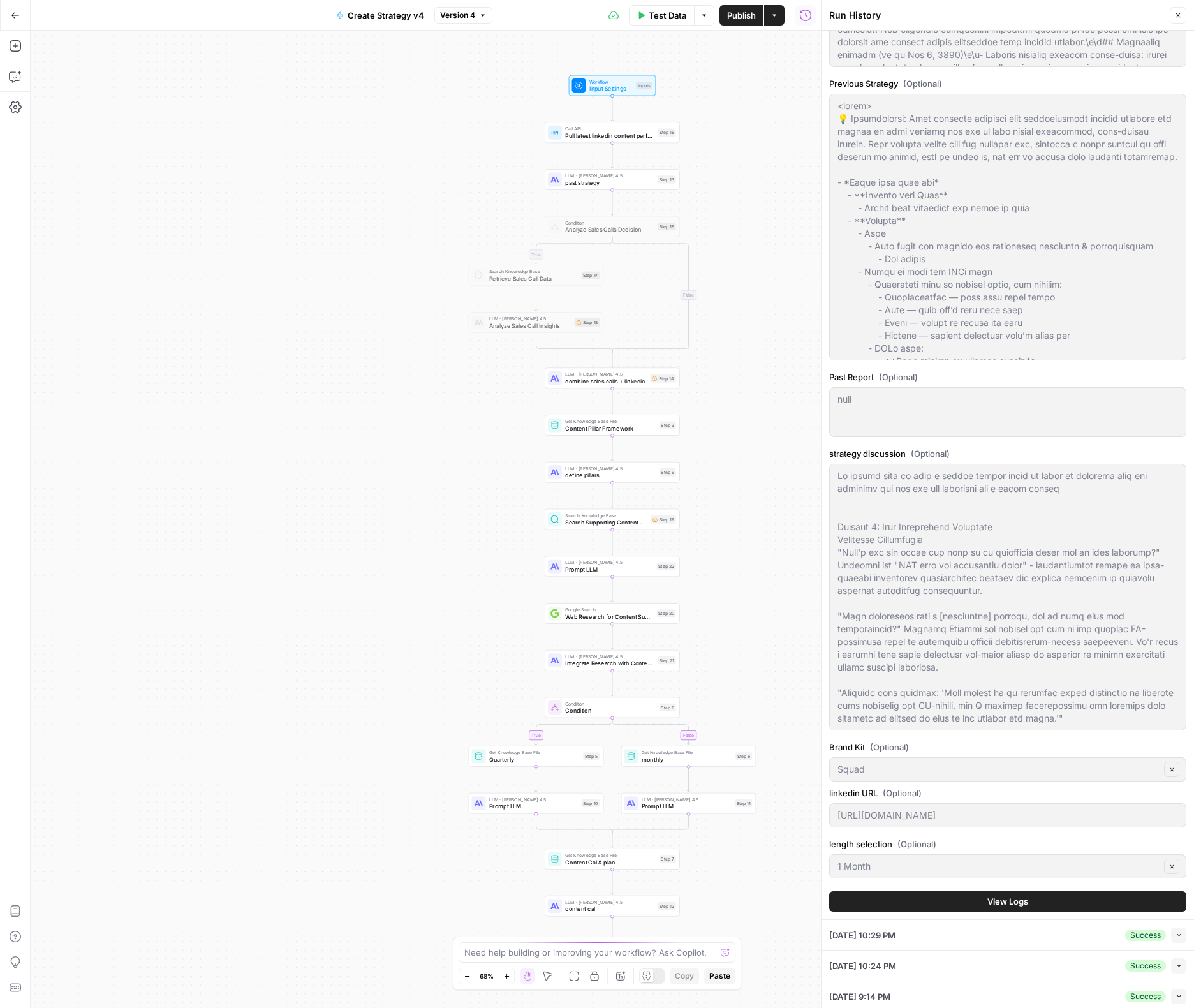
scroll to position [338, 0]
click at [1009, 900] on span "View Logs" at bounding box center [1007, 899] width 41 height 13
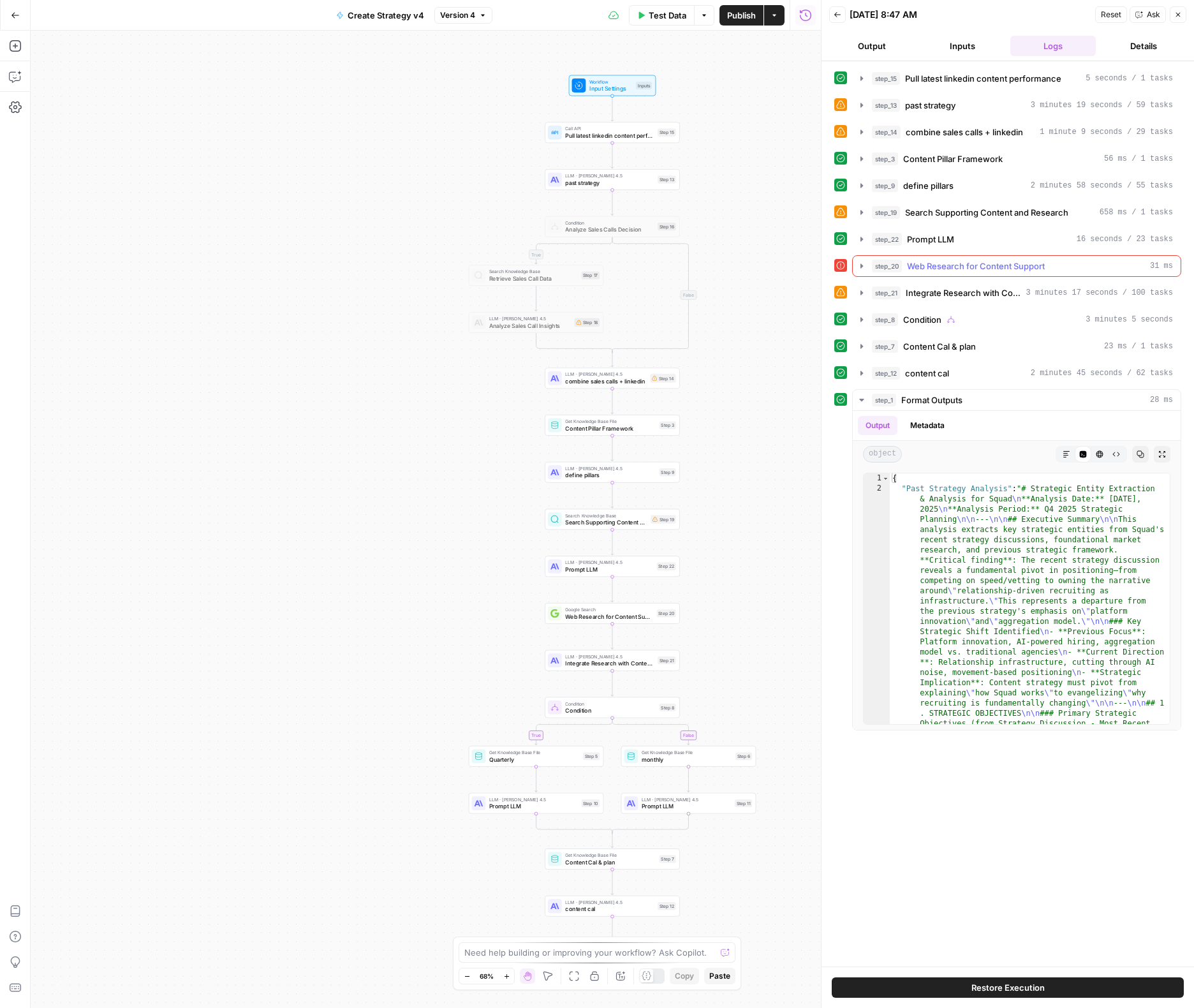
click at [862, 267] on icon "button" at bounding box center [862, 266] width 10 height 10
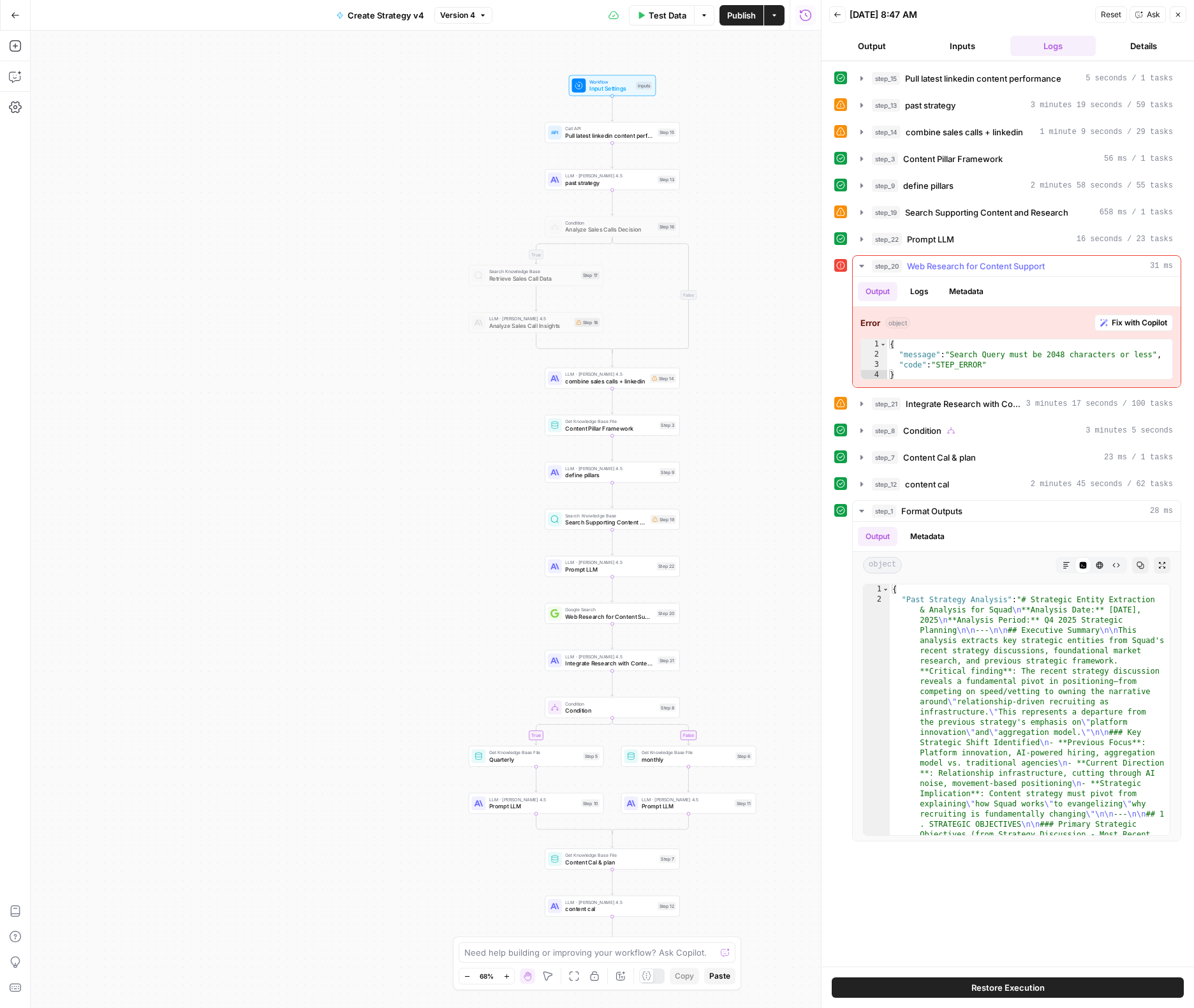
click at [1119, 319] on span "Fix with Copilot" at bounding box center [1140, 323] width 56 height 12
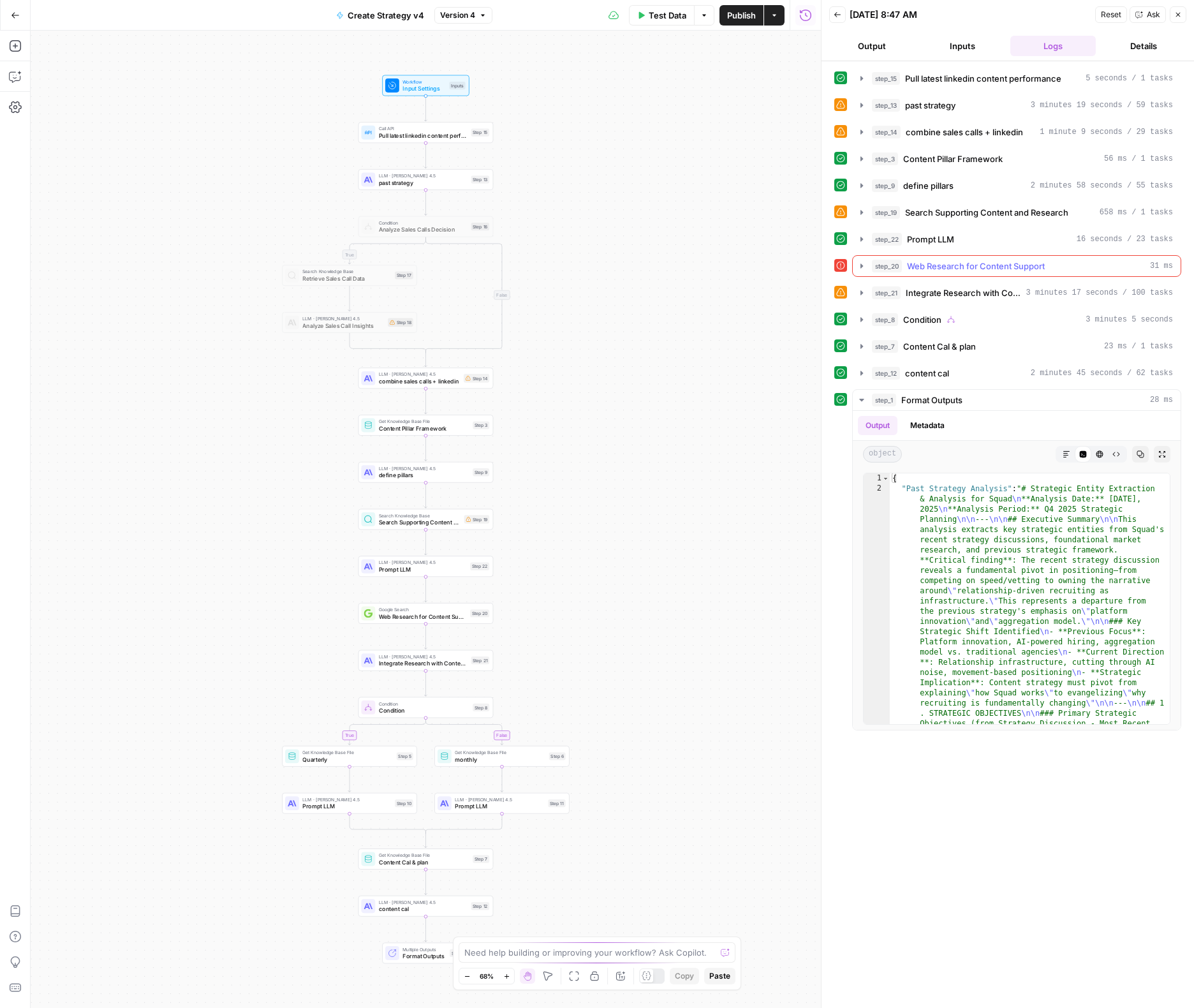
click at [864, 268] on icon "button" at bounding box center [862, 266] width 10 height 10
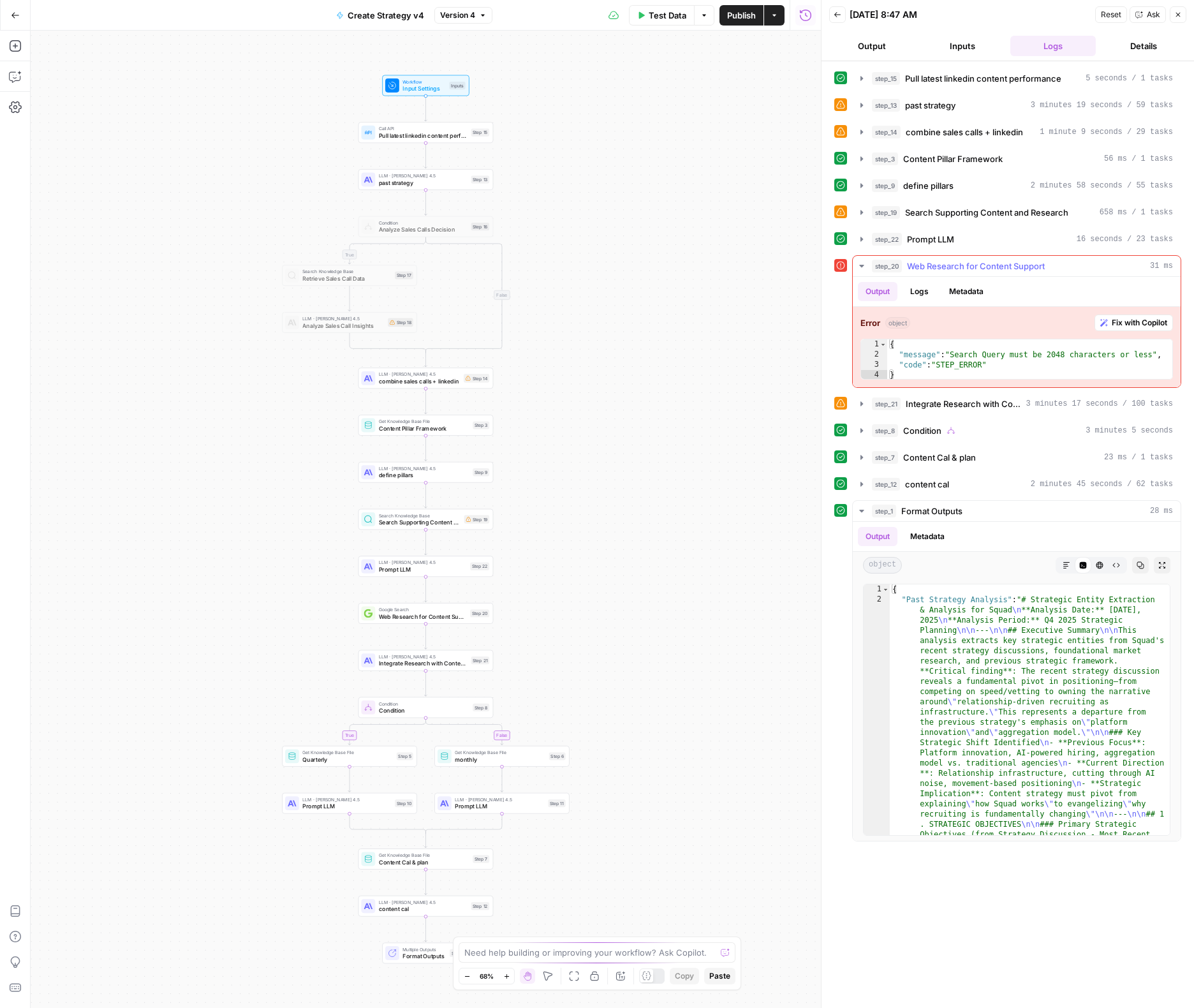
click at [1148, 316] on button "Fix with Copilot" at bounding box center [1133, 323] width 78 height 17
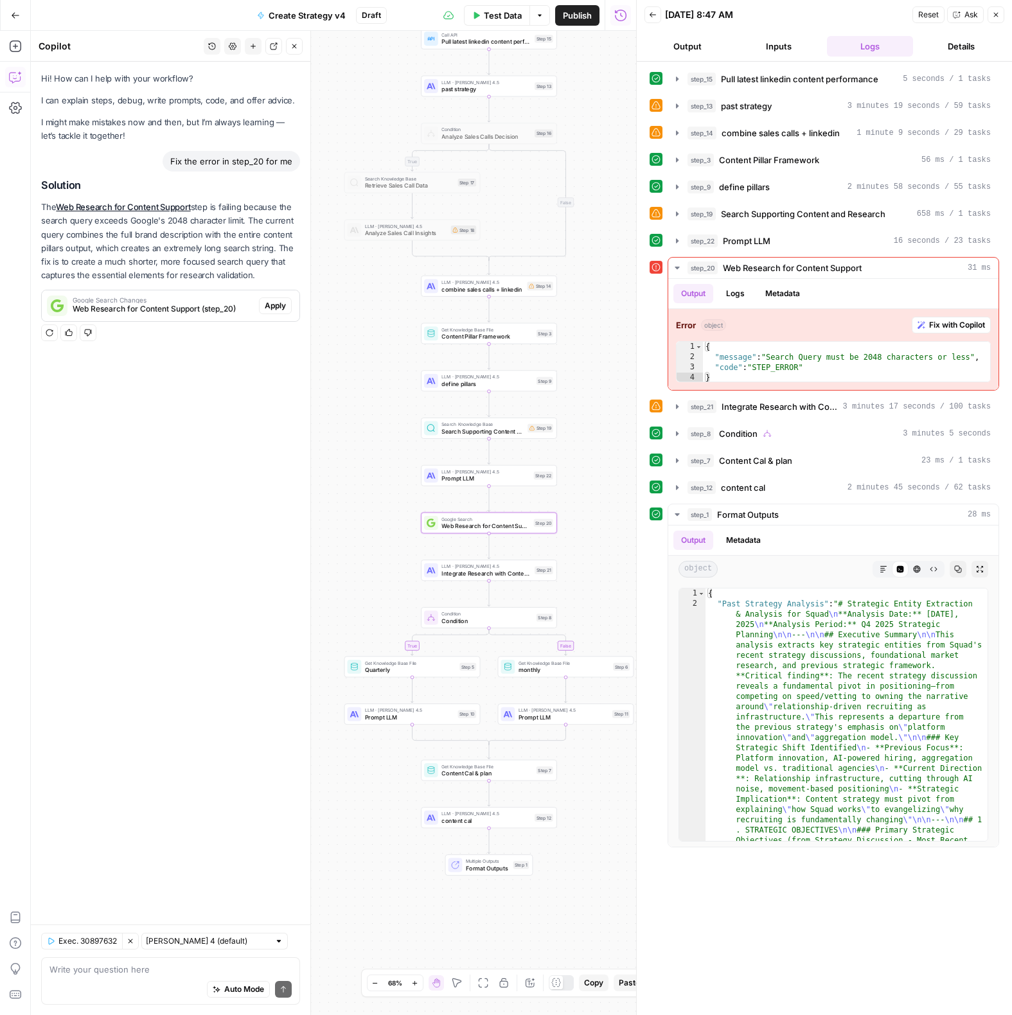
click at [273, 308] on span "Apply" at bounding box center [275, 306] width 21 height 12
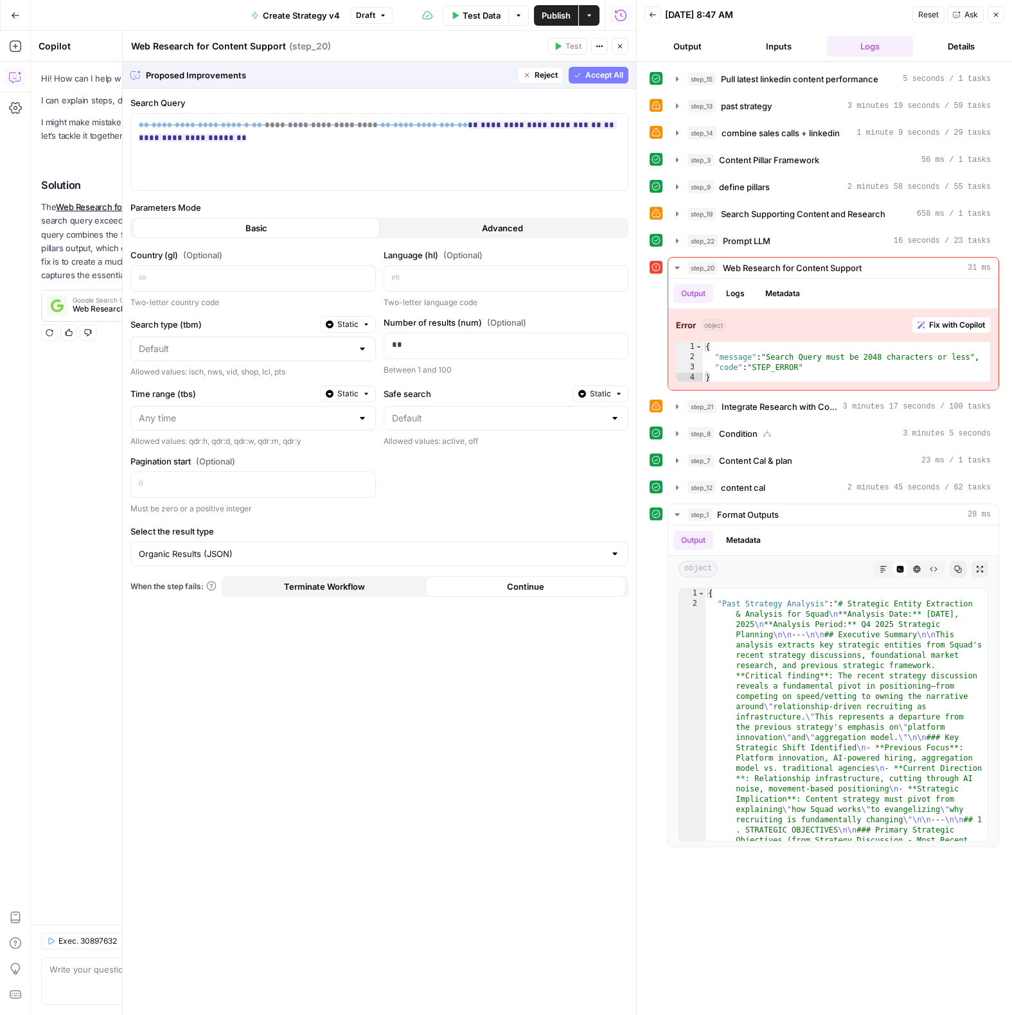
click at [613, 76] on span "Accept All" at bounding box center [604, 75] width 38 height 12
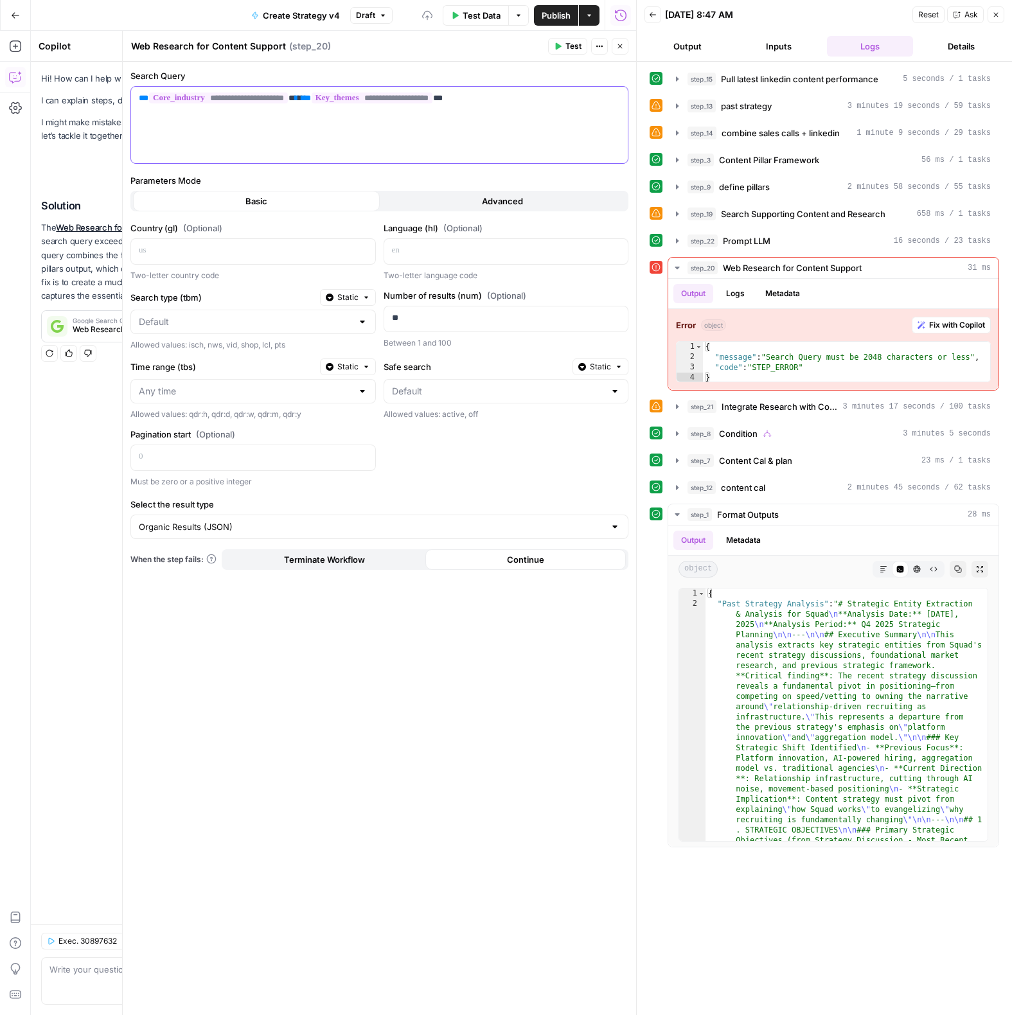
click at [356, 134] on div "**********" at bounding box center [379, 125] width 497 height 76
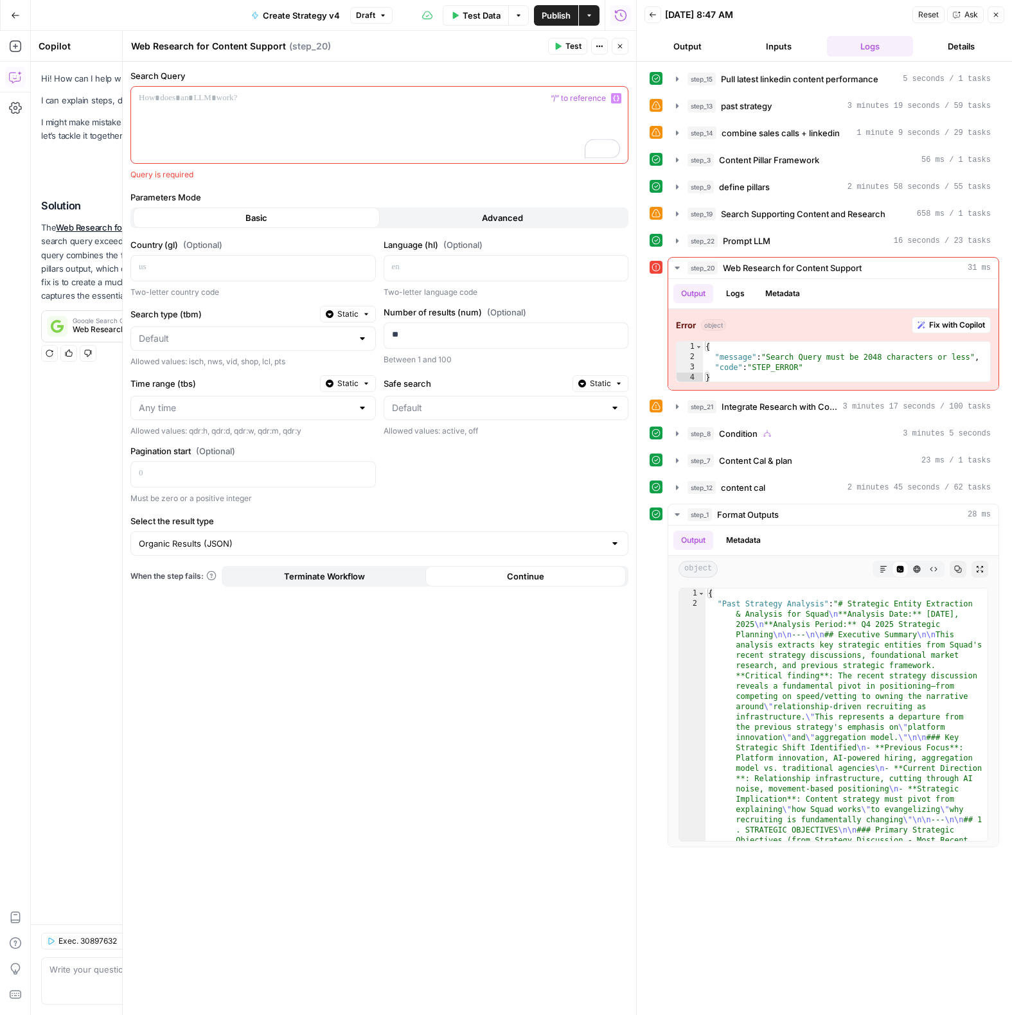
click at [615, 98] on icon "button" at bounding box center [616, 98] width 6 height 6
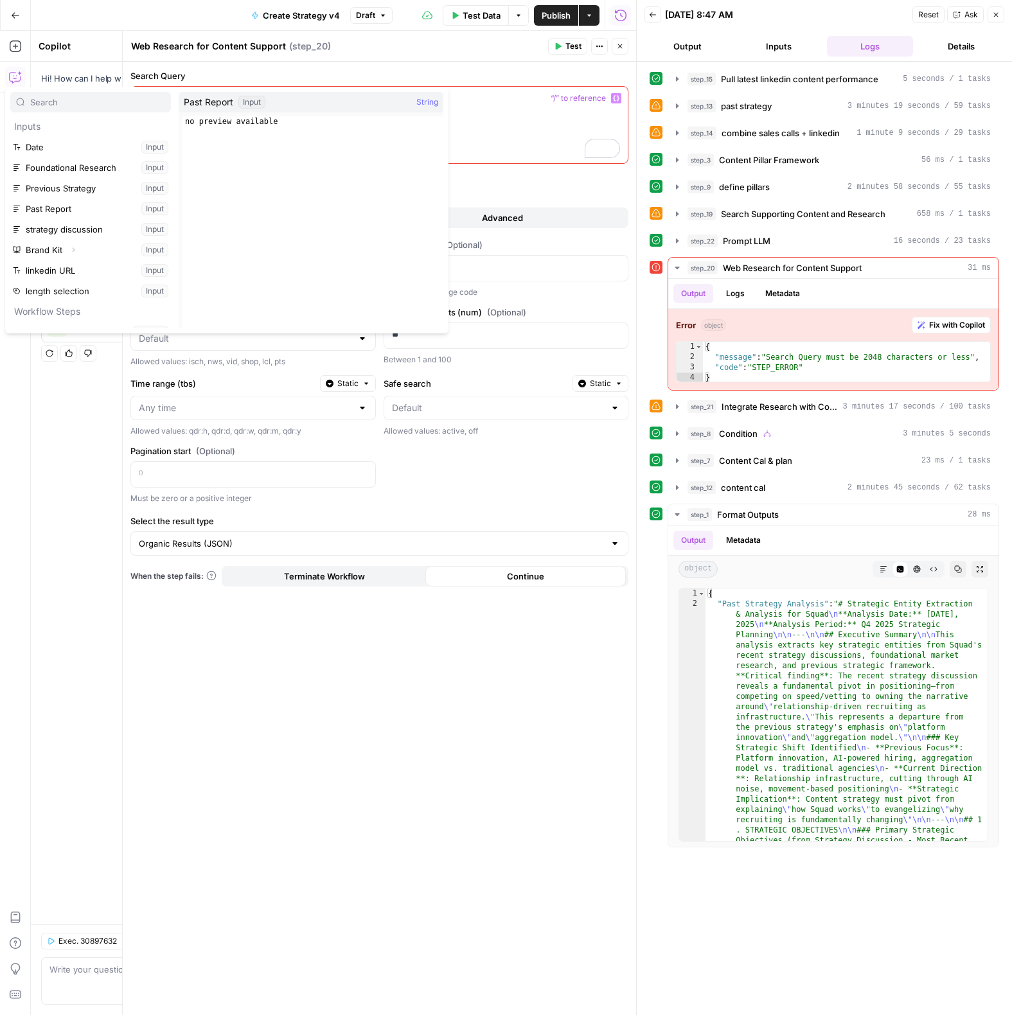
scroll to position [137, 0]
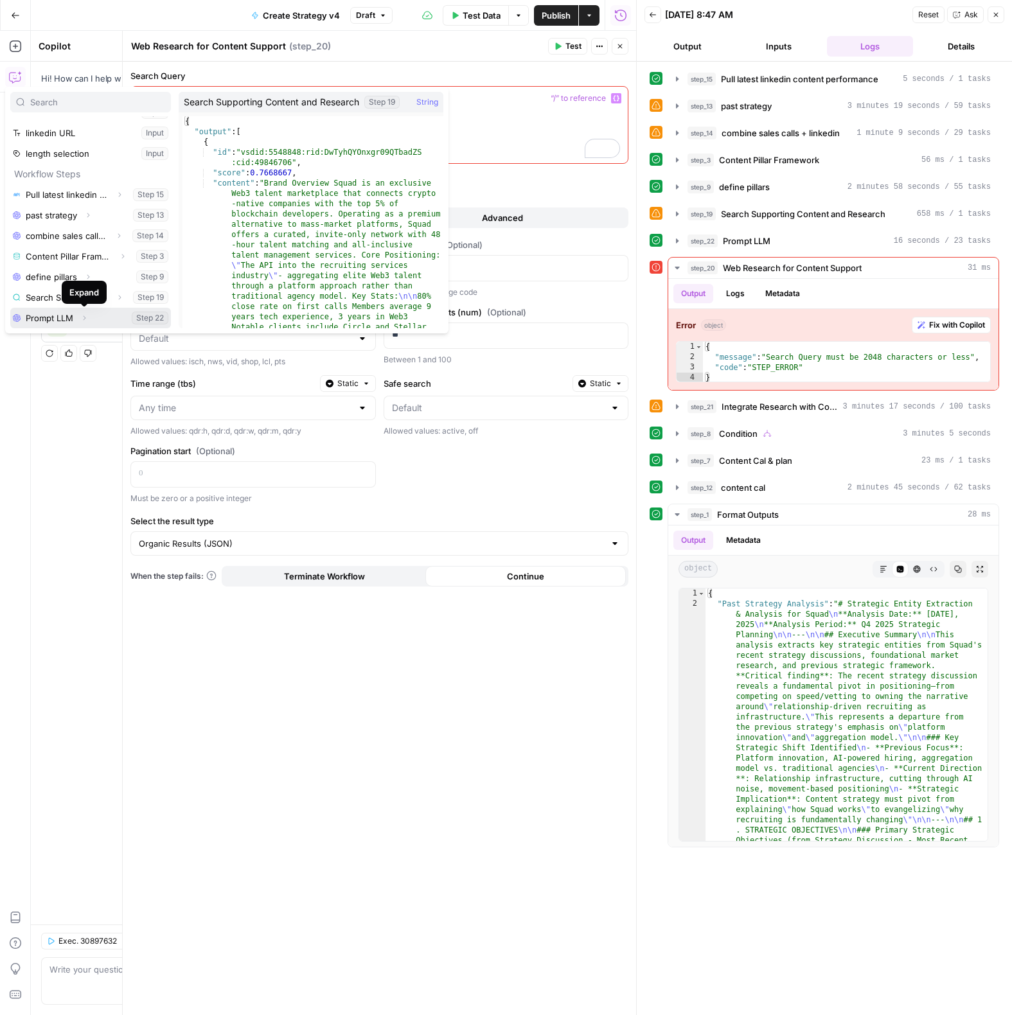
click at [89, 320] on button "Expand" at bounding box center [84, 318] width 17 height 17
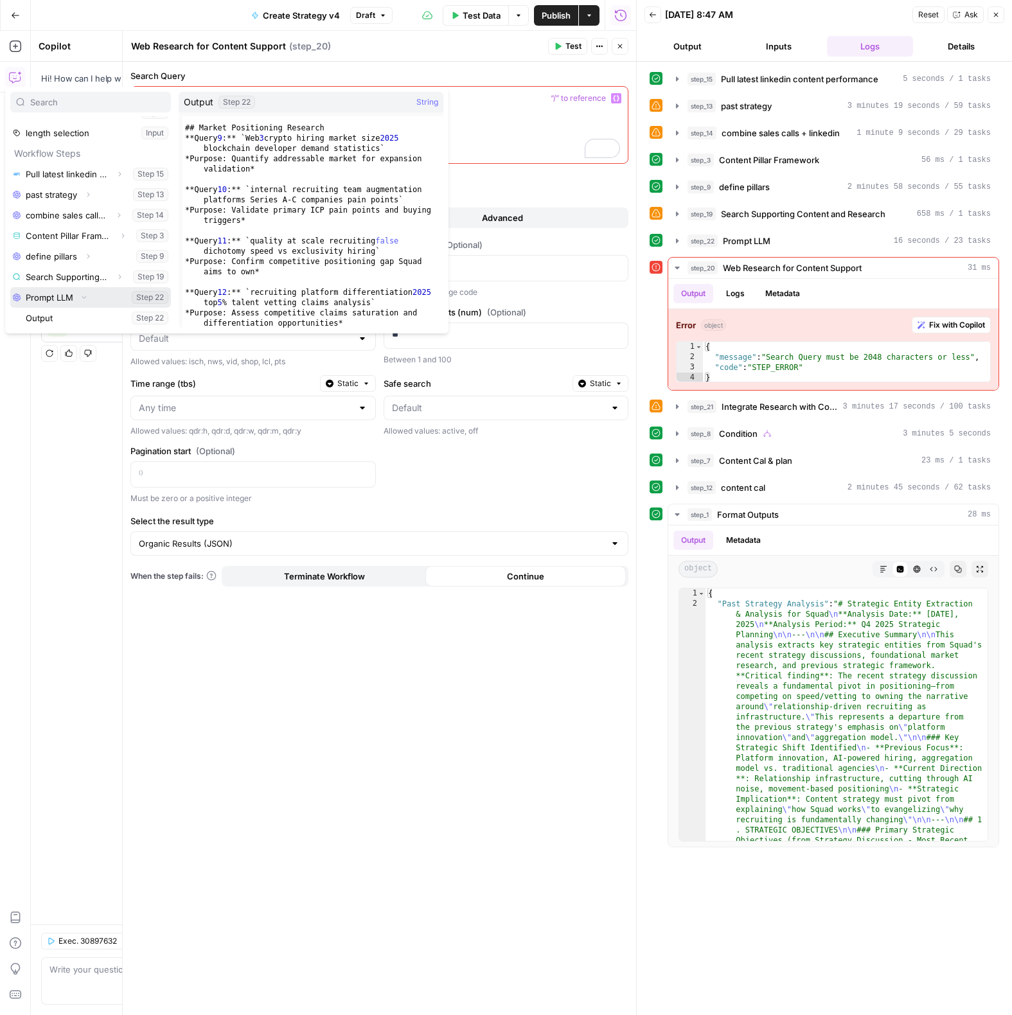
scroll to position [446, 0]
click at [632, 57] on div at bounding box center [636, 507] width 13 height 1015
click at [623, 48] on icon "button" at bounding box center [620, 46] width 8 height 8
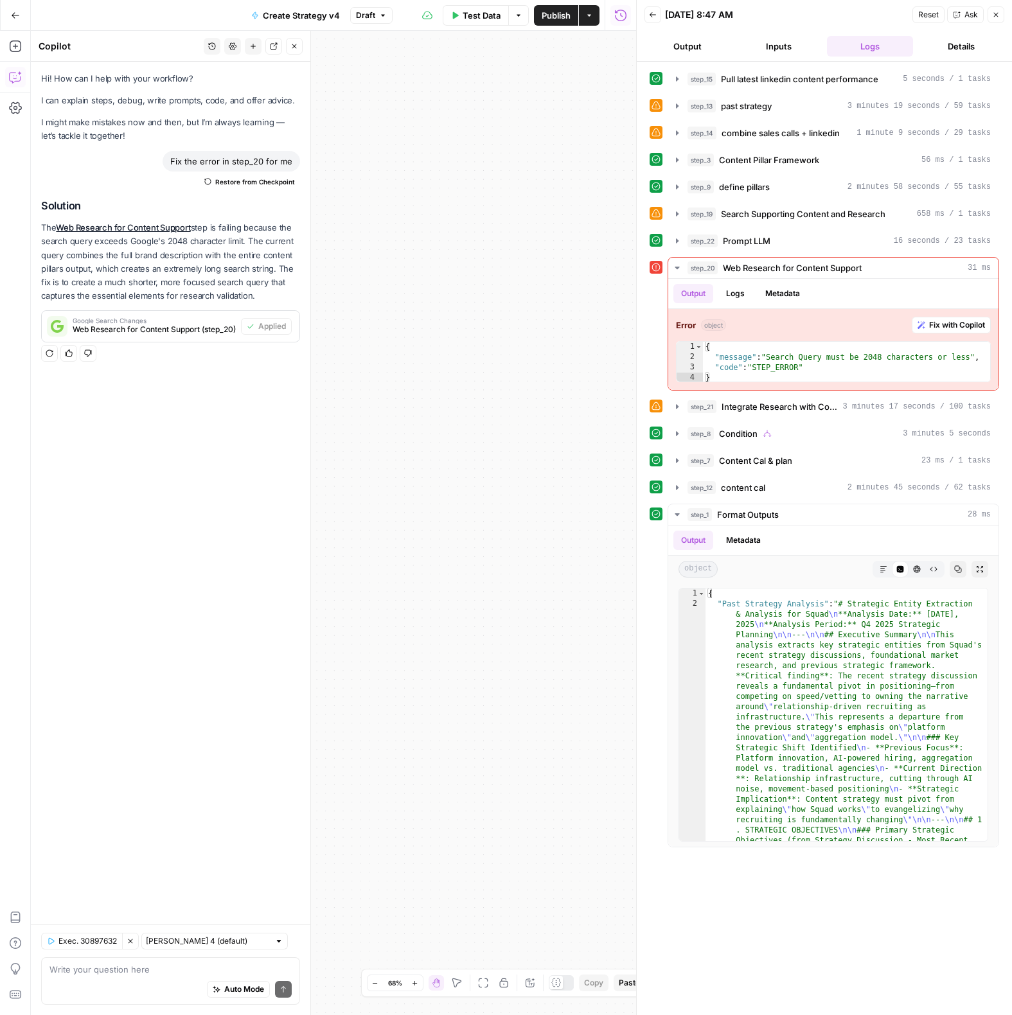
click at [986, 13] on div "Reset Ask Close" at bounding box center [958, 14] width 92 height 19
click at [996, 14] on icon "button" at bounding box center [996, 15] width 4 height 4
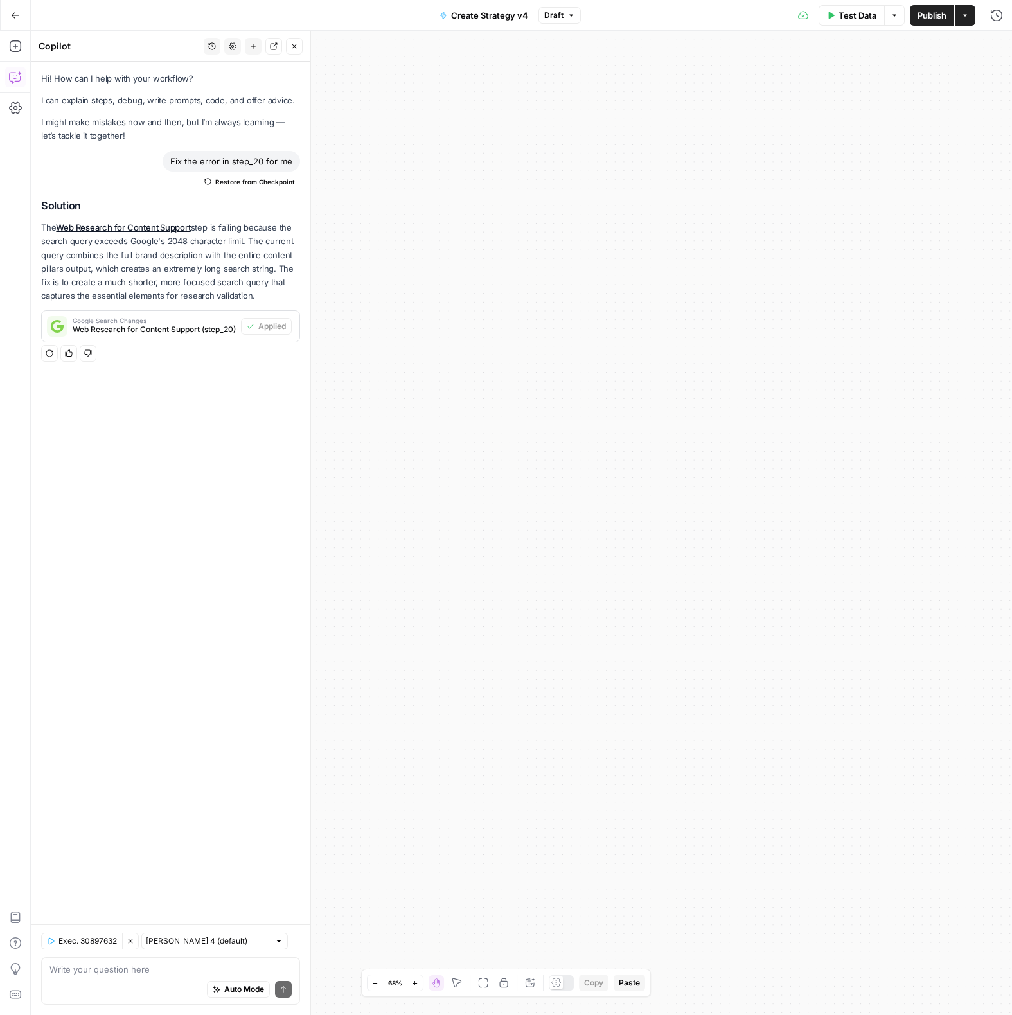
click at [481, 980] on icon "button" at bounding box center [483, 983] width 10 height 10
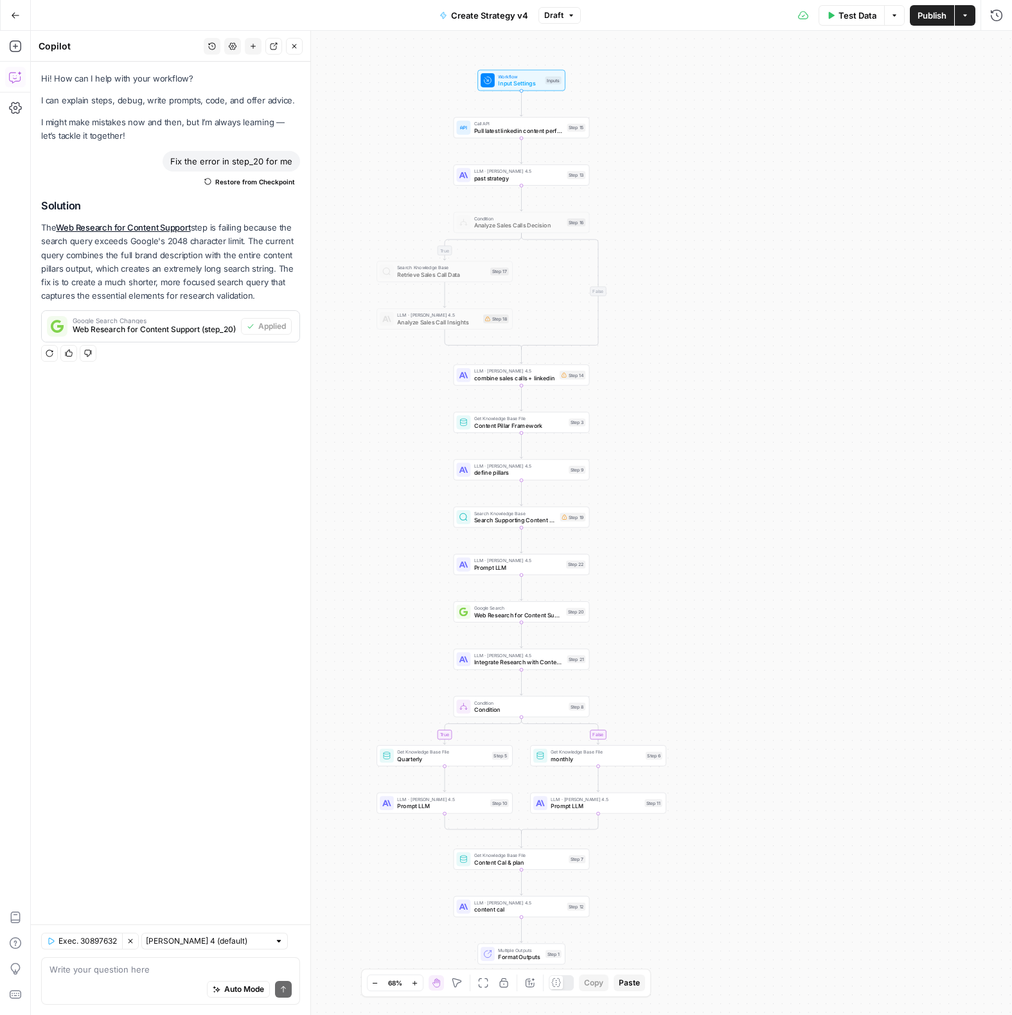
drag, startPoint x: 848, startPoint y: 739, endPoint x: 857, endPoint y: 687, distance: 52.8
click at [857, 687] on div "true true false false Workflow Input Settings Inputs Call API Pull latest linke…" at bounding box center [521, 523] width 981 height 984
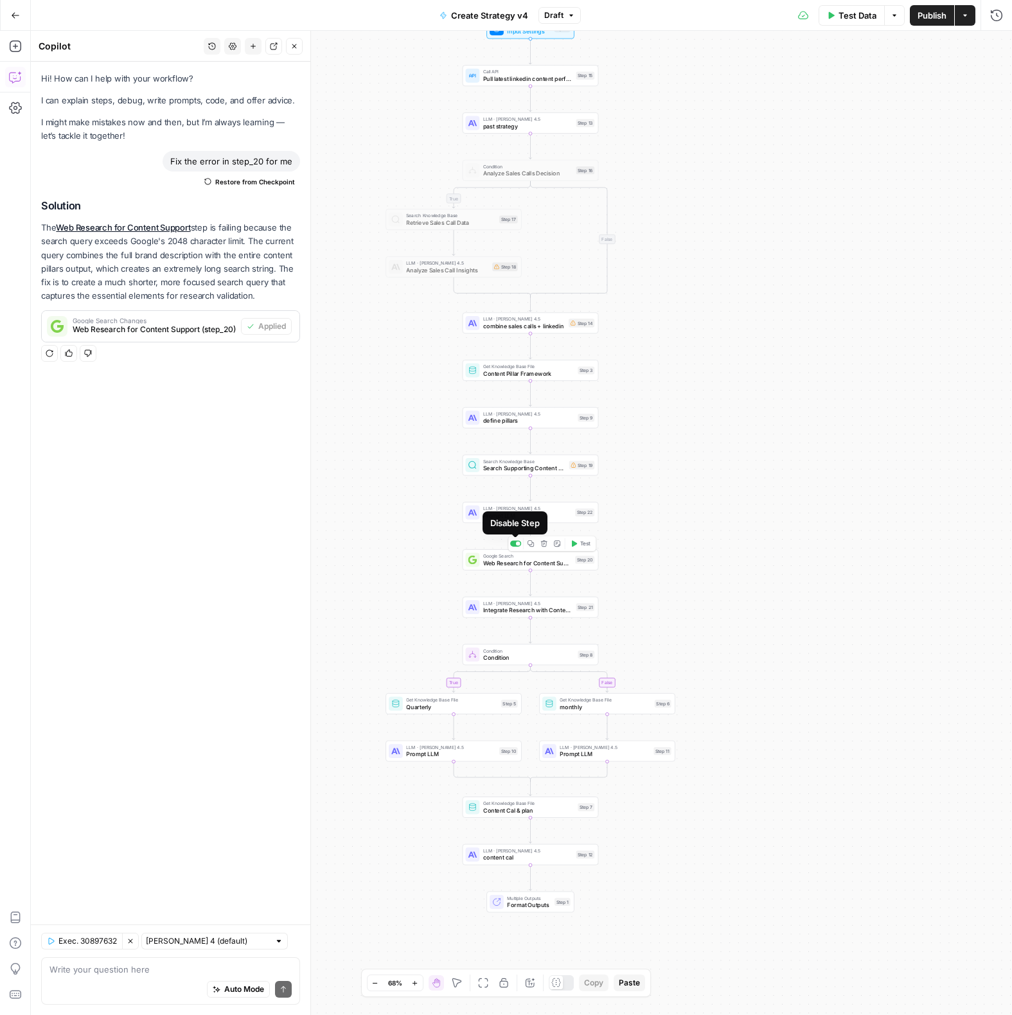
click at [516, 545] on div at bounding box center [515, 543] width 11 height 6
drag, startPoint x: 517, startPoint y: 497, endPoint x: 602, endPoint y: 524, distance: 89.2
click at [517, 497] on div at bounding box center [518, 496] width 4 height 4
click at [499, 468] on span "Search Supporting Content and Research" at bounding box center [524, 468] width 82 height 9
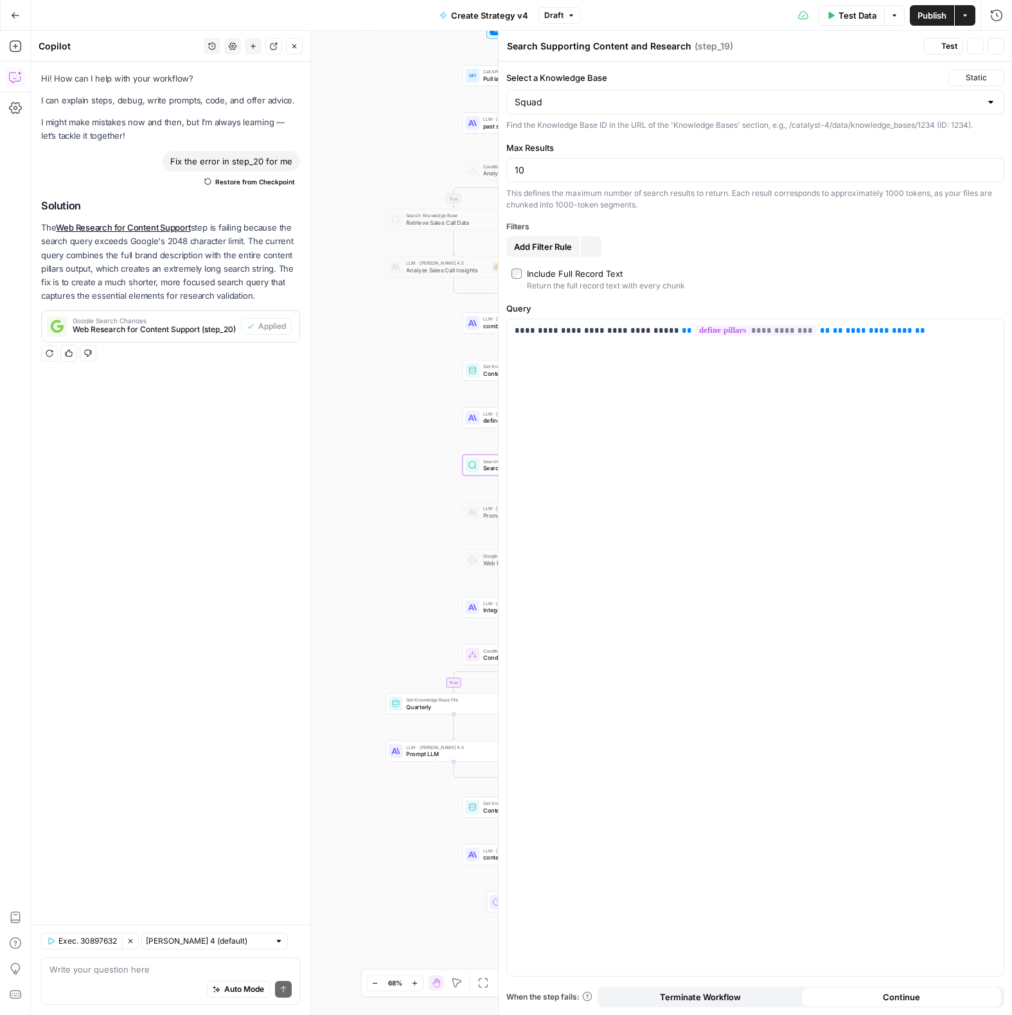
type input "Squad"
click at [998, 41] on button "Close" at bounding box center [995, 46] width 17 height 17
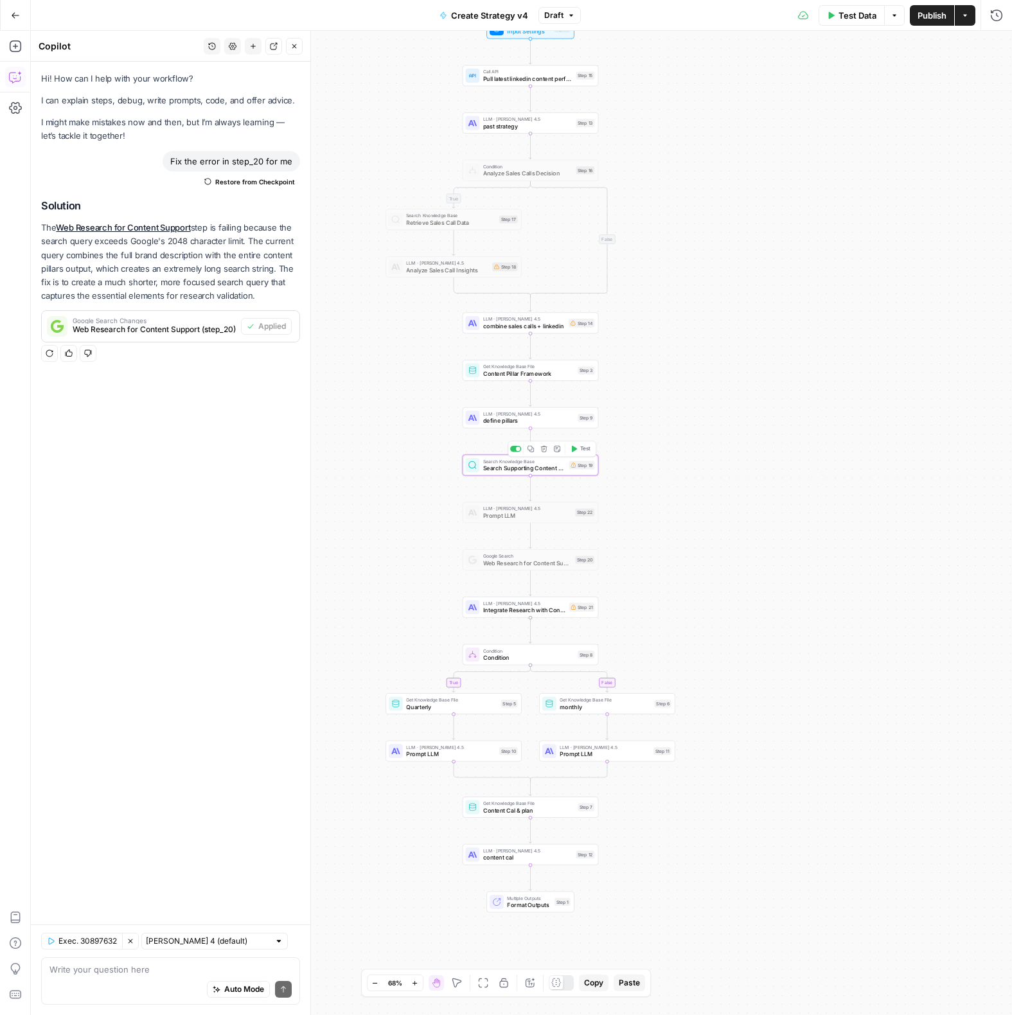
click at [518, 450] on div at bounding box center [518, 448] width 4 height 4
click at [515, 154] on div at bounding box center [513, 154] width 4 height 4
click at [508, 172] on span "Analyze Sales Calls Decision" at bounding box center [527, 173] width 89 height 9
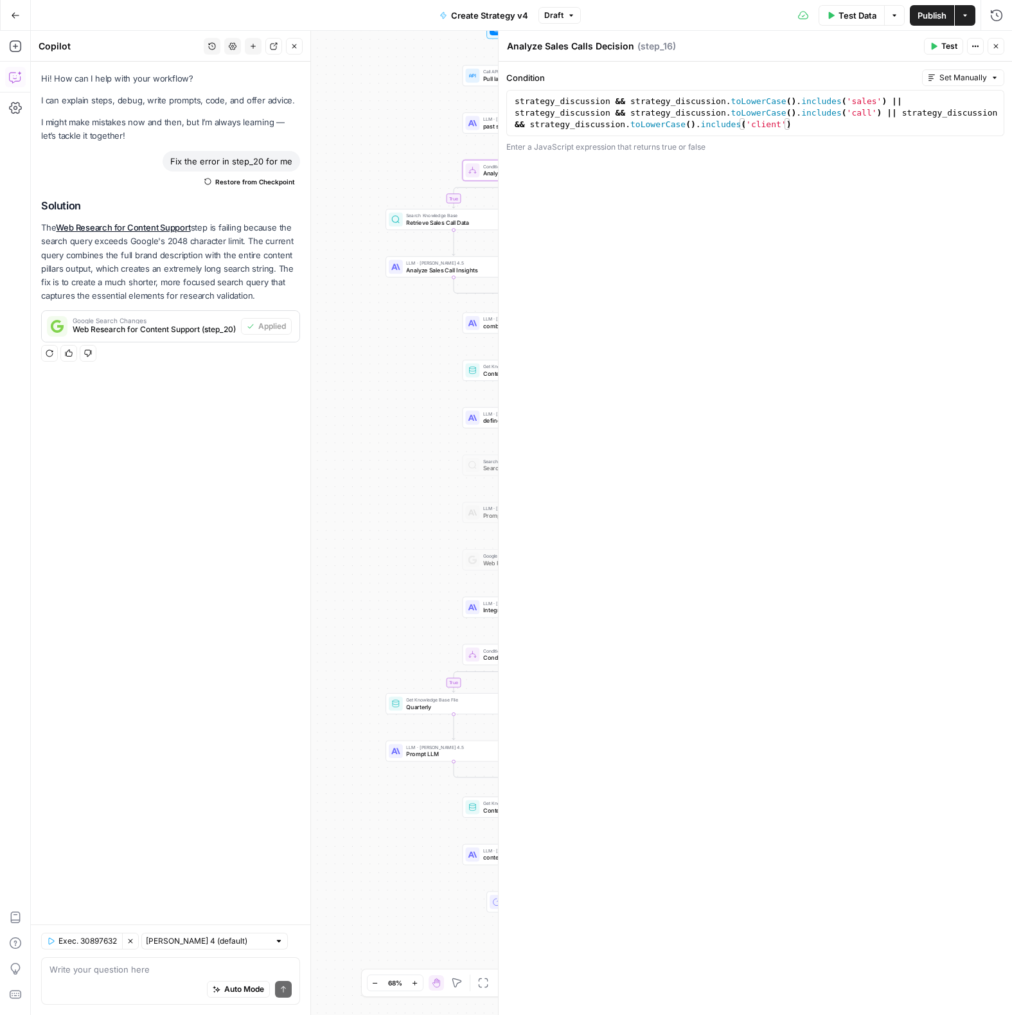
click at [993, 44] on icon "button" at bounding box center [996, 46] width 8 height 8
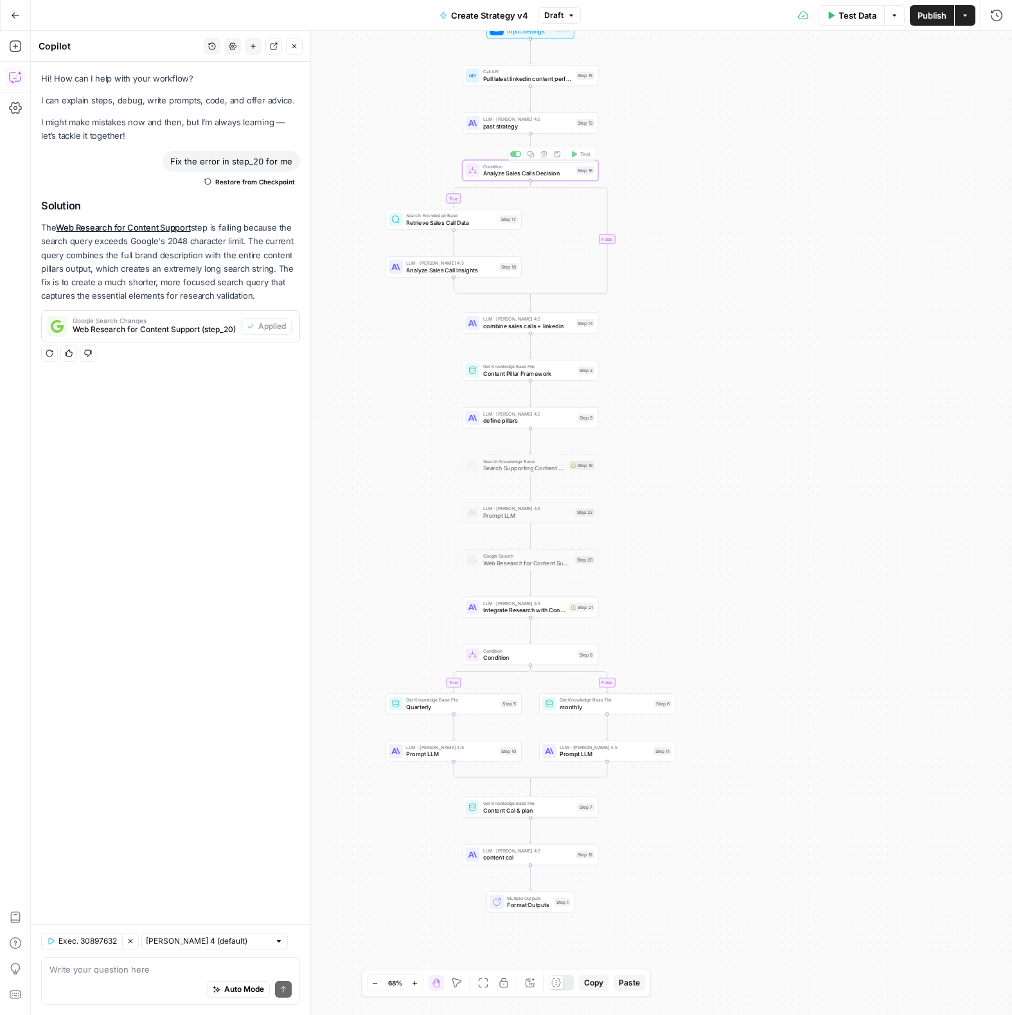
click at [427, 224] on span "Retrieve Sales Call Data" at bounding box center [450, 222] width 89 height 9
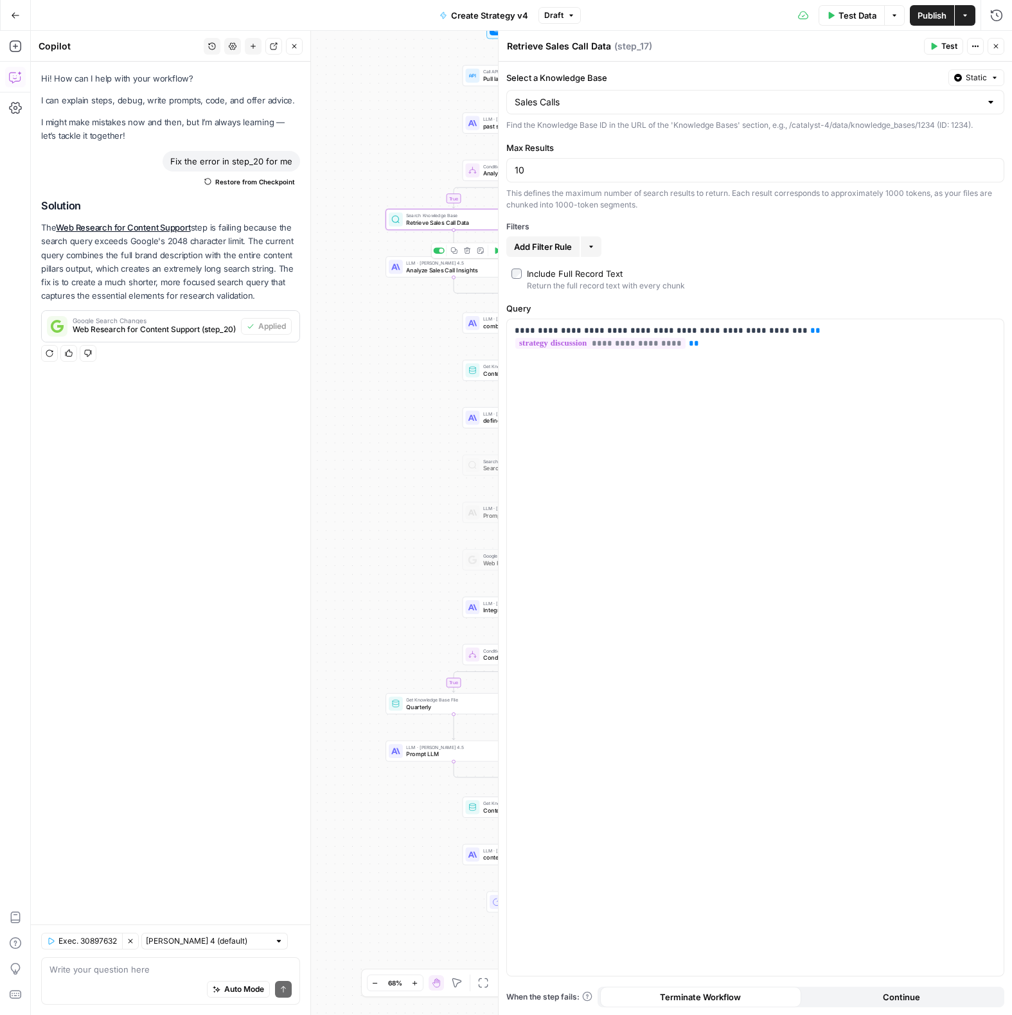
click at [425, 267] on span "Analyze Sales Call Insights" at bounding box center [450, 269] width 89 height 9
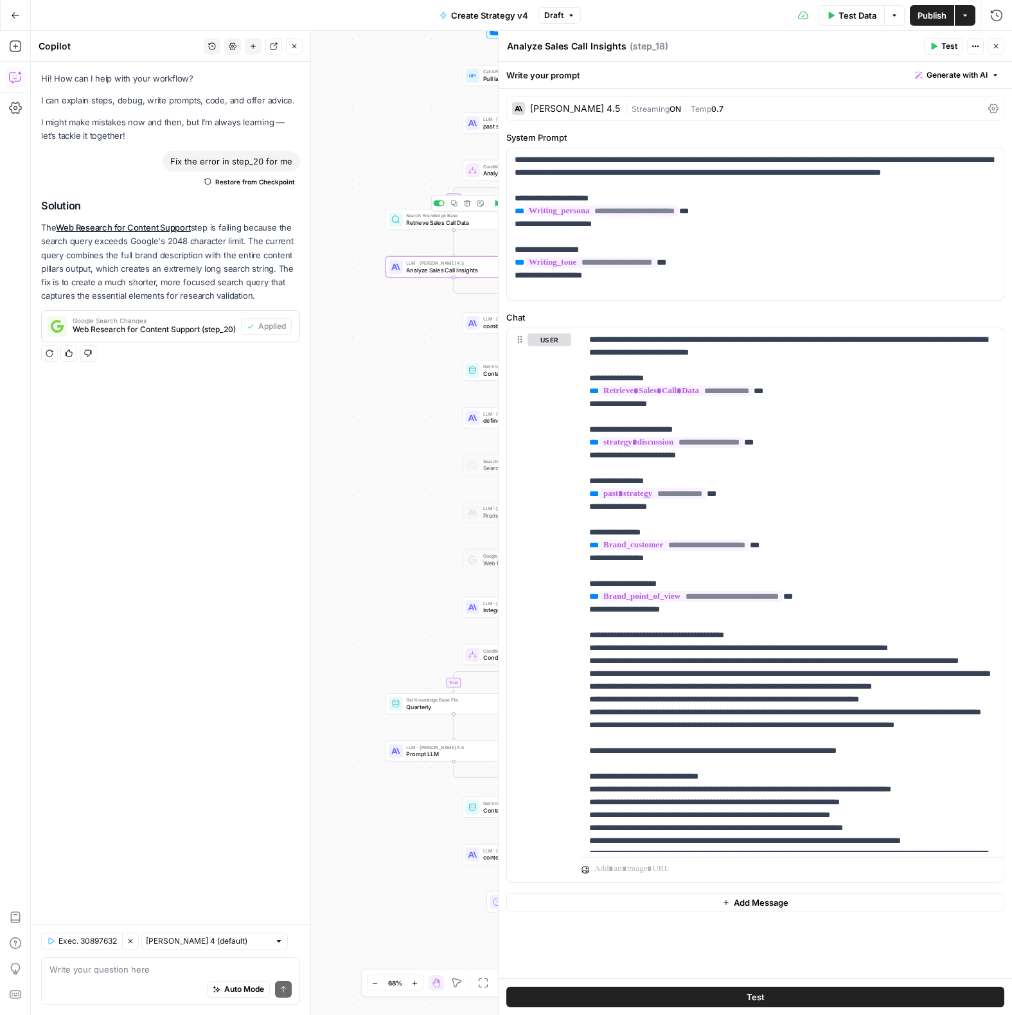
click at [422, 219] on span "Retrieve Sales Call Data" at bounding box center [450, 222] width 89 height 9
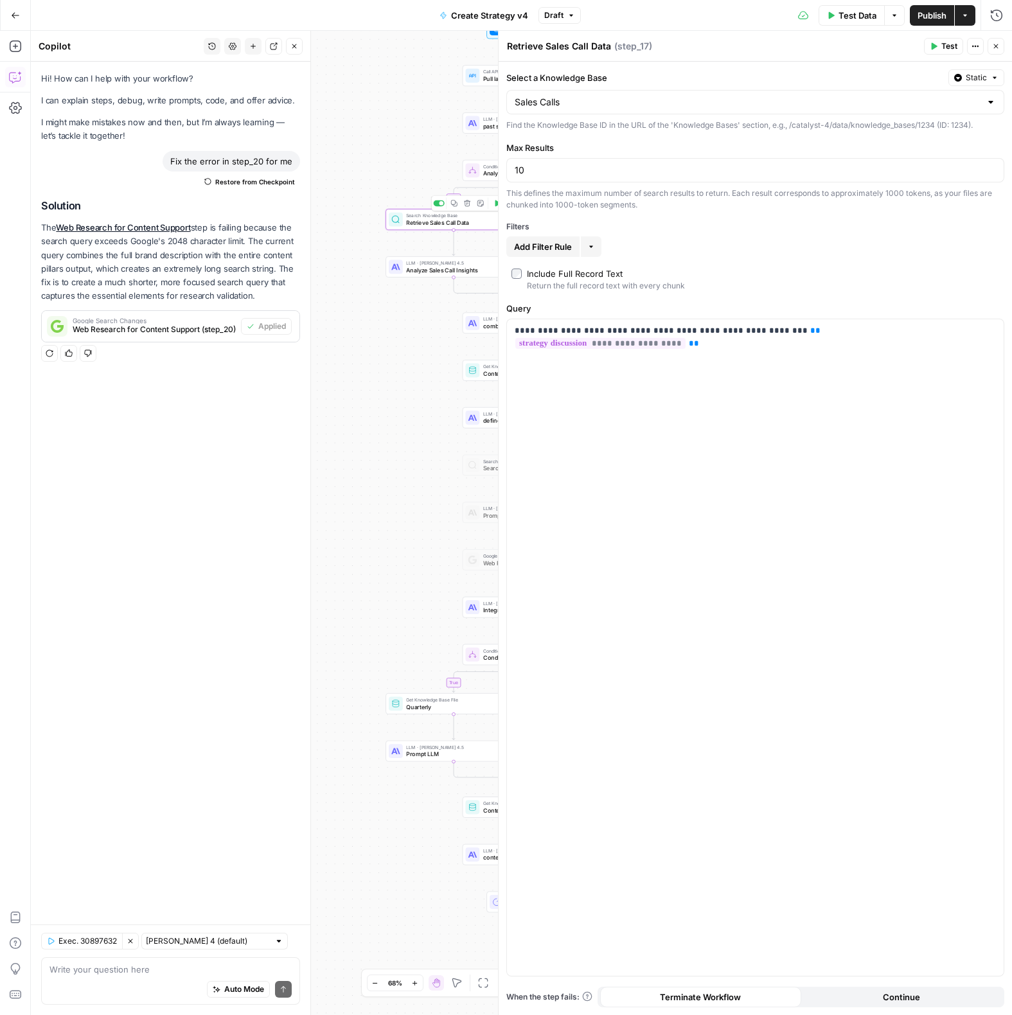
click at [628, 109] on div "Sales Calls" at bounding box center [755, 102] width 498 height 24
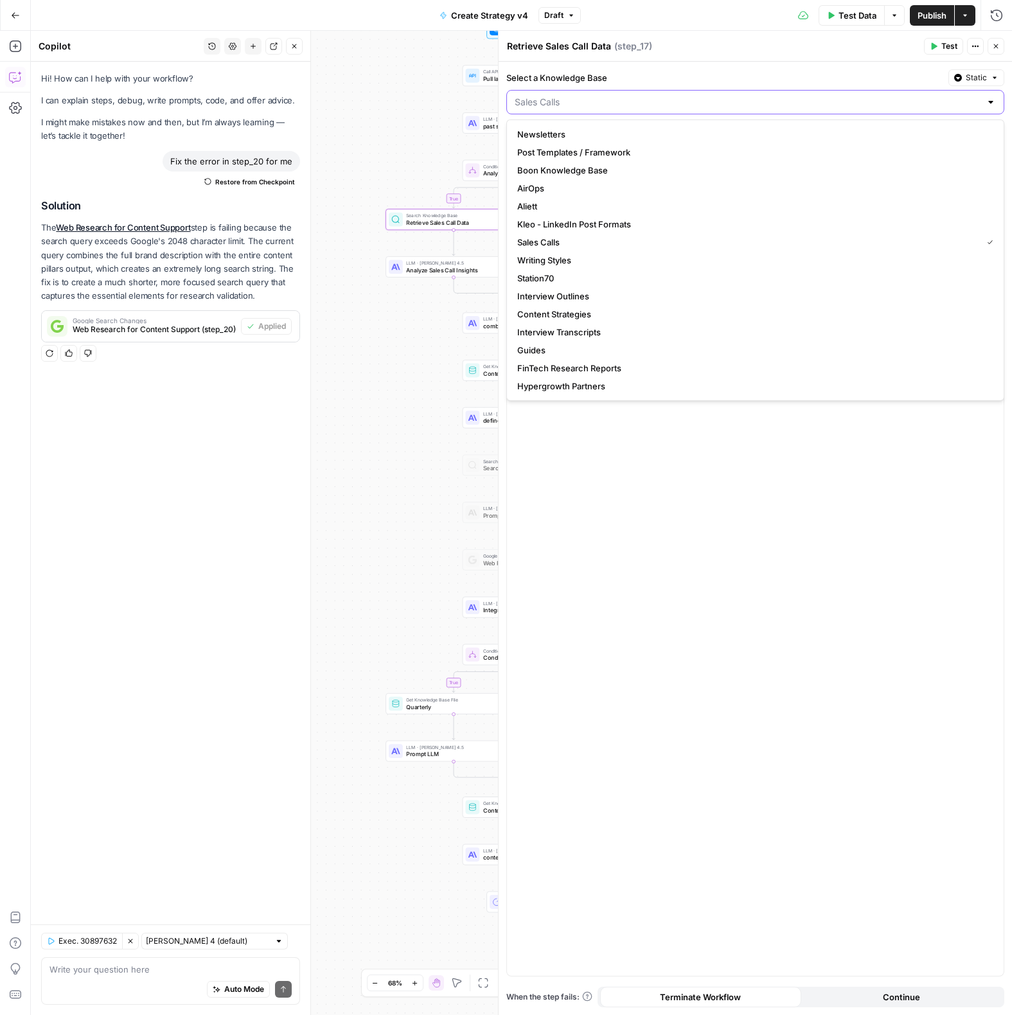
click at [563, 103] on input "Select a Knowledge Base" at bounding box center [748, 102] width 466 height 13
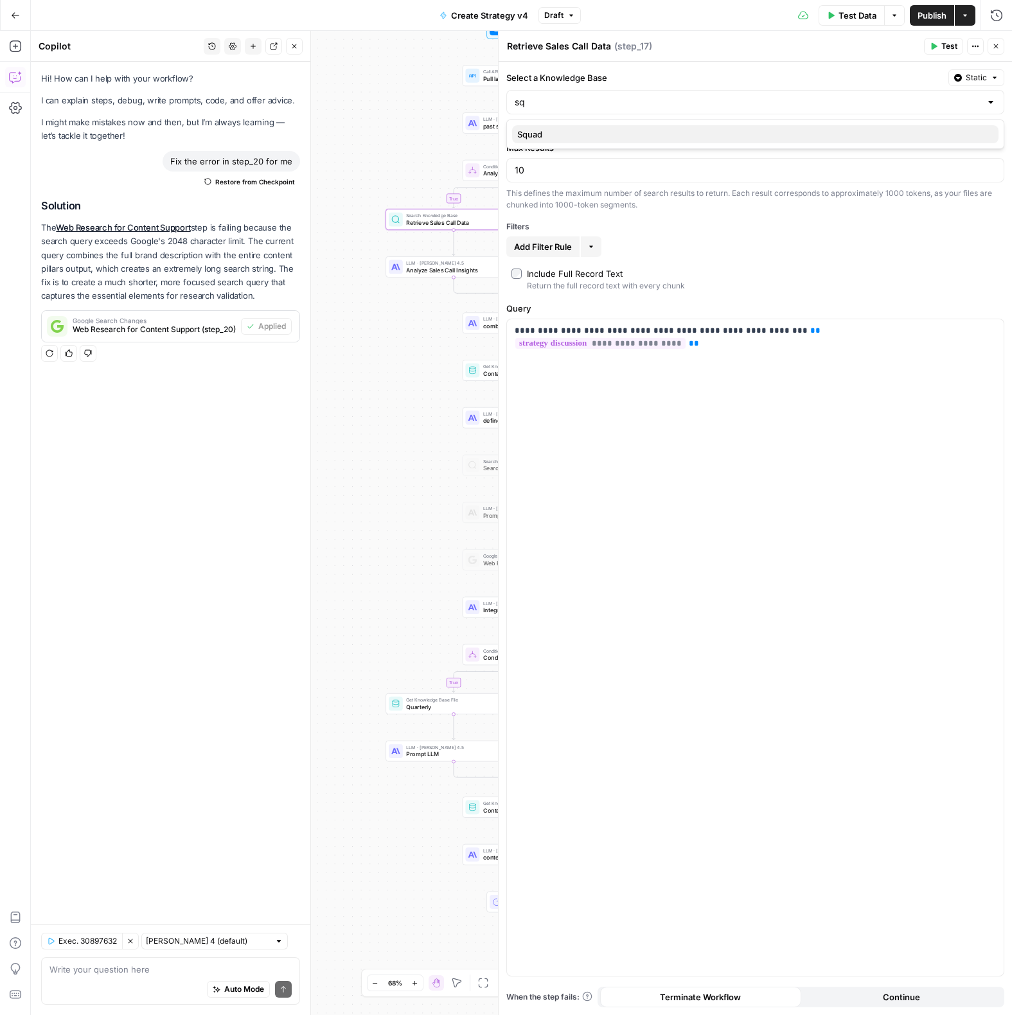
click at [533, 130] on span "Squad" at bounding box center [752, 134] width 471 height 13
type input "Squad"
click at [998, 48] on icon "button" at bounding box center [996, 46] width 8 height 8
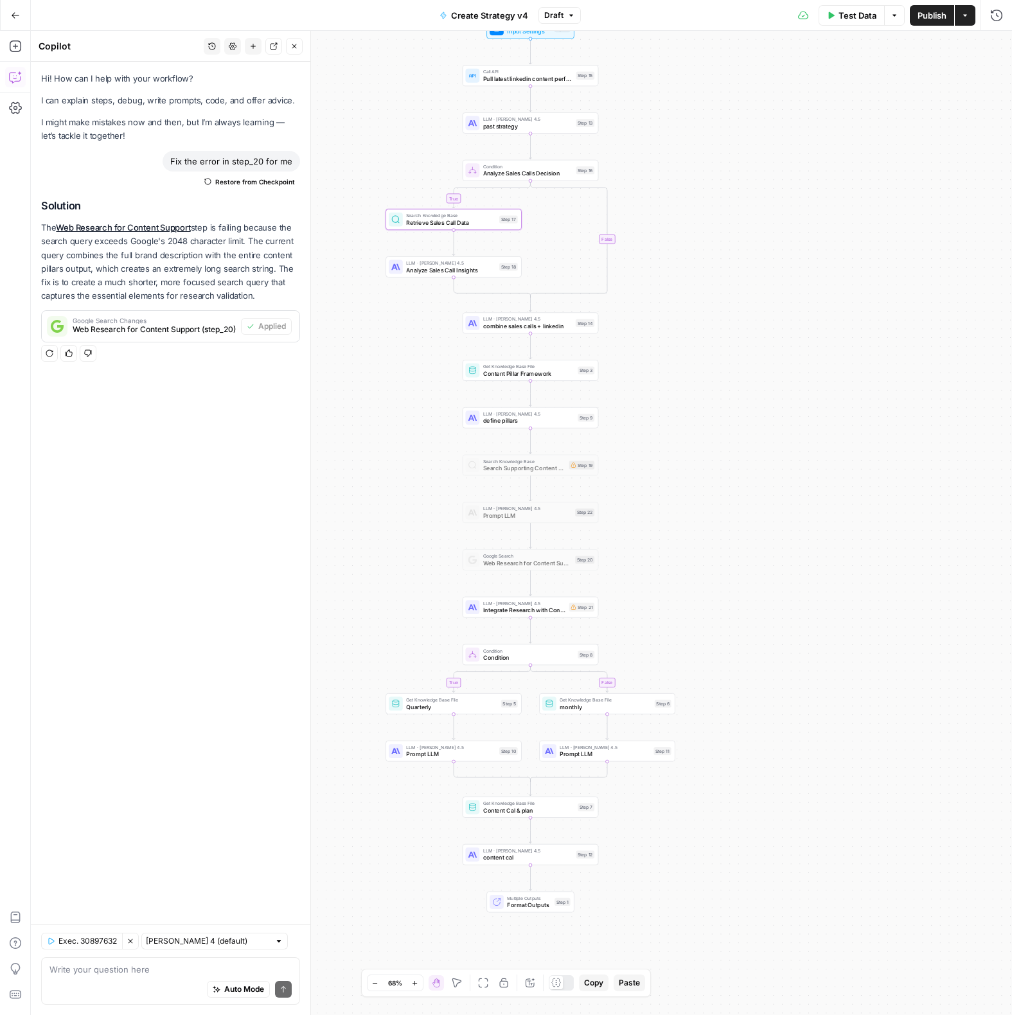
click at [446, 263] on span "LLM · [PERSON_NAME] 4.5" at bounding box center [450, 263] width 89 height 7
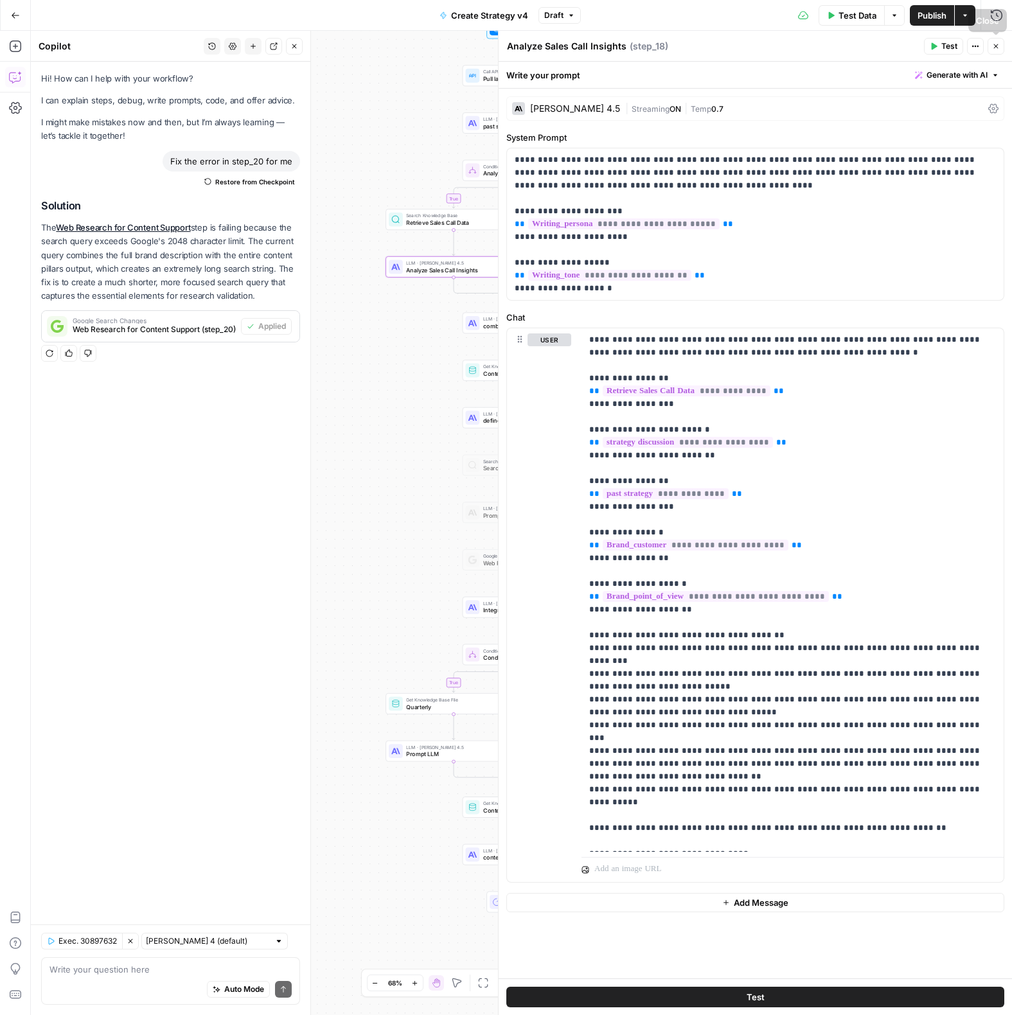
click at [994, 53] on button "Close" at bounding box center [995, 46] width 17 height 17
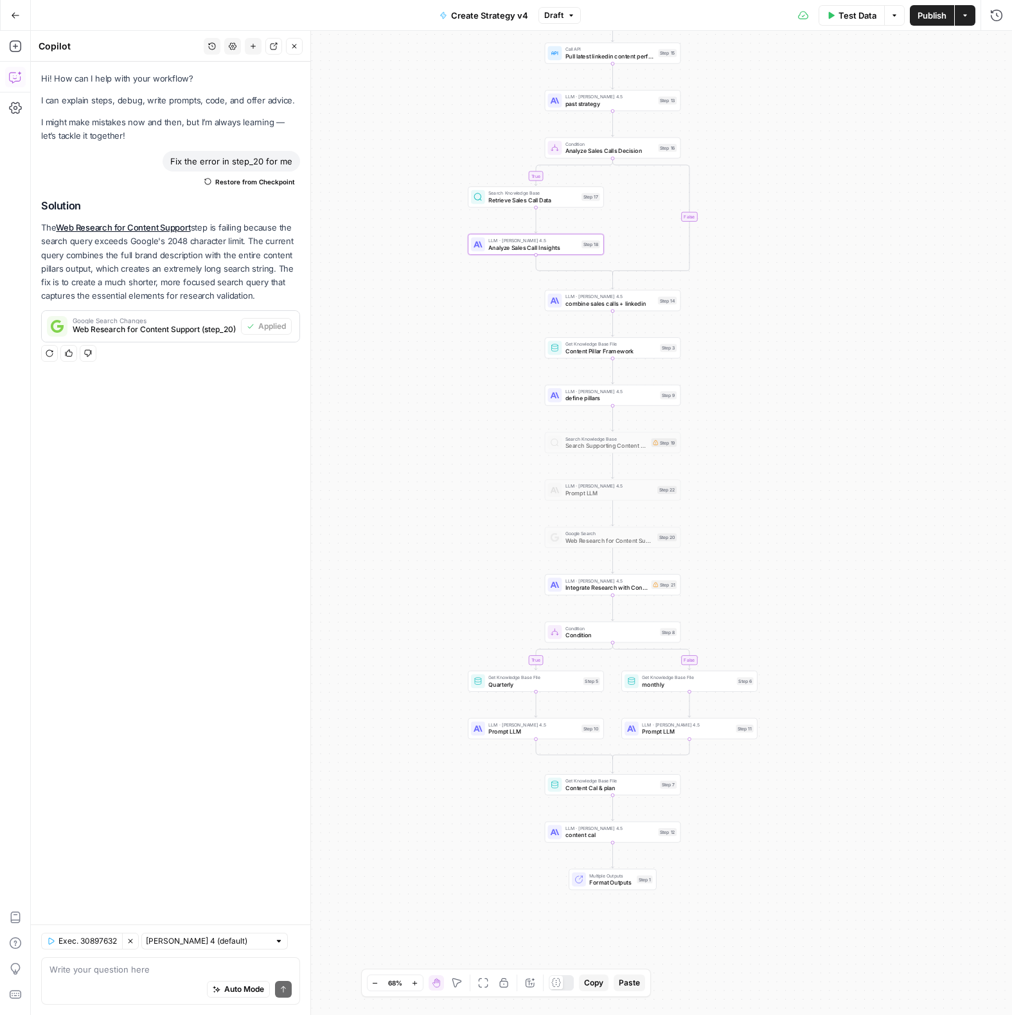
drag, startPoint x: 780, startPoint y: 274, endPoint x: 812, endPoint y: 271, distance: 32.2
click at [812, 271] on div "true true false false Workflow Input Settings Inputs Call API Pull latest linke…" at bounding box center [521, 523] width 981 height 984
click at [937, 21] on button "Publish" at bounding box center [932, 15] width 44 height 21
